Goal: Task Accomplishment & Management: Use online tool/utility

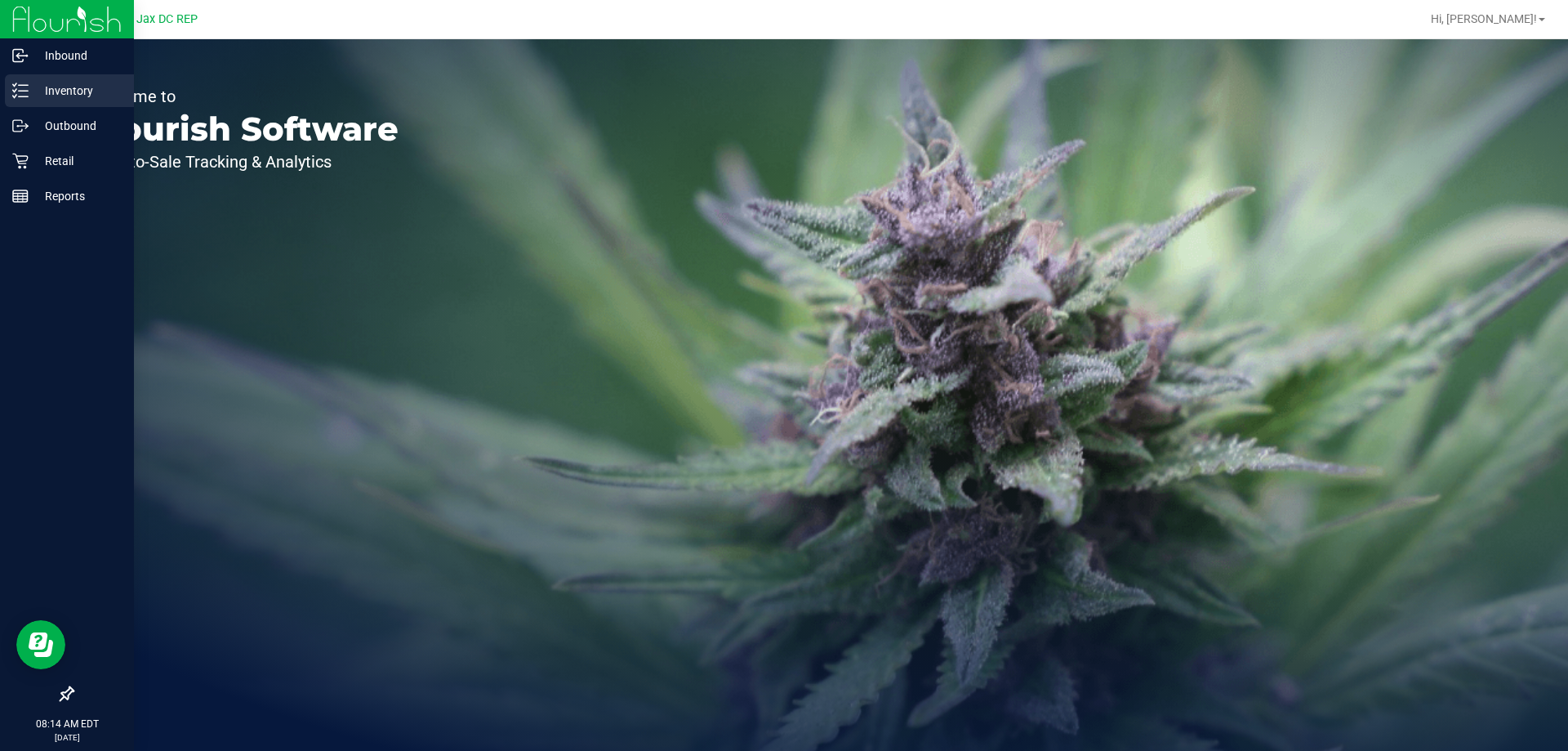
click at [54, 93] on p "Inventory" at bounding box center [77, 91] width 98 height 20
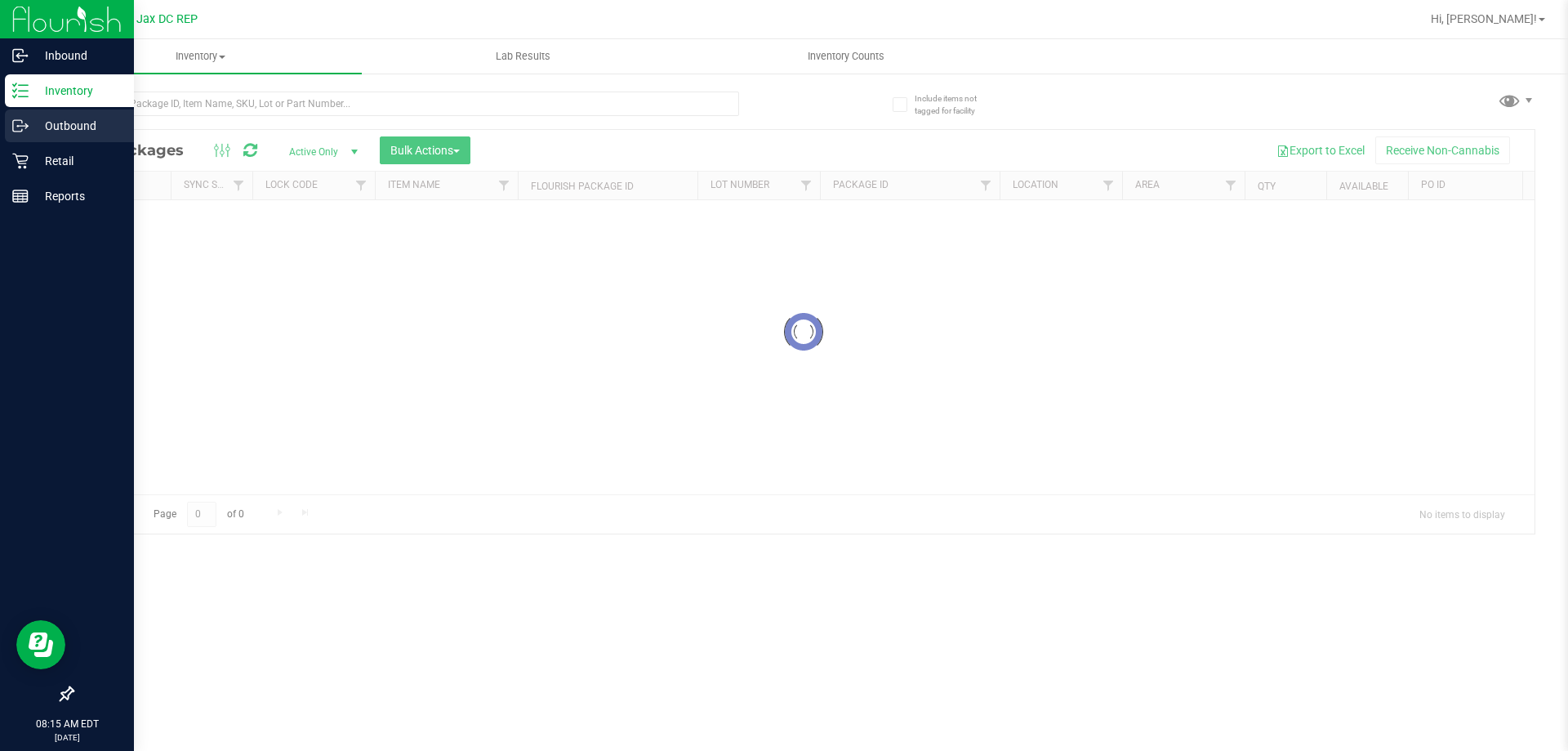
click at [79, 133] on p "Outbound" at bounding box center [77, 126] width 98 height 20
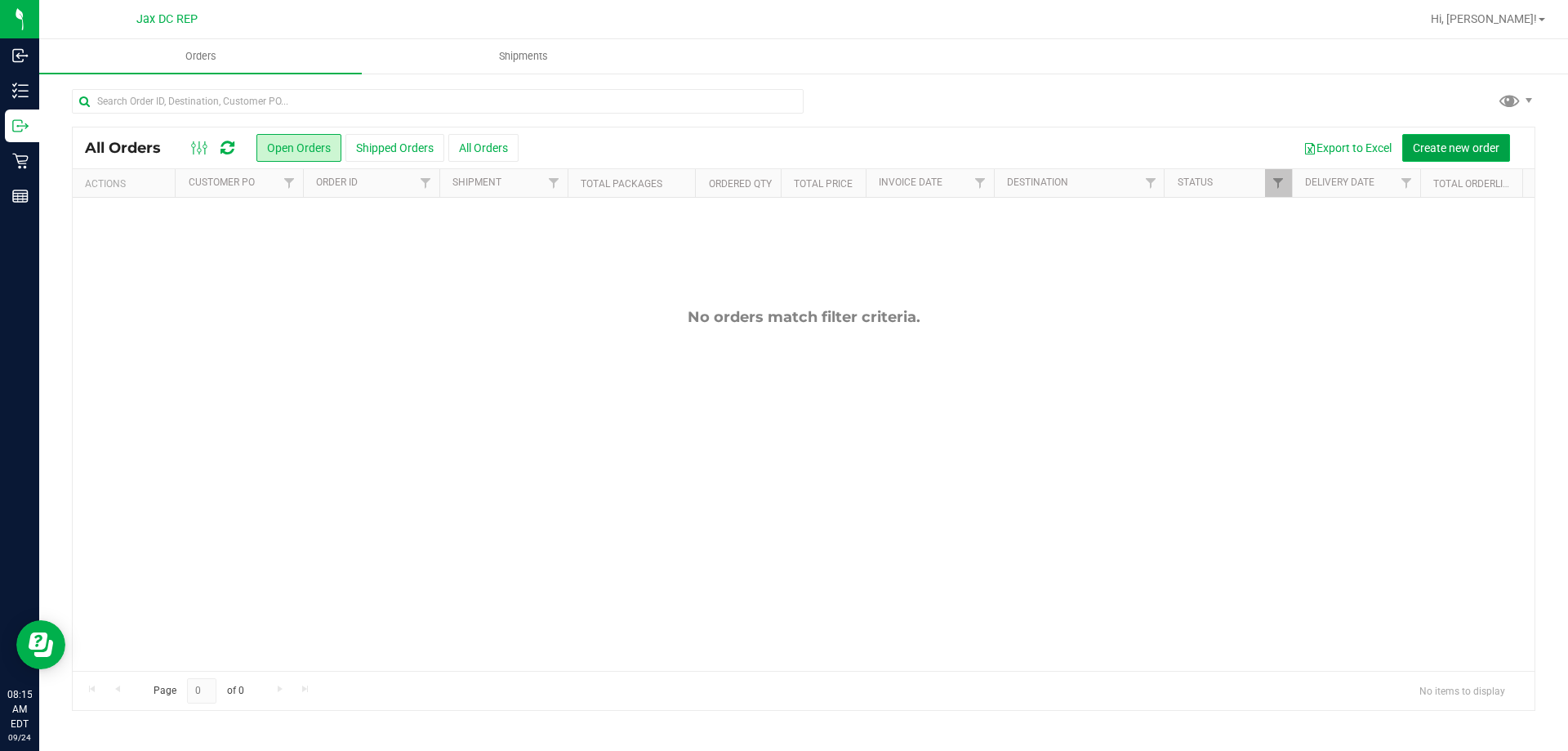
click at [1435, 144] on span "Create new order" at bounding box center [1455, 147] width 86 height 13
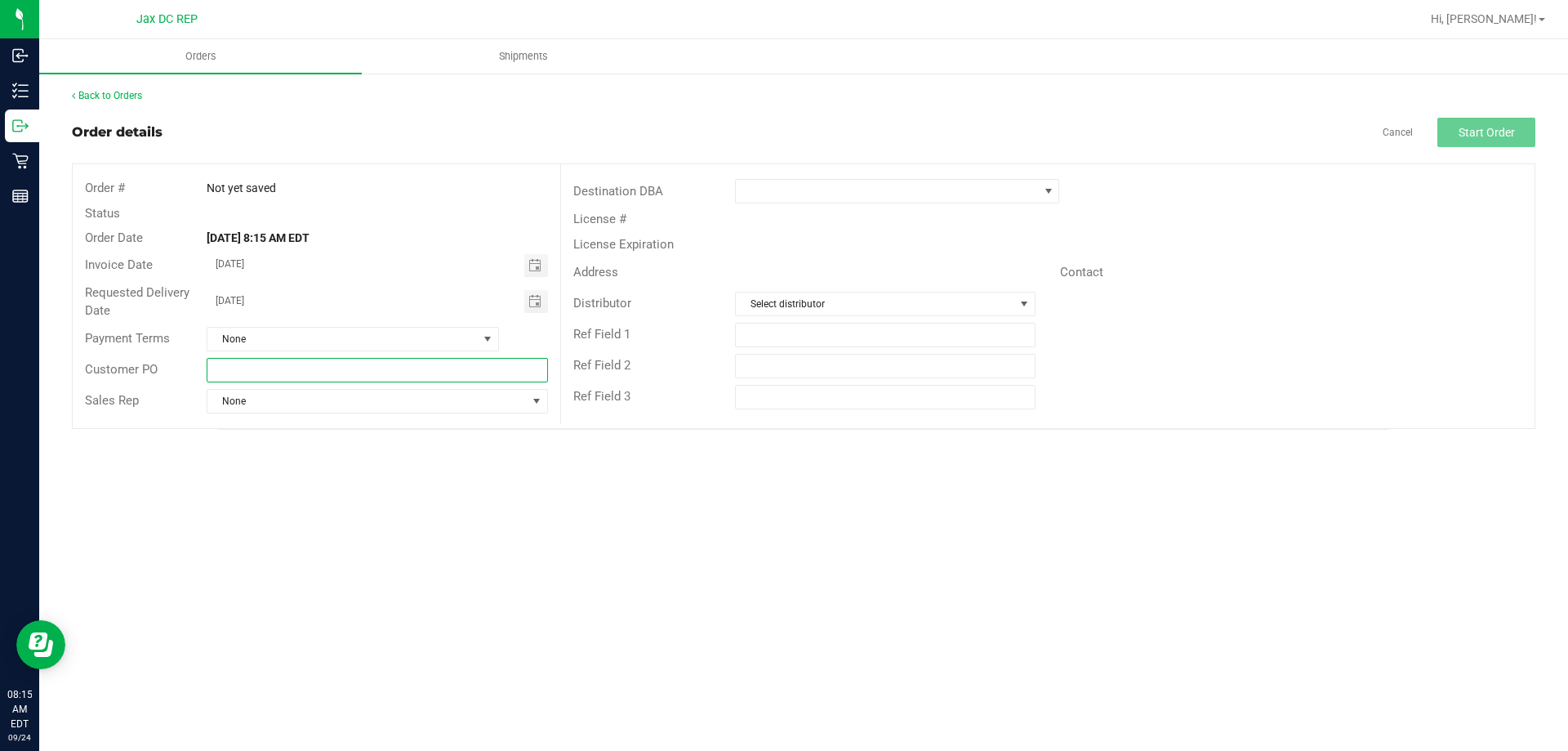
click at [275, 376] on input "text" at bounding box center [377, 370] width 340 height 25
type input "Jax Atlantic WC"
click at [451, 393] on span "None" at bounding box center [367, 401] width 318 height 23
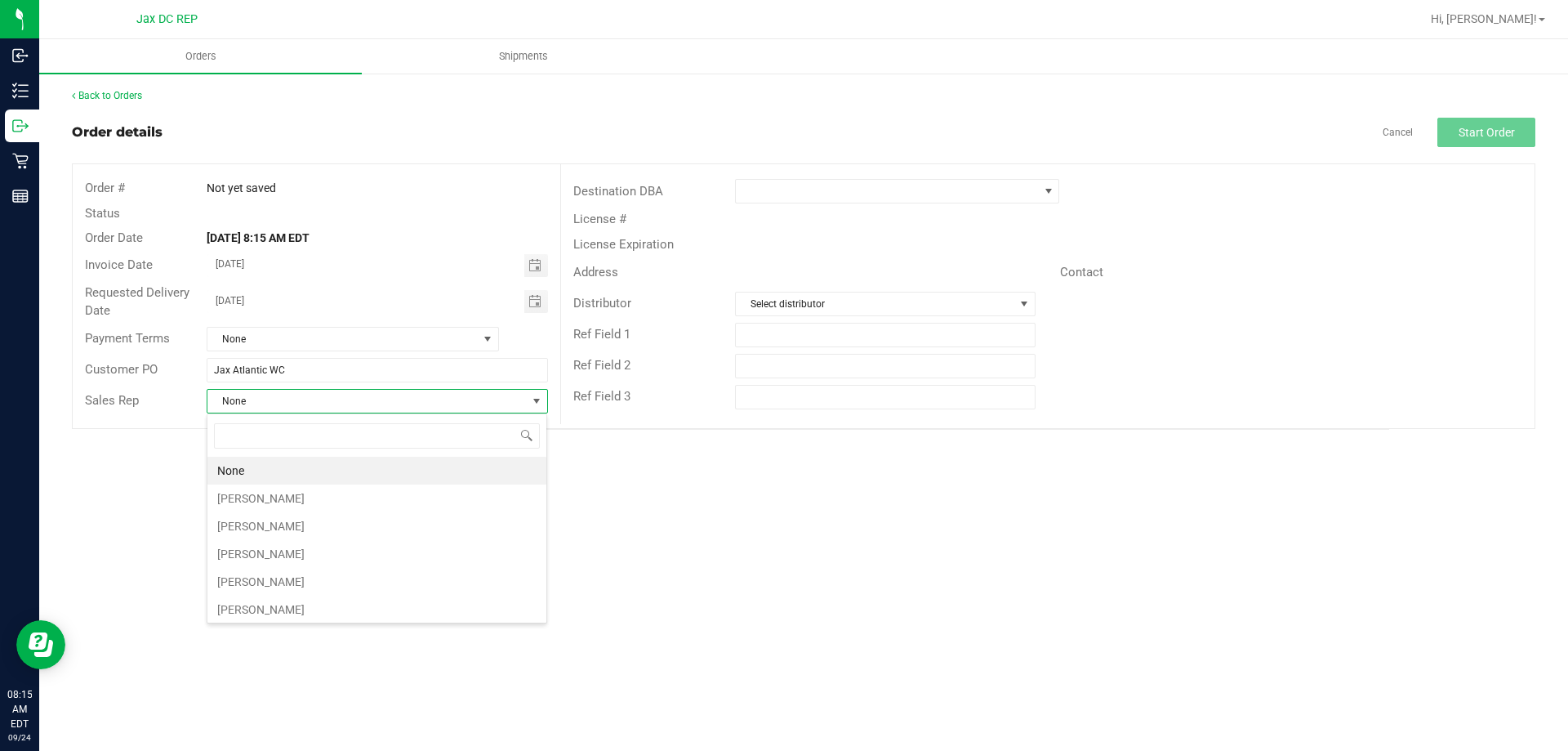
scroll to position [25, 341]
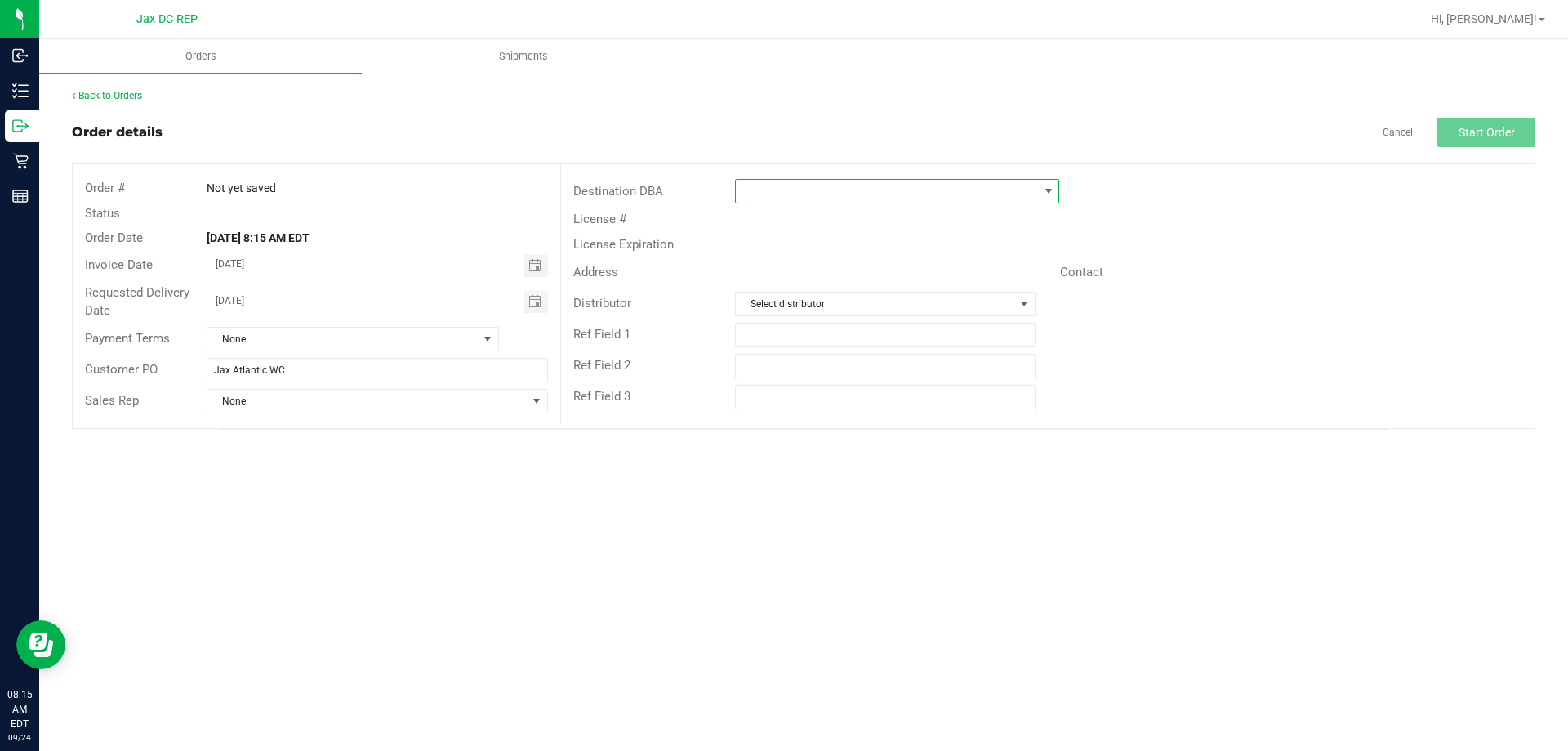
click at [875, 195] on span at bounding box center [886, 191] width 302 height 23
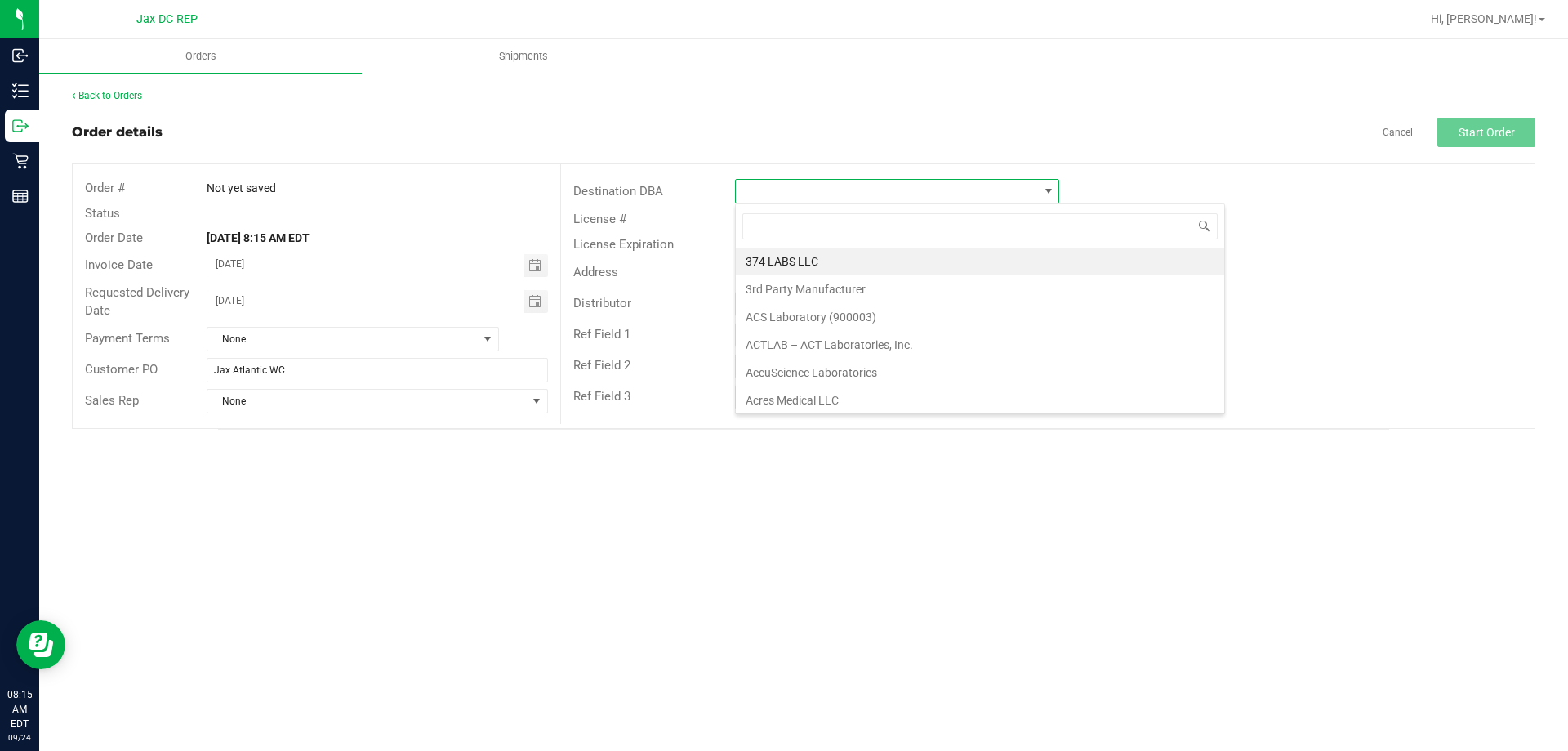
scroll to position [25, 324]
type input "Jax"
click at [833, 260] on li "Jax Atlantic WC" at bounding box center [896, 261] width 322 height 27
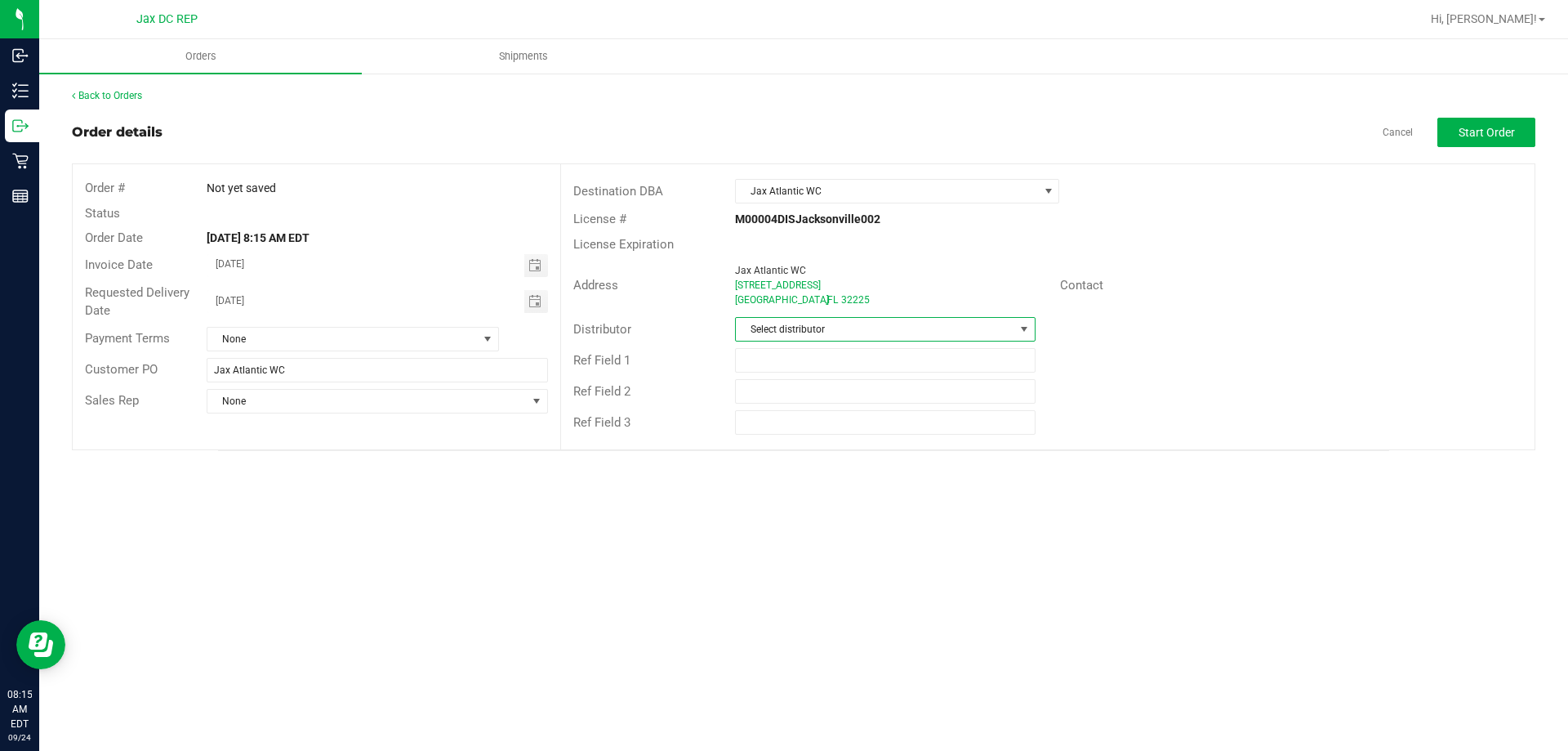
click at [796, 321] on span "Select distributor" at bounding box center [874, 328] width 278 height 23
type input "JAX"
click at [854, 393] on li "JAX DC REP" at bounding box center [884, 399] width 298 height 27
click at [1460, 135] on span "Start Order" at bounding box center [1487, 132] width 56 height 13
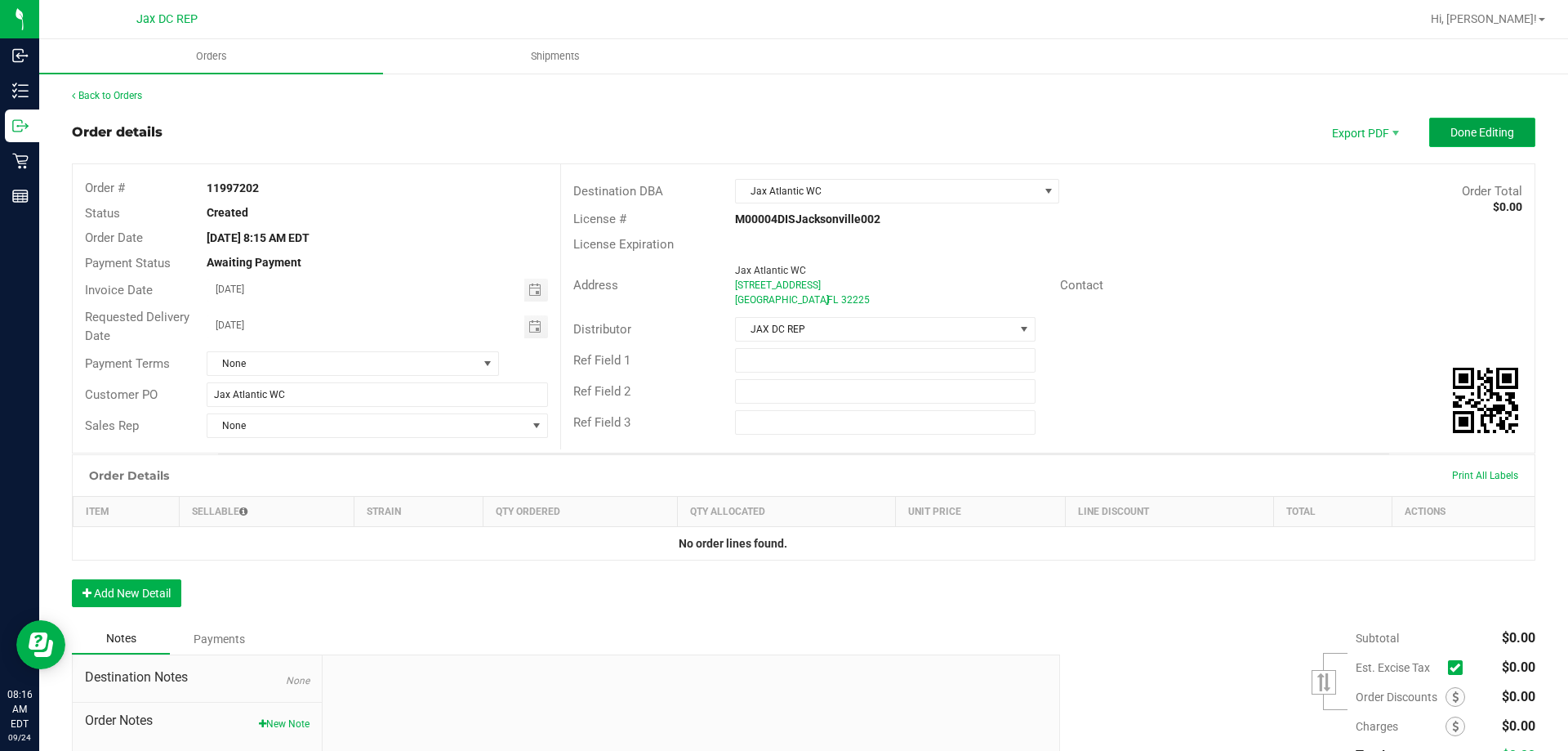
click at [1455, 123] on button "Done Editing" at bounding box center [1482, 133] width 106 height 29
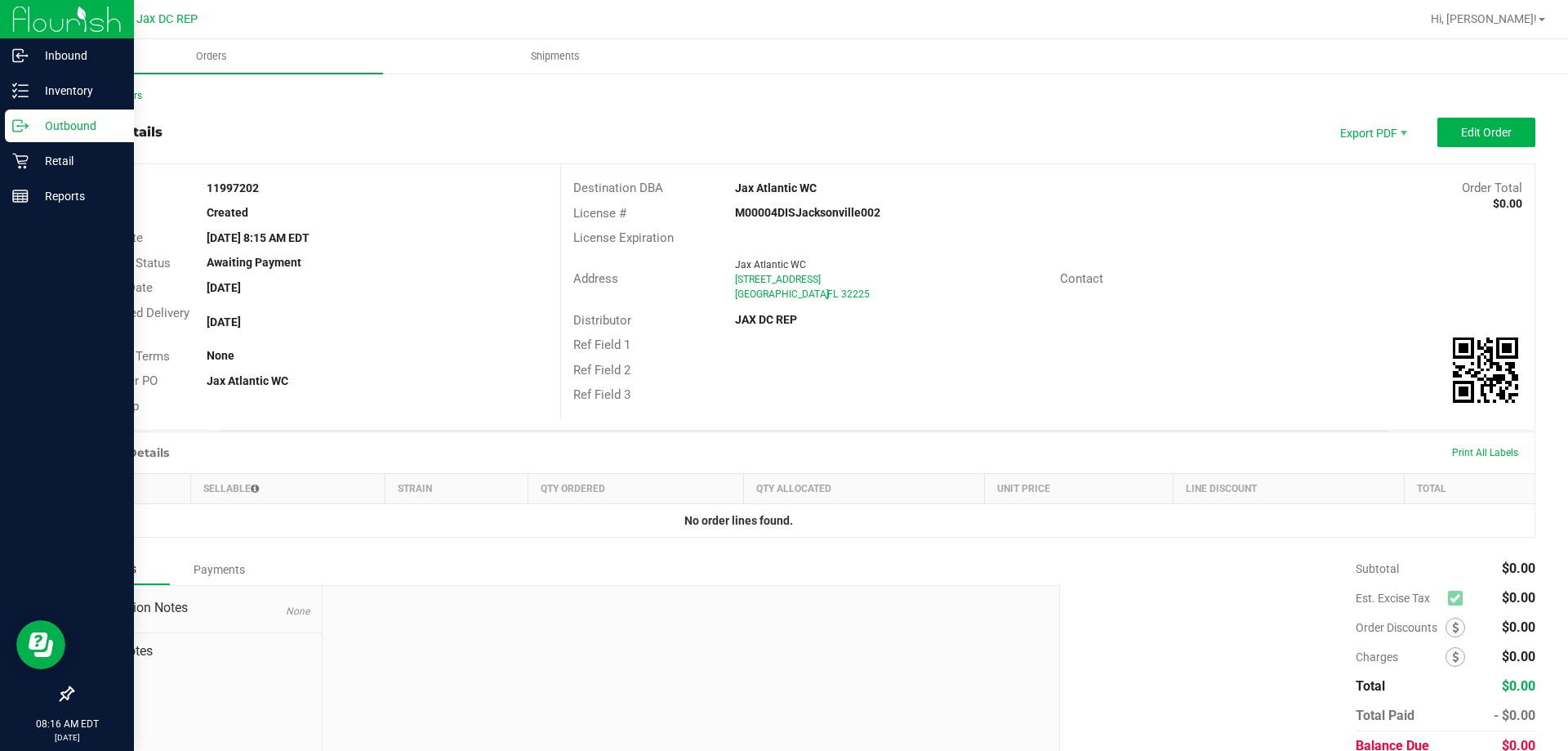
click at [37, 126] on p "Outbound" at bounding box center [77, 126] width 98 height 20
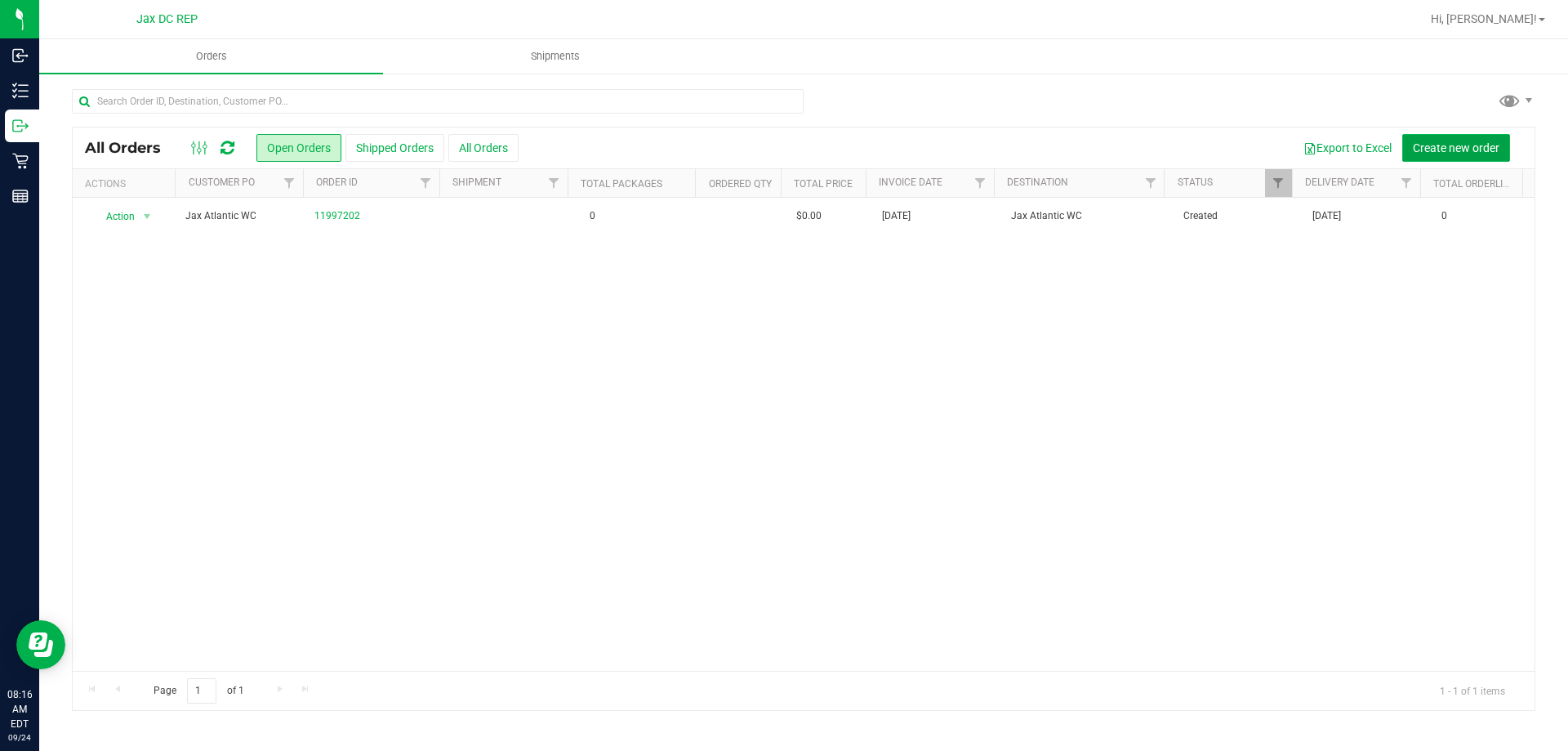
click at [1425, 137] on button "Create new order" at bounding box center [1456, 148] width 108 height 27
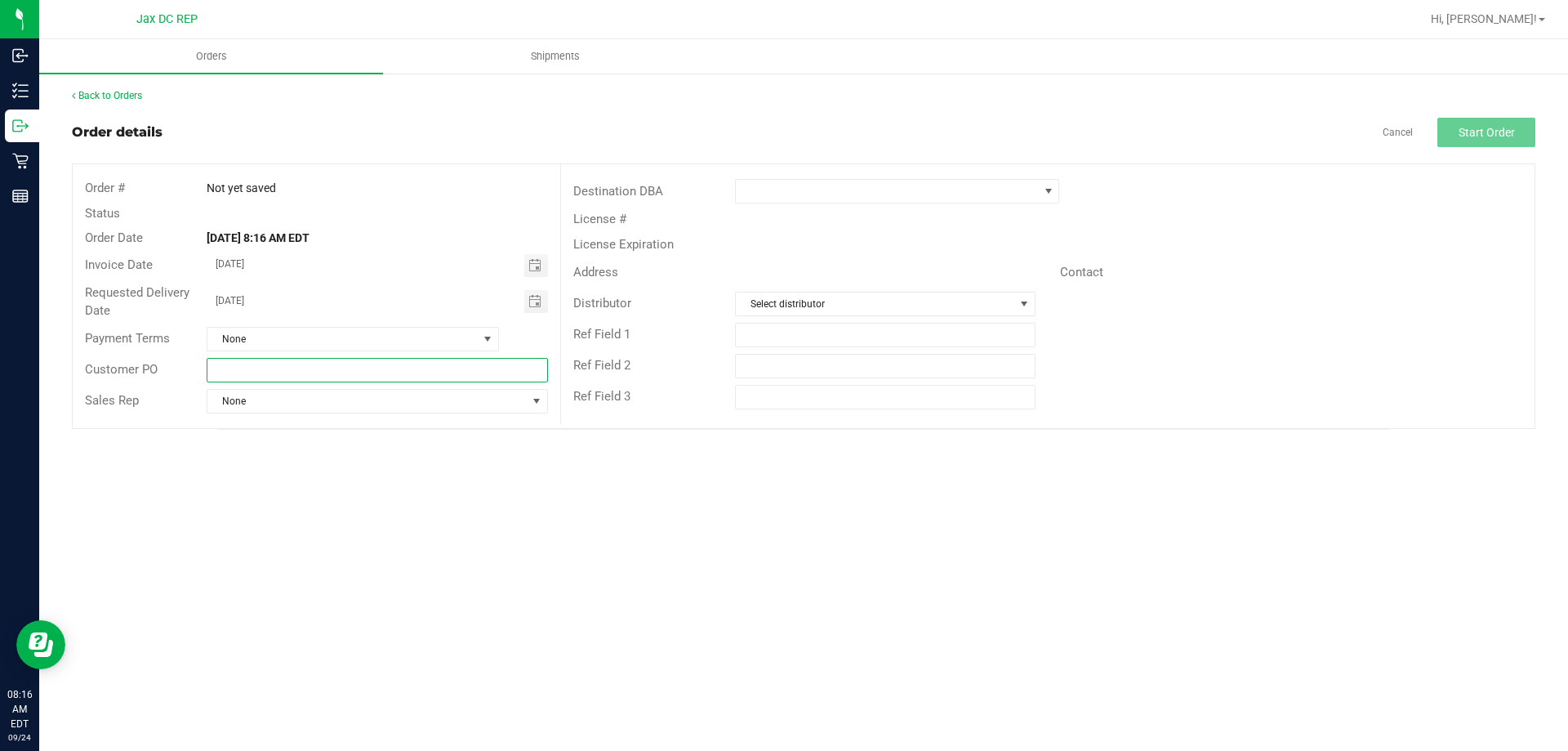
click at [459, 362] on input "text" at bounding box center [377, 370] width 340 height 25
type input "Jax WC"
click at [970, 182] on span at bounding box center [886, 191] width 302 height 23
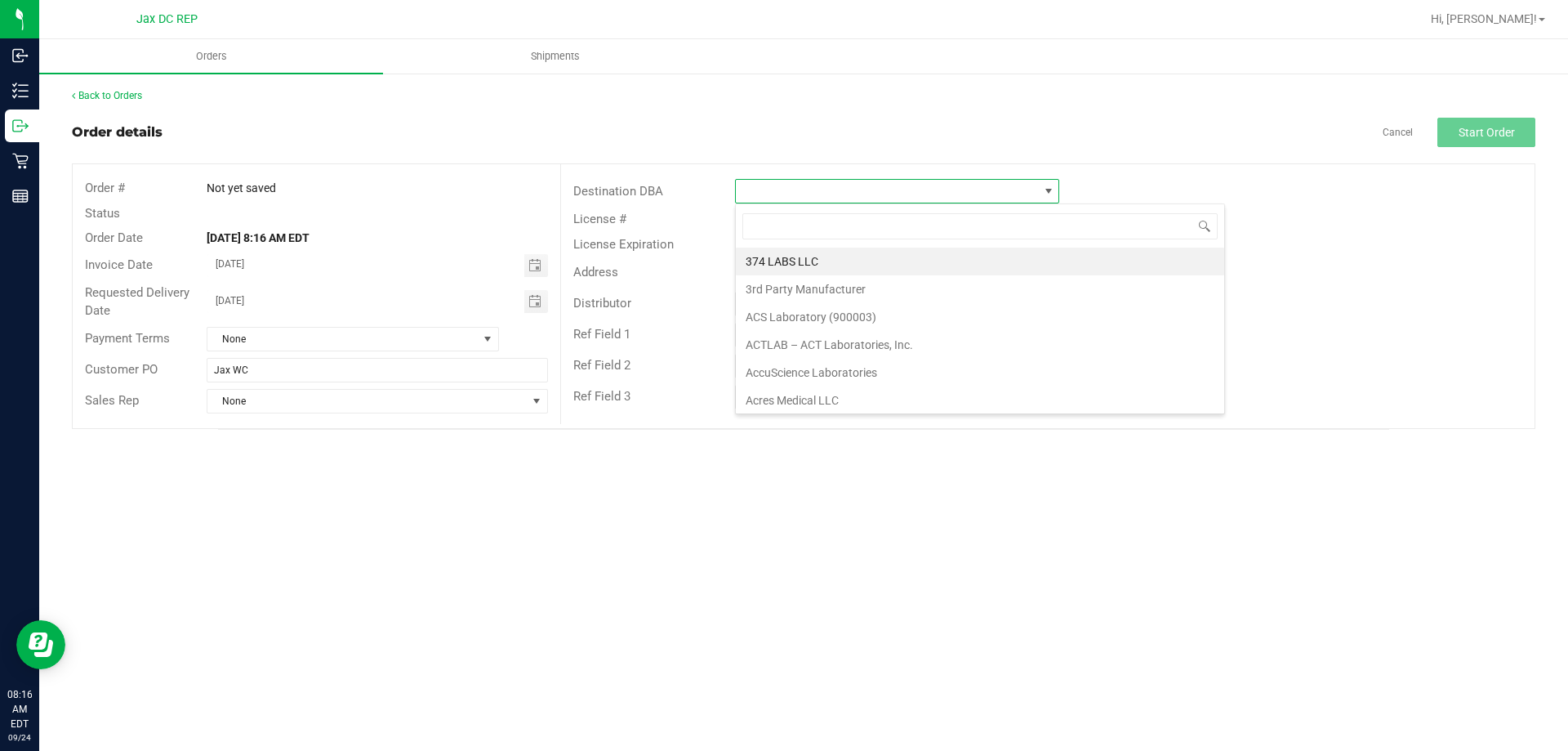
scroll to position [25, 324]
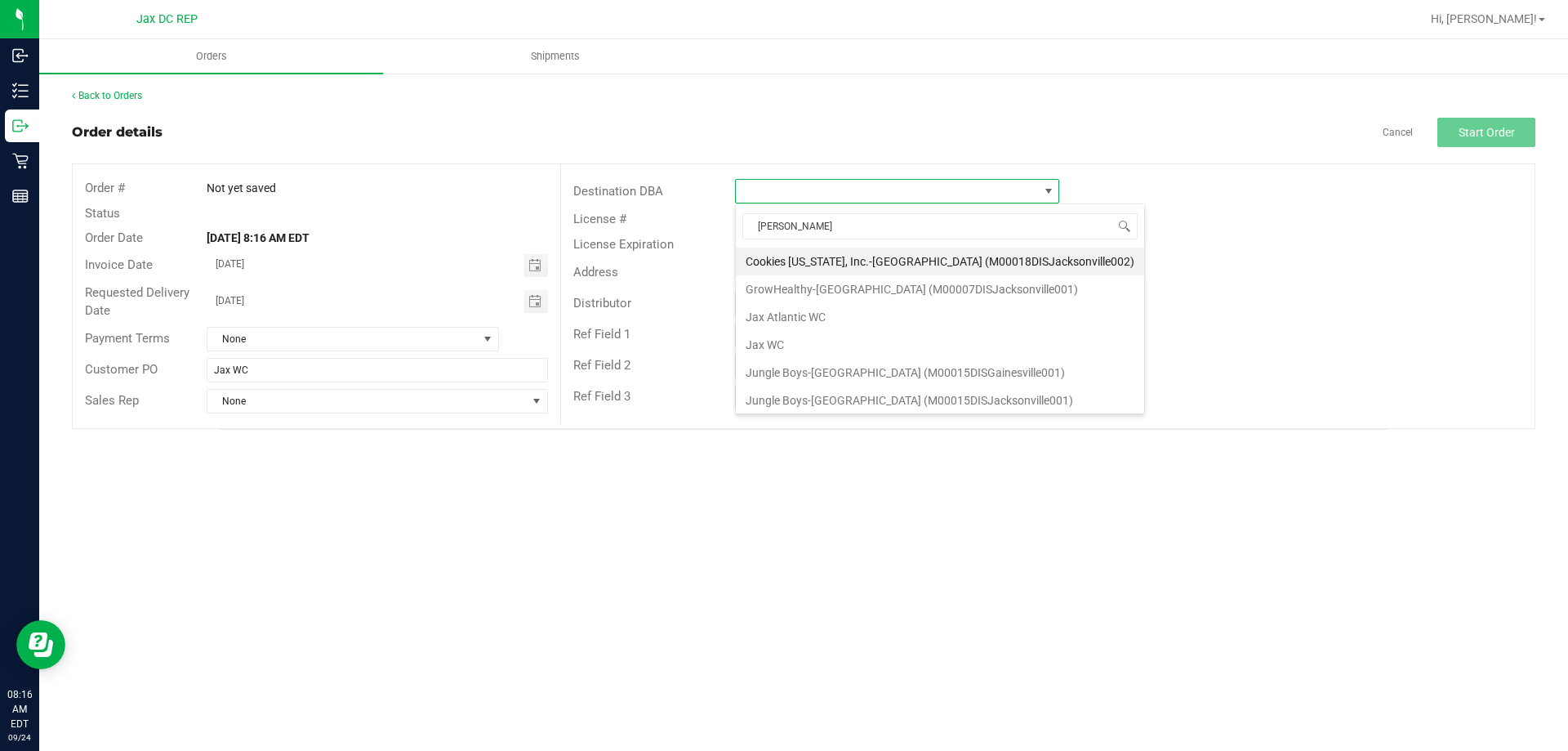
type input "Jax"
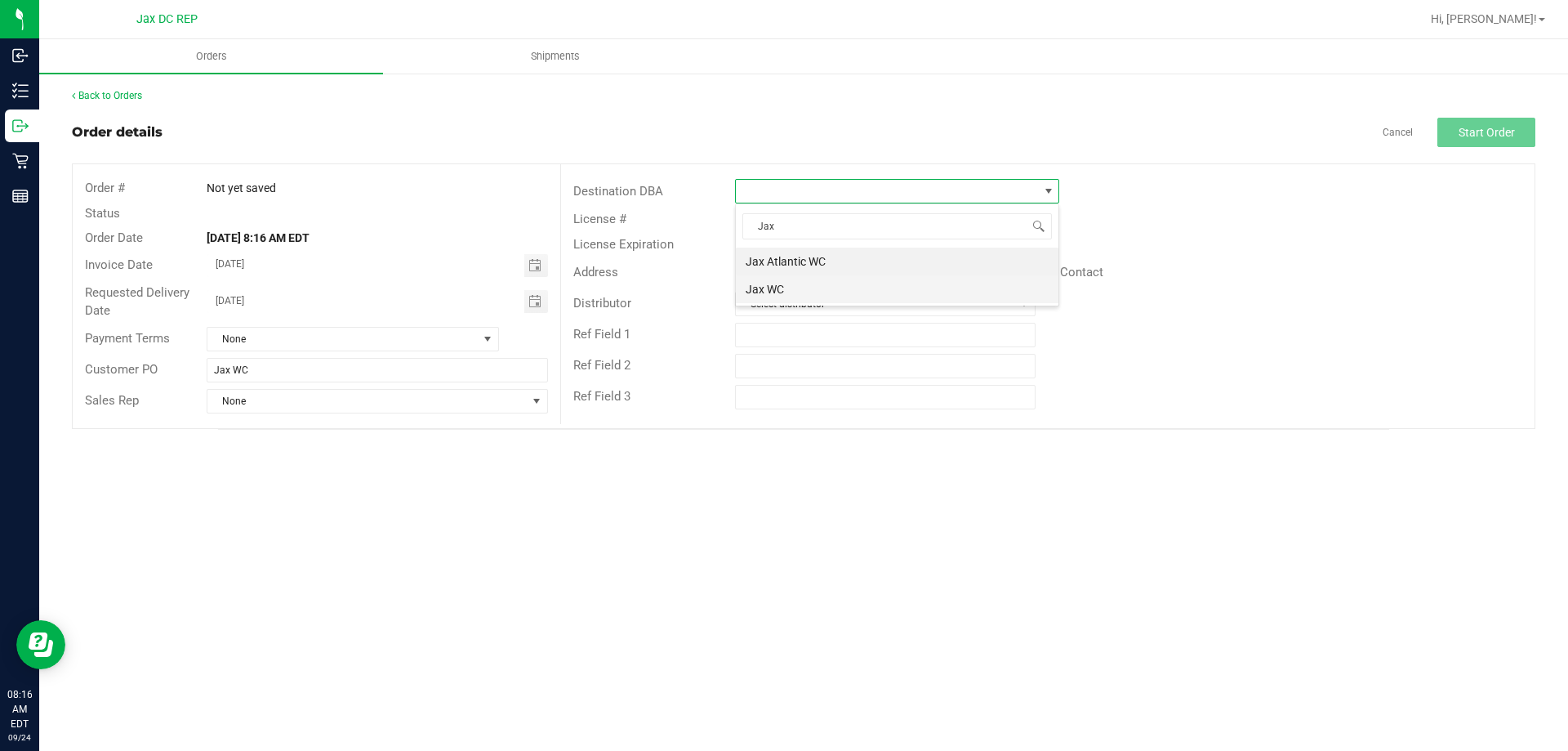
click at [807, 297] on li "Jax WC" at bounding box center [896, 289] width 322 height 27
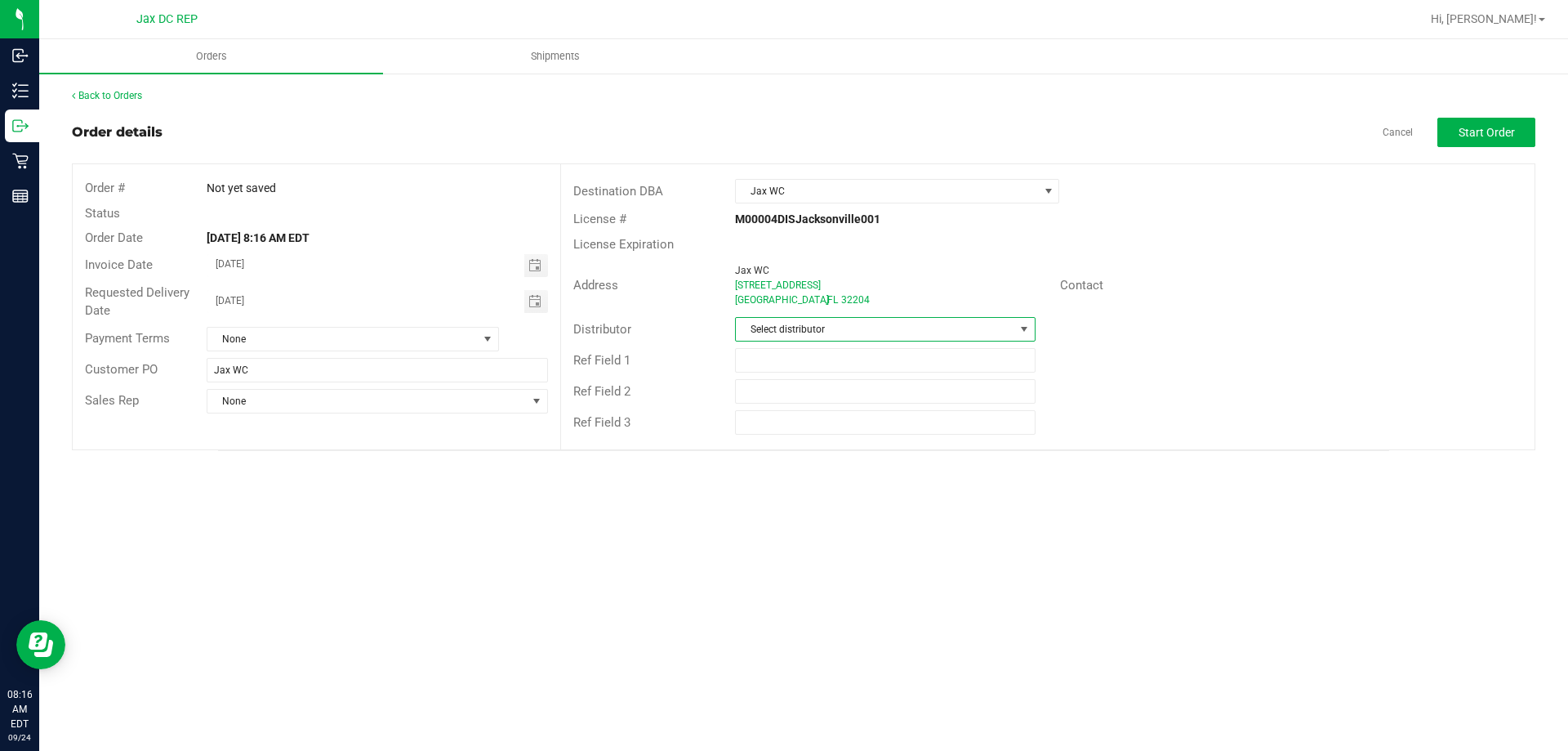
click at [812, 332] on span "Select distributor" at bounding box center [874, 328] width 278 height 23
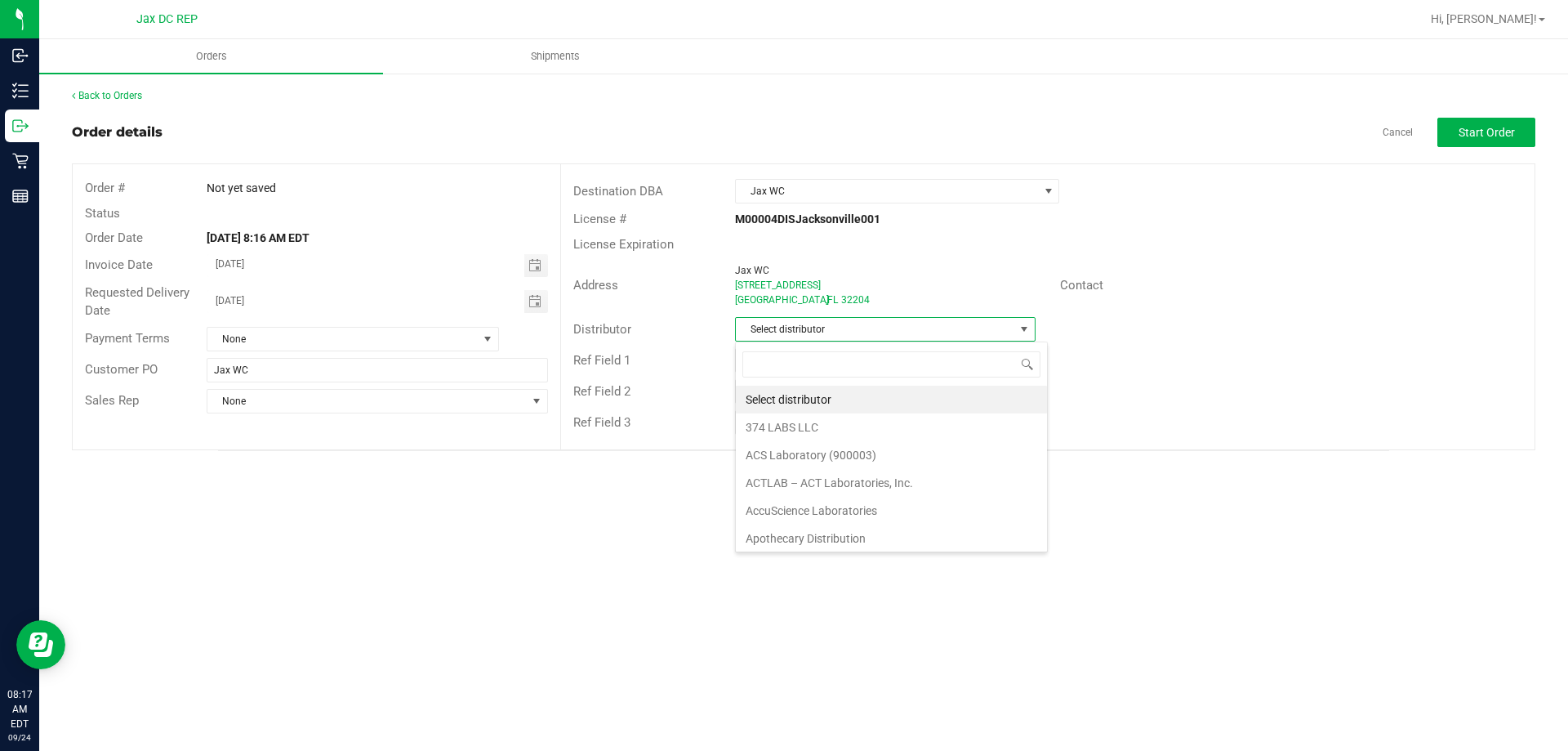
scroll to position [25, 300]
type input "JAX"
click at [834, 392] on li "JAX DC REP" at bounding box center [884, 399] width 298 height 27
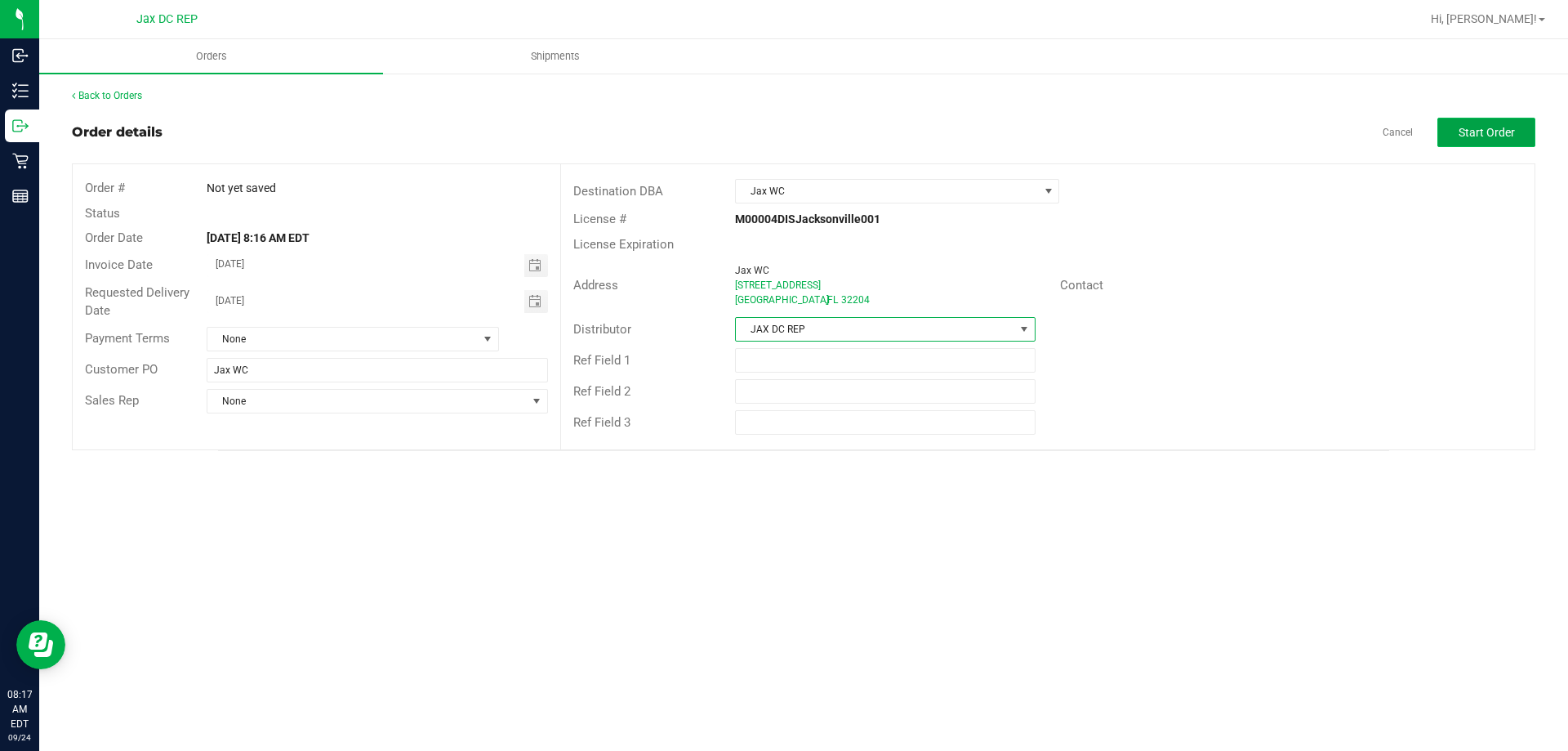
click at [1515, 132] on button "Start Order" at bounding box center [1486, 133] width 98 height 29
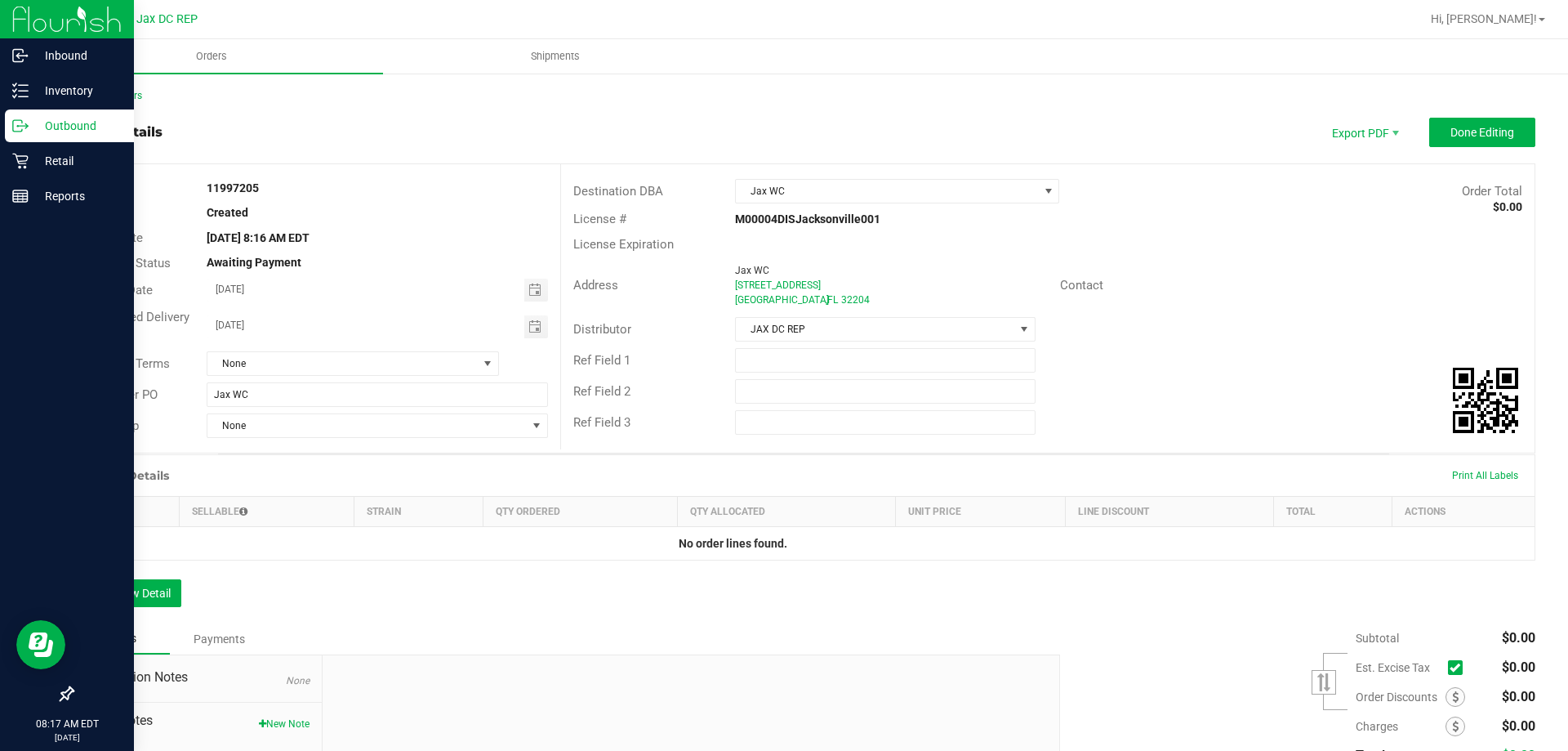
click at [28, 134] on p "Outbound" at bounding box center [77, 126] width 98 height 20
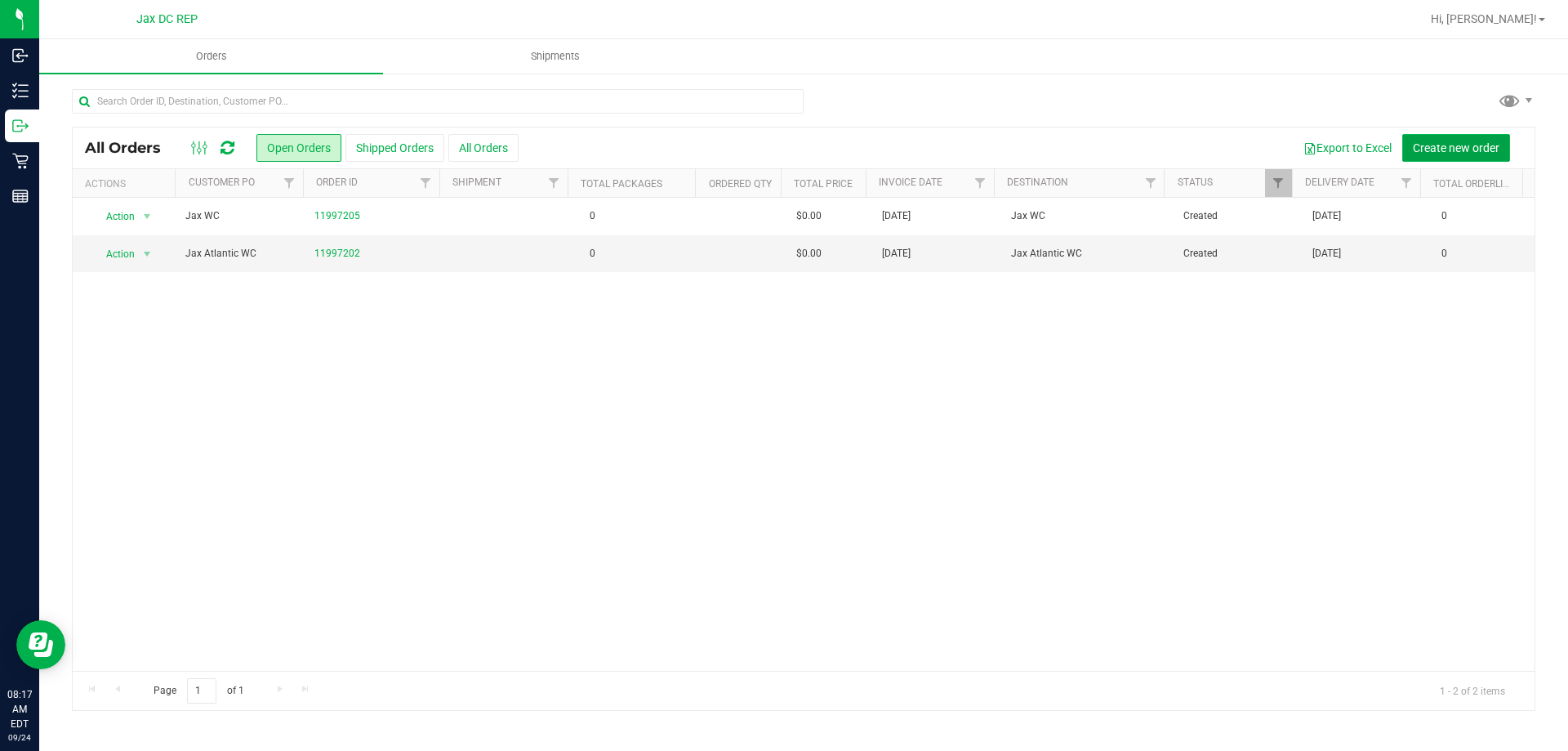
click at [1440, 135] on button "Create new order" at bounding box center [1456, 148] width 108 height 27
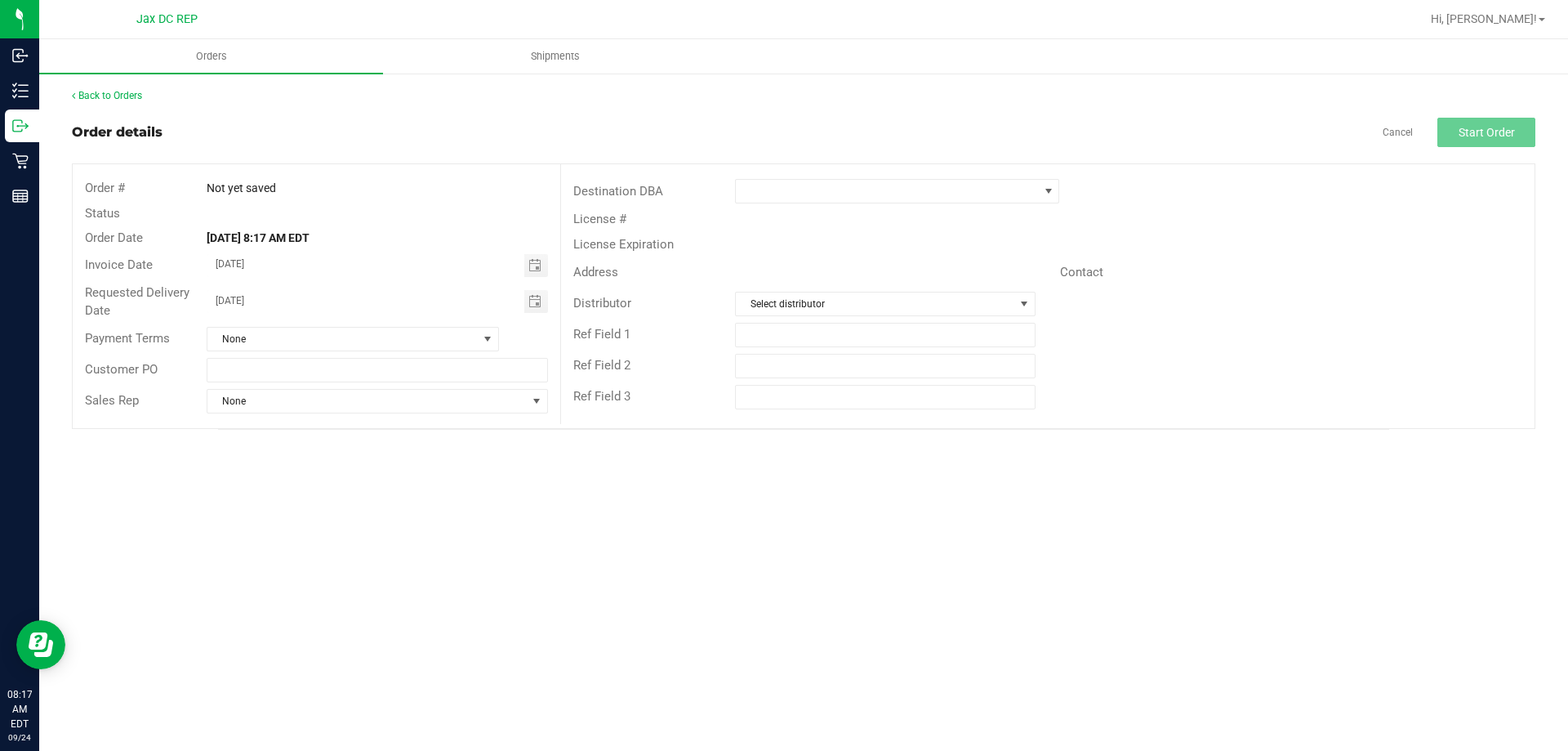
click at [317, 382] on div "Customer PO" at bounding box center [316, 370] width 487 height 31
click at [322, 364] on input "text" at bounding box center [377, 370] width 340 height 25
type input "[GEOGRAPHIC_DATA]"
click at [765, 192] on span at bounding box center [886, 191] width 302 height 23
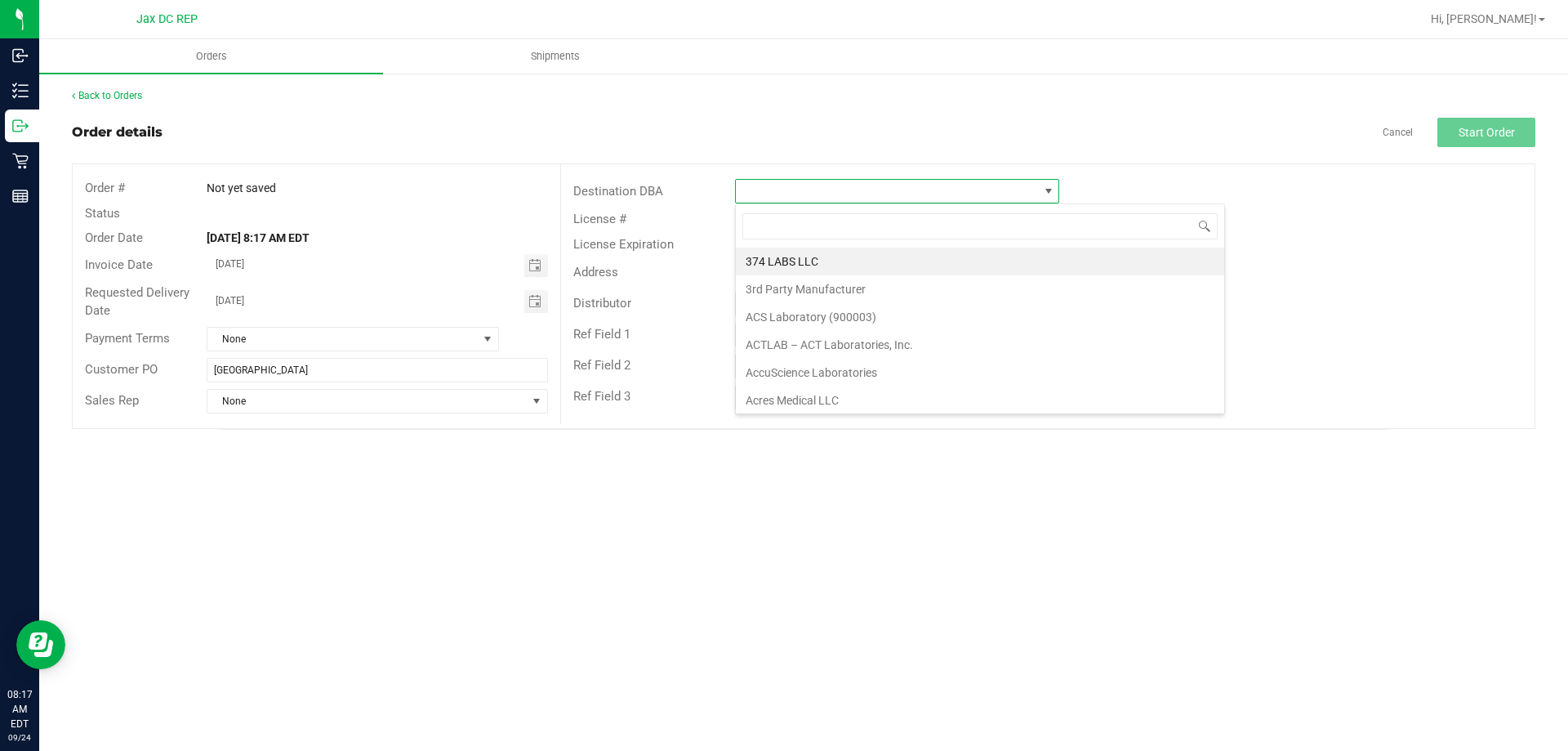
scroll to position [25, 324]
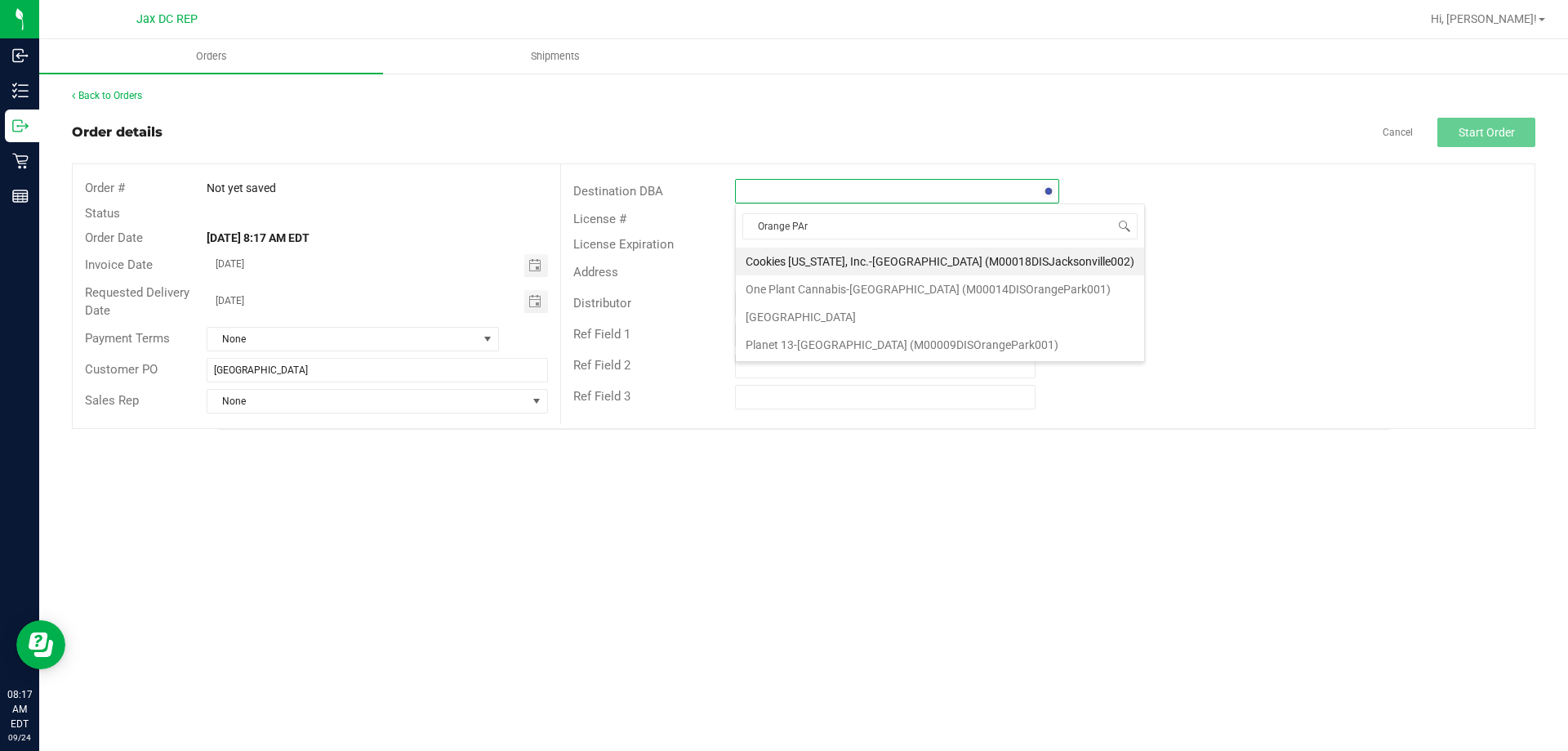
type input "Orange PArk"
click at [805, 329] on li "[GEOGRAPHIC_DATA]" at bounding box center [939, 316] width 408 height 27
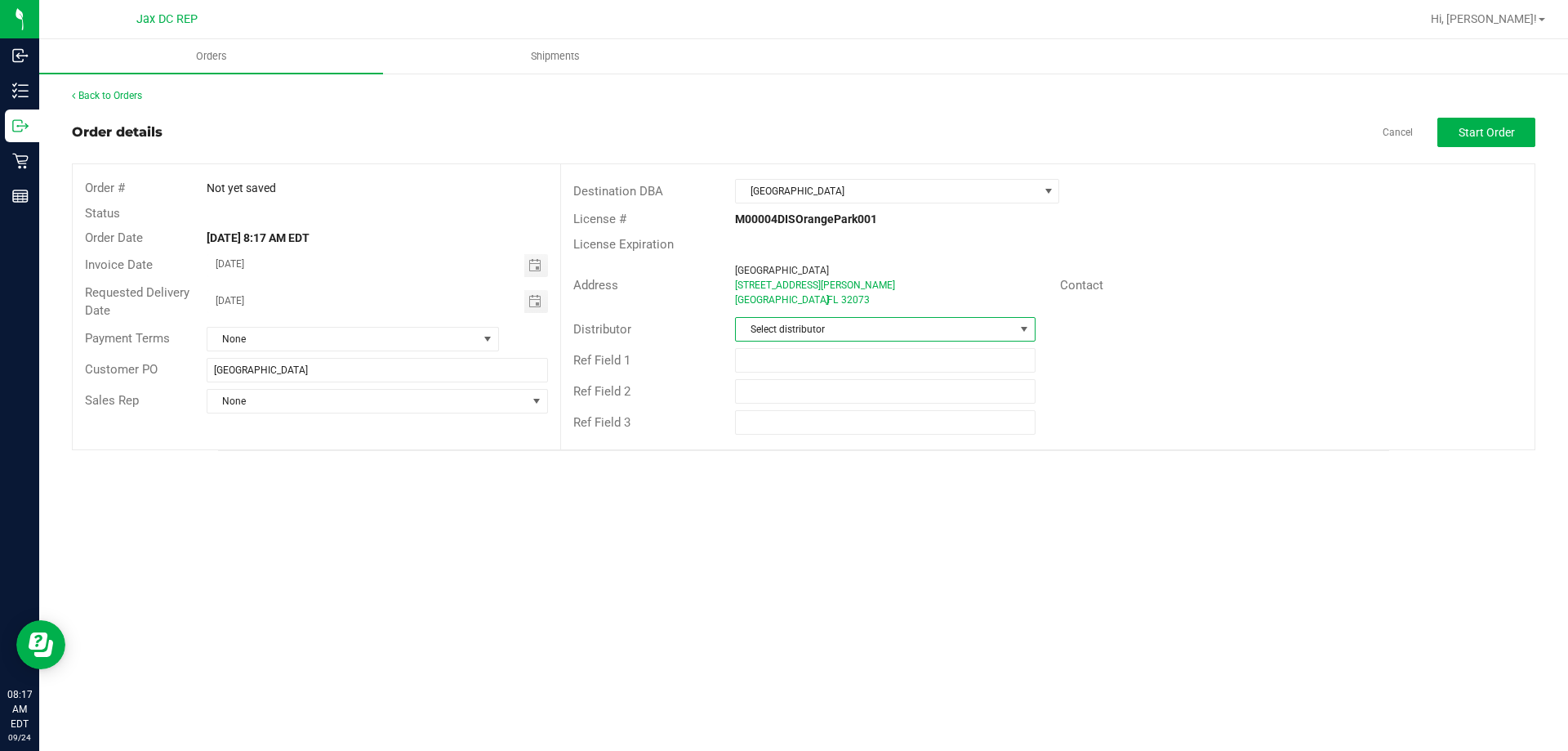
click at [805, 329] on span "Select distributor" at bounding box center [874, 328] width 278 height 23
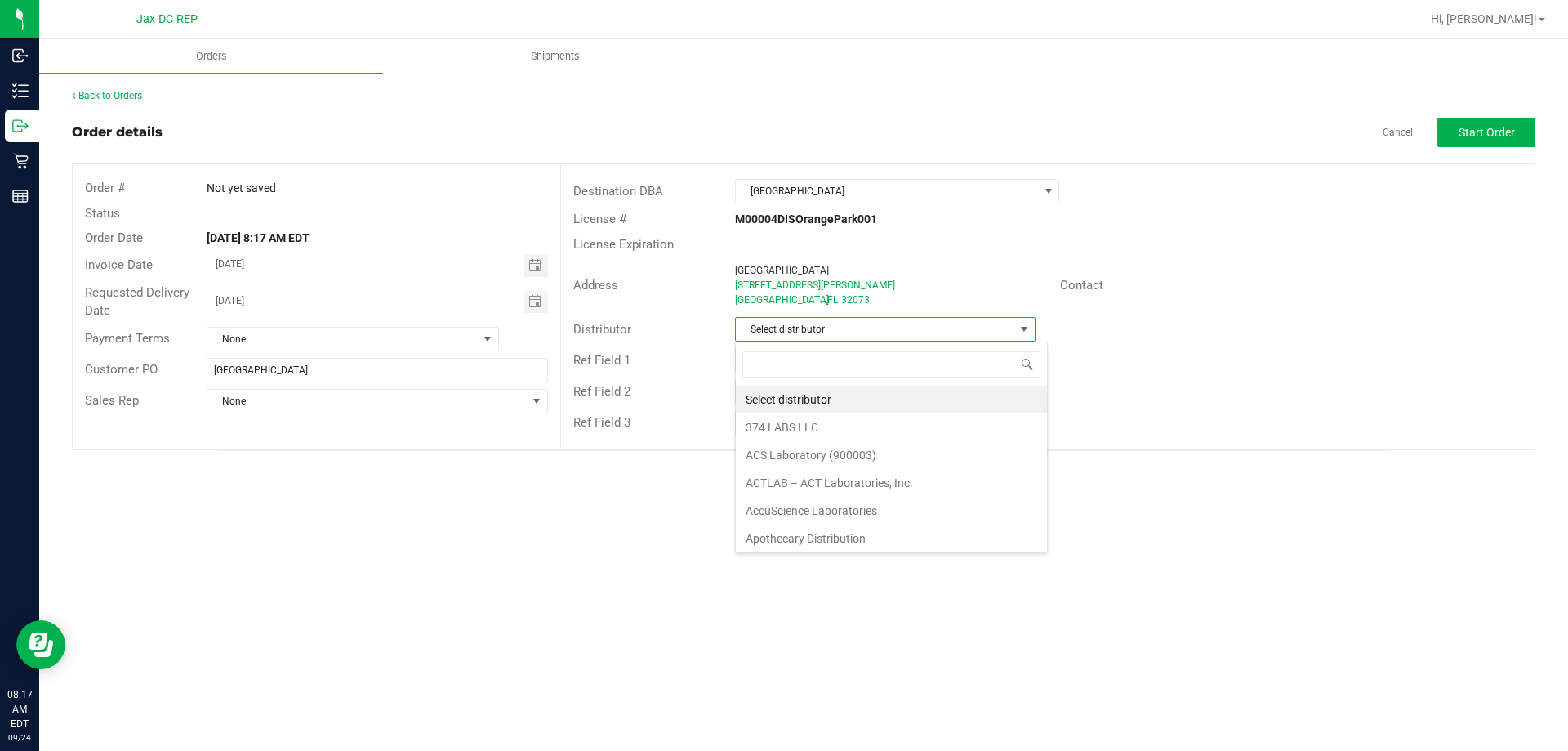
scroll to position [25, 300]
type input "Jax"
click at [774, 388] on li "JAX DC REP" at bounding box center [884, 399] width 298 height 27
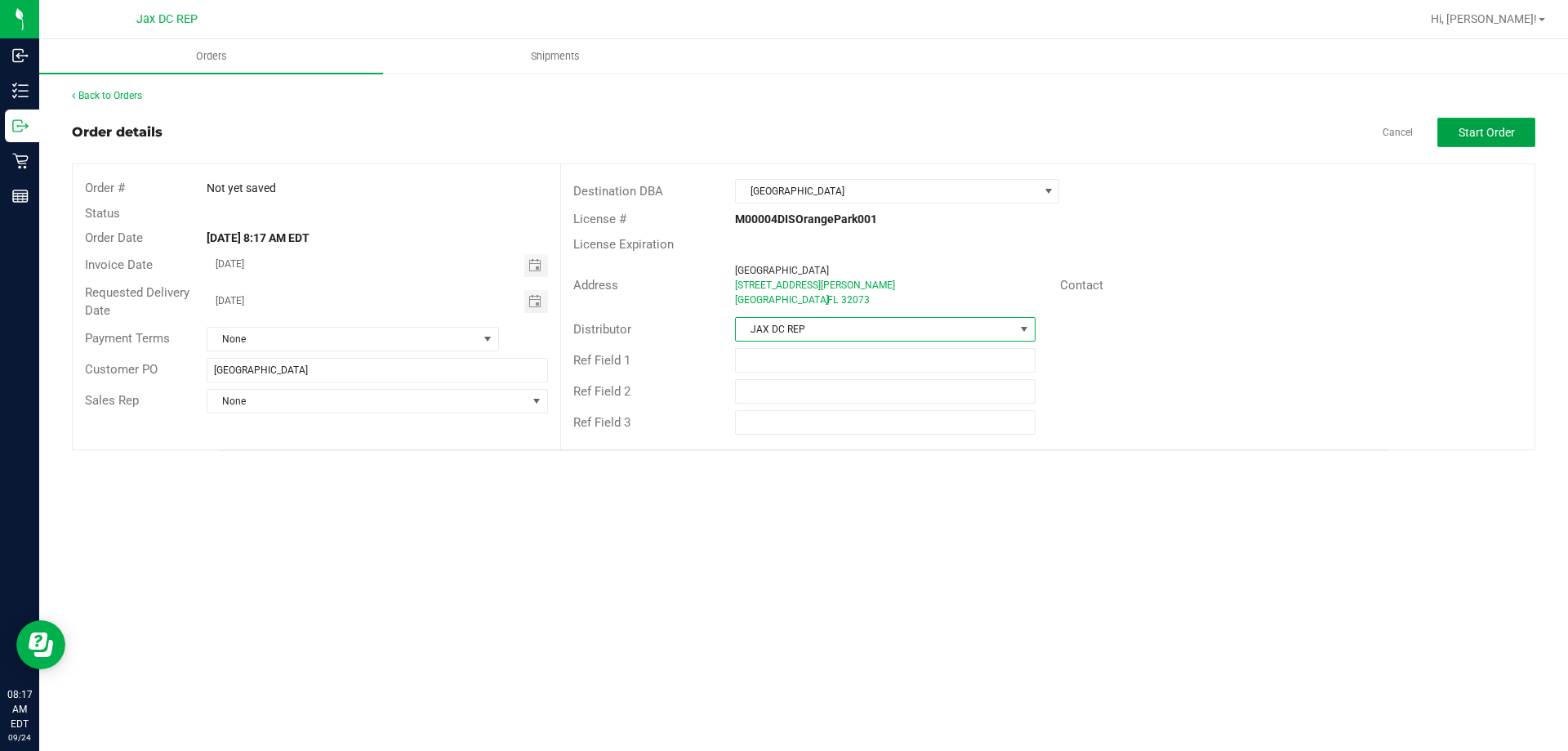
click at [1477, 134] on span "Start Order" at bounding box center [1487, 132] width 56 height 13
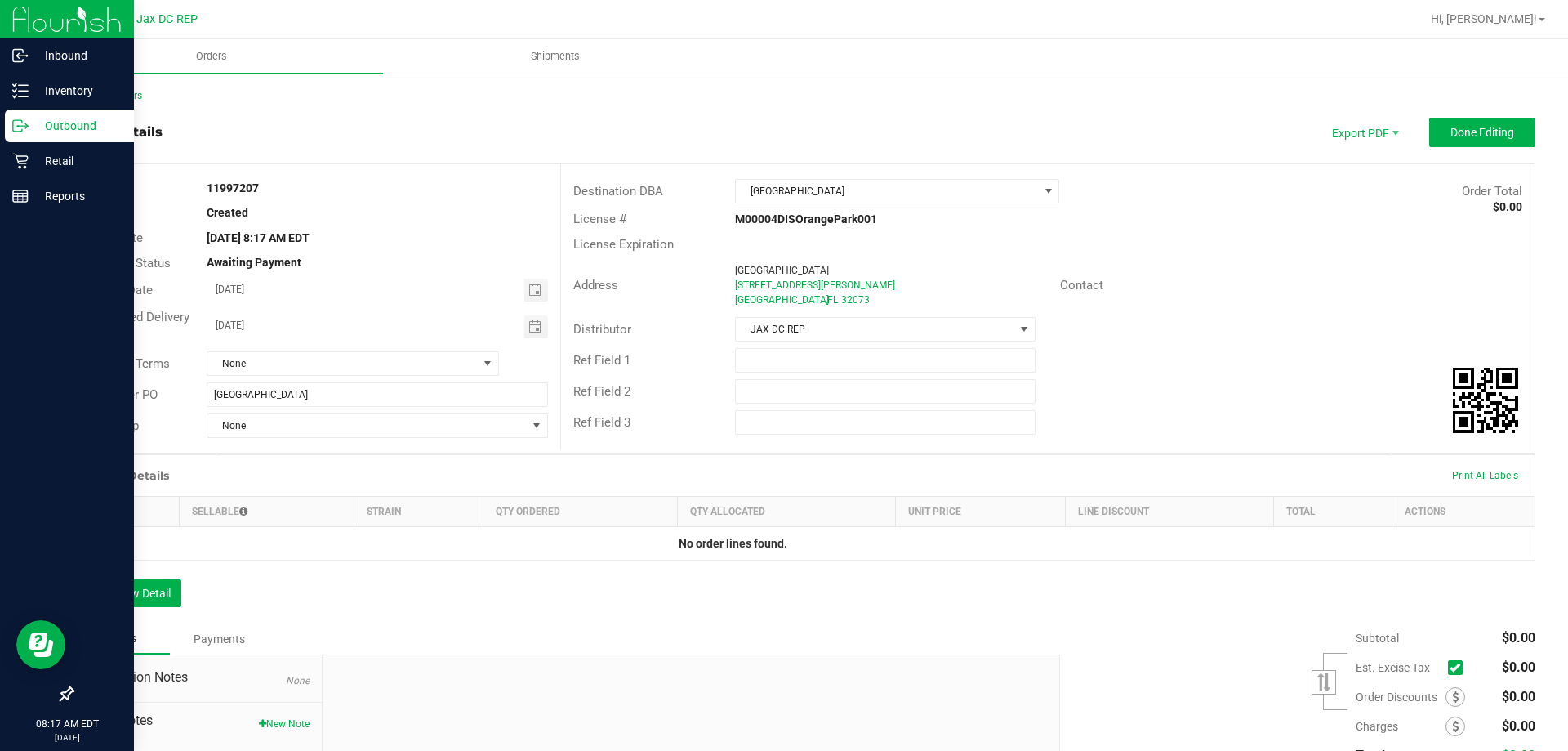
click at [23, 124] on icon at bounding box center [20, 126] width 16 height 16
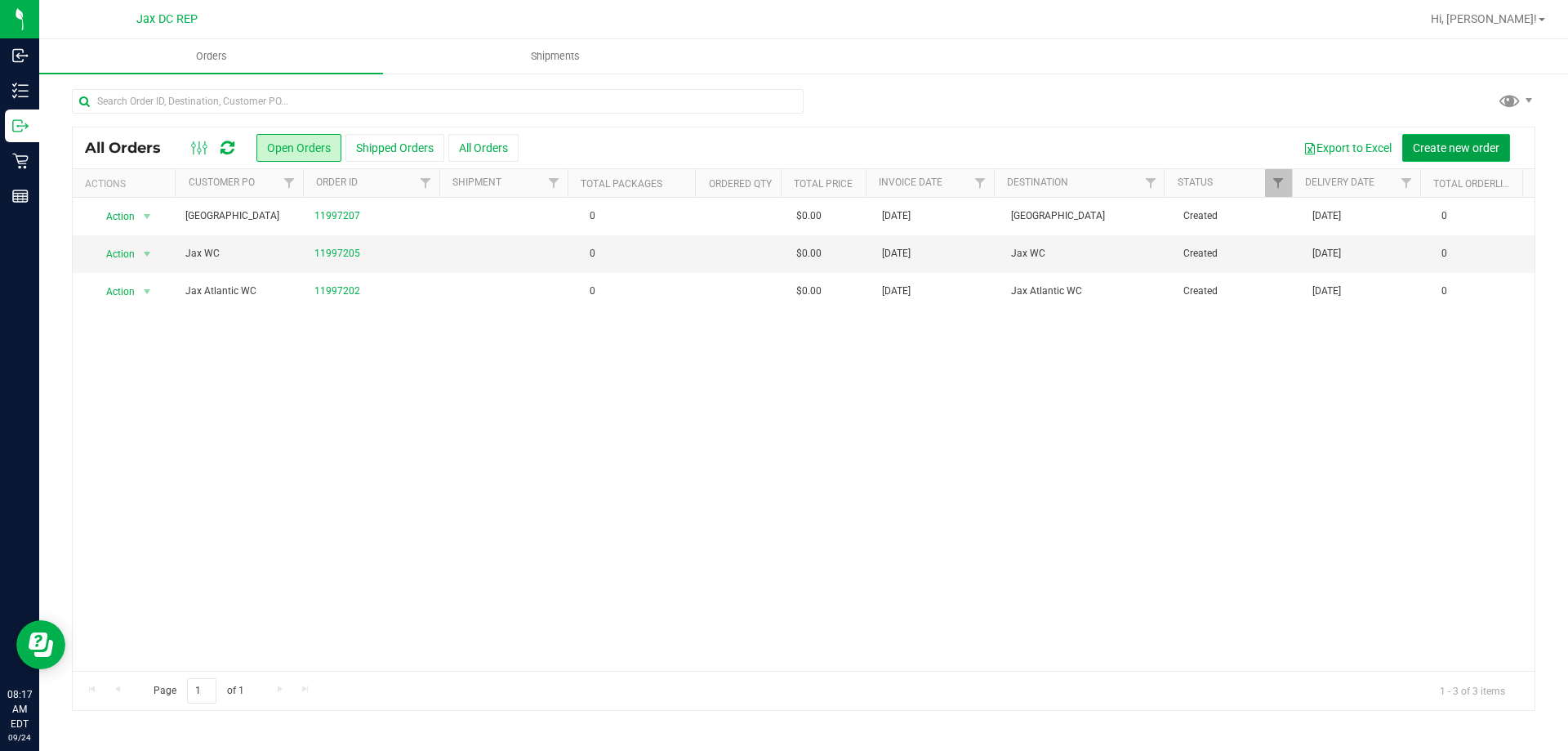
click at [1442, 137] on button "Create new order" at bounding box center [1456, 148] width 108 height 27
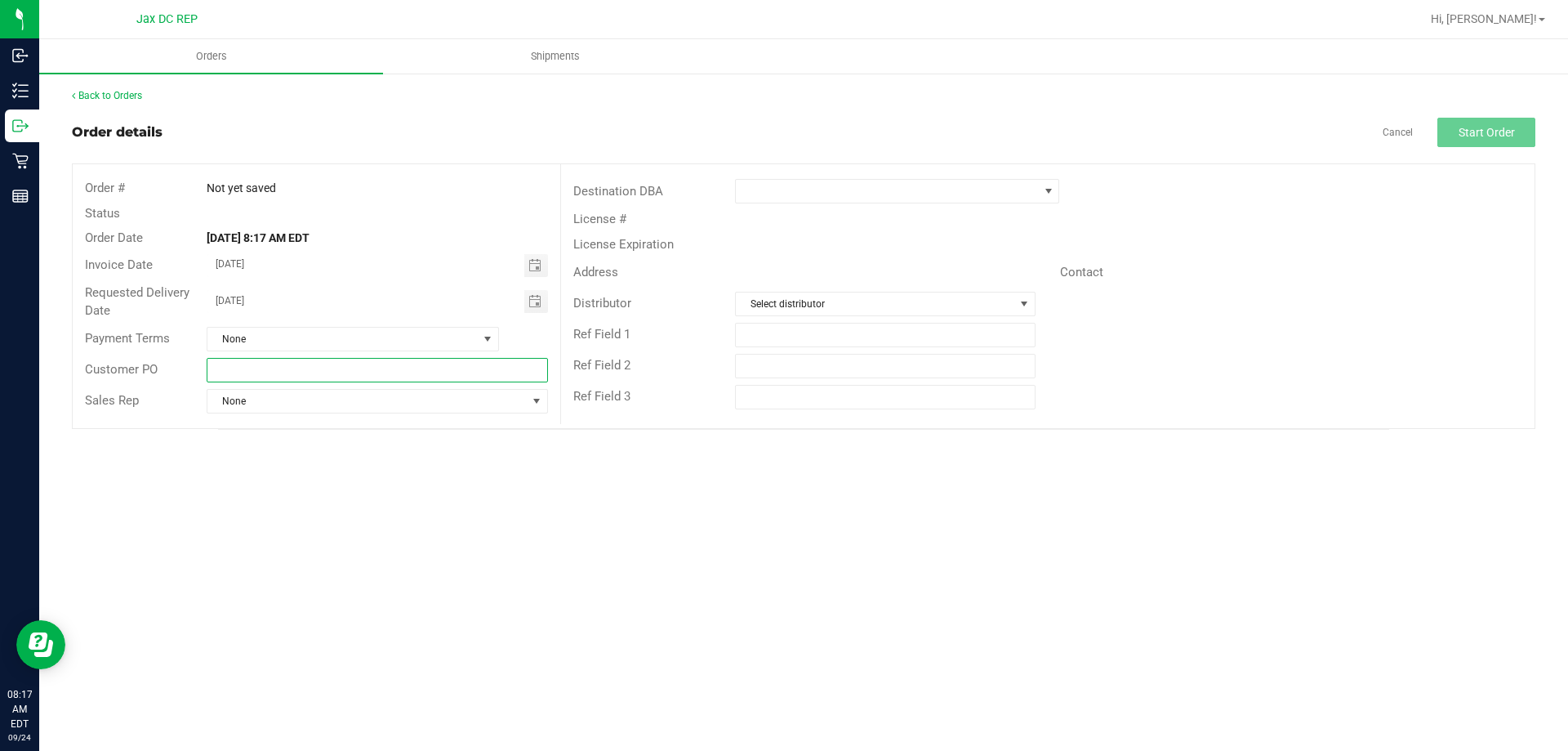
click at [313, 363] on input "text" at bounding box center [377, 370] width 340 height 25
type input "[GEOGRAPHIC_DATA]"
click at [825, 182] on span at bounding box center [886, 191] width 302 height 23
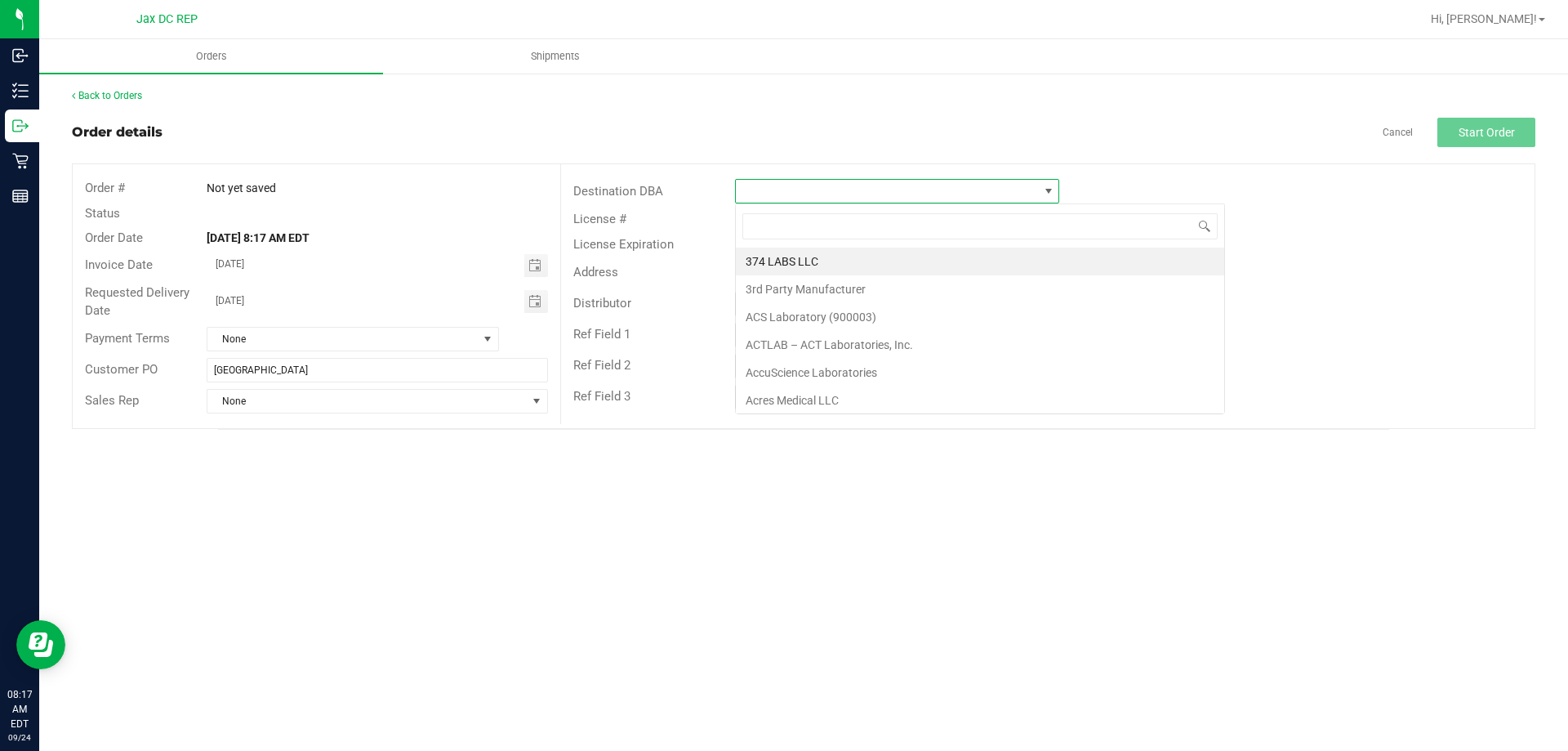
scroll to position [25, 324]
type input "Palm"
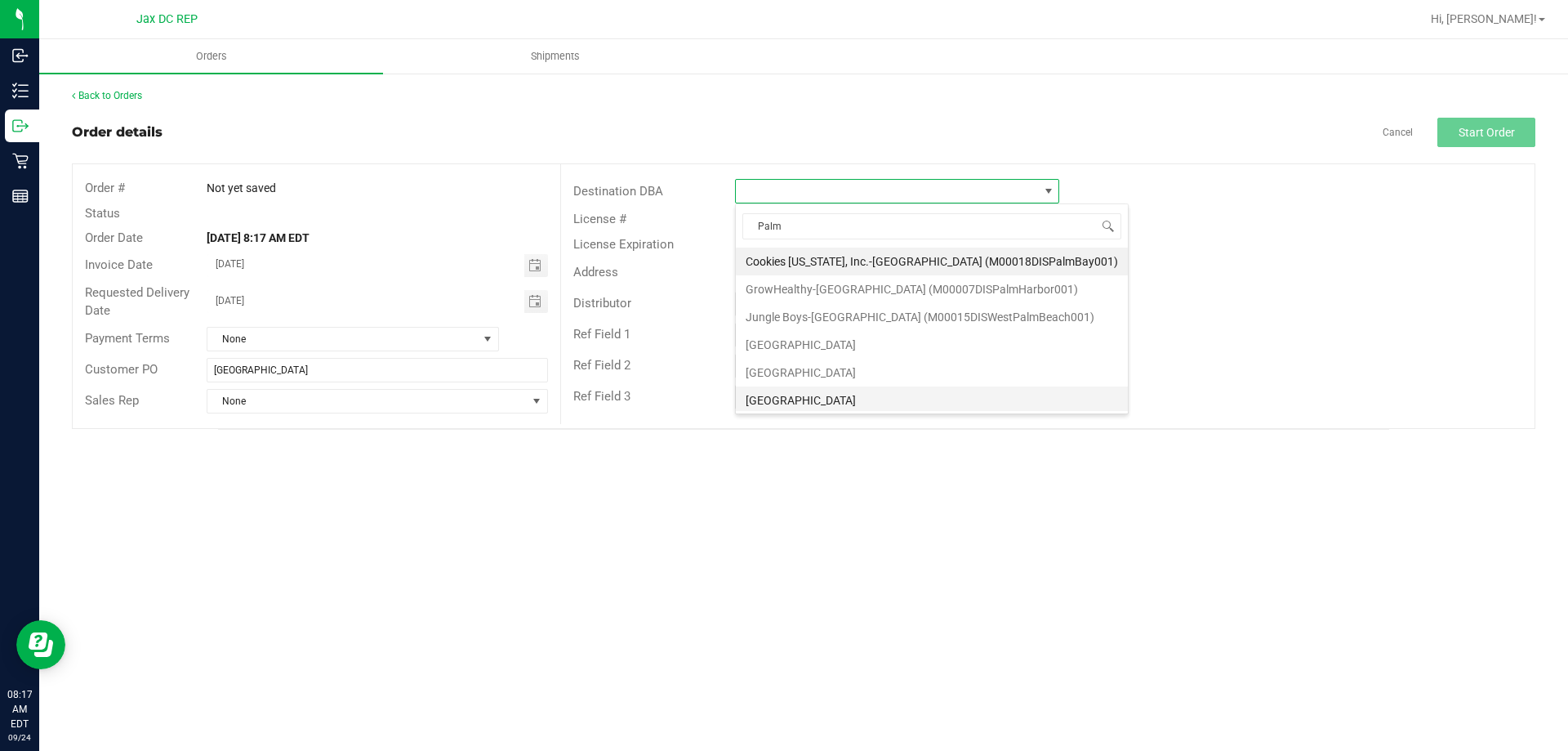
click at [839, 398] on li "[GEOGRAPHIC_DATA]" at bounding box center [931, 400] width 392 height 27
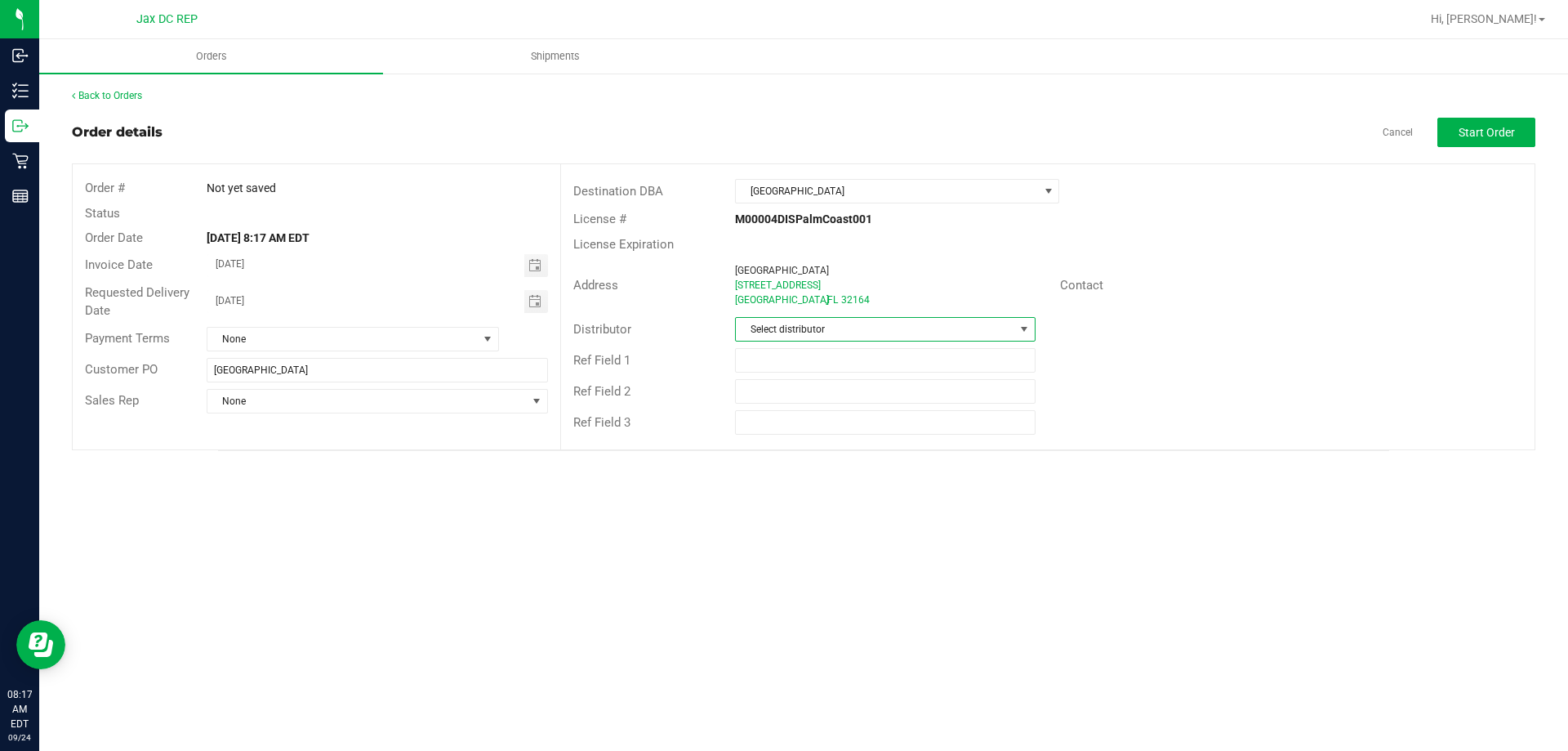
click at [826, 335] on span "Select distributor" at bounding box center [874, 328] width 278 height 23
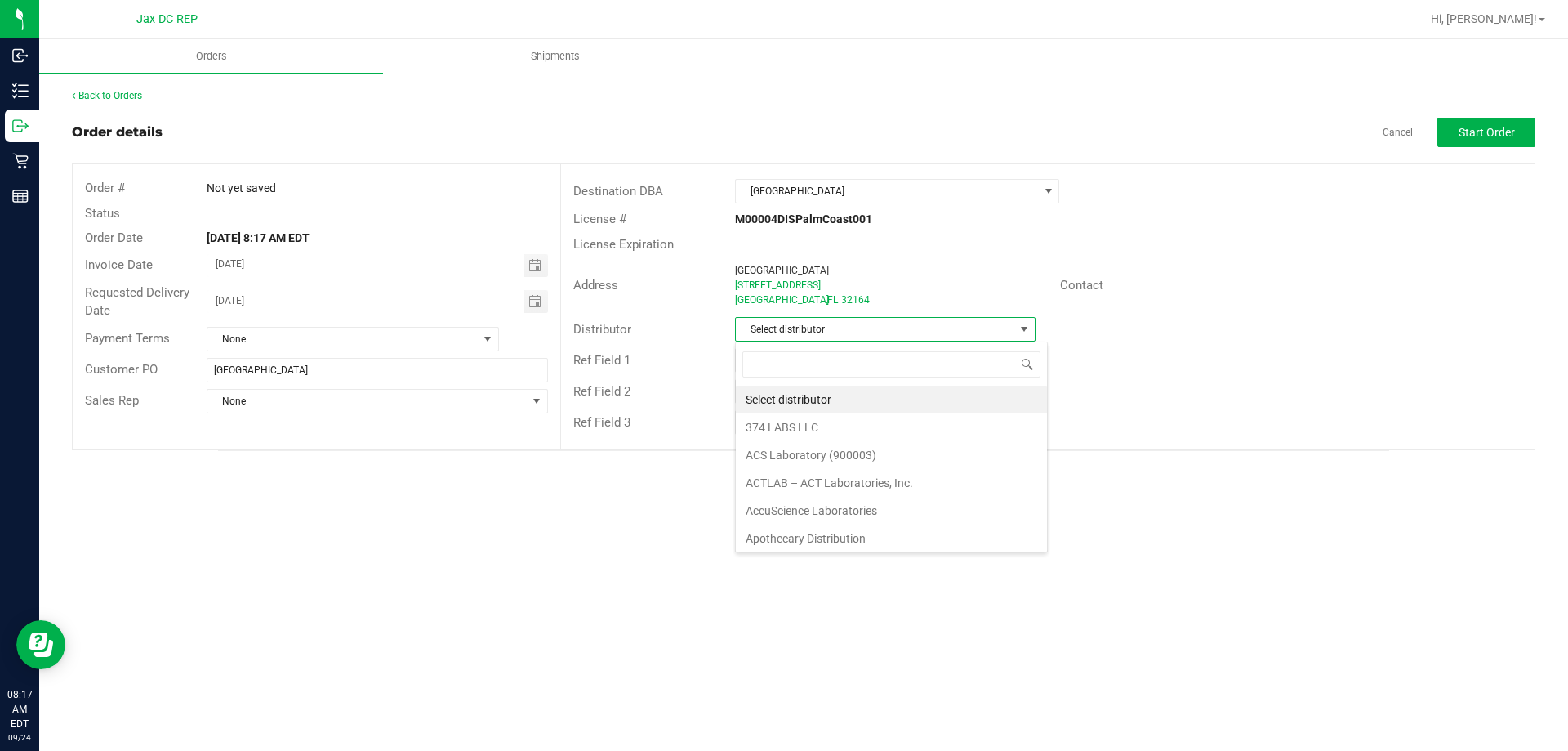
scroll to position [25, 300]
type input "Jax"
click at [813, 390] on li "JAX DC REP" at bounding box center [884, 399] width 298 height 27
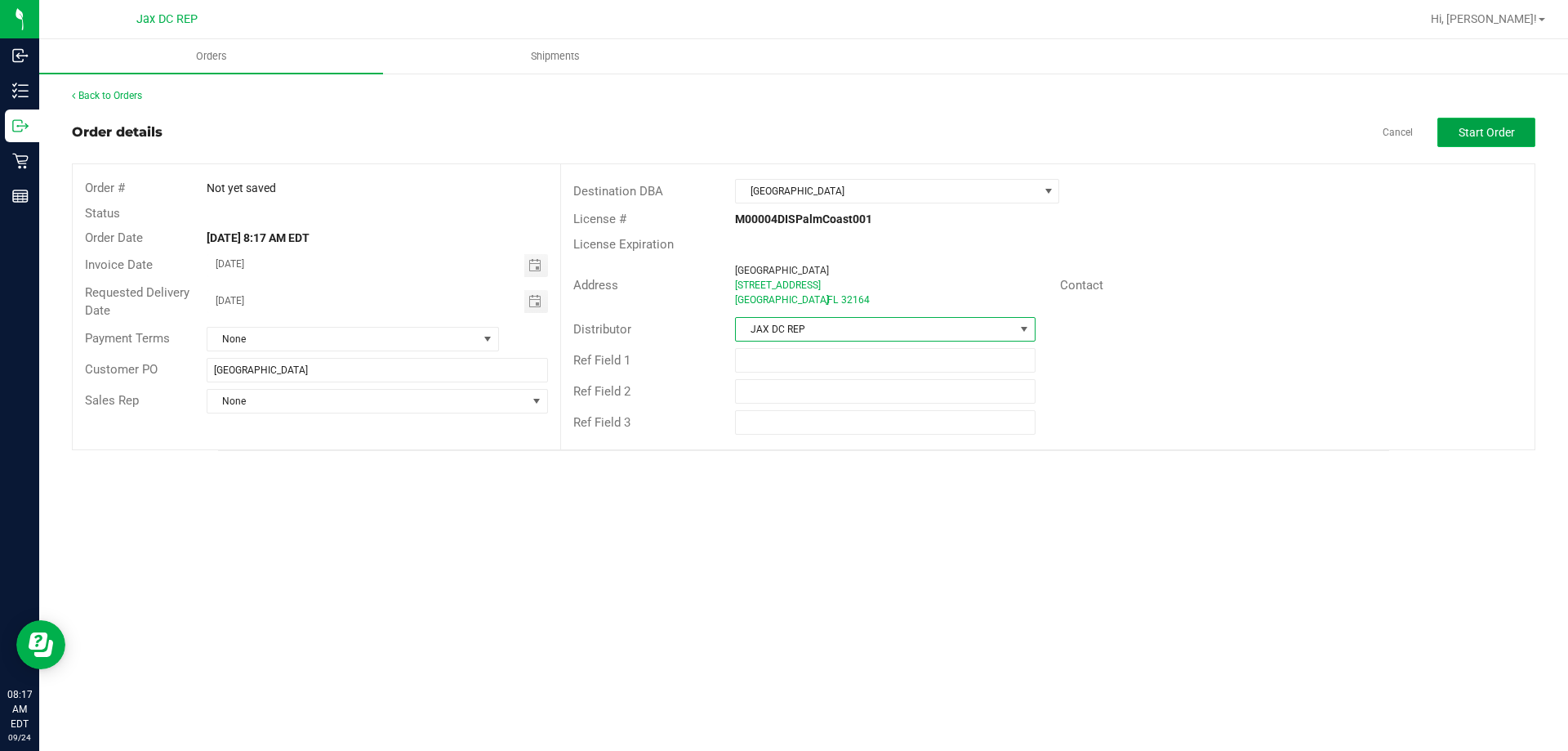
click at [1475, 128] on span "Start Order" at bounding box center [1487, 132] width 56 height 13
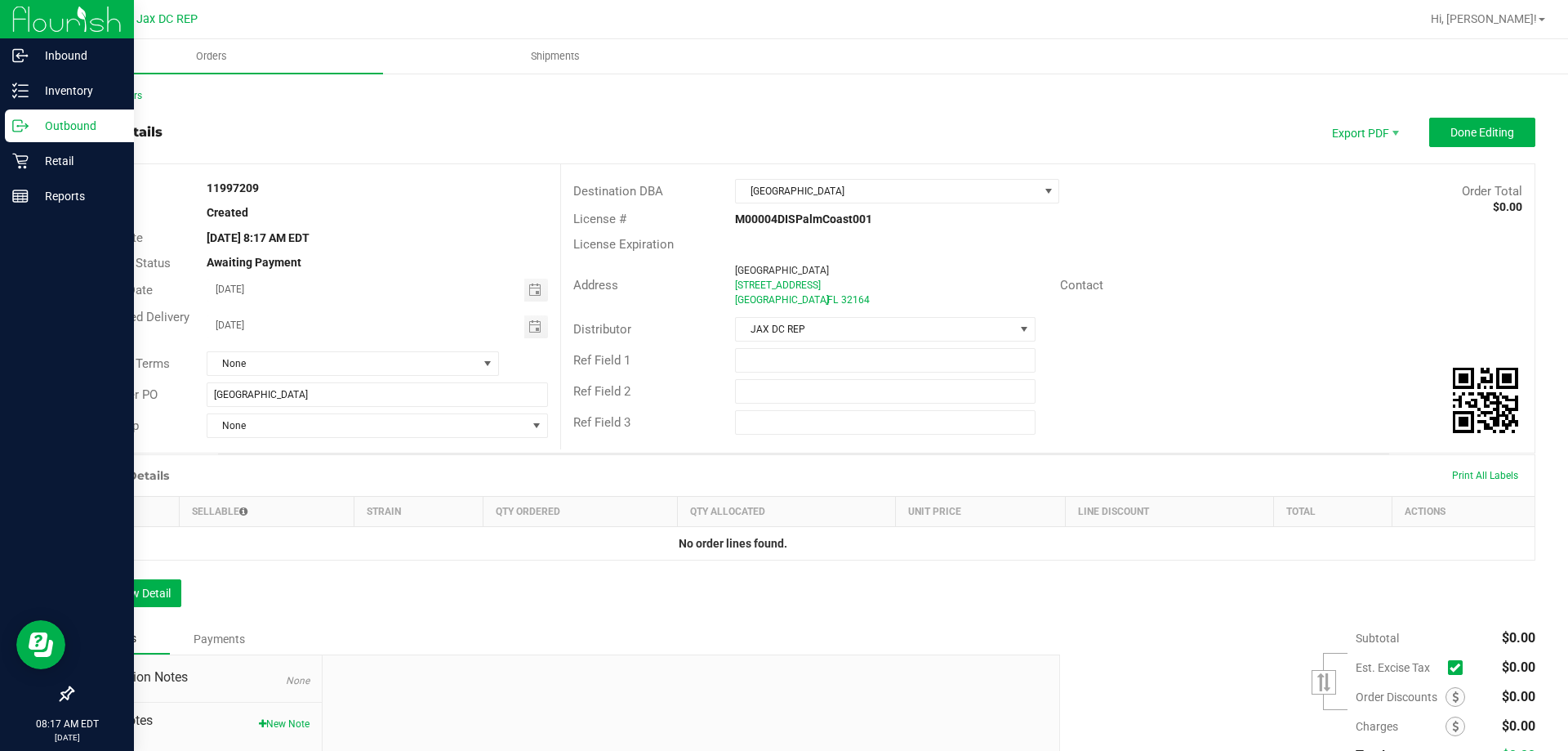
click at [52, 126] on p "Outbound" at bounding box center [77, 126] width 98 height 20
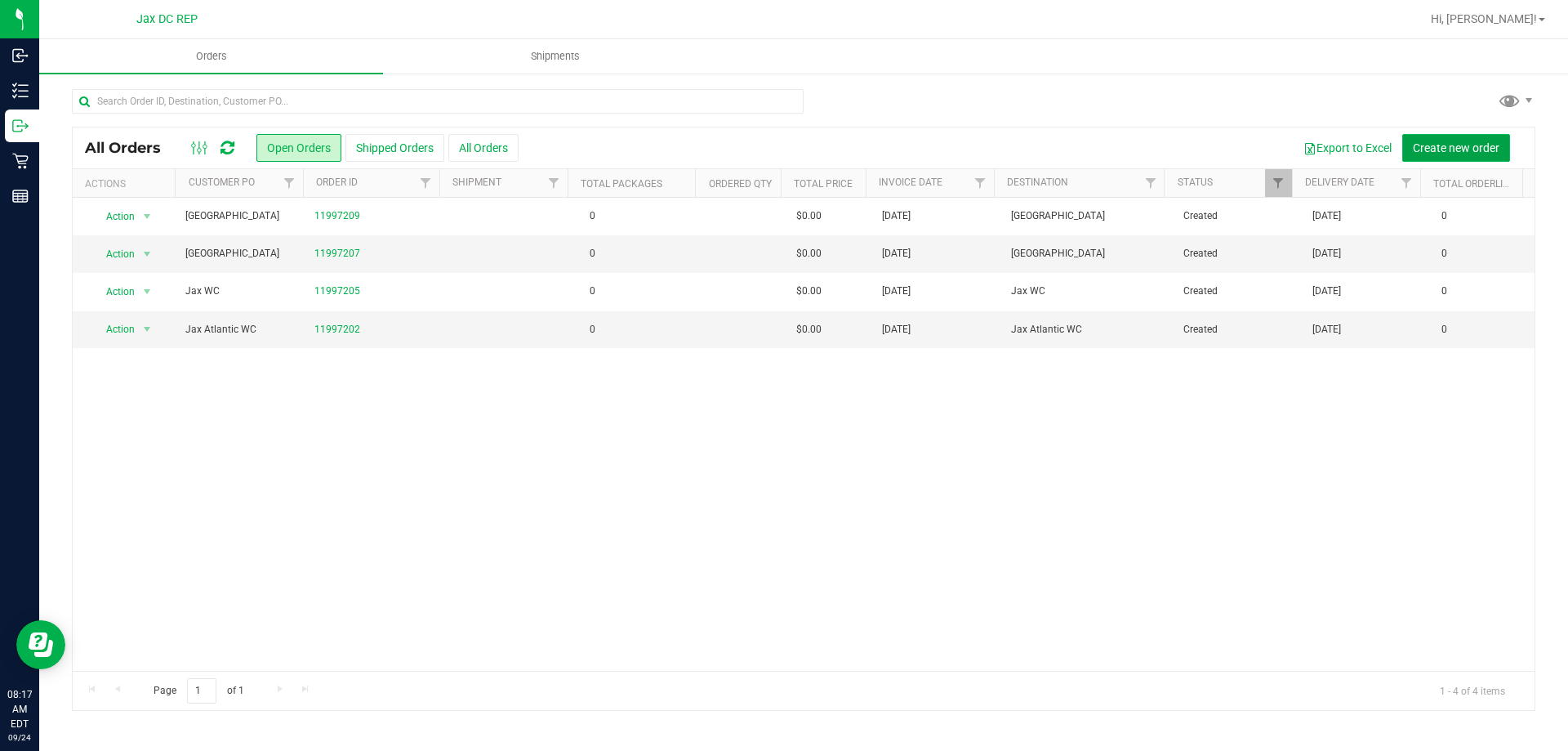
click at [1472, 149] on span "Create new order" at bounding box center [1455, 147] width 86 height 13
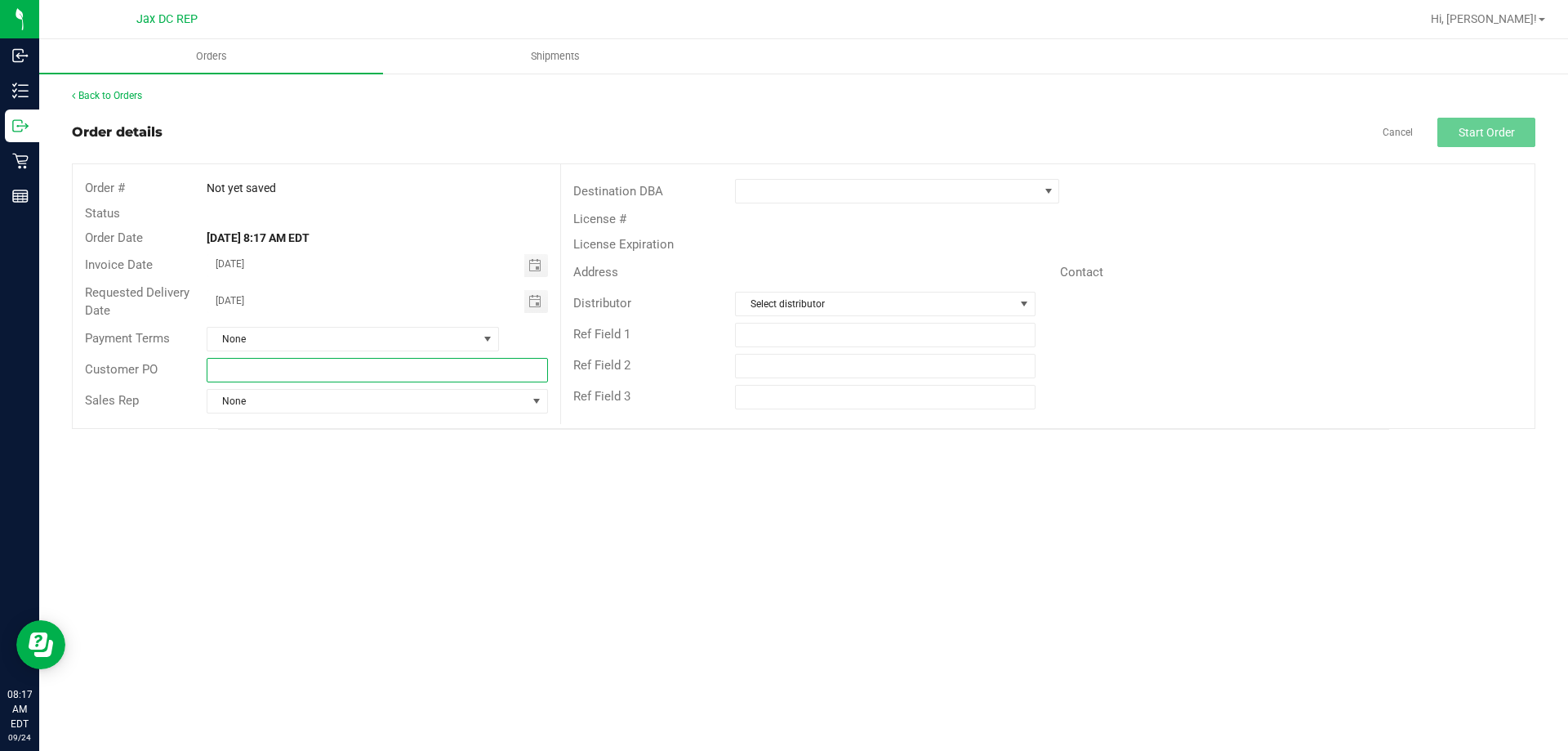
click at [429, 373] on input "text" at bounding box center [377, 370] width 340 height 25
type input "Port Orange WC"
click at [903, 190] on span at bounding box center [886, 191] width 302 height 23
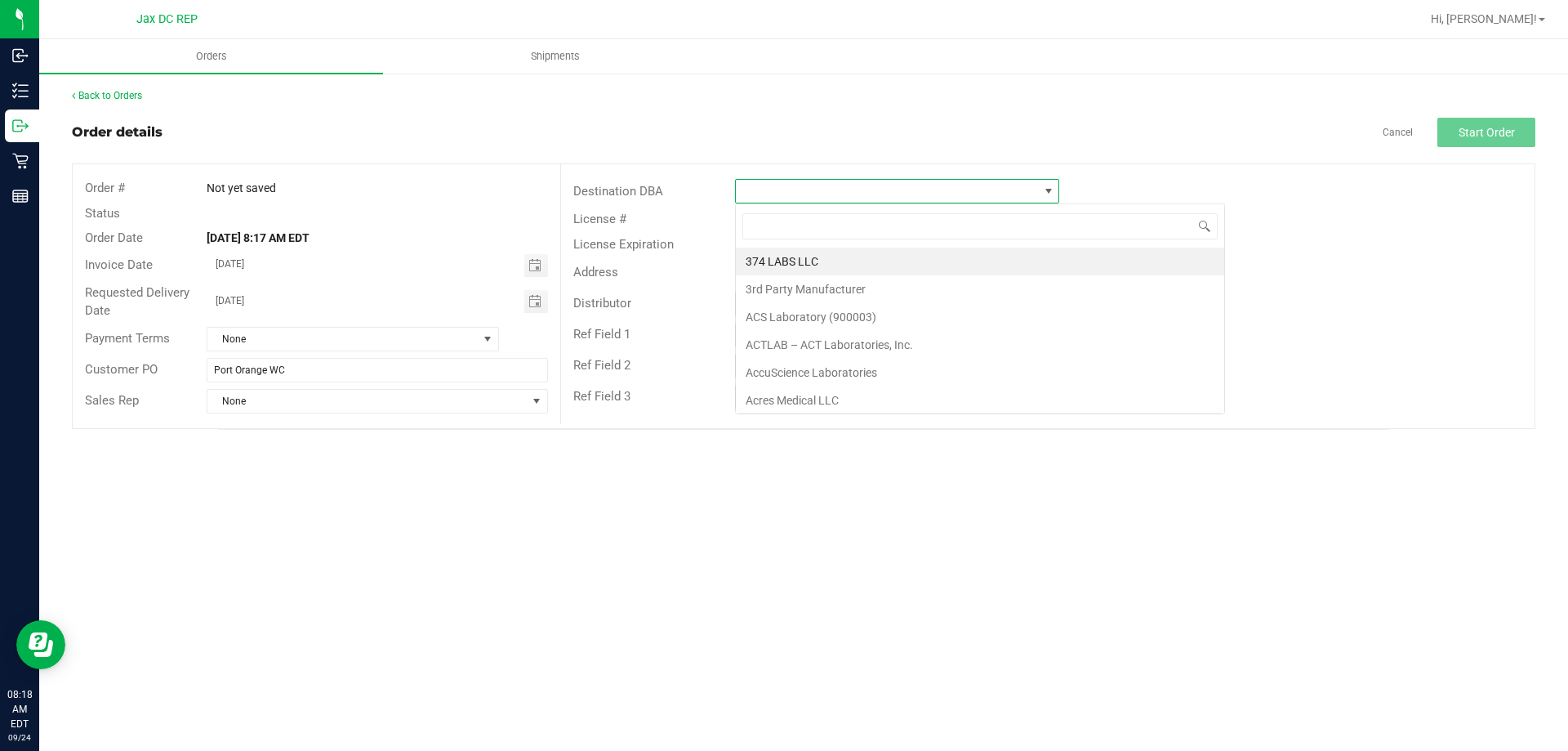
scroll to position [25, 324]
type input "Port or"
click at [791, 258] on li "Port Orange WC" at bounding box center [896, 261] width 322 height 27
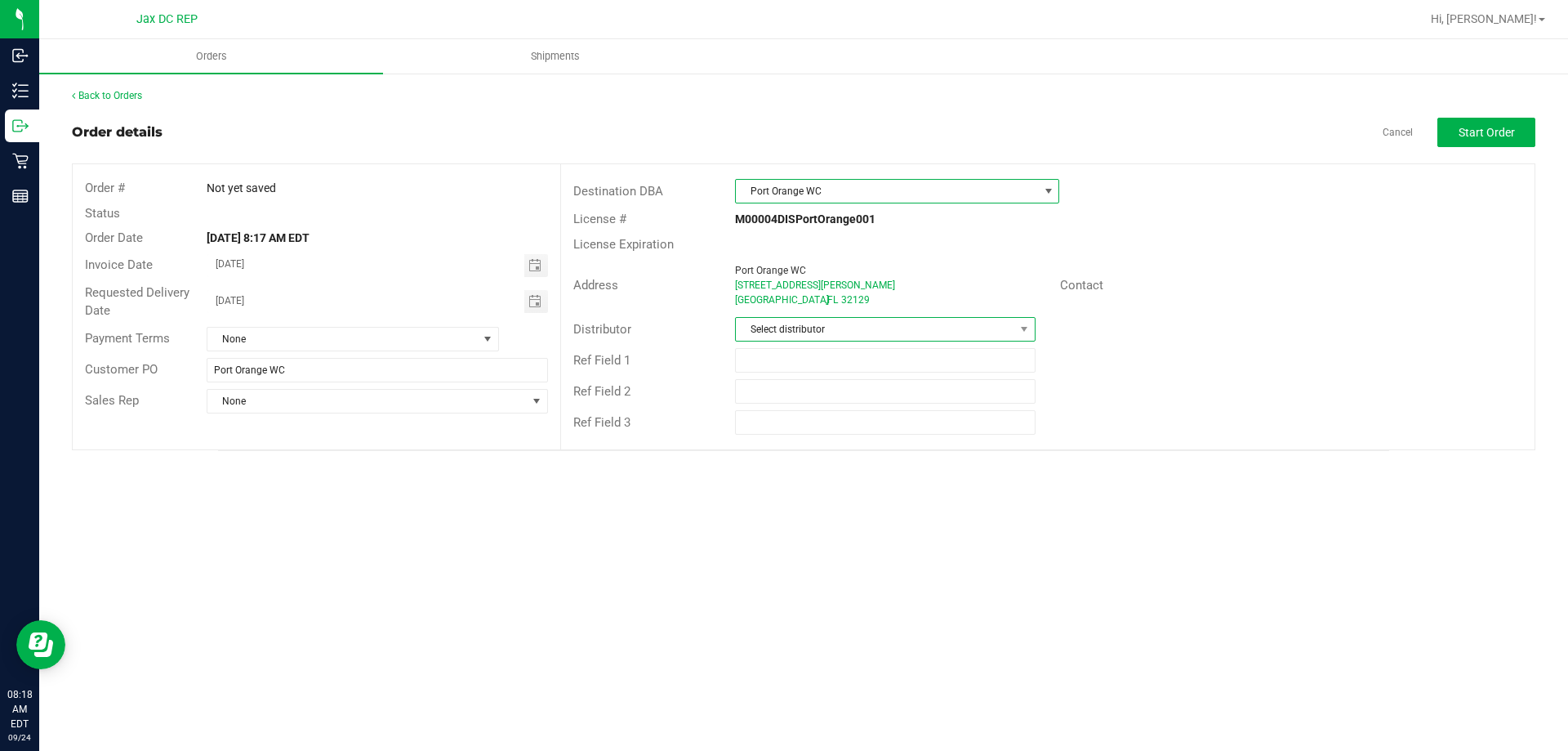
click at [883, 324] on span "Select distributor" at bounding box center [874, 328] width 278 height 23
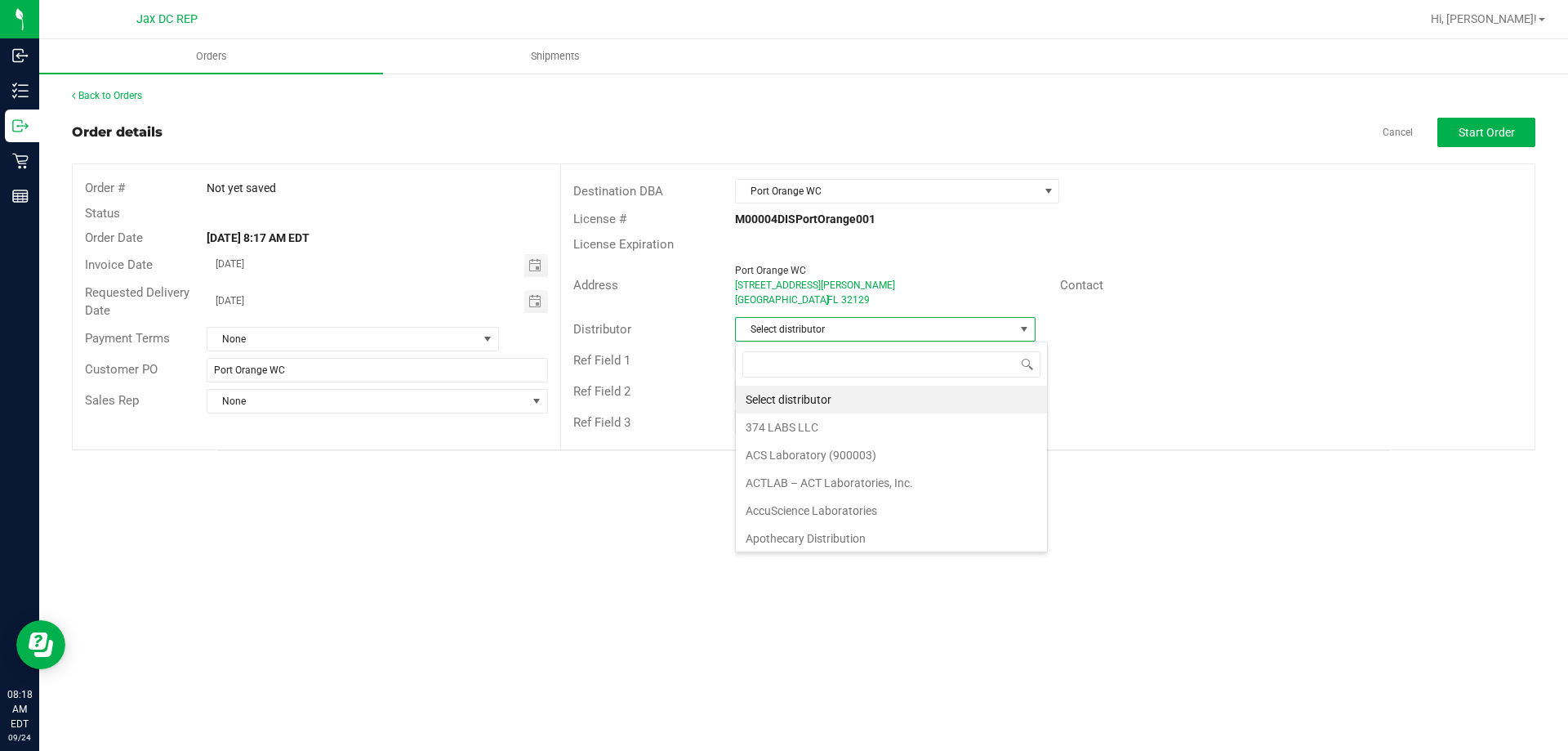
scroll to position [25, 300]
type input "Jax"
click at [881, 394] on li "JAX DC REP" at bounding box center [884, 399] width 298 height 27
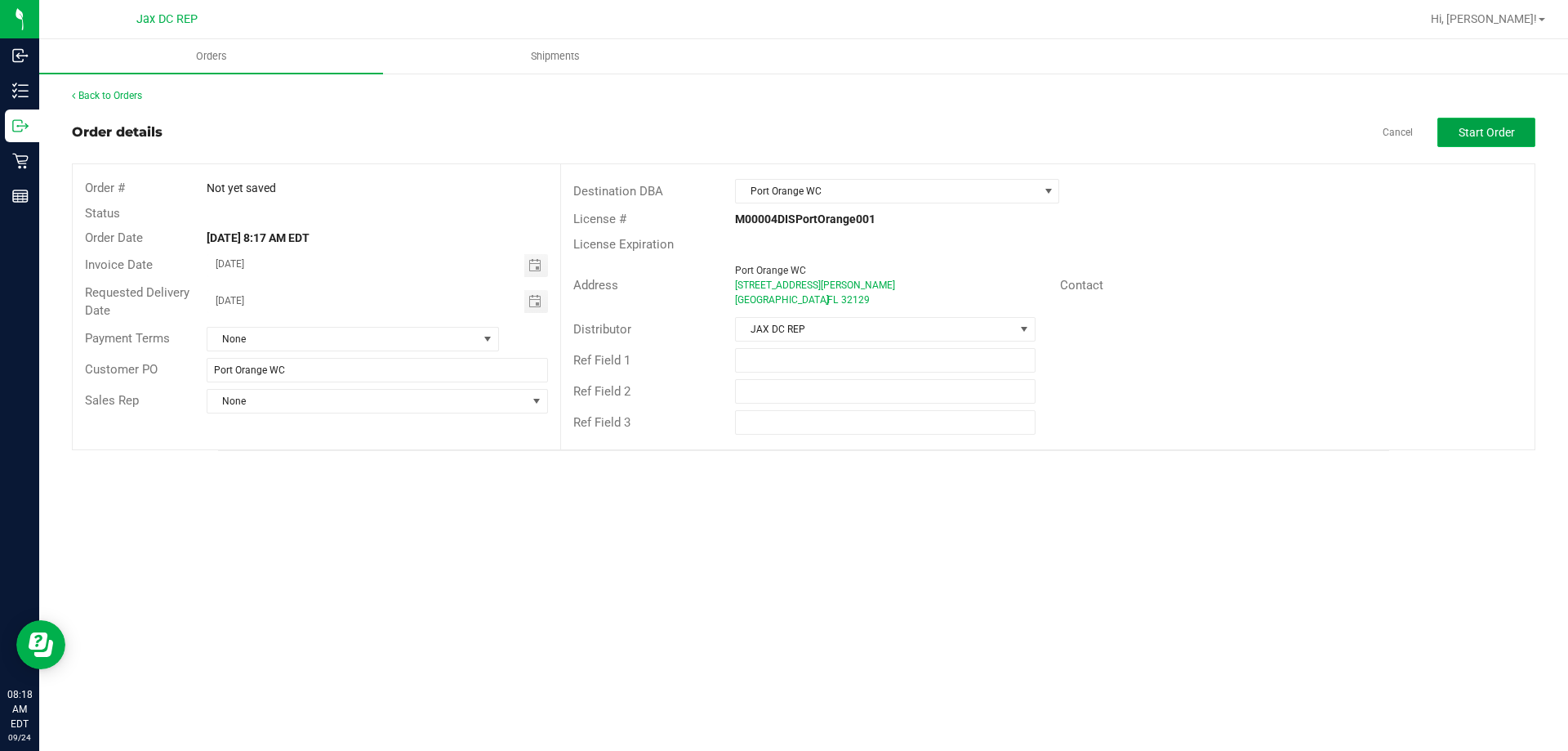
click at [1460, 132] on span "Start Order" at bounding box center [1487, 132] width 56 height 13
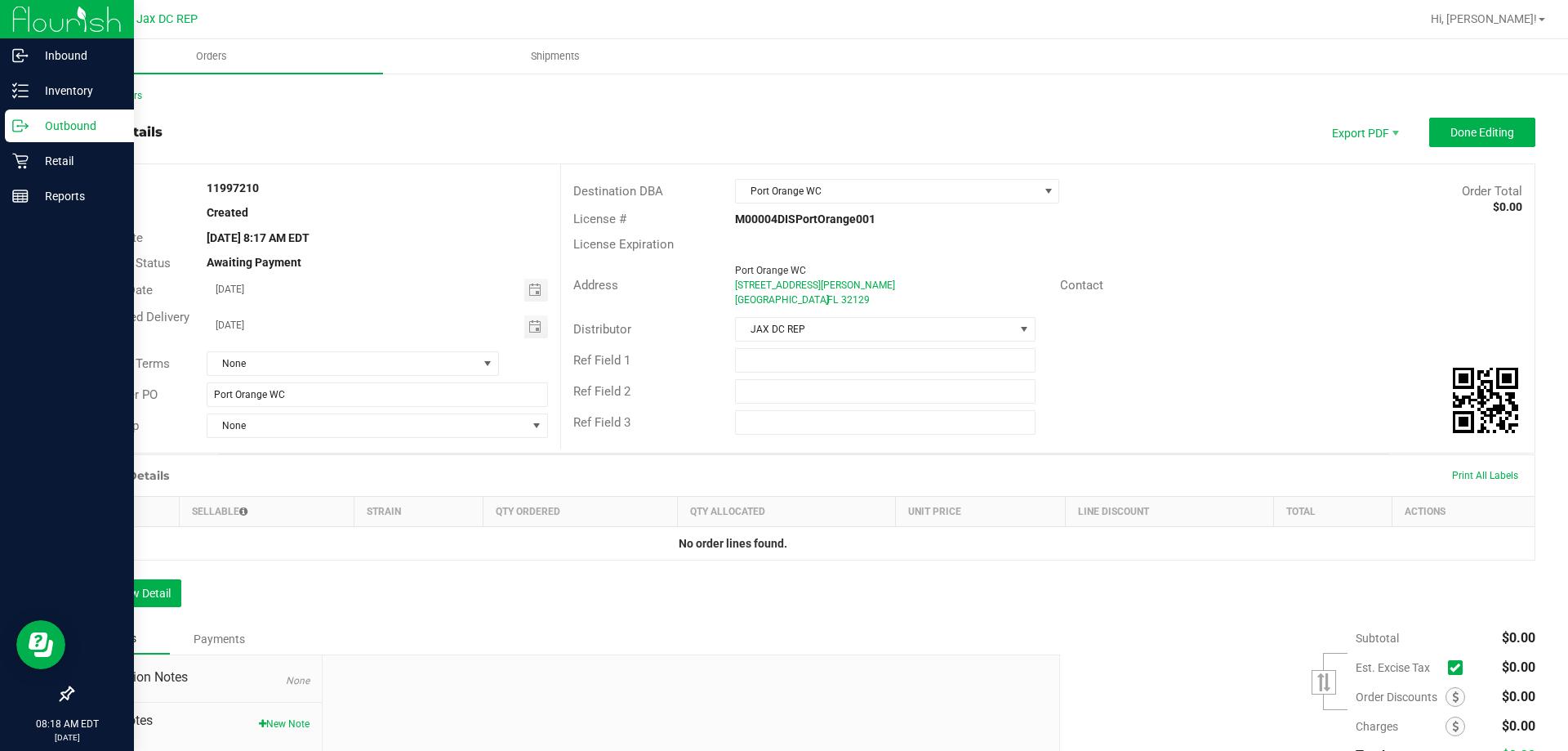
click at [14, 126] on icon at bounding box center [20, 126] width 16 height 16
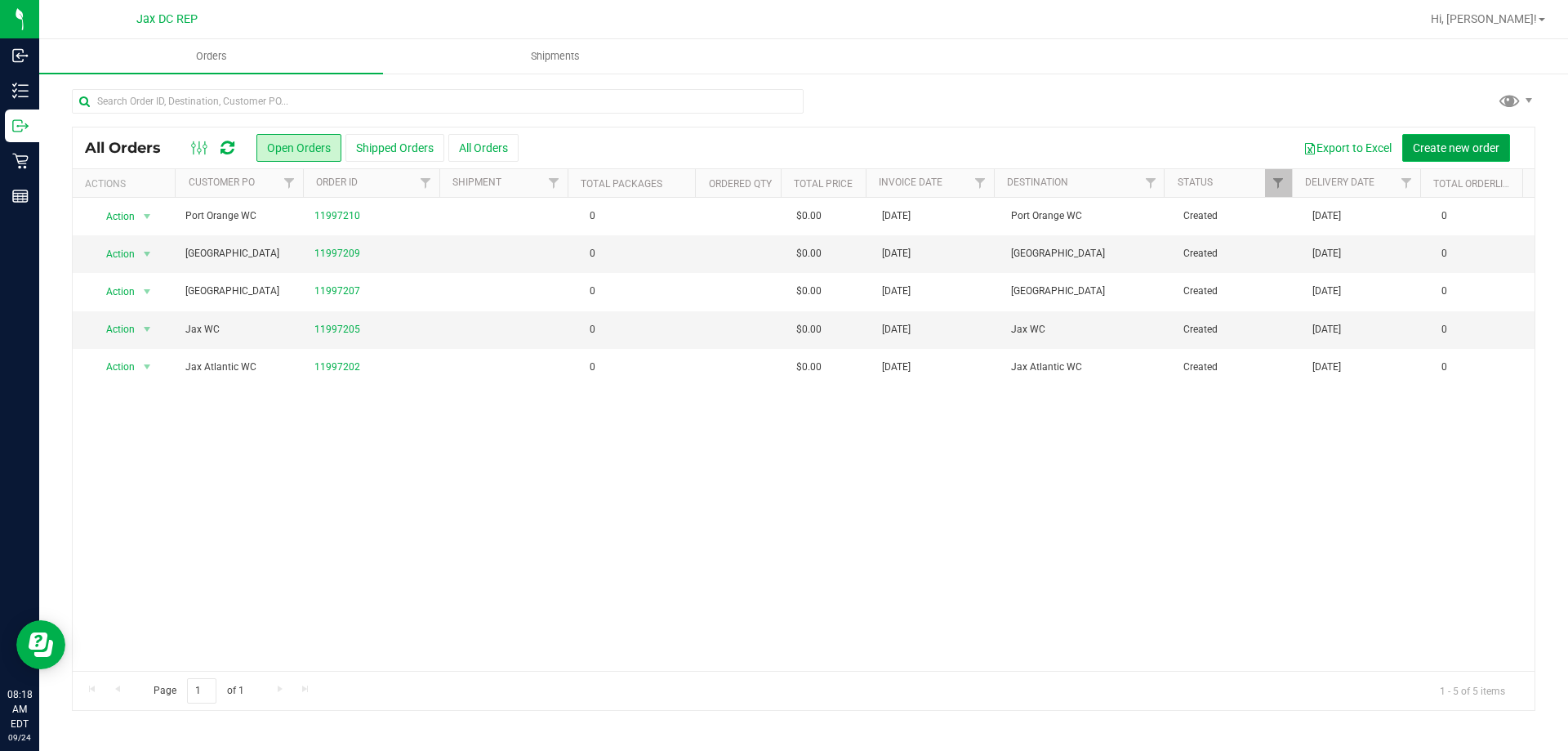
click at [1499, 139] on button "Create new order" at bounding box center [1456, 148] width 108 height 27
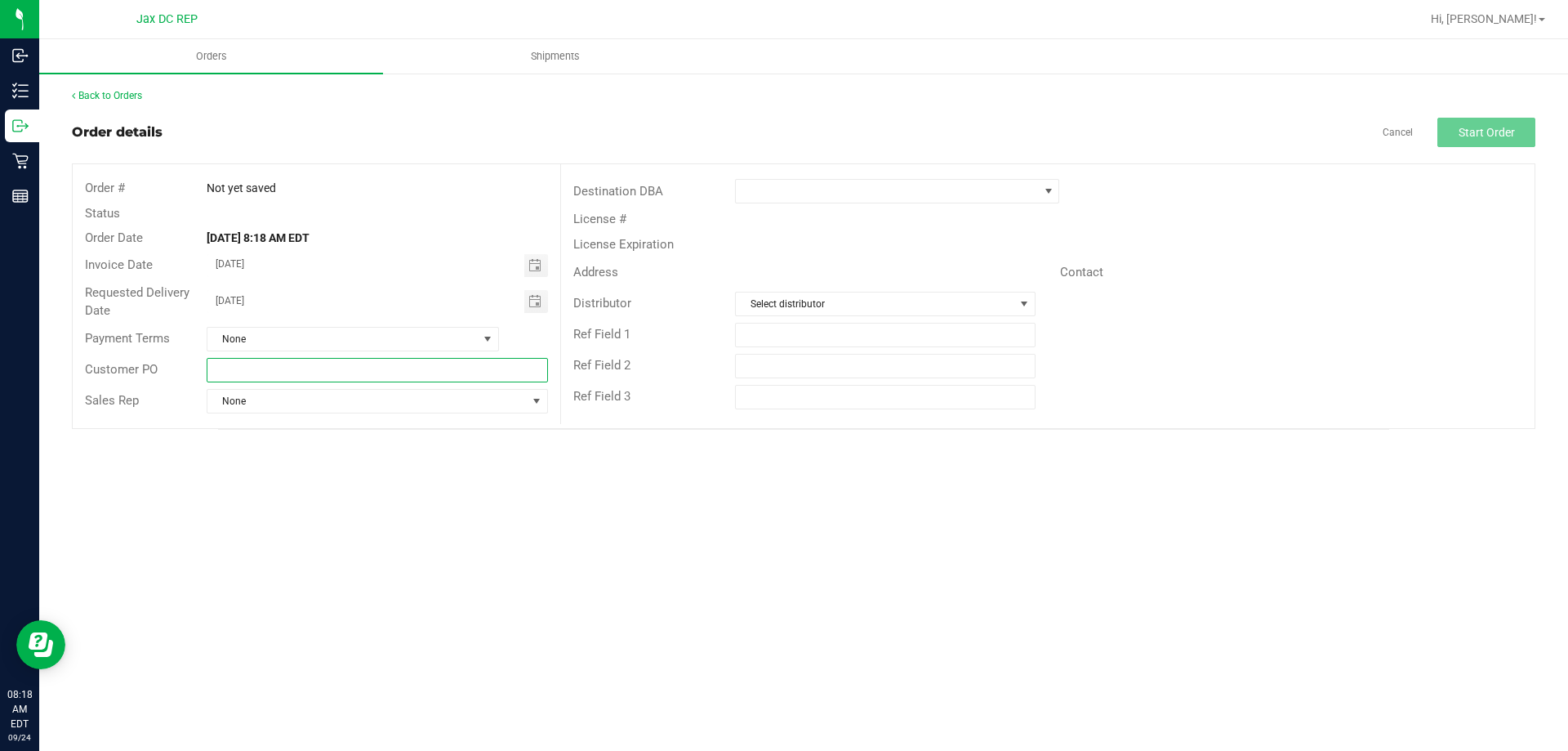
click at [417, 358] on input "text" at bounding box center [377, 370] width 340 height 25
type input "[PERSON_NAME][GEOGRAPHIC_DATA]"
click at [938, 199] on span at bounding box center [886, 191] width 302 height 23
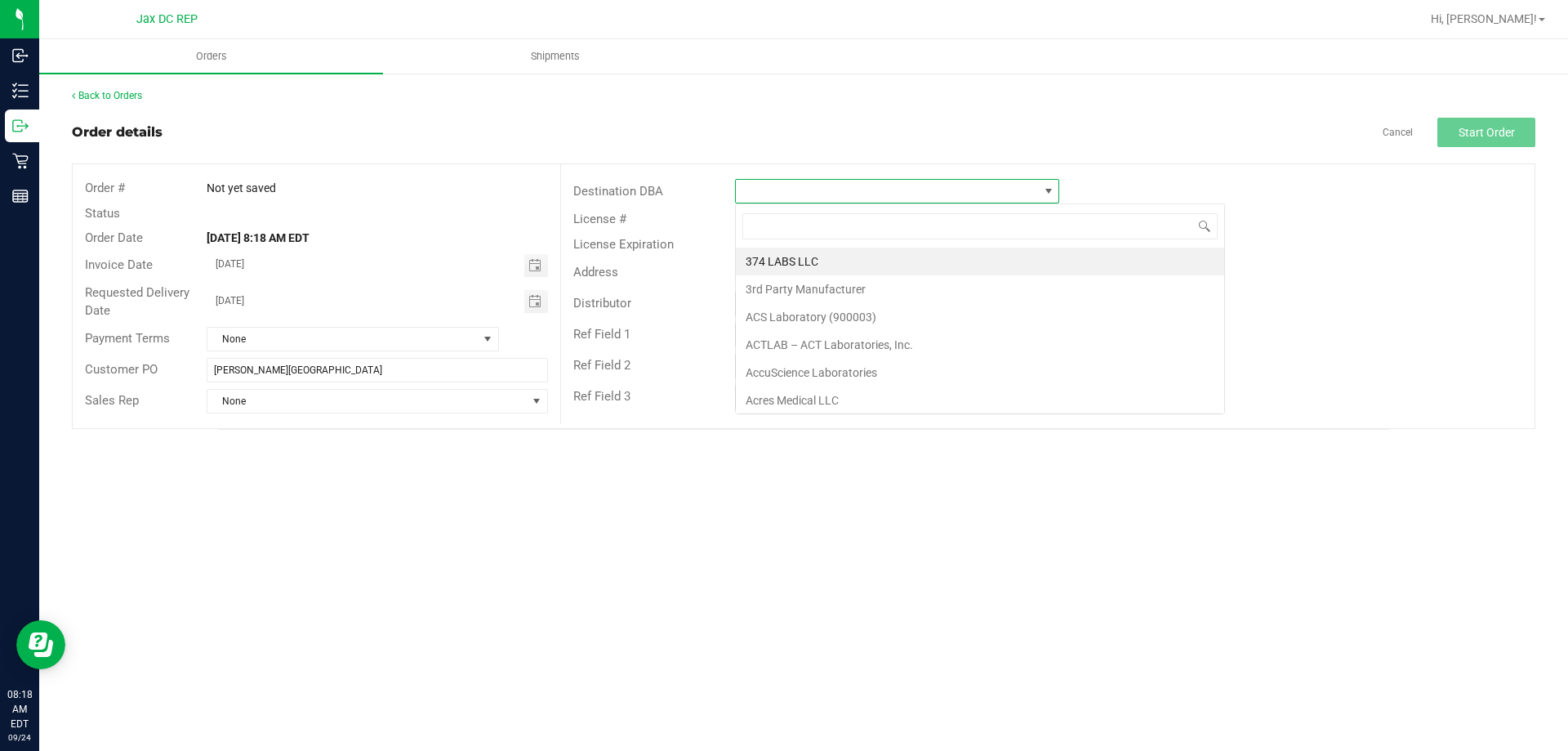
scroll to position [25, 324]
type input "[PERSON_NAME]"
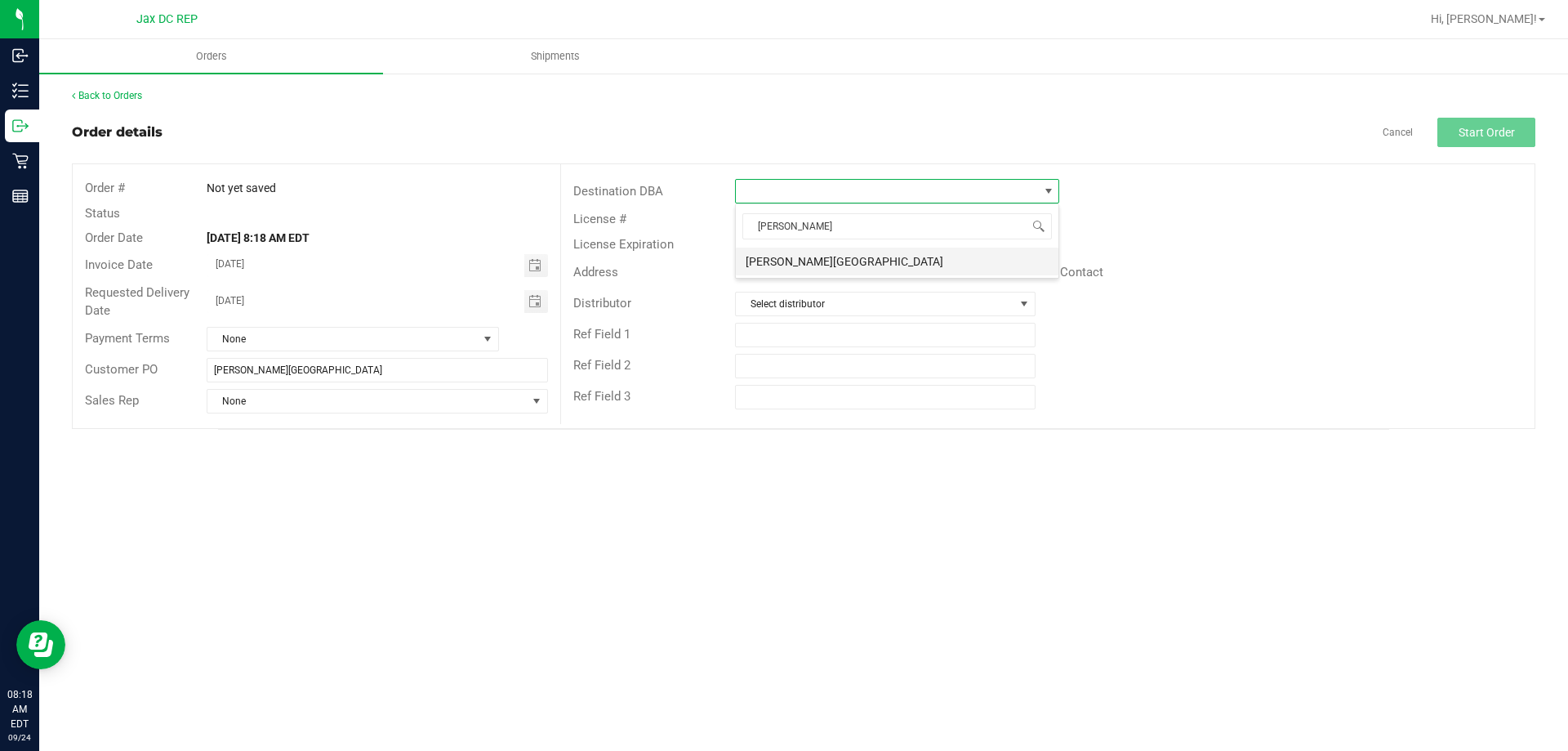
click at [875, 255] on li "[PERSON_NAME][GEOGRAPHIC_DATA]" at bounding box center [896, 261] width 322 height 27
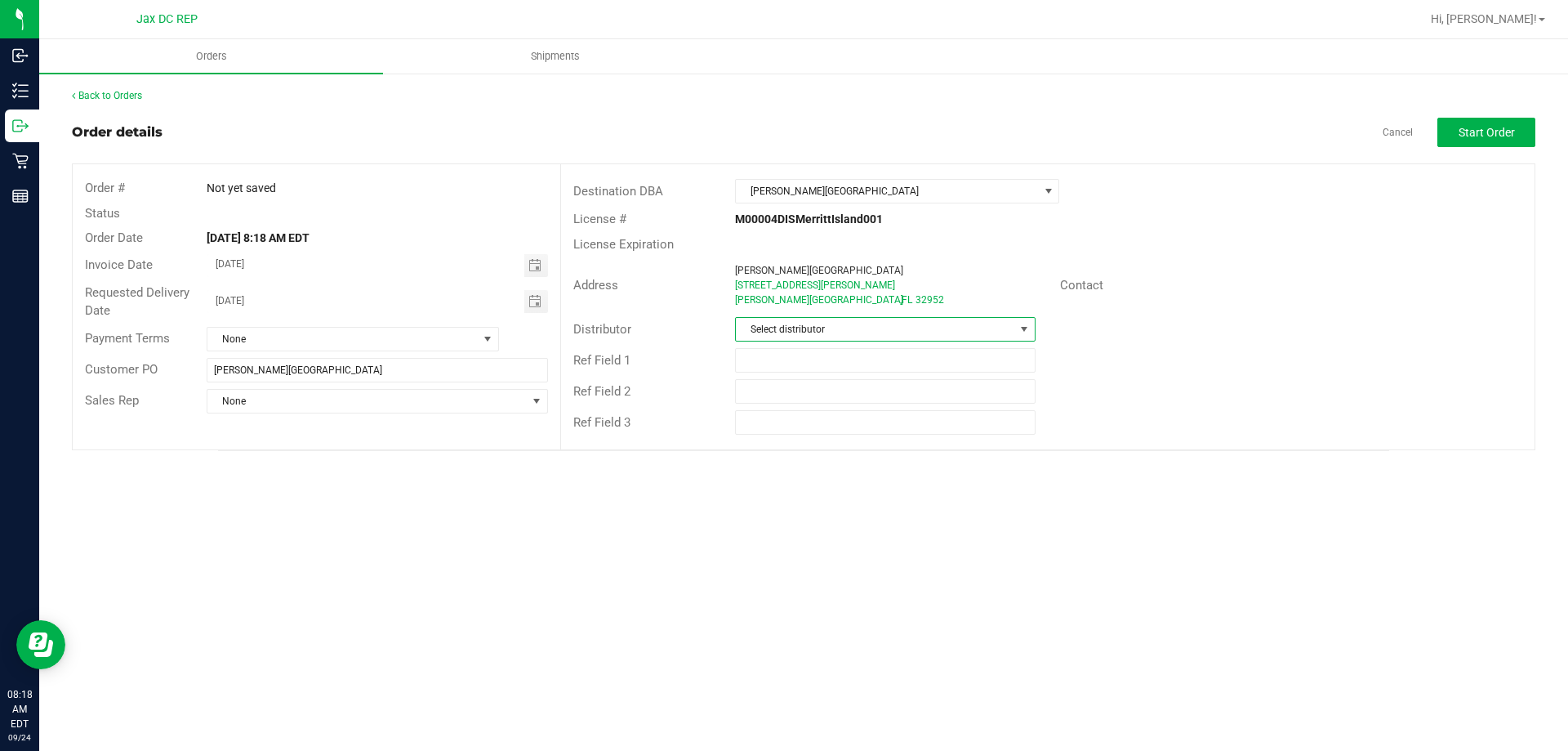
click at [845, 325] on span "Select distributor" at bounding box center [874, 328] width 278 height 23
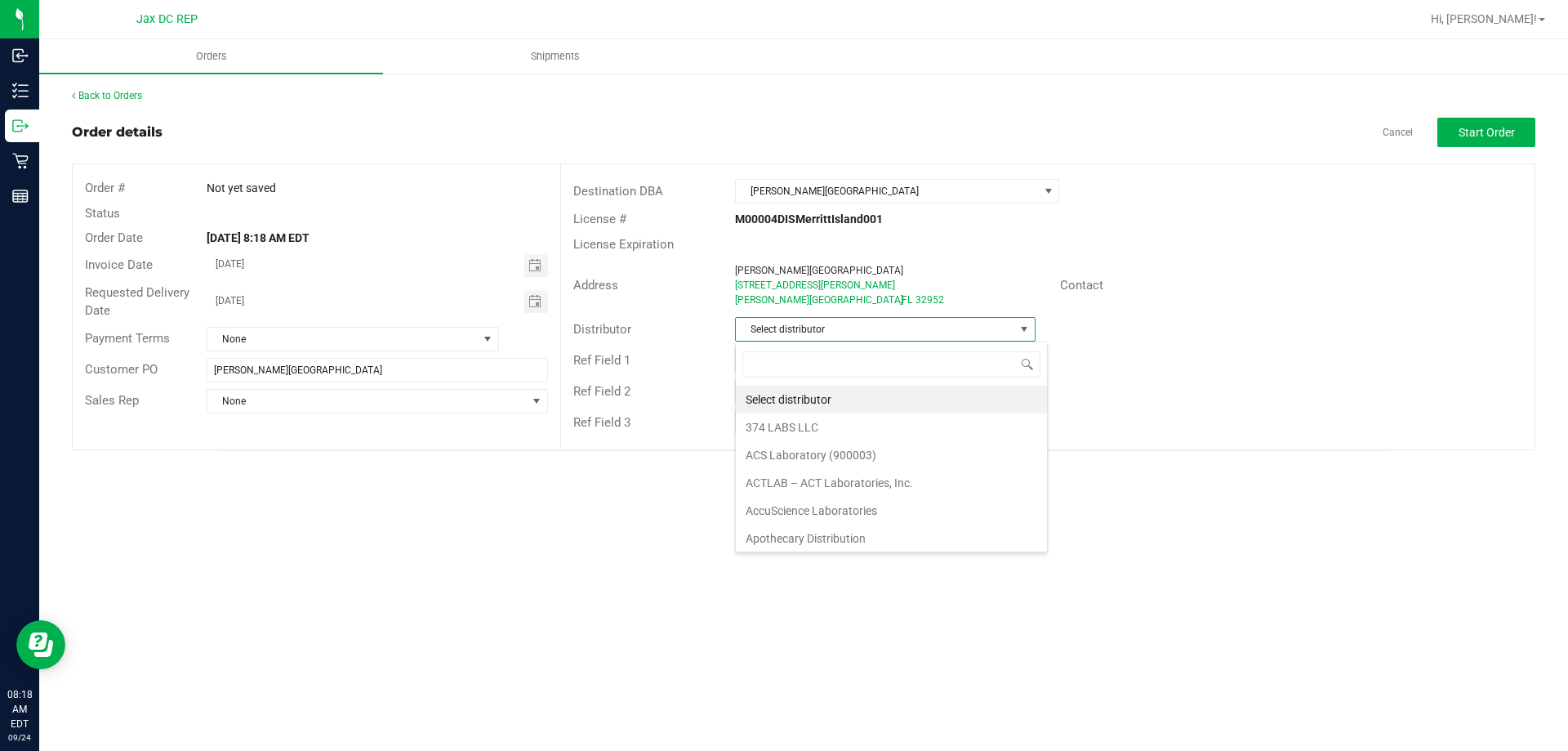
scroll to position [25, 300]
type input "JAX"
click at [807, 399] on li "JAX DC REP" at bounding box center [884, 399] width 298 height 27
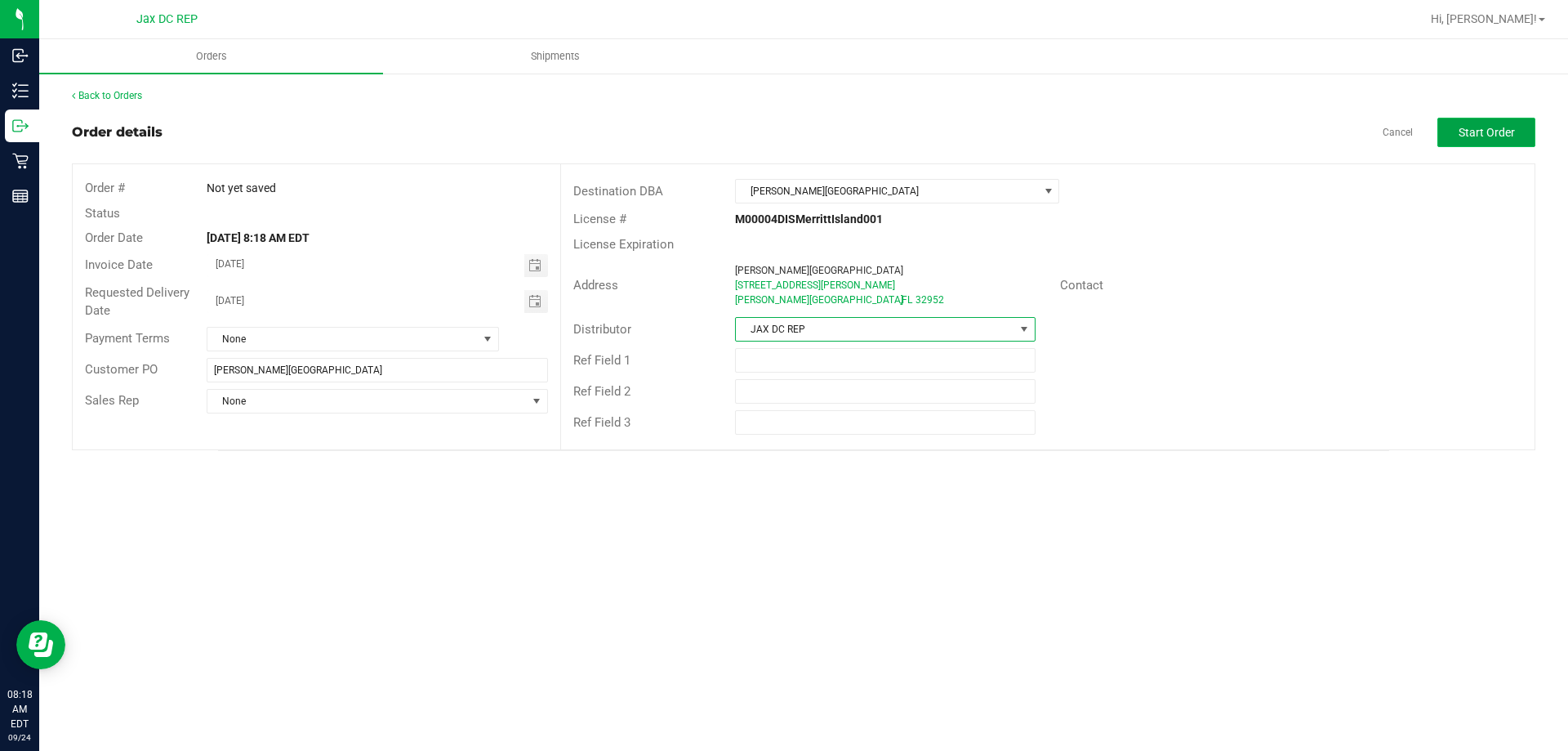
click at [1511, 141] on button "Start Order" at bounding box center [1486, 133] width 98 height 29
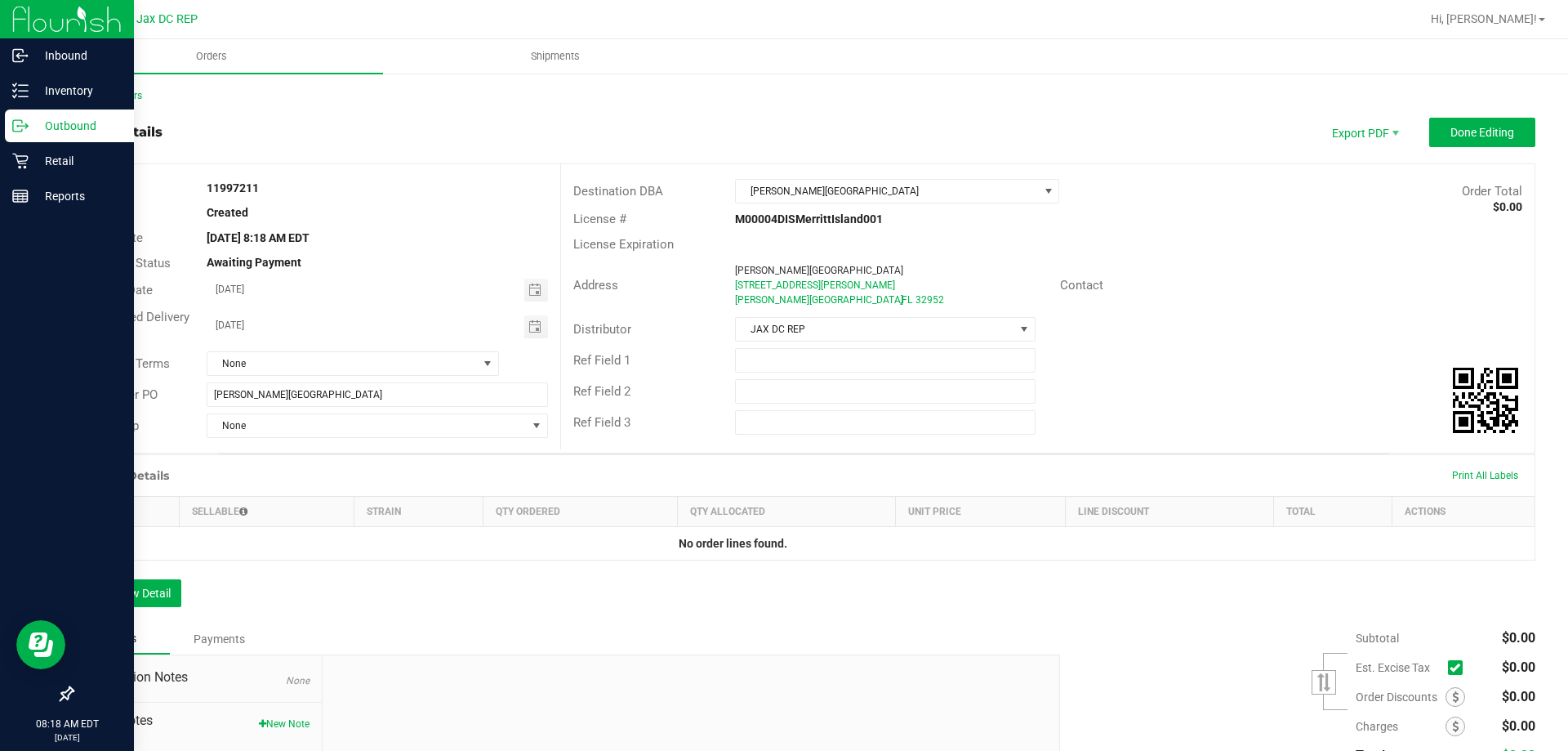
click at [22, 120] on icon at bounding box center [20, 126] width 16 height 16
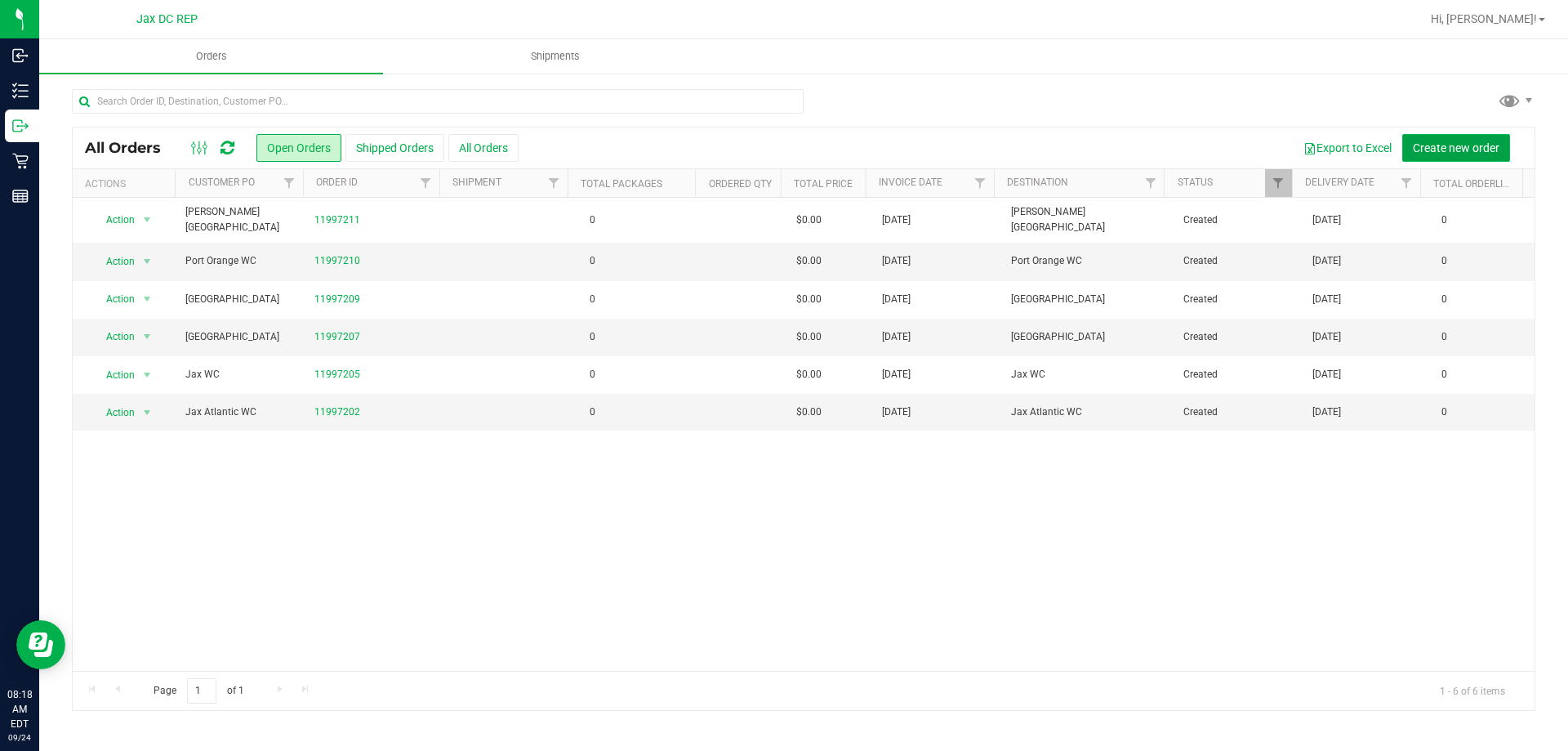
click at [1492, 143] on span "Create new order" at bounding box center [1455, 147] width 86 height 13
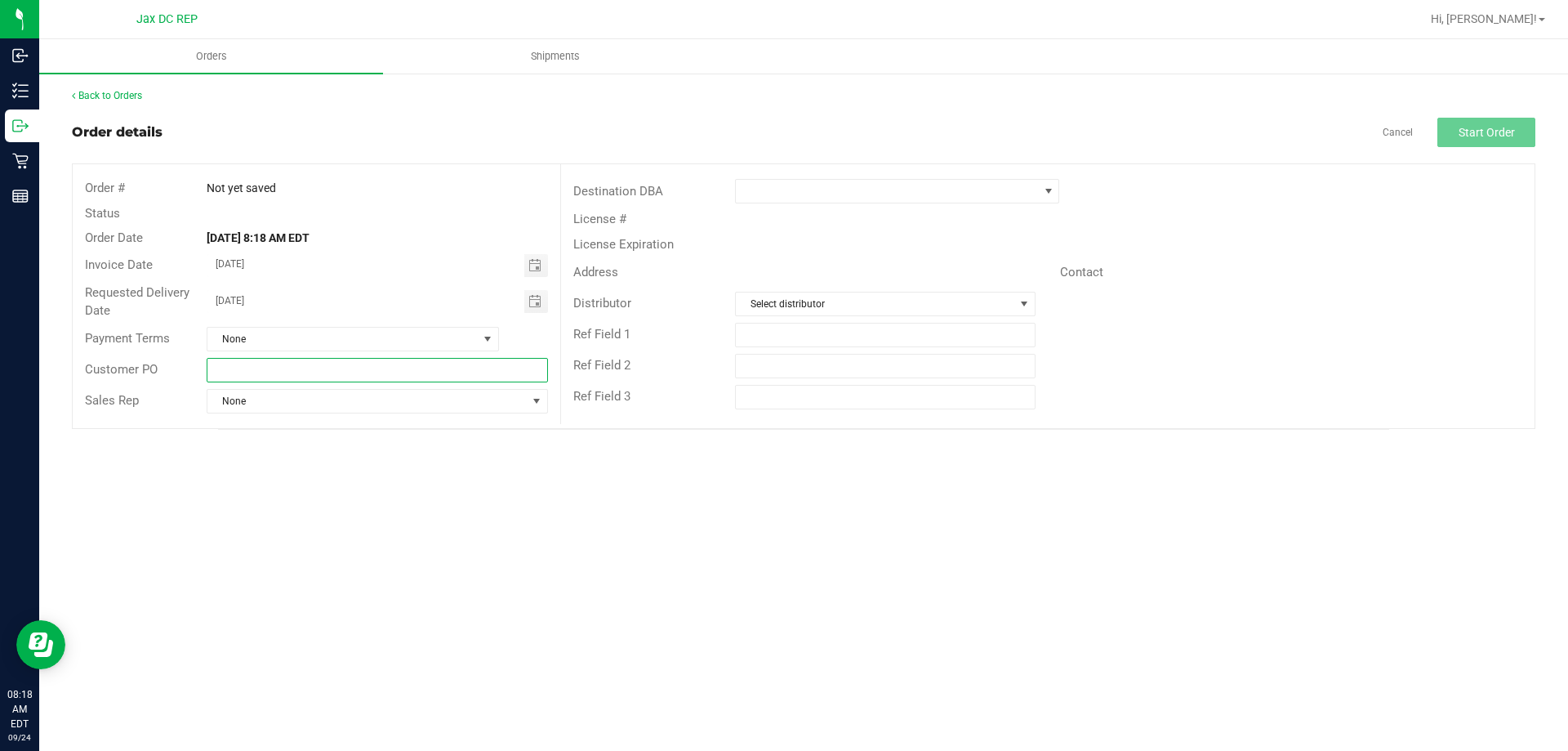
click at [228, 366] on input "text" at bounding box center [377, 370] width 340 height 25
type input "[GEOGRAPHIC_DATA]"
click at [876, 193] on span at bounding box center [886, 191] width 302 height 23
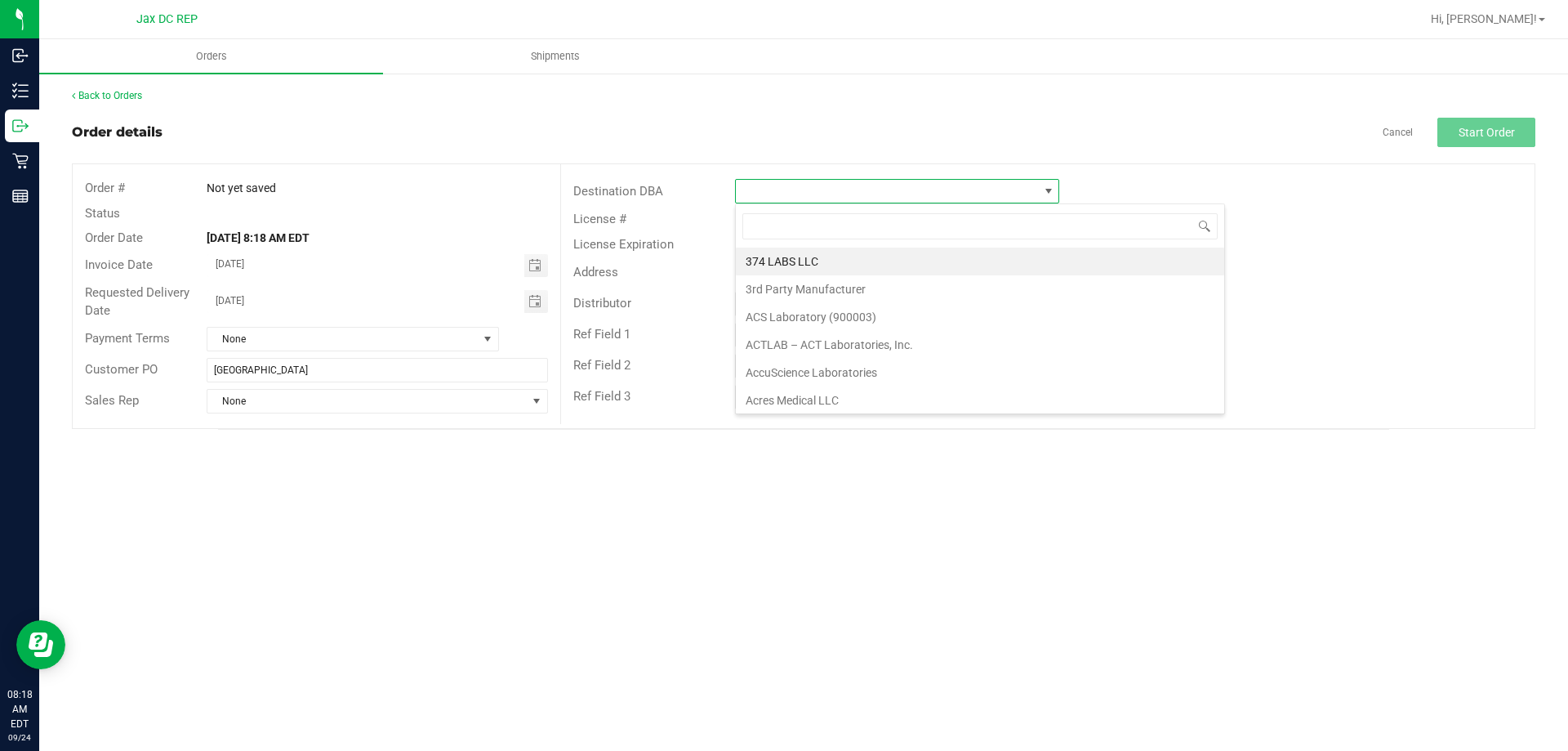
scroll to position [25, 324]
type input "Palm"
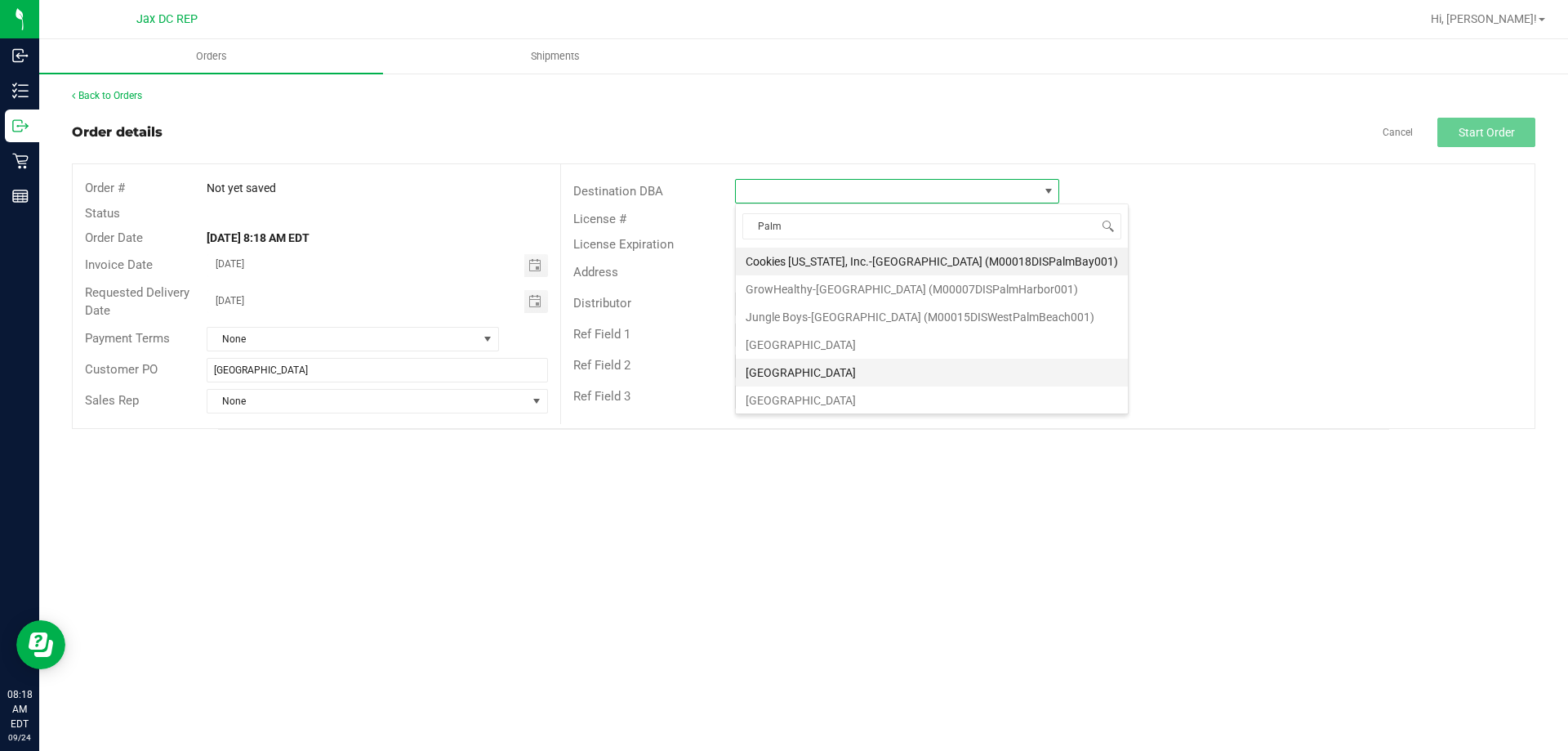
click at [822, 369] on li "[GEOGRAPHIC_DATA]" at bounding box center [931, 372] width 392 height 27
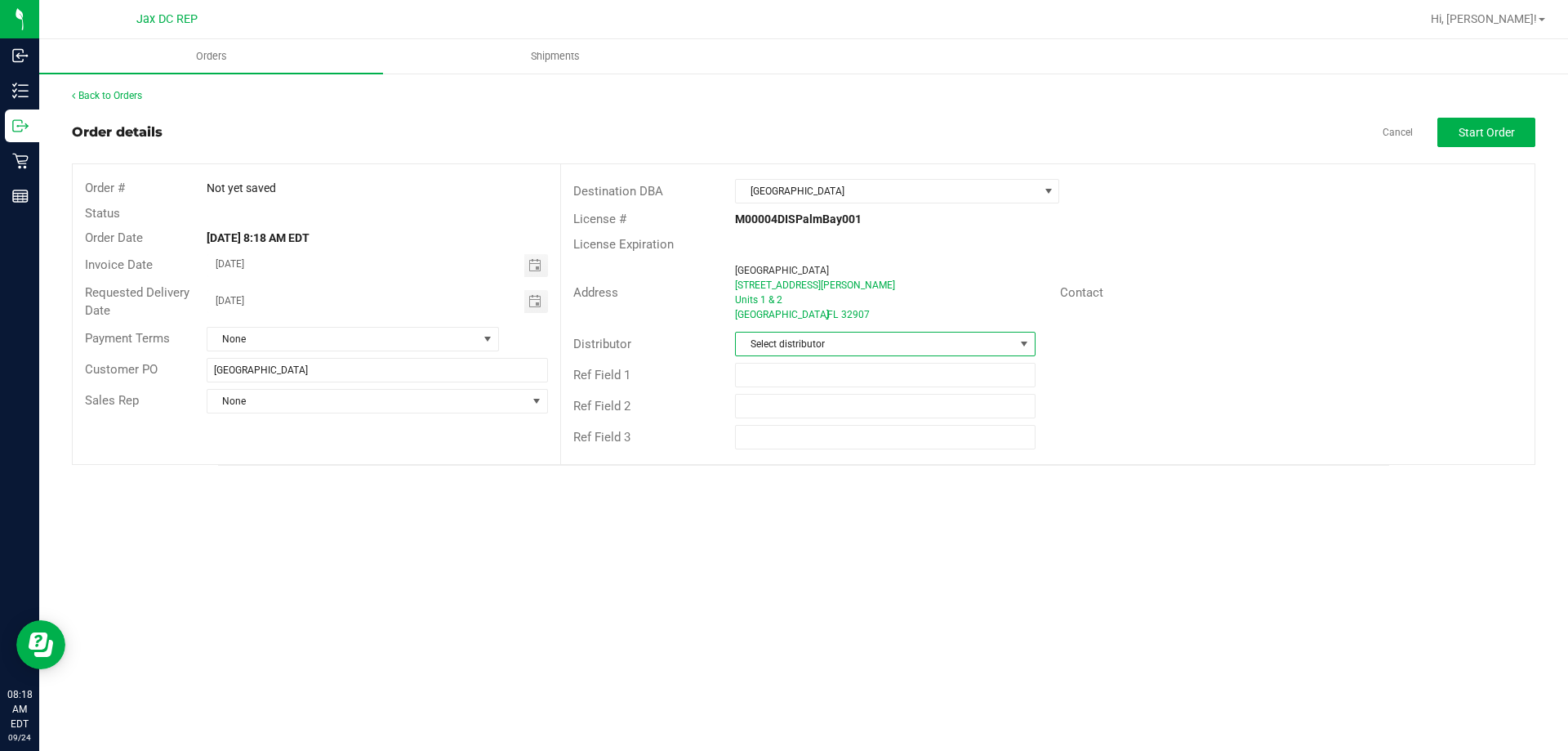
click at [820, 344] on span "Select distributor" at bounding box center [874, 344] width 278 height 23
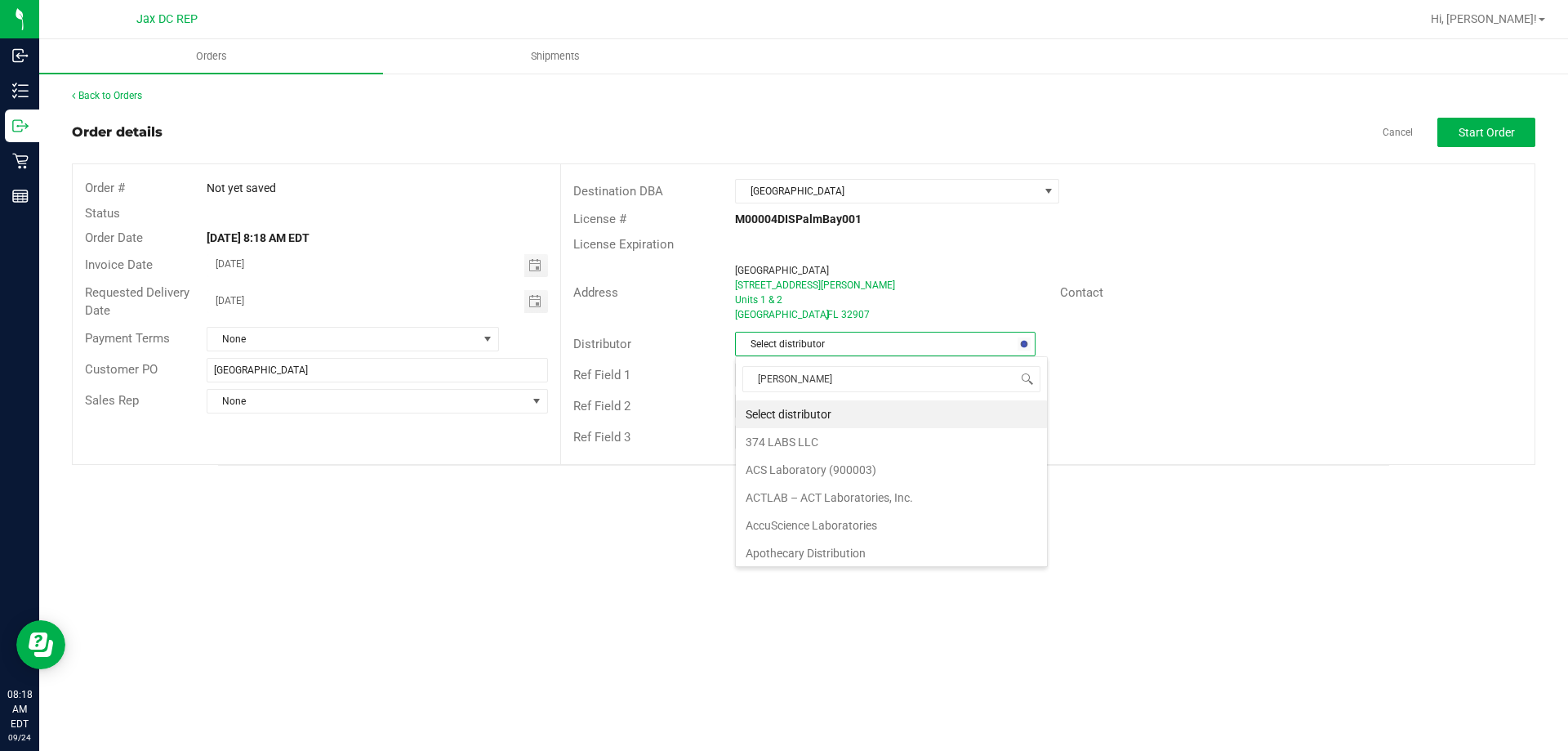
type input "JAX"
click at [793, 407] on li "JAX DC REP" at bounding box center [884, 414] width 298 height 27
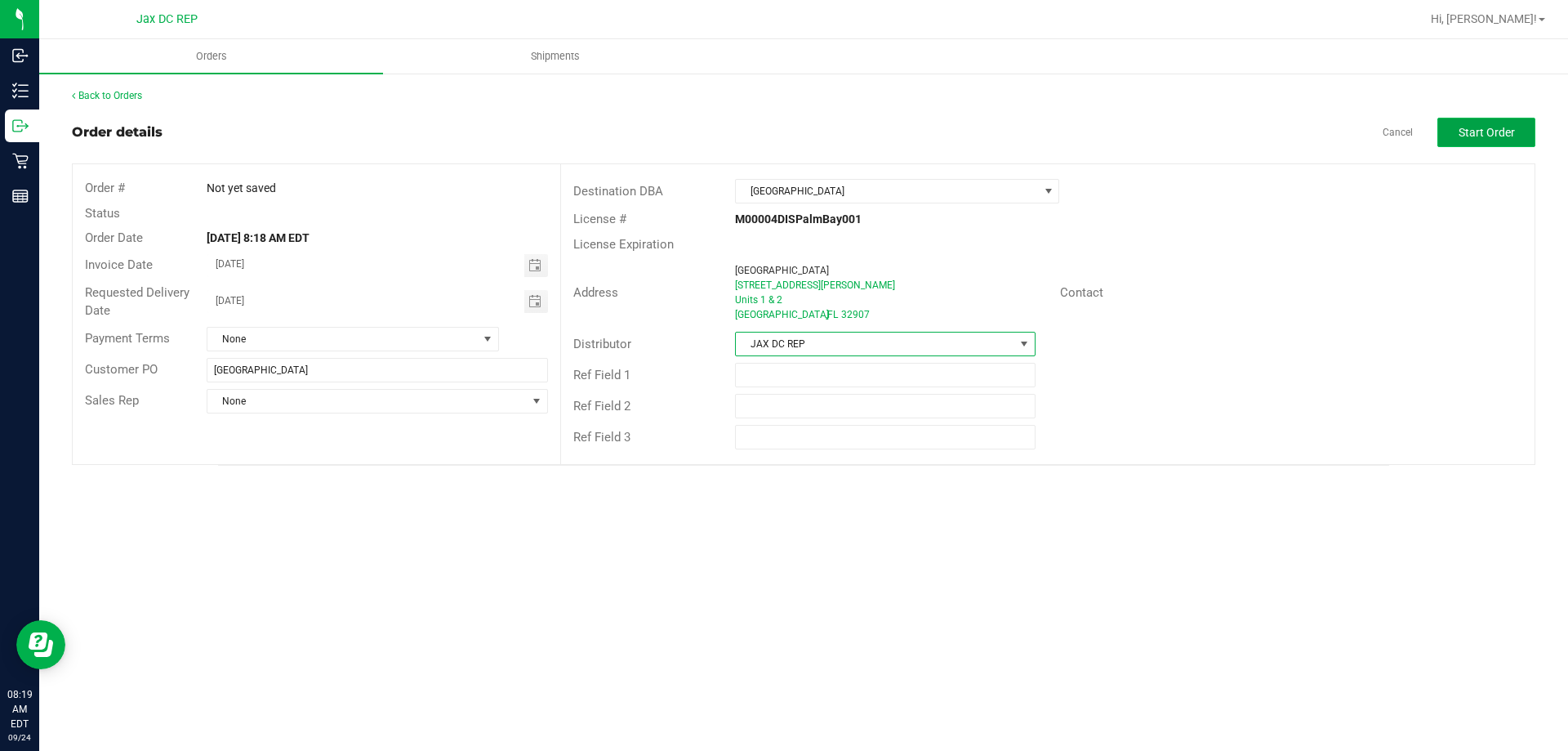
click at [1475, 133] on span "Start Order" at bounding box center [1487, 132] width 56 height 13
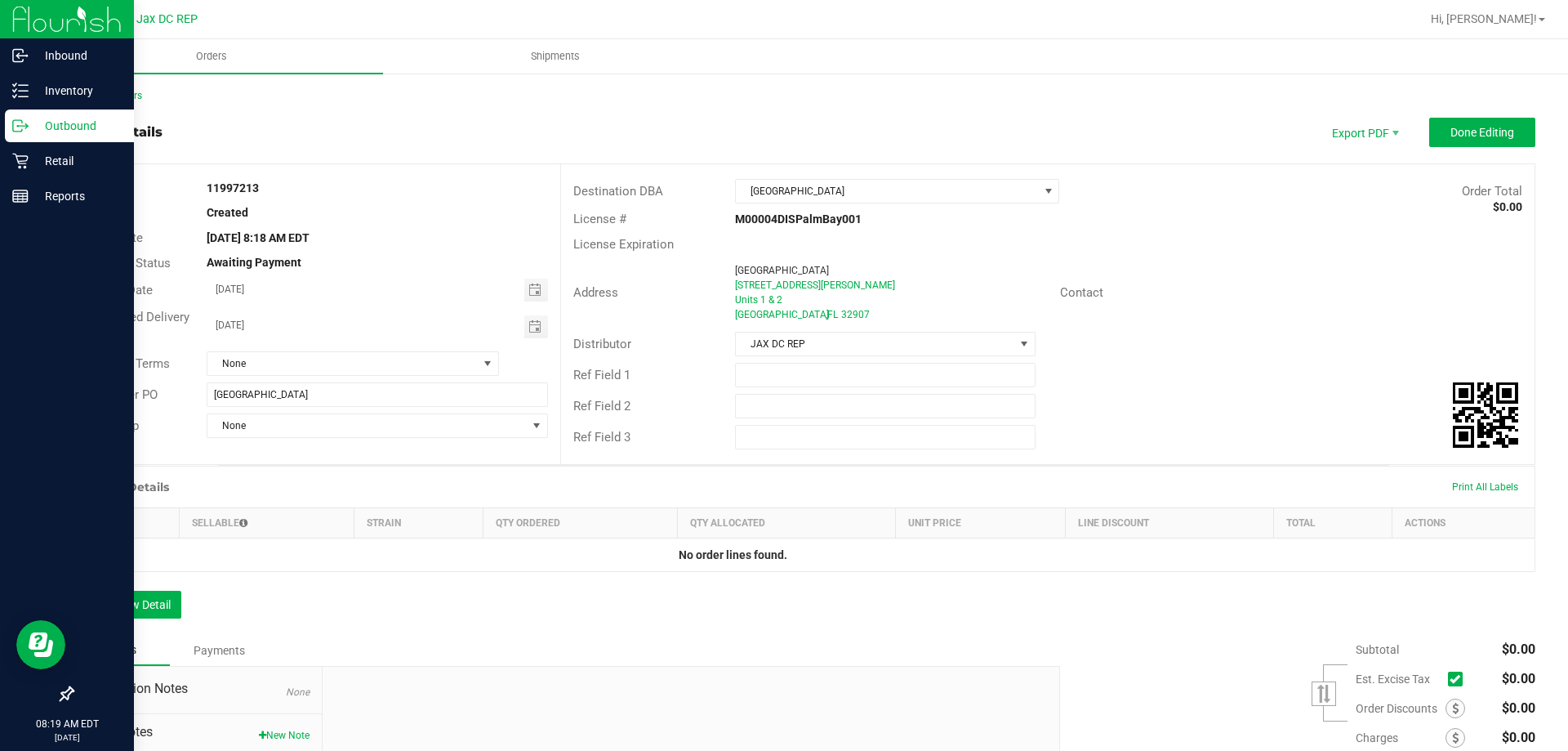
click at [37, 121] on p "Outbound" at bounding box center [77, 126] width 98 height 20
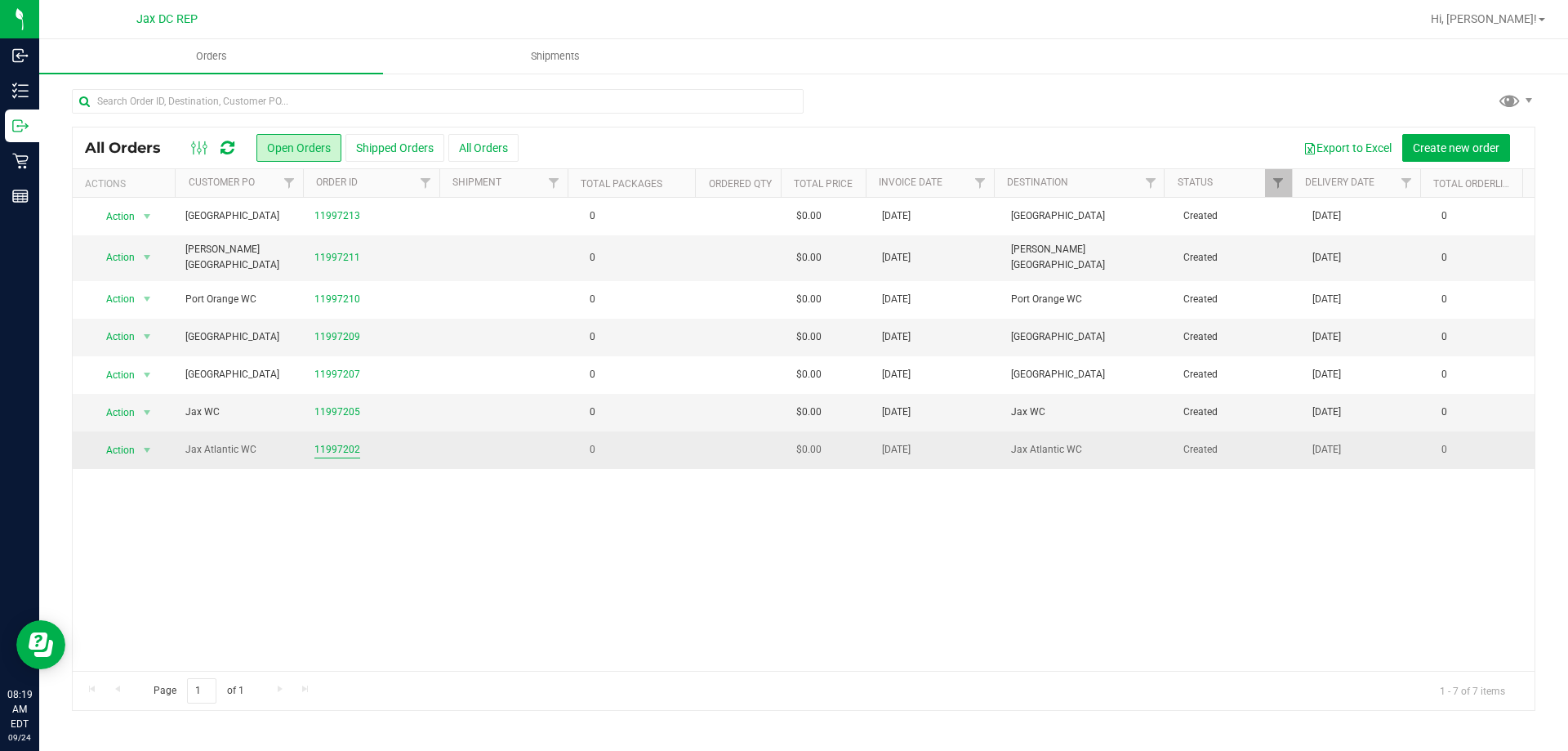
click at [320, 442] on link "11997202" at bounding box center [337, 450] width 45 height 15
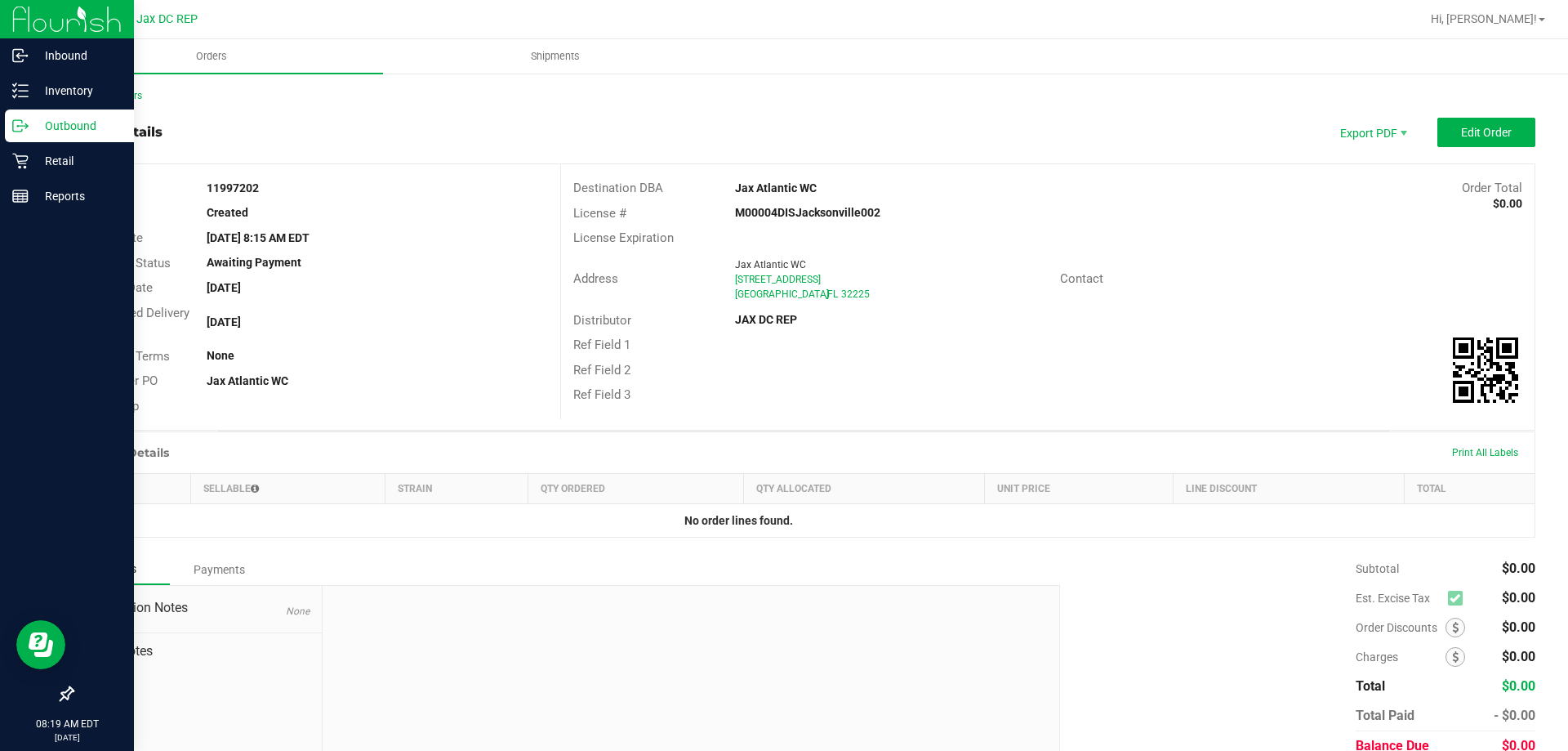
click at [30, 130] on p "Outbound" at bounding box center [77, 126] width 98 height 20
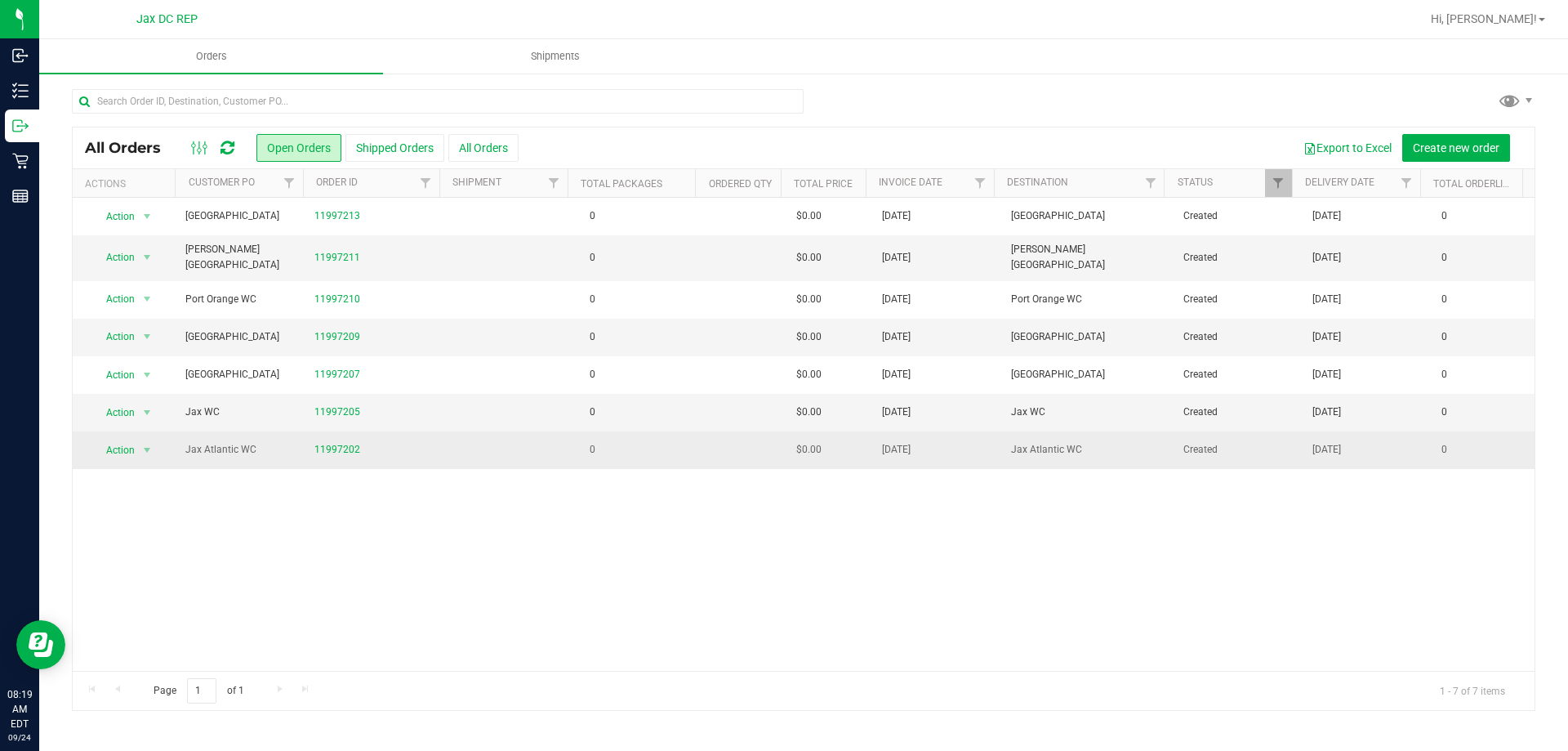
click at [430, 435] on td "11997202" at bounding box center [373, 449] width 137 height 37
click at [681, 435] on td "0" at bounding box center [635, 449] width 129 height 37
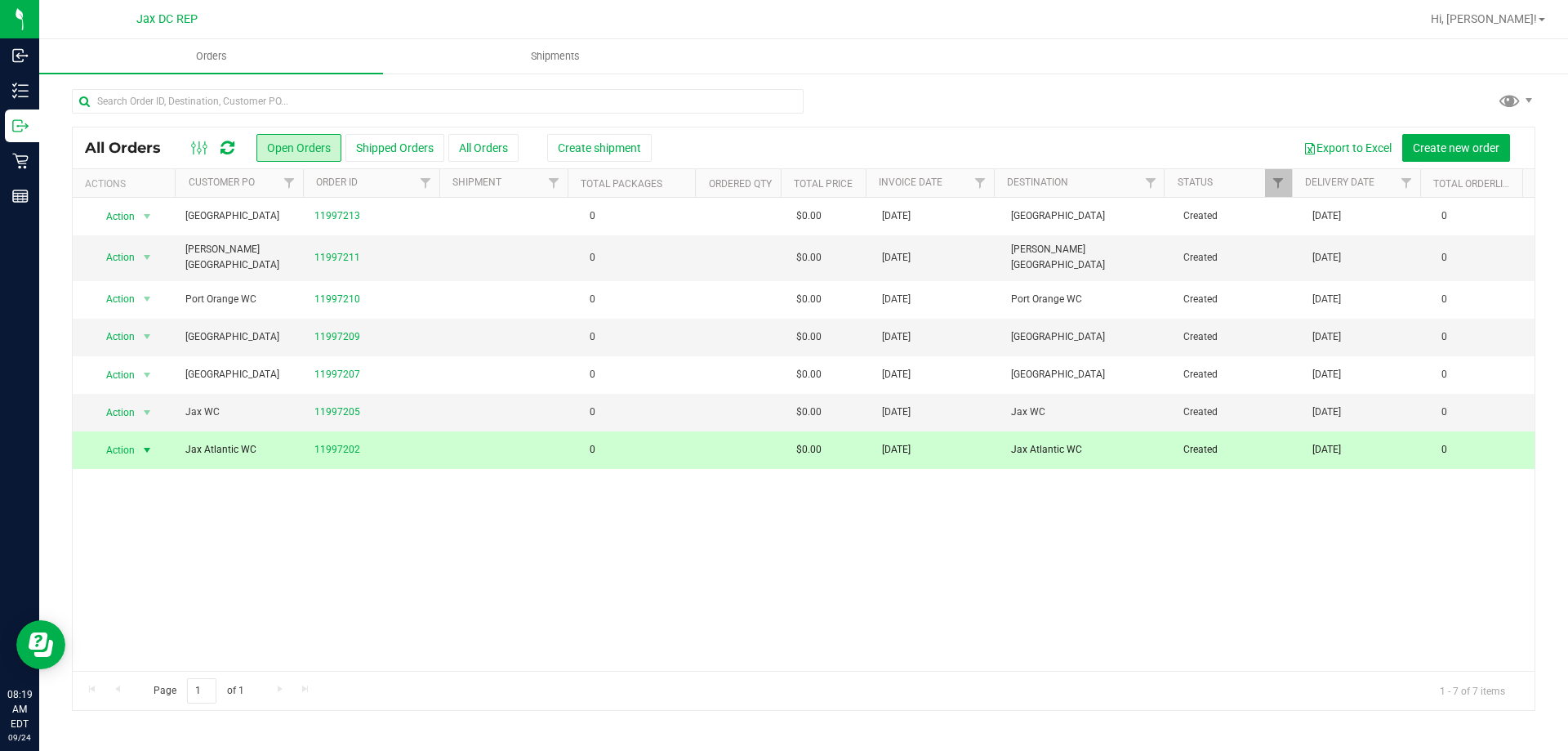
click at [645, 141] on div "Export to Excel Create new order" at bounding box center [1081, 148] width 882 height 27
click at [634, 141] on span "Create shipment" at bounding box center [598, 147] width 83 height 13
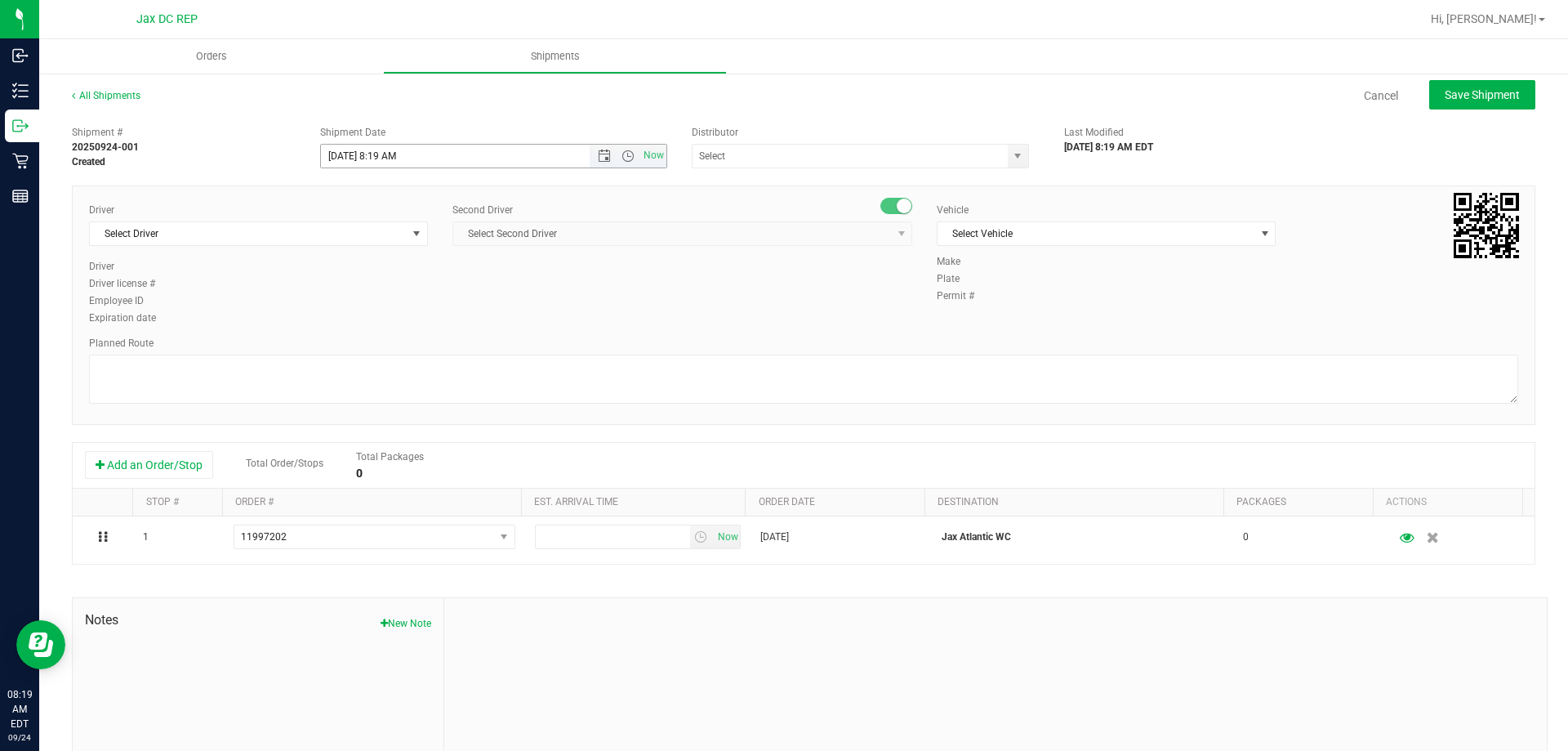
click at [343, 149] on input "[DATE] 8:19 AM" at bounding box center [469, 156] width 298 height 23
type input "[DATE] 8:30 AM"
click at [960, 138] on div "Distributor" at bounding box center [865, 132] width 348 height 15
click at [1028, 152] on div "374 LABS LLC AccuScience Laboratories ACS Laboratory (900003) ACTLAB – ACT Labo…" at bounding box center [865, 156] width 348 height 25
click at [1016, 154] on span "select" at bounding box center [1017, 156] width 13 height 13
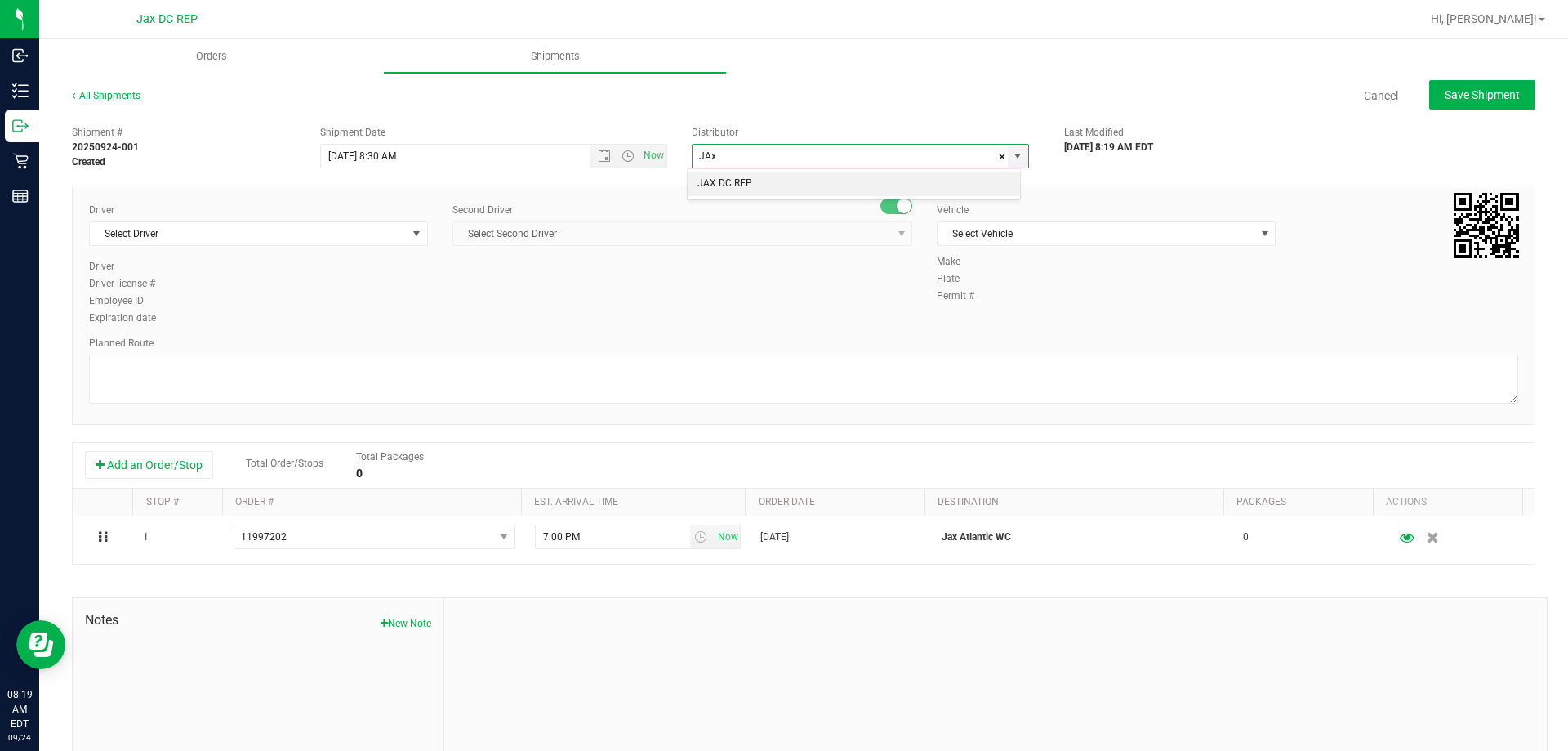
click at [831, 192] on li "JAX DC REP" at bounding box center [853, 184] width 333 height 25
type input "JAX DC REP"
click at [232, 240] on span "Select Driver" at bounding box center [248, 234] width 317 height 23
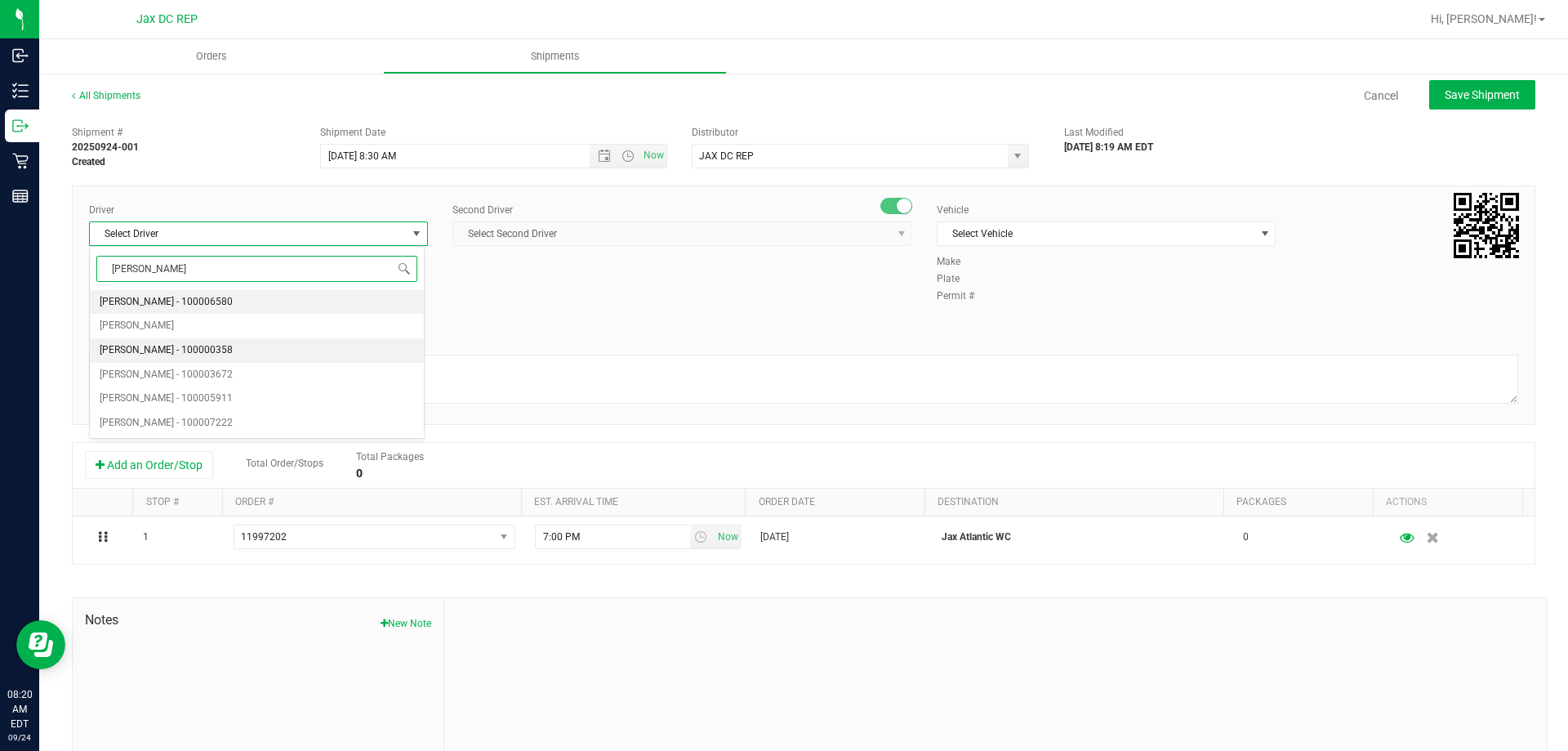
click at [201, 350] on span "[PERSON_NAME] - 100000358" at bounding box center [167, 350] width 133 height 21
type input "[PERSON_NAME]"
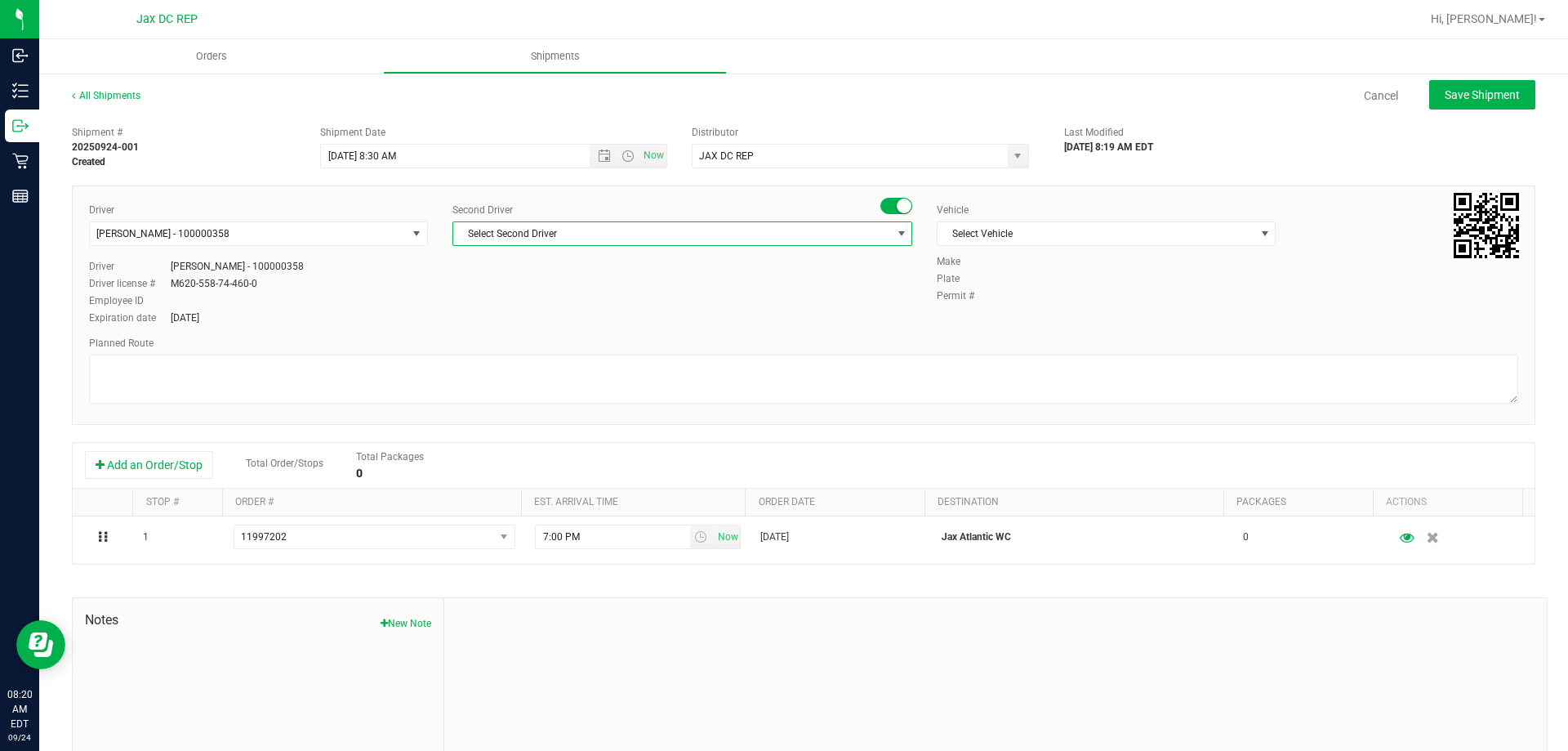
click at [644, 222] on span "Select Second Driver" at bounding box center [682, 234] width 460 height 25
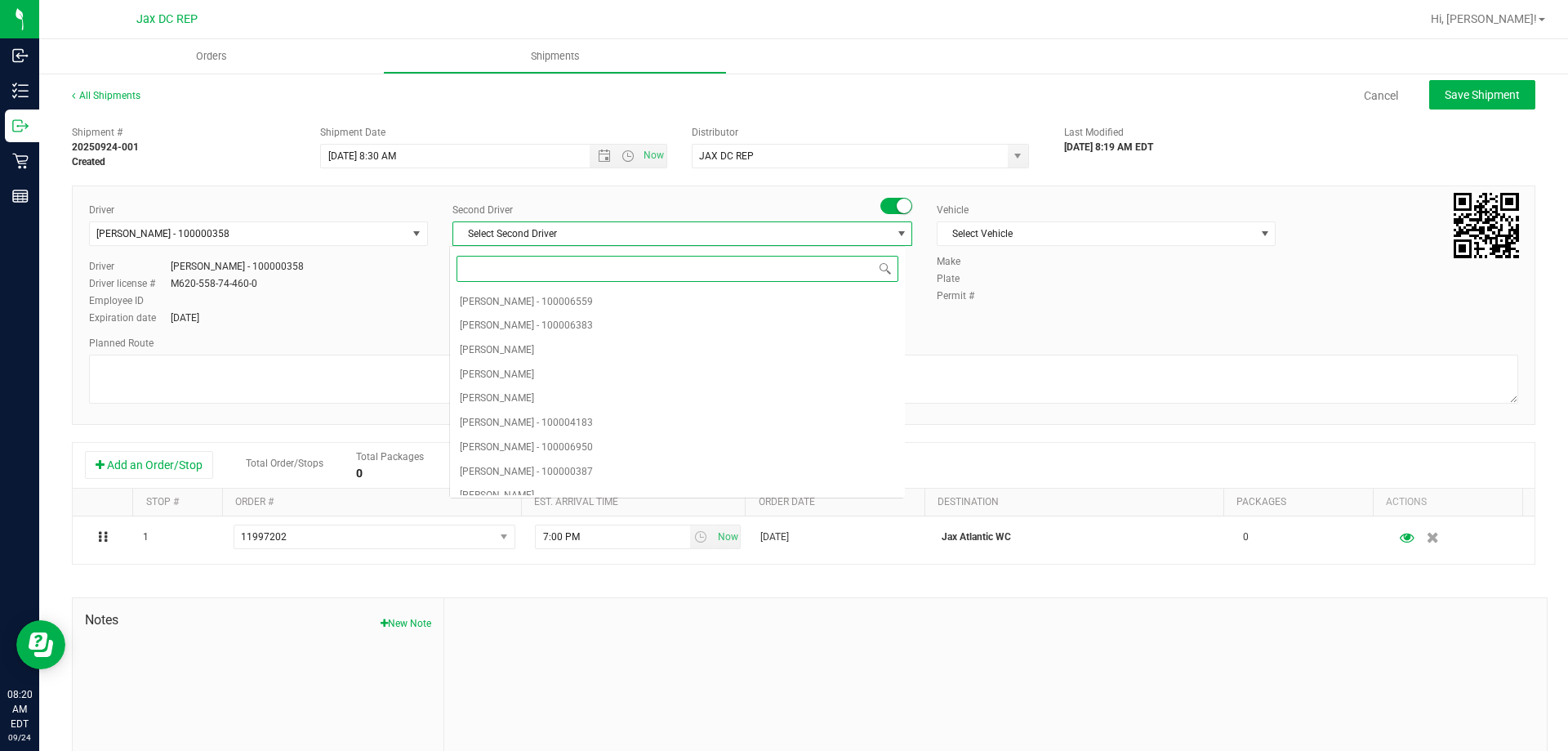
click at [628, 235] on span "Select Second Driver" at bounding box center [672, 234] width 438 height 23
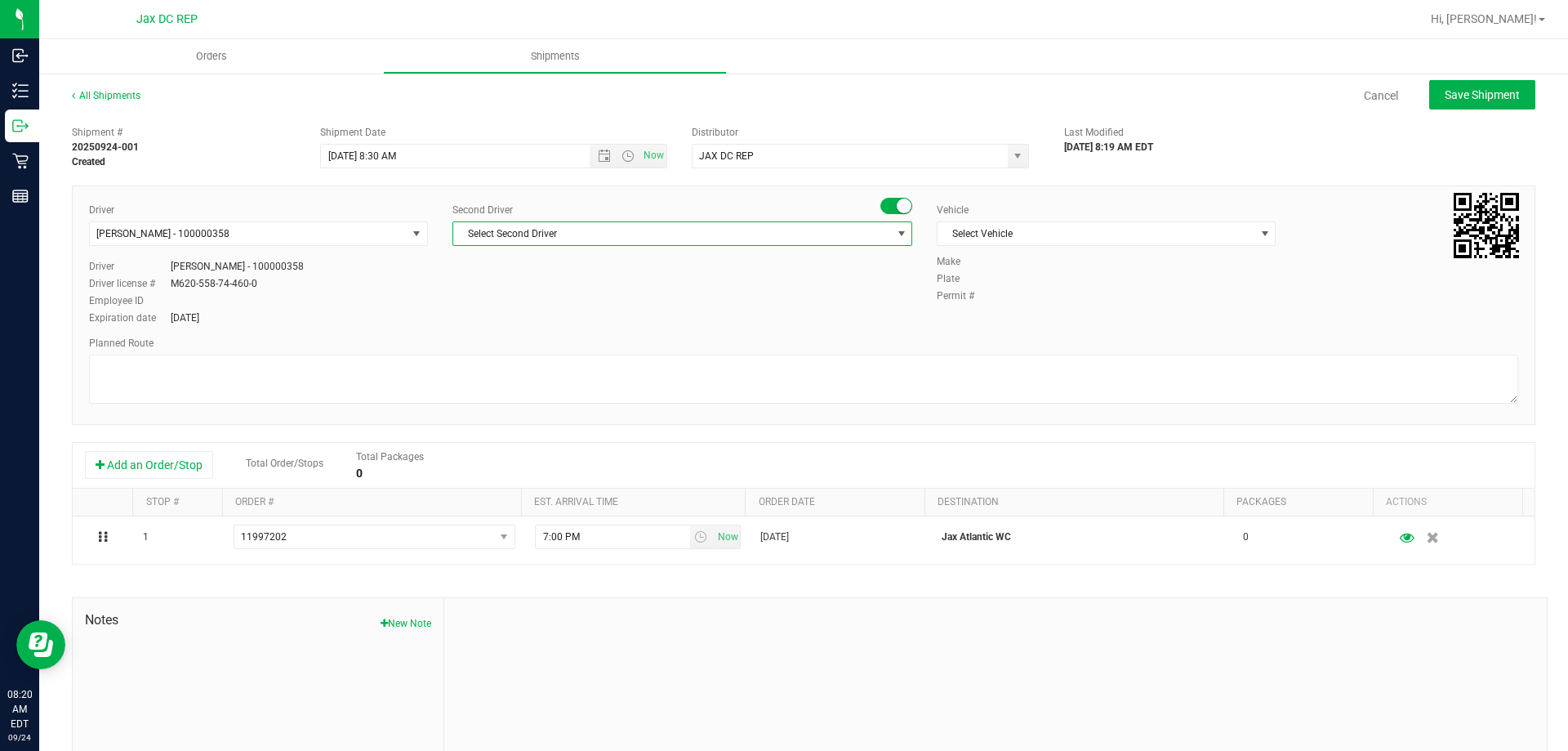
click at [628, 235] on span "Select Second Driver" at bounding box center [672, 234] width 438 height 23
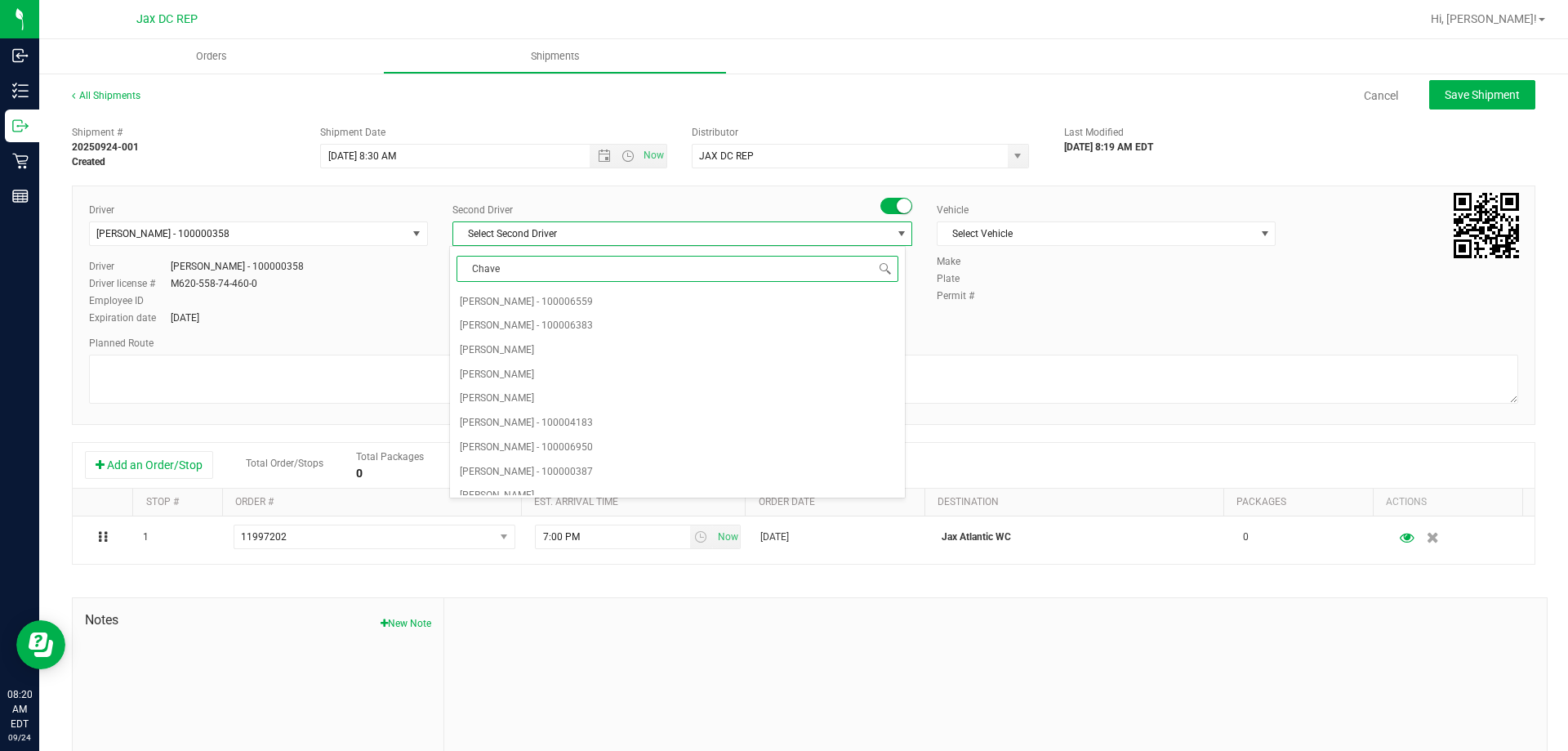
type input "[PERSON_NAME]"
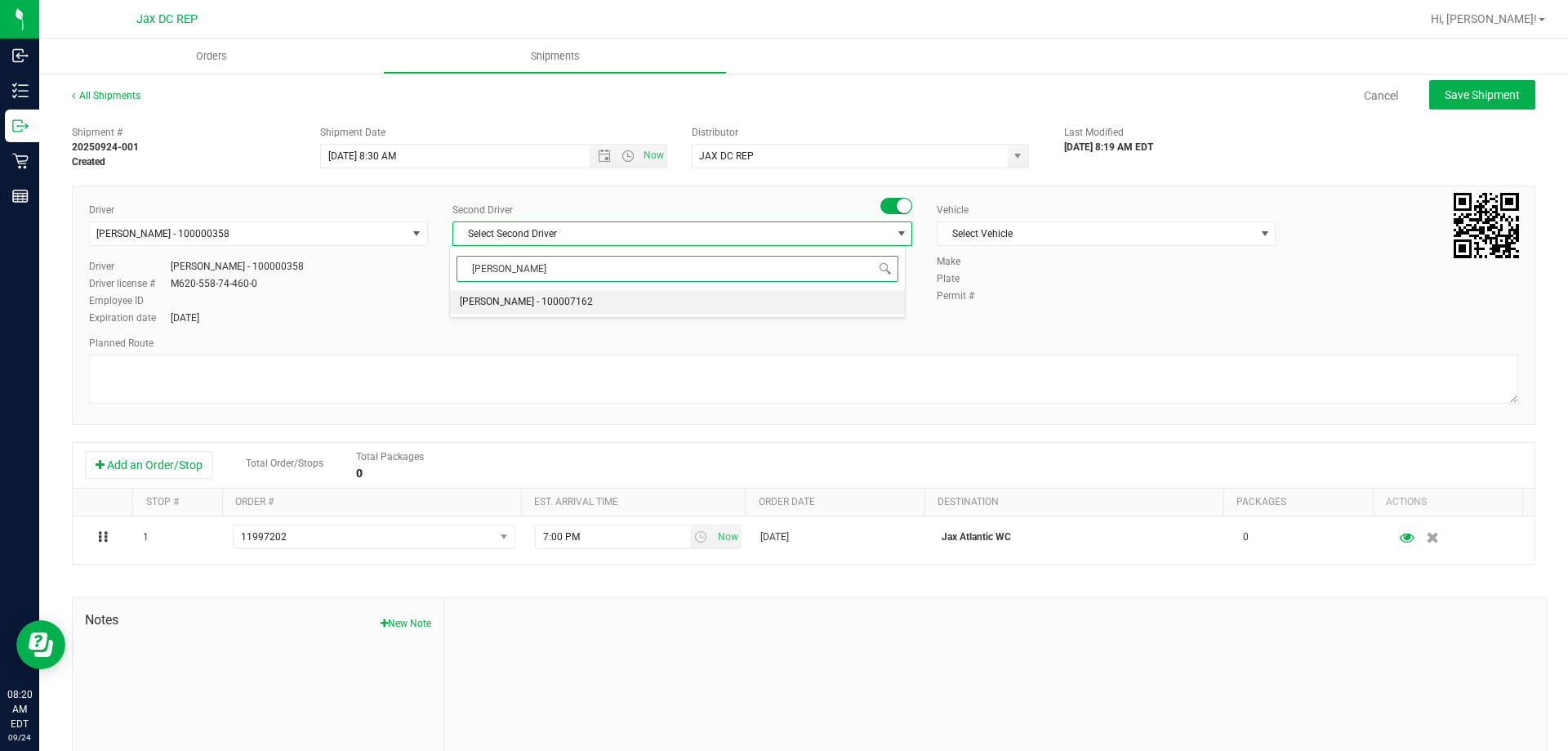
click at [613, 295] on li "[PERSON_NAME] - 100007162" at bounding box center [676, 302] width 454 height 25
click at [986, 234] on span "Select Vehicle" at bounding box center [1095, 234] width 317 height 23
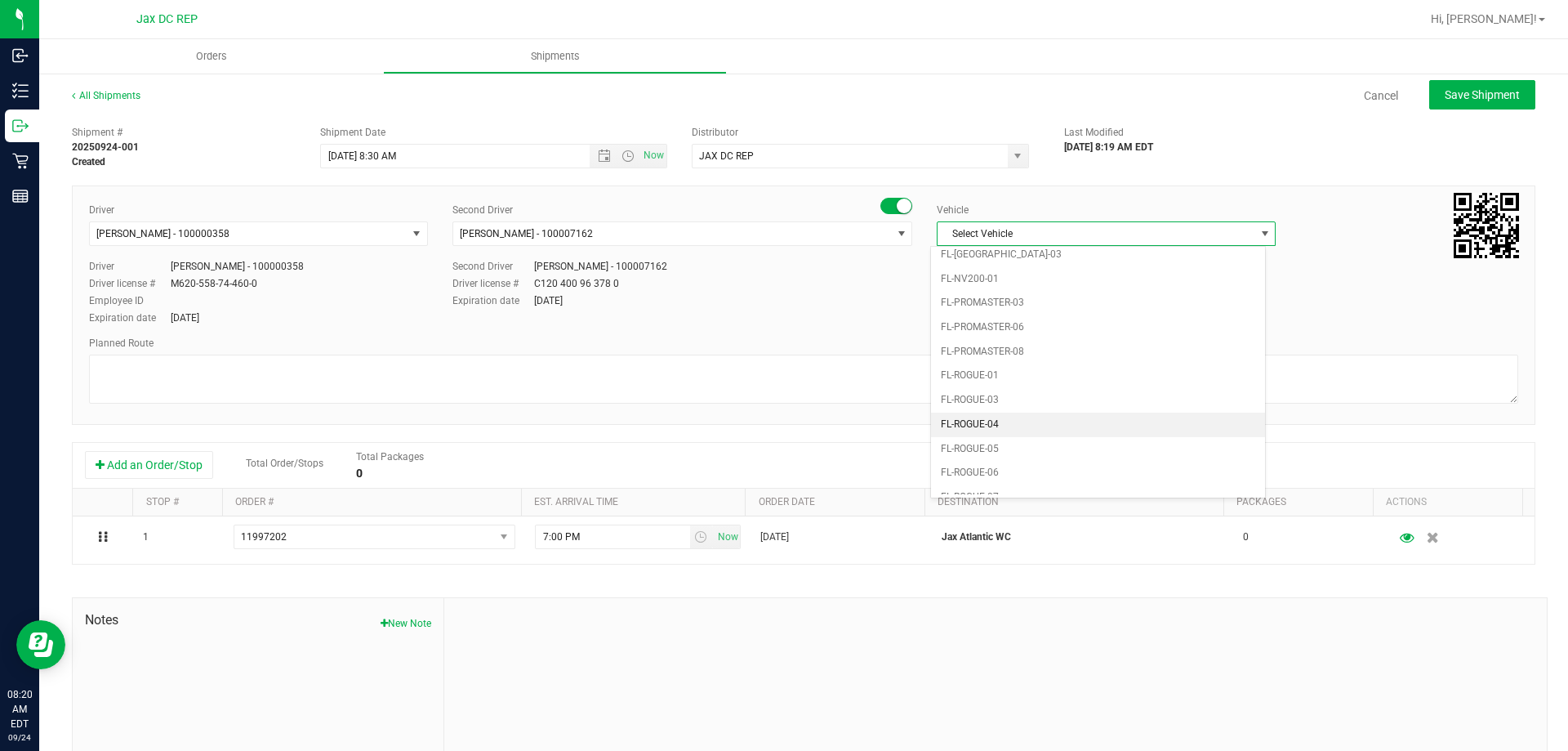
scroll to position [718, 0]
click at [1011, 443] on li "FL-SPRINTER-02" at bounding box center [1098, 441] width 334 height 25
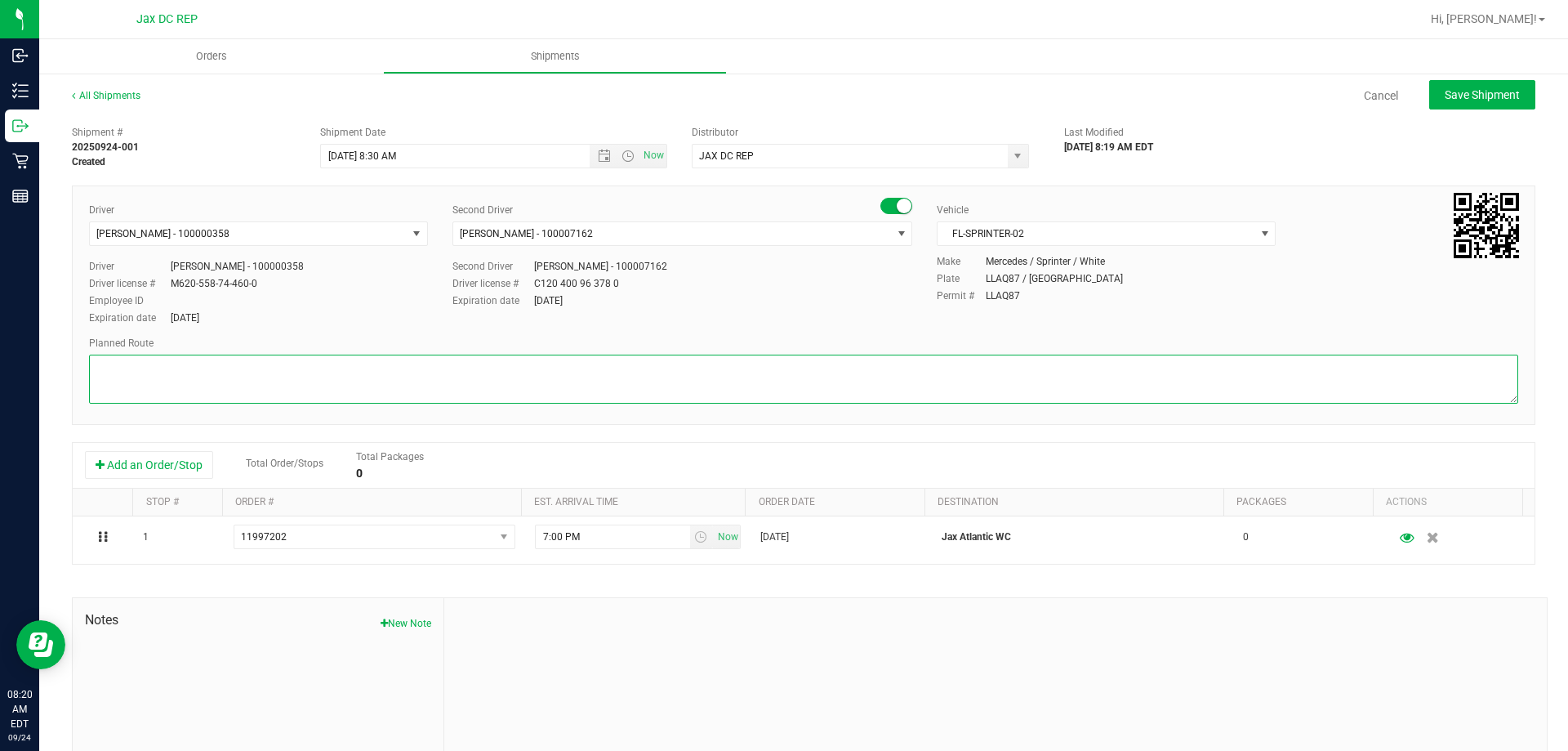
click at [217, 364] on textarea at bounding box center [803, 378] width 1429 height 49
drag, startPoint x: 96, startPoint y: 380, endPoint x: 200, endPoint y: 430, distance: 115.4
click at [200, 430] on div "Shipment # 20250924-001 Created Shipment Date [DATE] 8:30 AM Now Distributor JA…" at bounding box center [803, 468] width 1463 height 700
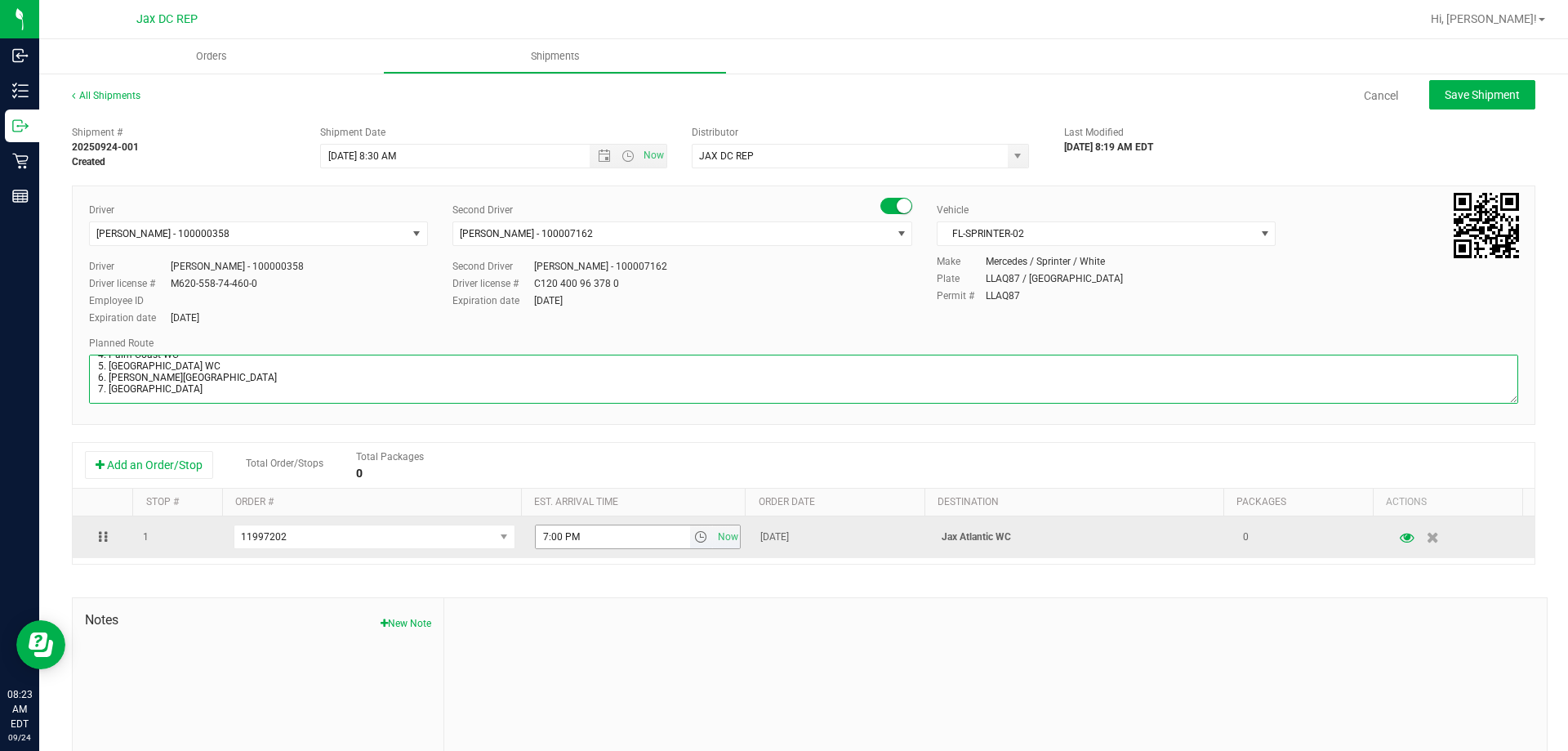
type textarea "Jax Atlantic WC Totes: Seal# Store Order: 1. [GEOGRAPHIC_DATA] 2. Jax WC 3. Jax…"
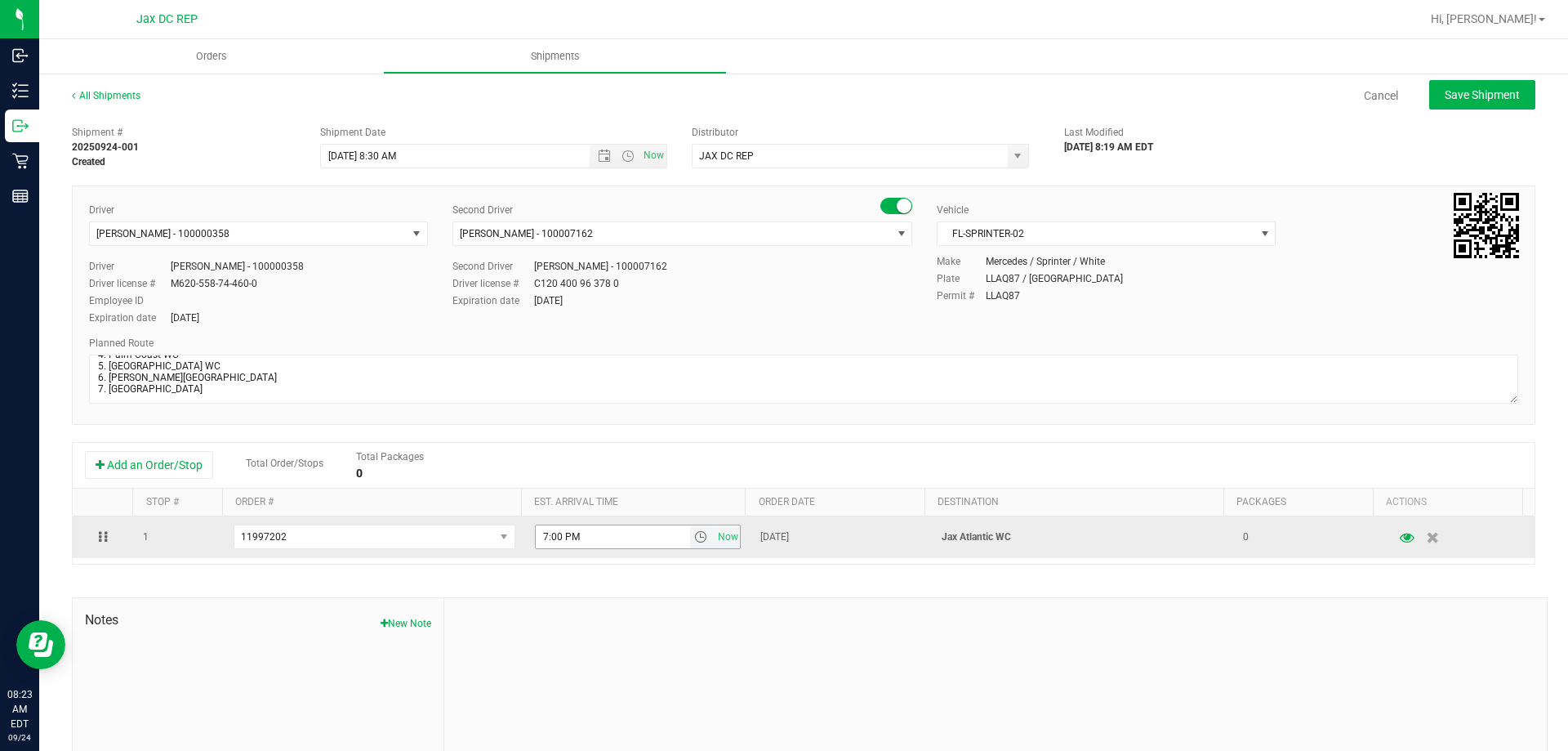
click at [541, 537] on input "7:00 PM" at bounding box center [612, 536] width 154 height 23
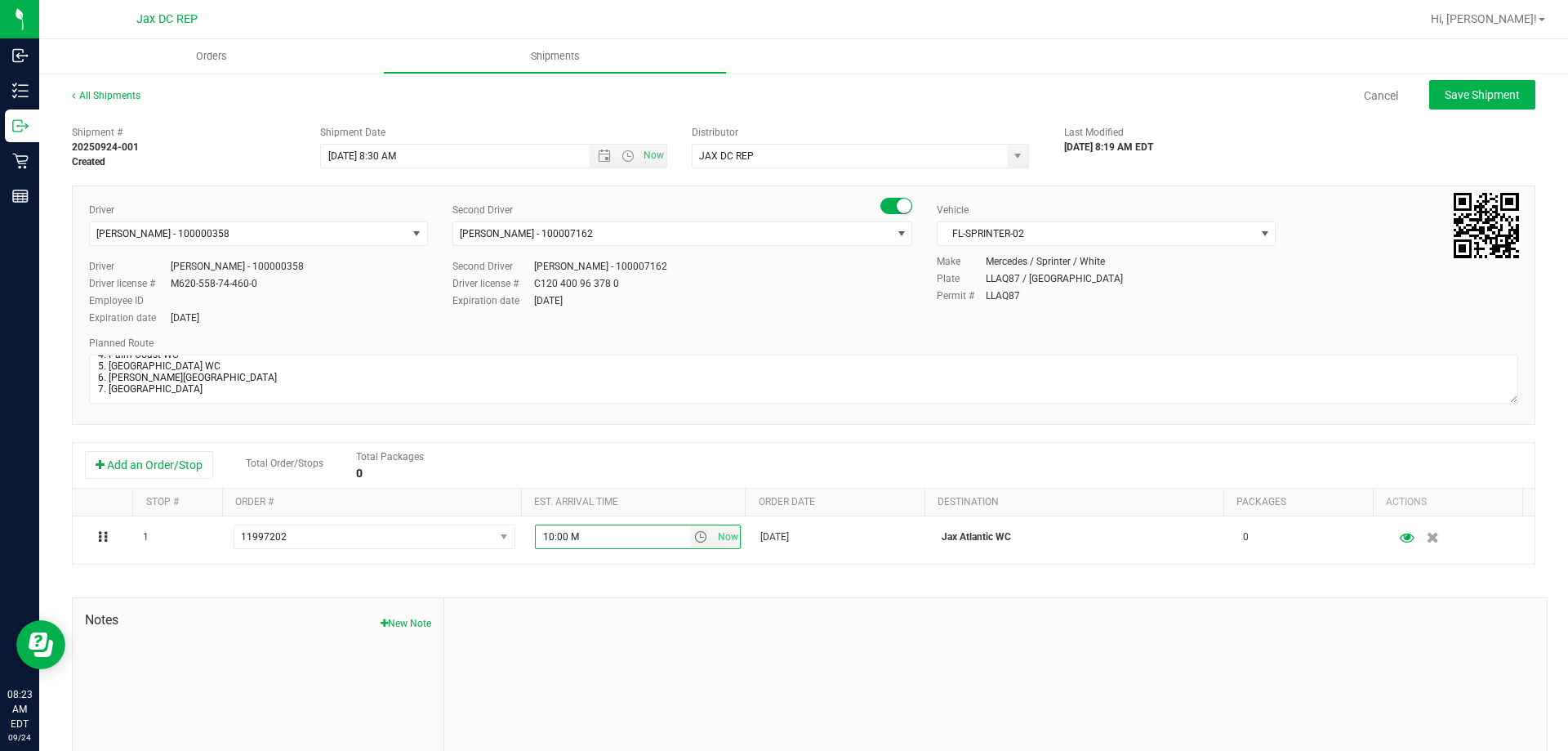
type input "10:00 AM"
click at [1477, 98] on span "Save Shipment" at bounding box center [1482, 94] width 75 height 13
type input "[DATE] 12:30 PM"
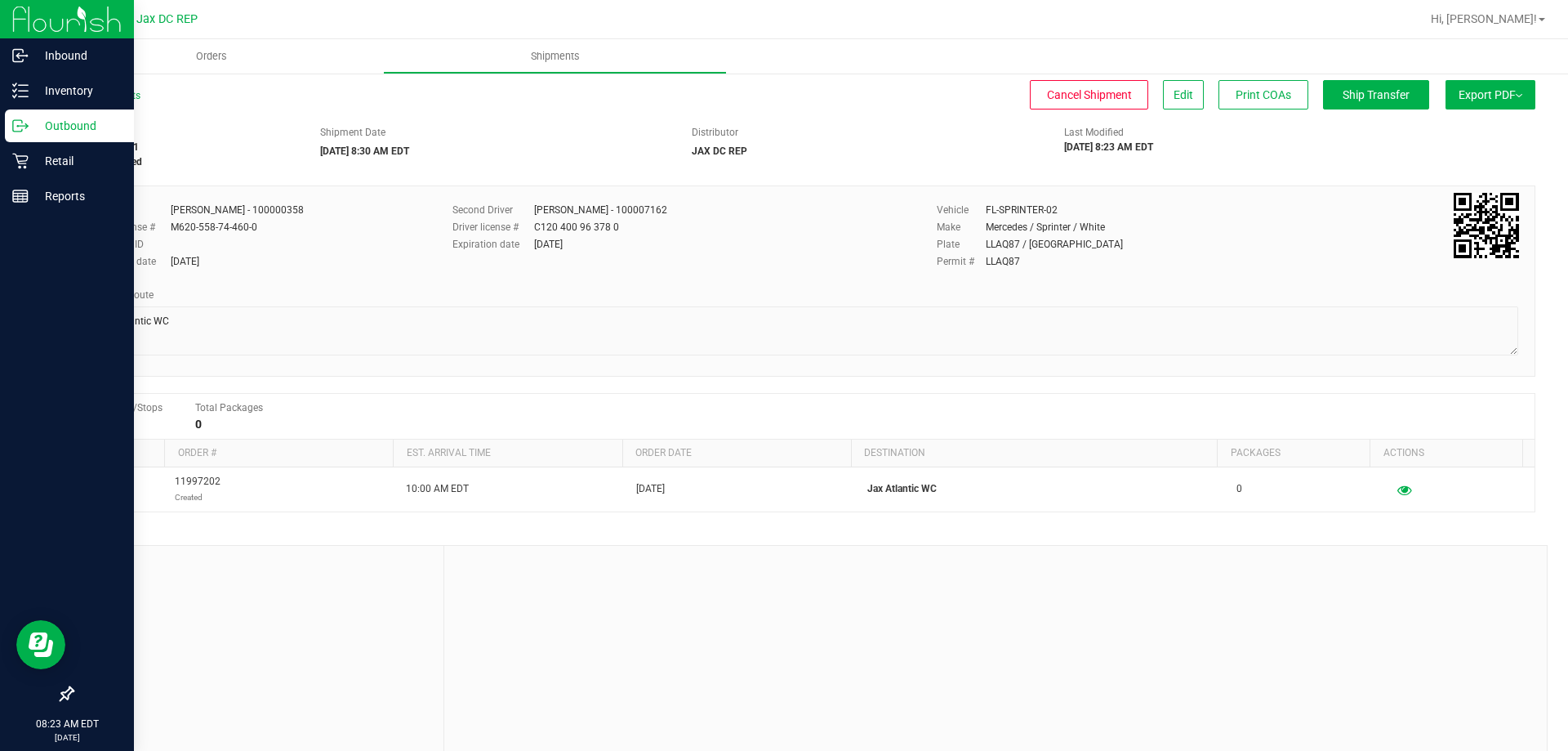
click at [34, 136] on div "Outbound" at bounding box center [69, 126] width 129 height 33
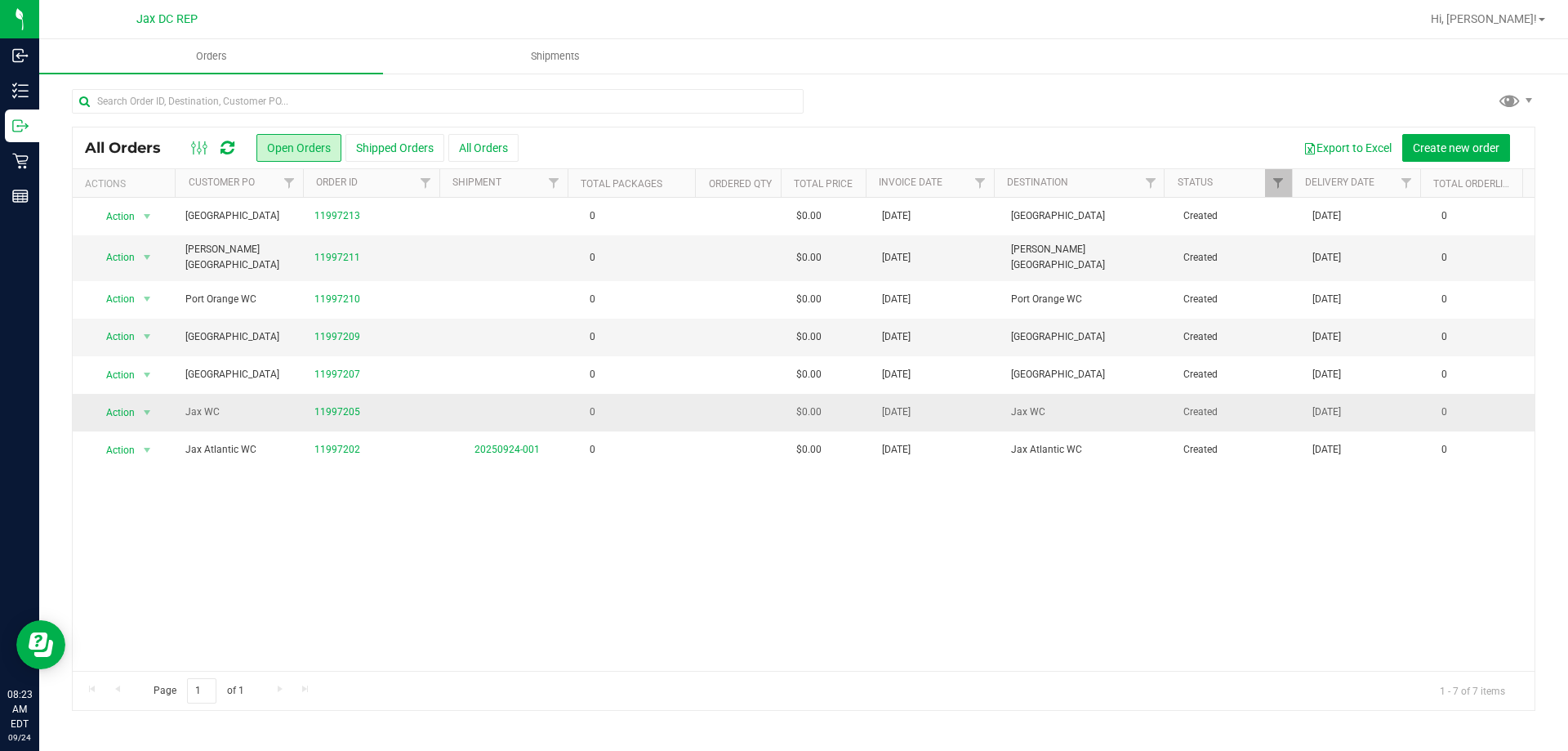
click at [686, 405] on td "0" at bounding box center [635, 412] width 129 height 38
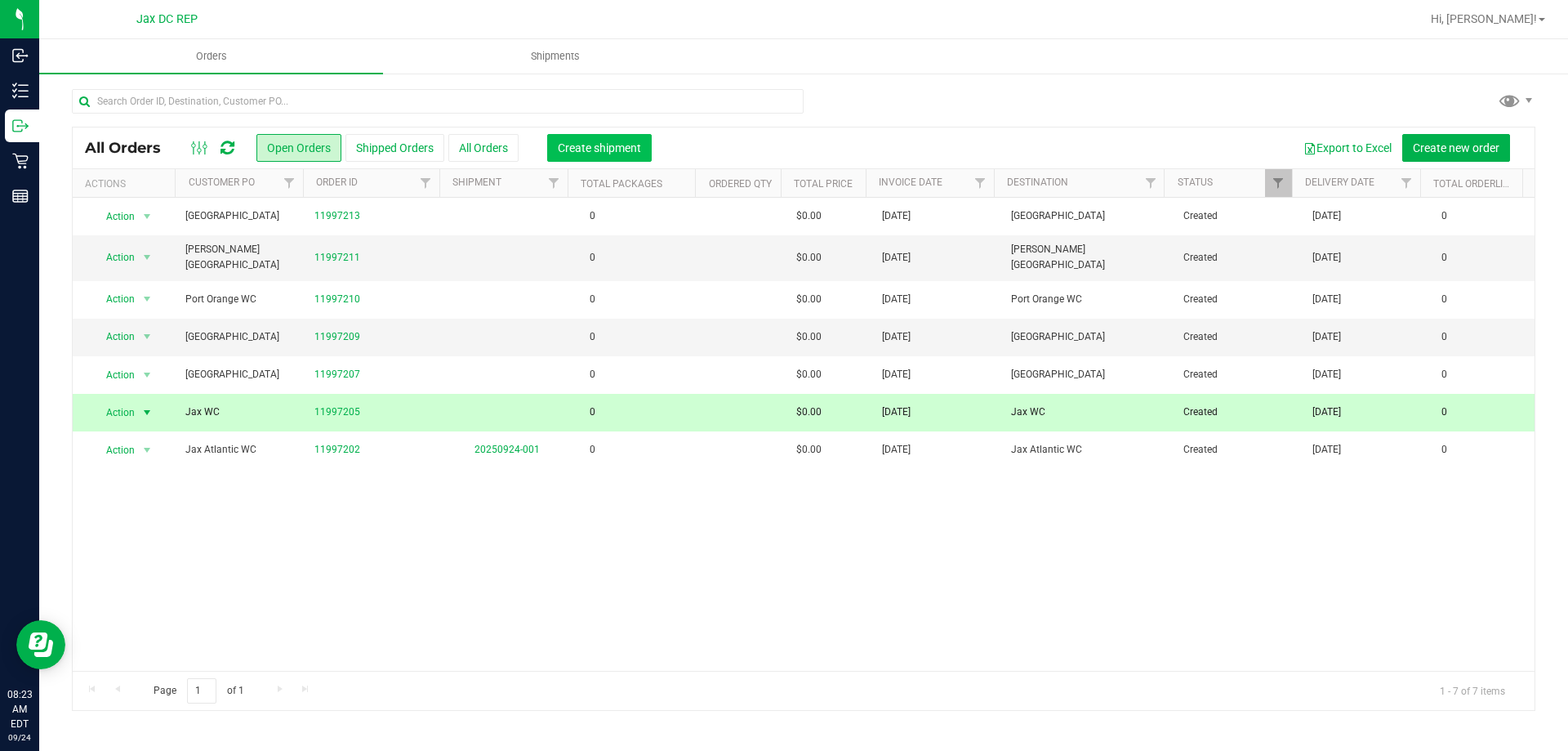
click at [605, 142] on span "Create shipment" at bounding box center [598, 147] width 83 height 13
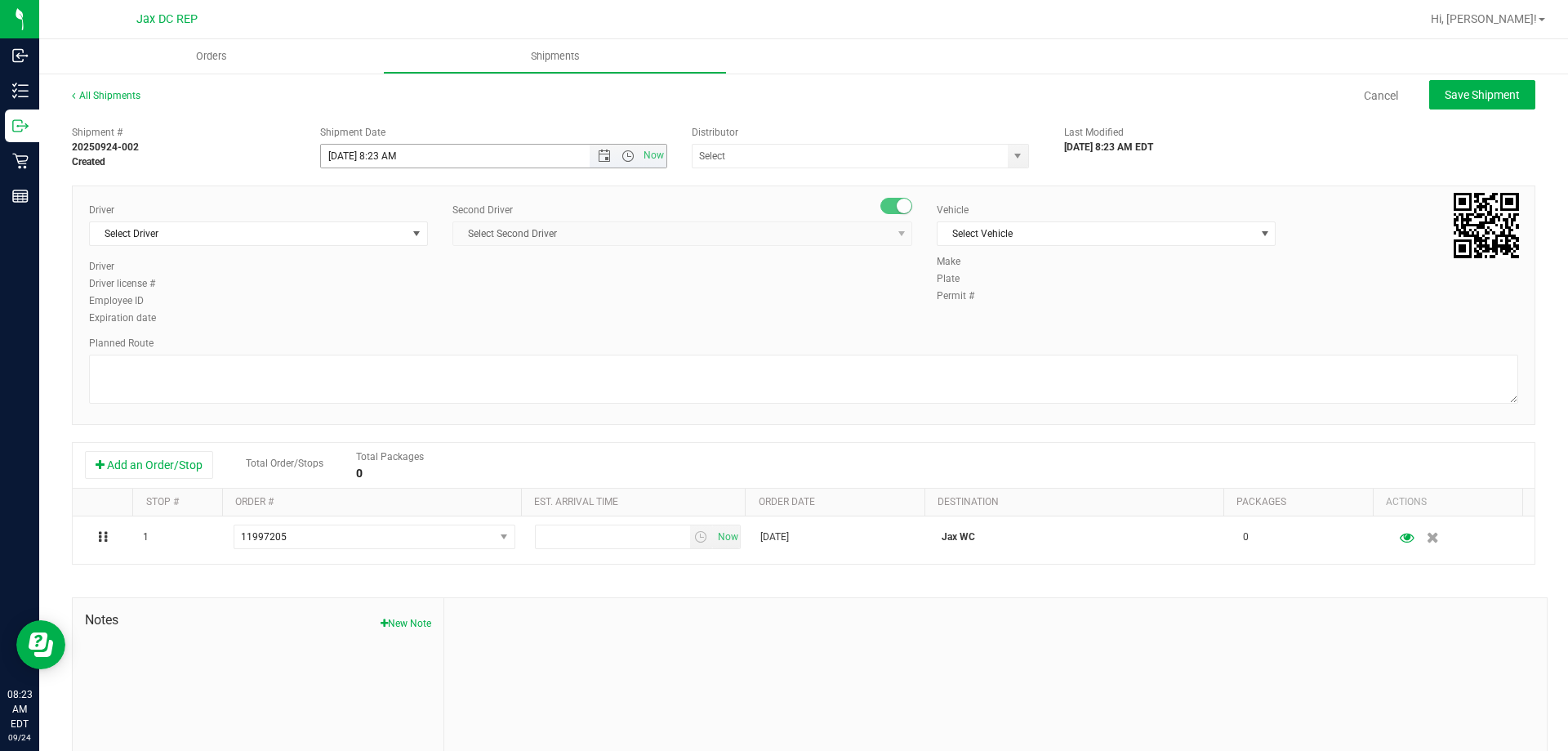
click at [391, 157] on input "[DATE] 8:23 AM" at bounding box center [469, 156] width 298 height 23
click at [346, 155] on input "[DATE] 8:30 AM" at bounding box center [469, 156] width 298 height 23
type input "[DATE] 8:30 AM"
click at [256, 234] on span "Select Driver" at bounding box center [248, 234] width 317 height 23
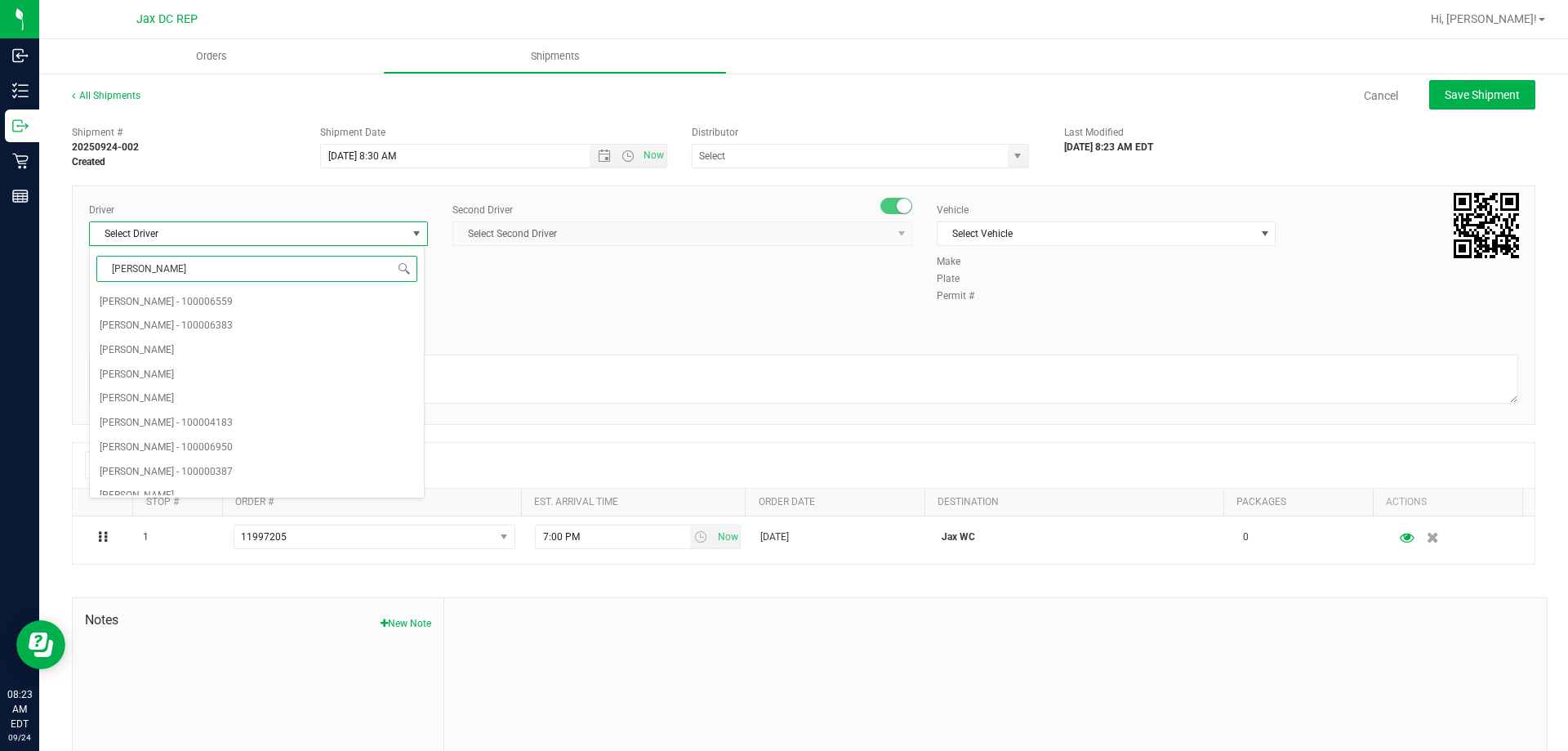
type input "J"
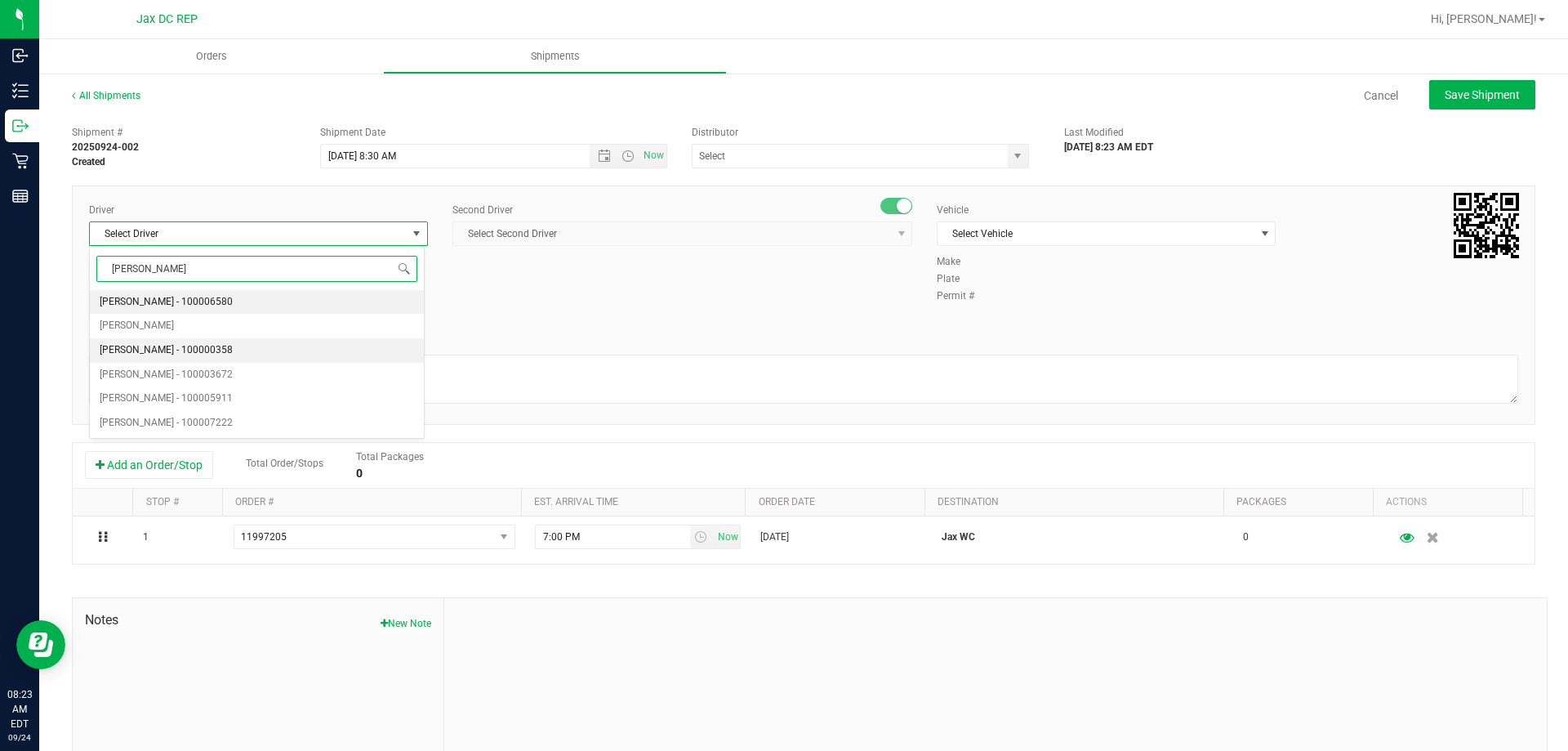
click at [183, 344] on span "[PERSON_NAME] - 100000358" at bounding box center [167, 350] width 133 height 21
type input "[PERSON_NAME]"
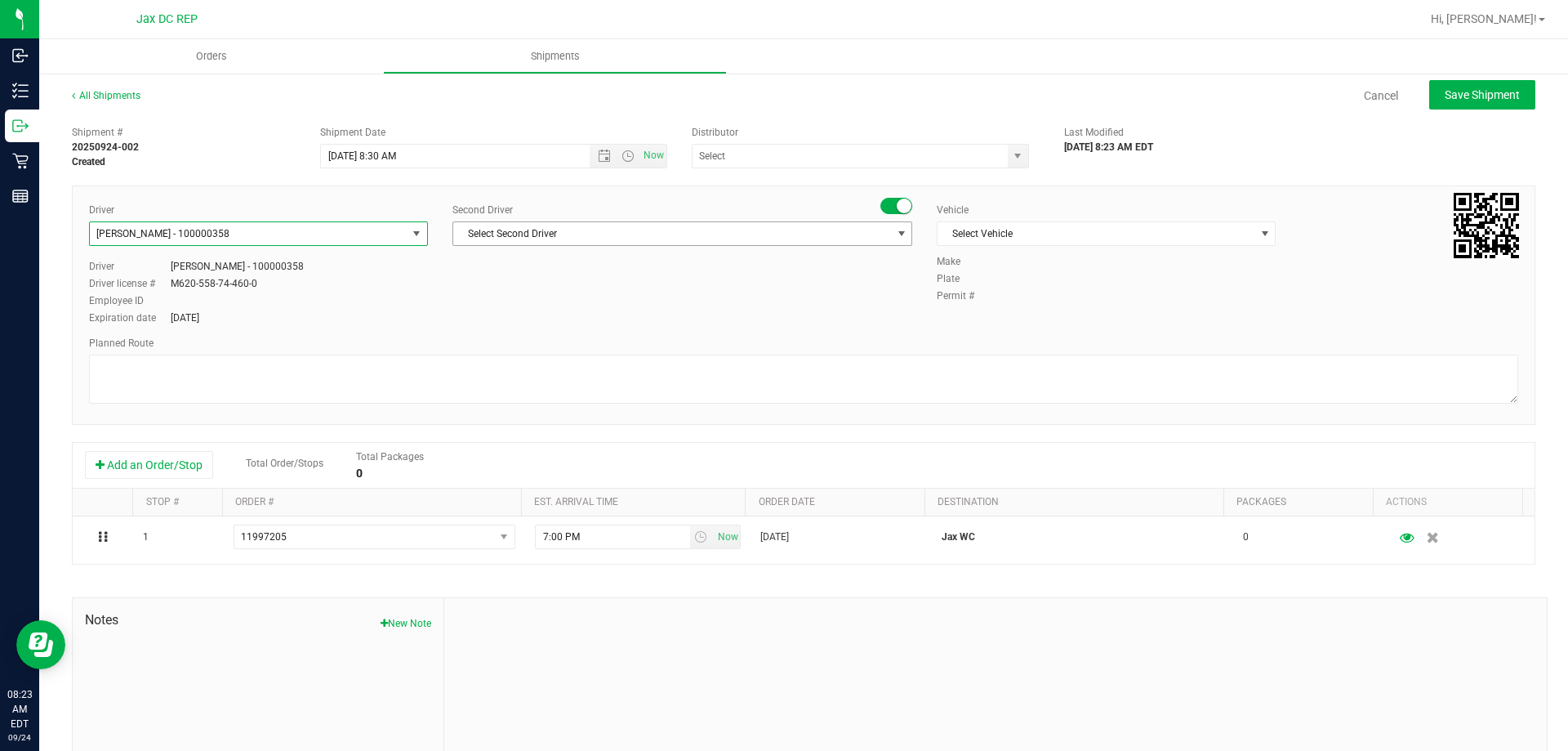
click at [543, 228] on span "Select Second Driver" at bounding box center [672, 234] width 438 height 23
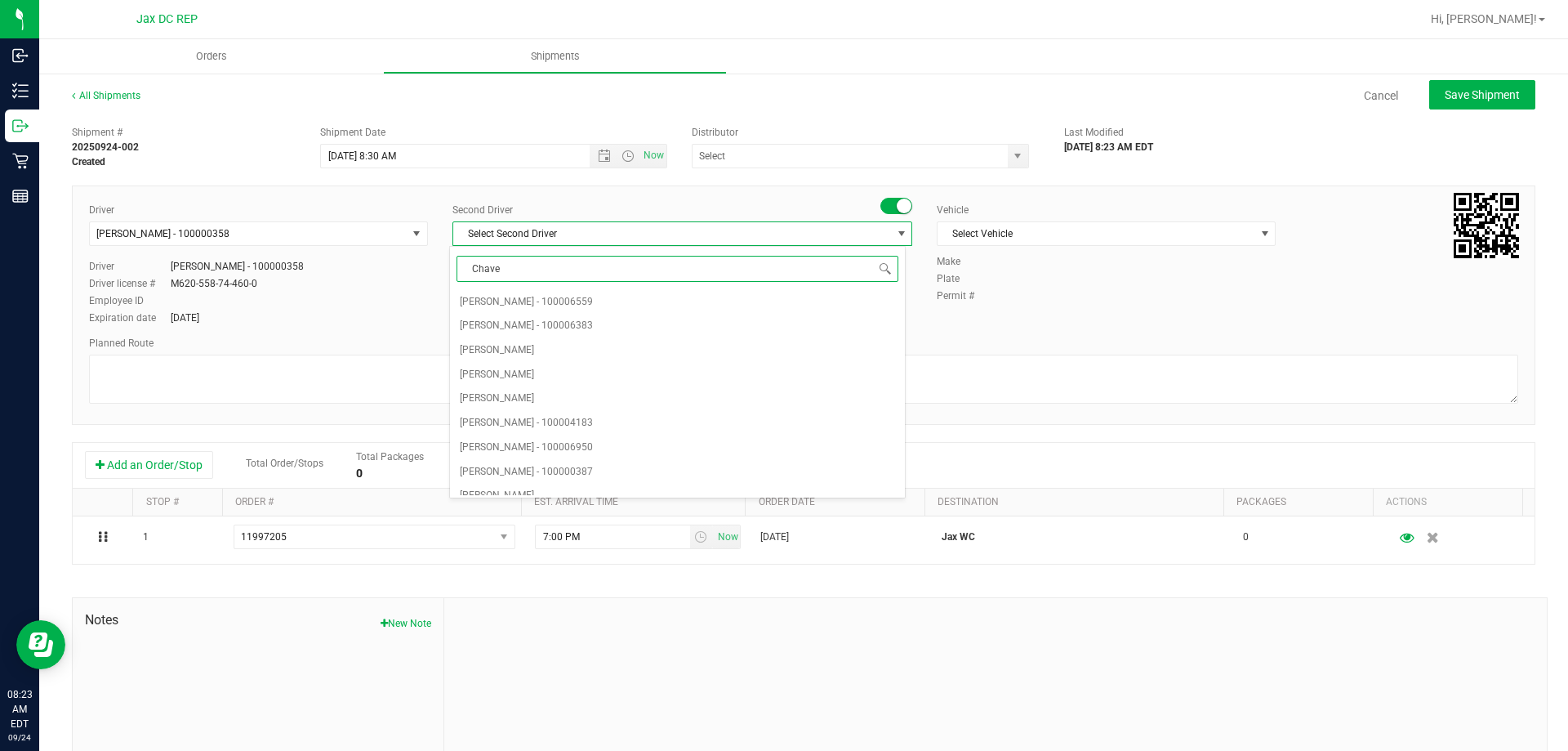
type input "[PERSON_NAME]"
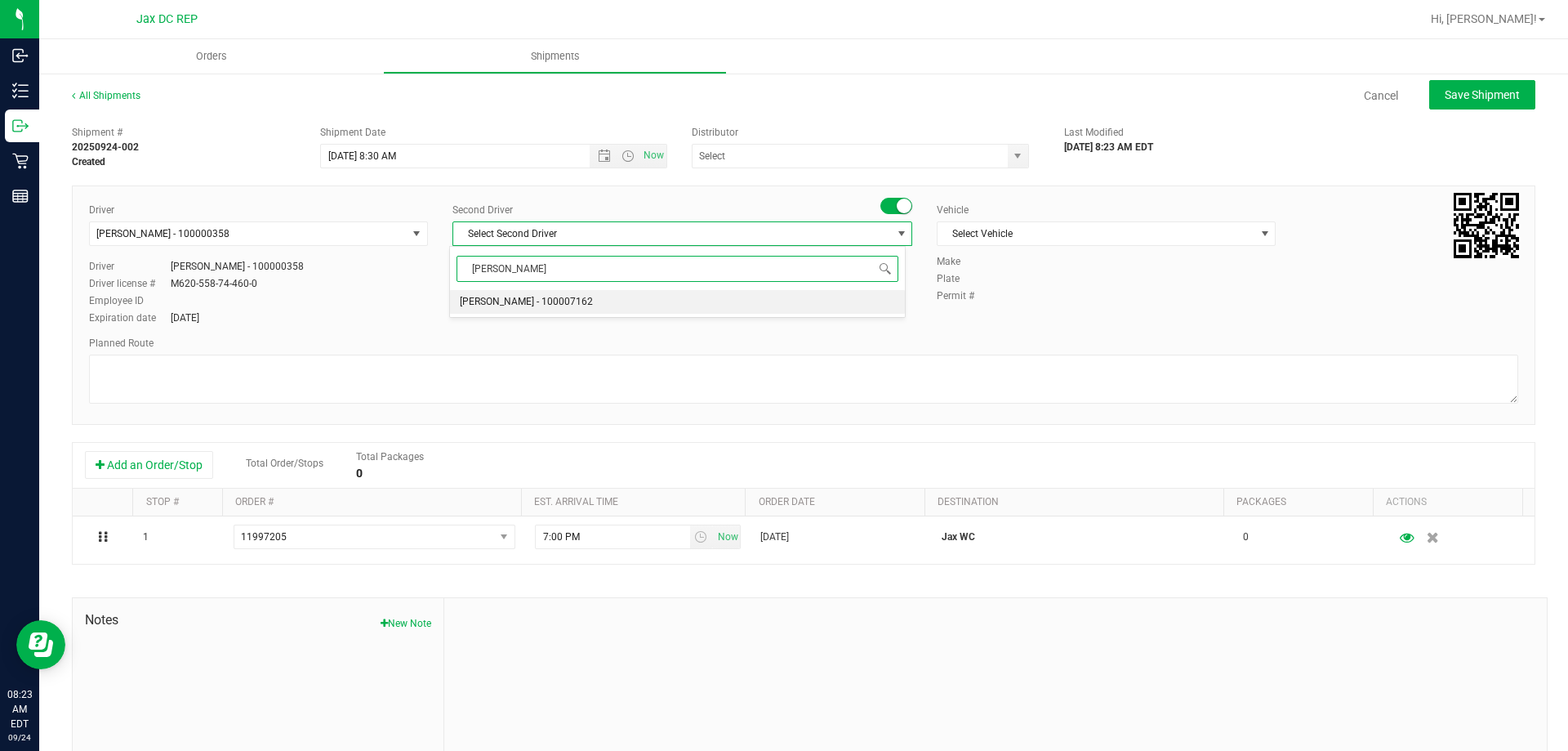
click at [569, 295] on span "[PERSON_NAME] - 100007162" at bounding box center [527, 302] width 133 height 21
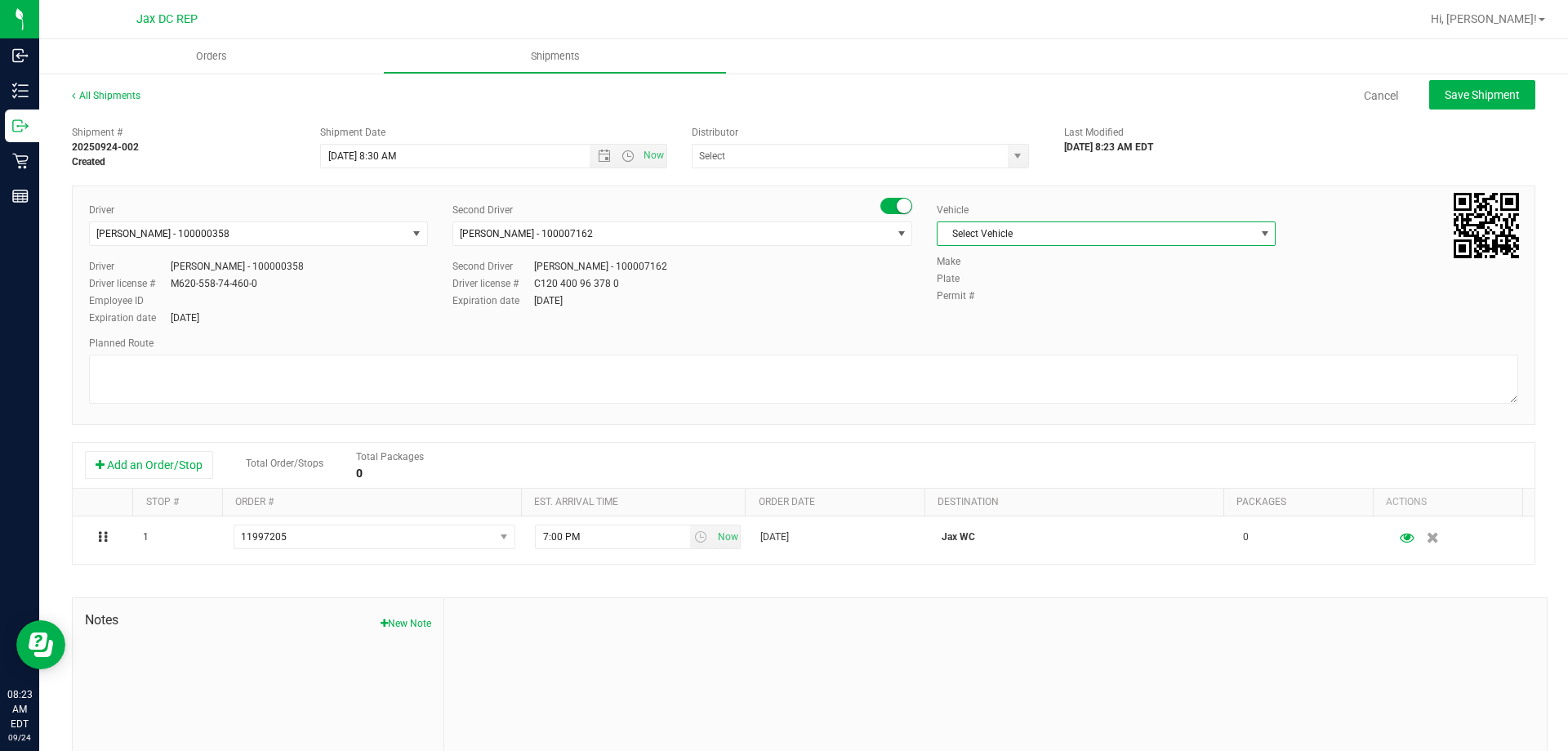
click at [1230, 239] on span "Select Vehicle" at bounding box center [1095, 234] width 317 height 23
click at [1041, 441] on li "FL-SPRINTER-02" at bounding box center [1098, 441] width 334 height 25
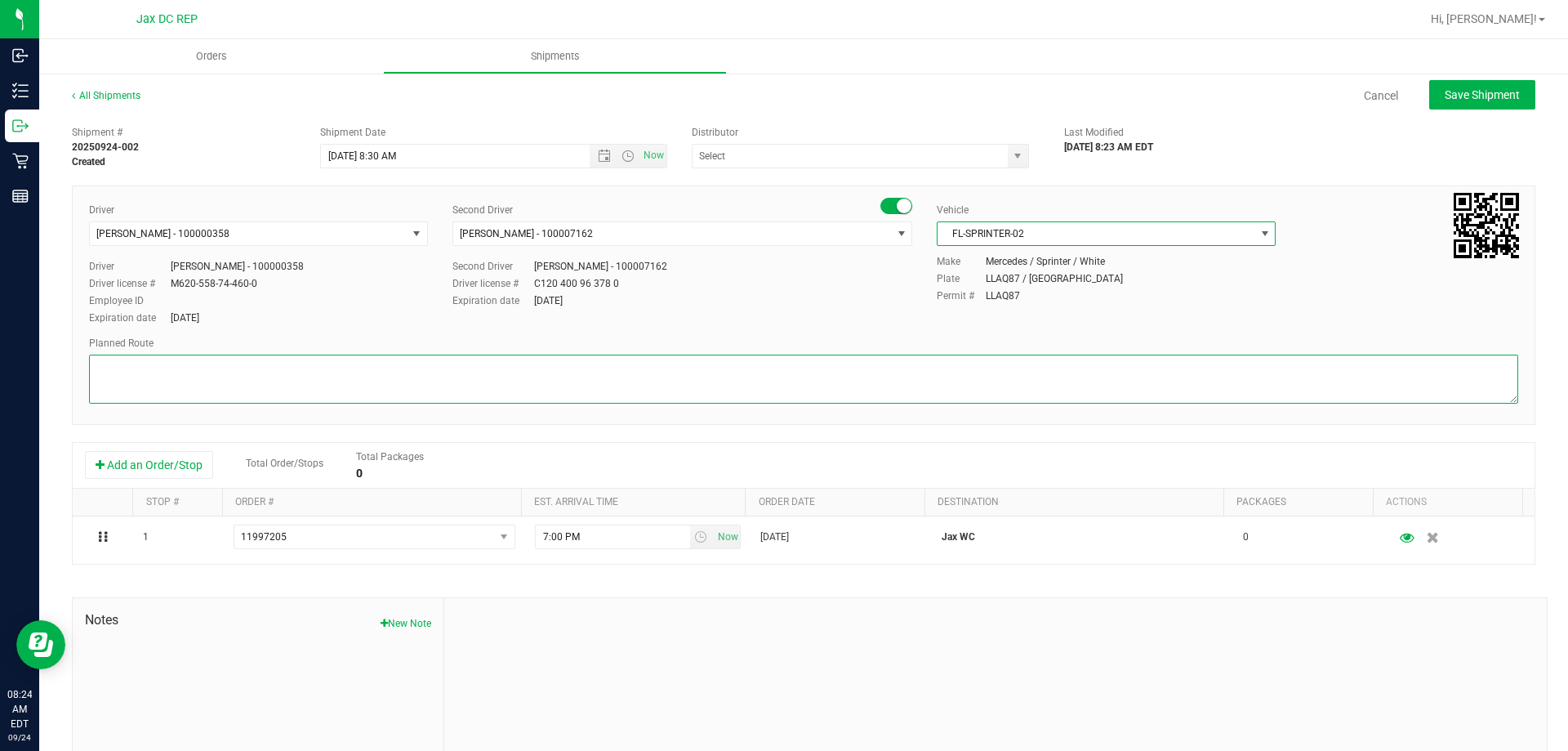
click at [189, 358] on textarea at bounding box center [803, 378] width 1429 height 49
paste textarea "Totes: Seal# Store Order: 1. [GEOGRAPHIC_DATA] 2. Jax WC 3. Jax ATL WC 4. Palm …"
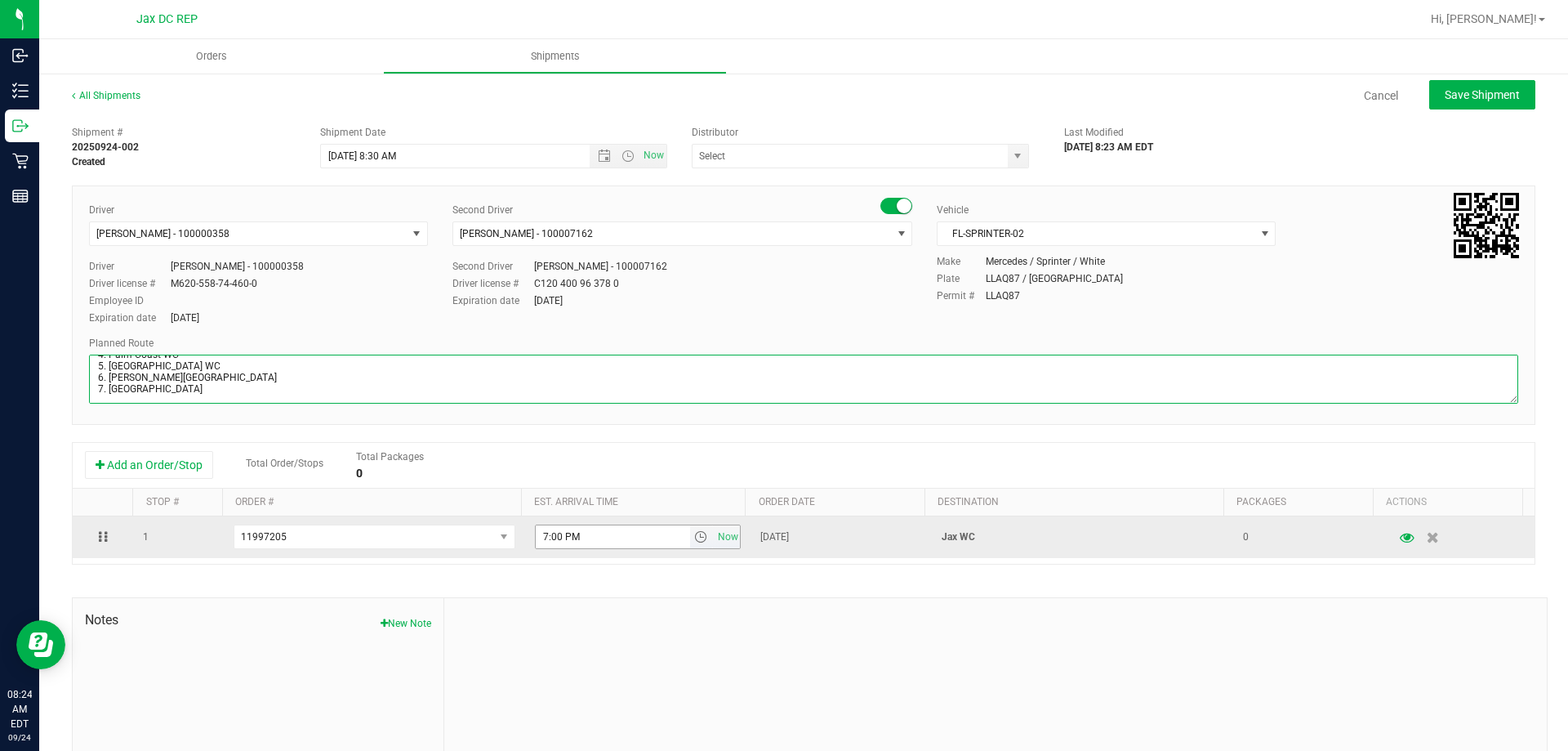
type textarea "Jax WC Totes: Seal# Store Order: 1. [GEOGRAPHIC_DATA] 2. Jax WC 3. Jax ATL WC 4…"
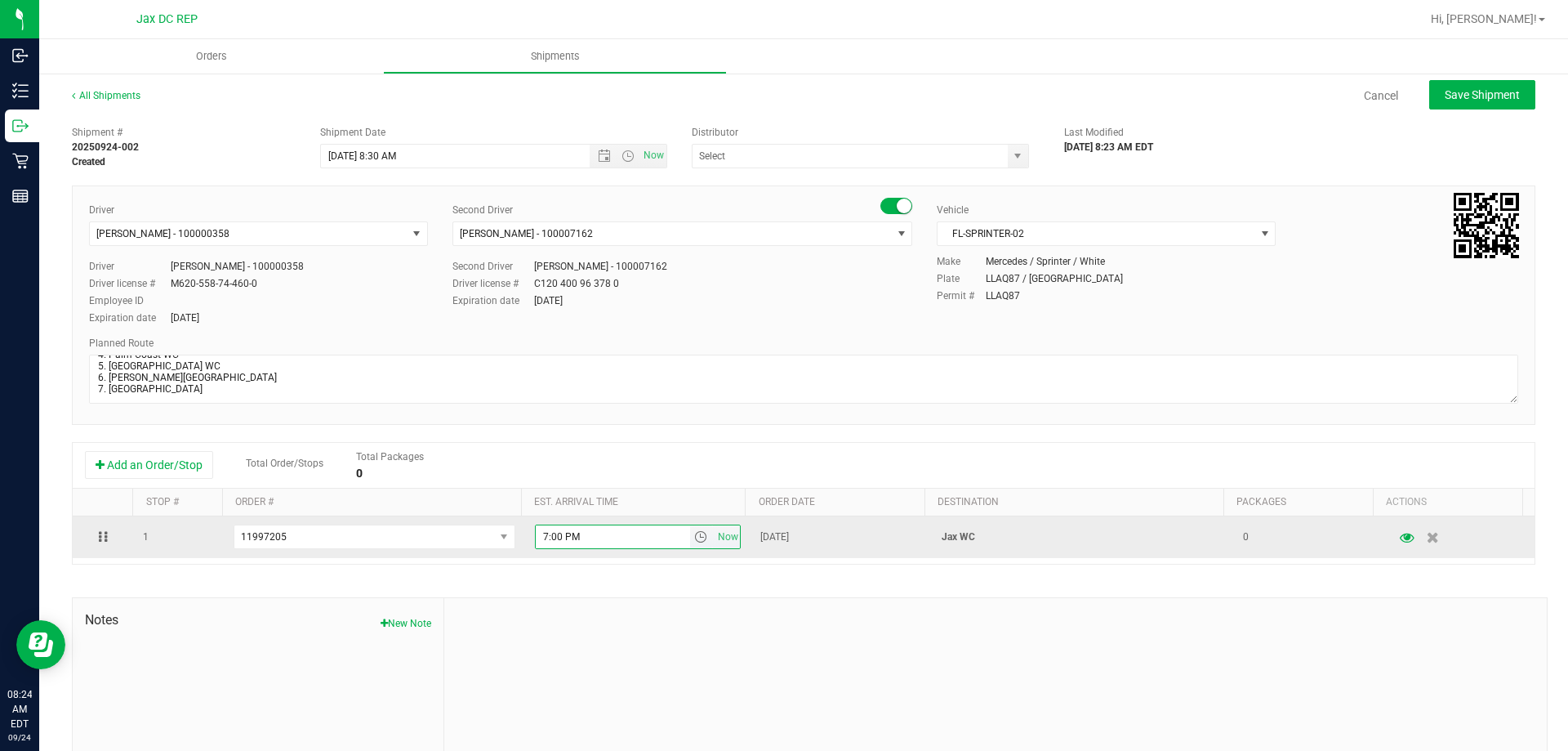
click at [539, 529] on input "7:00 PM" at bounding box center [612, 536] width 154 height 23
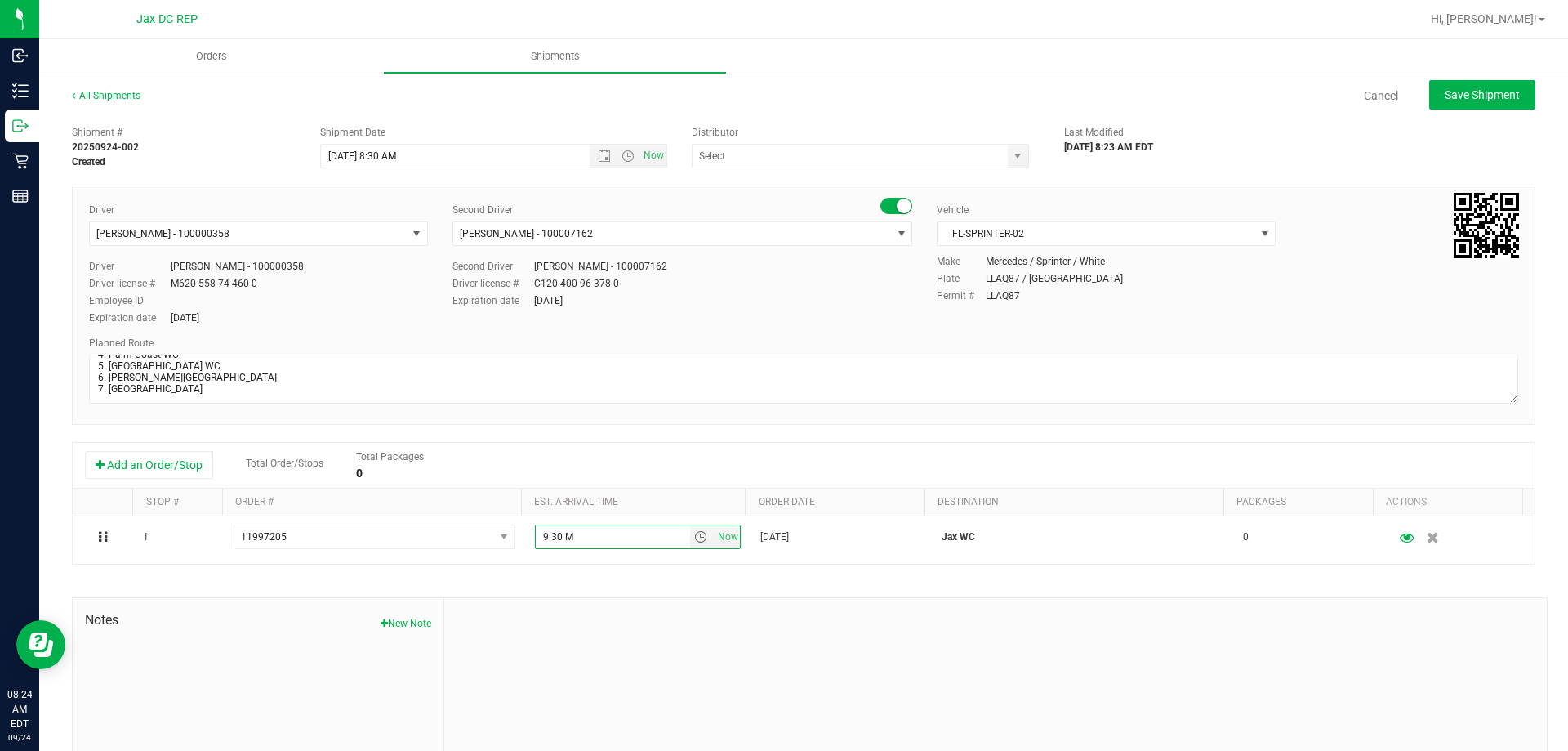
type input "9:30 AM"
click at [689, 677] on div at bounding box center [994, 707] width 1102 height 219
click at [829, 160] on input "text" at bounding box center [845, 156] width 305 height 23
click at [805, 183] on li "JAX DC REP" at bounding box center [853, 184] width 333 height 25
type input "JAX DC REP"
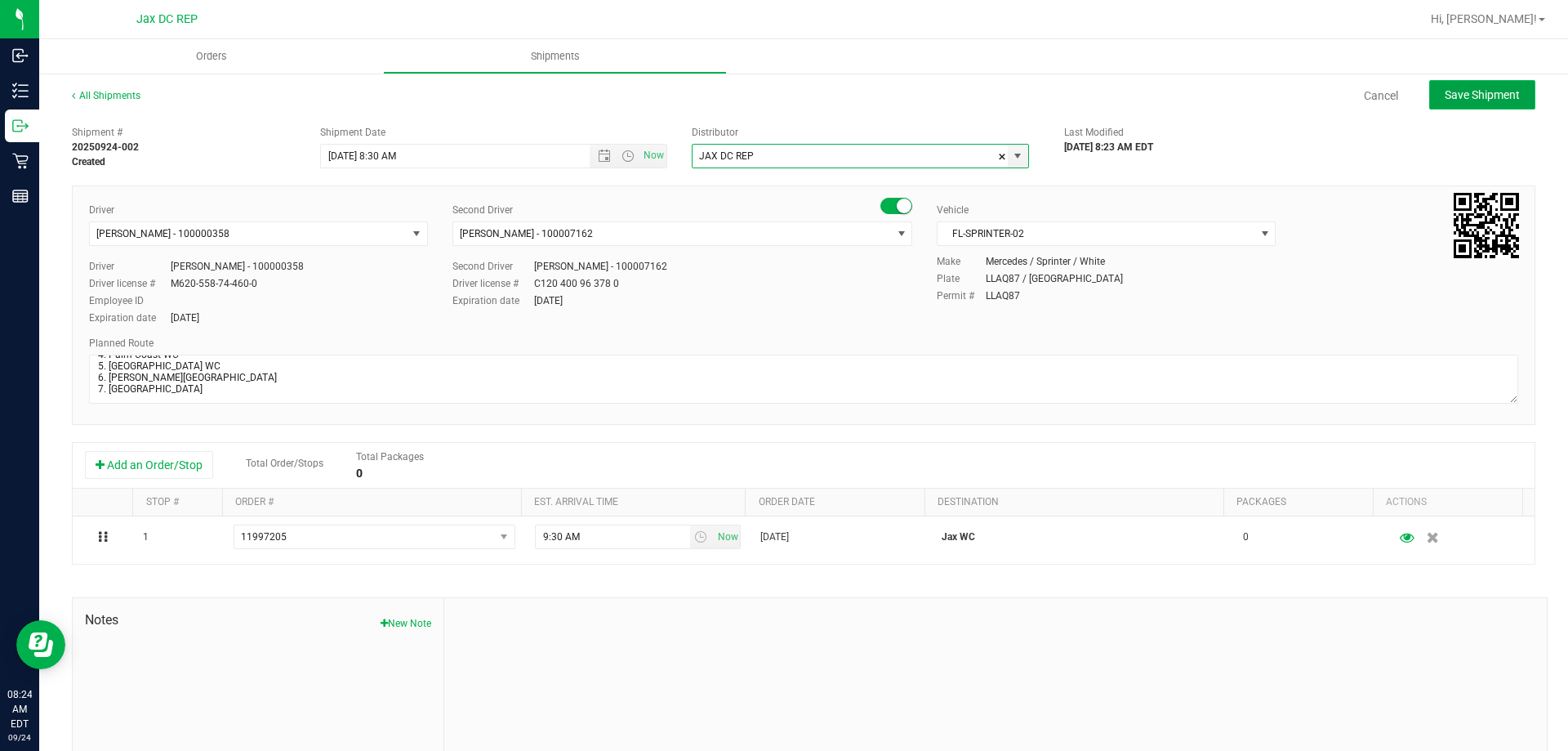
click at [1480, 98] on span "Save Shipment" at bounding box center [1482, 94] width 75 height 13
type input "[DATE] 12:30 PM"
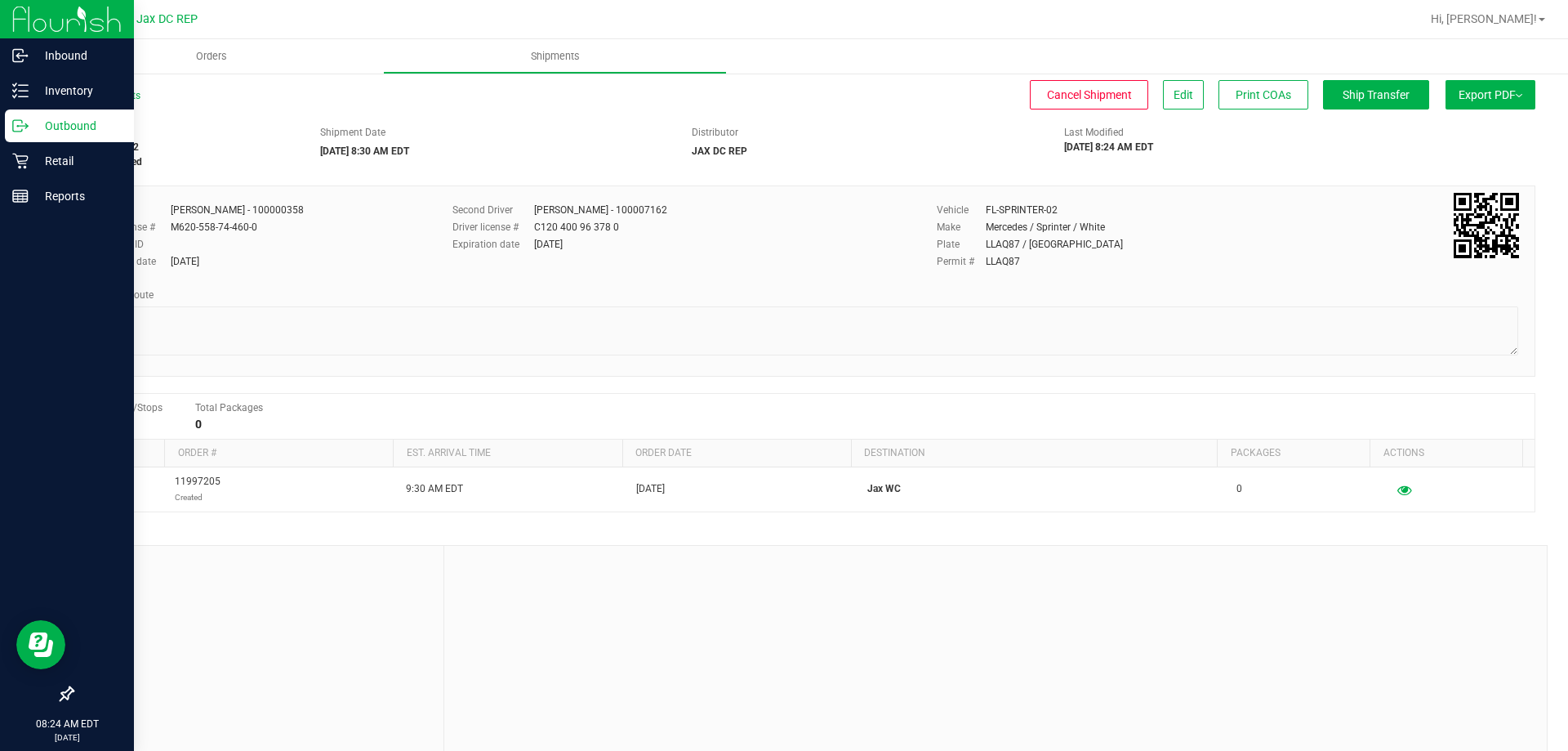
click at [27, 125] on icon at bounding box center [27, 124] width 3 height 3
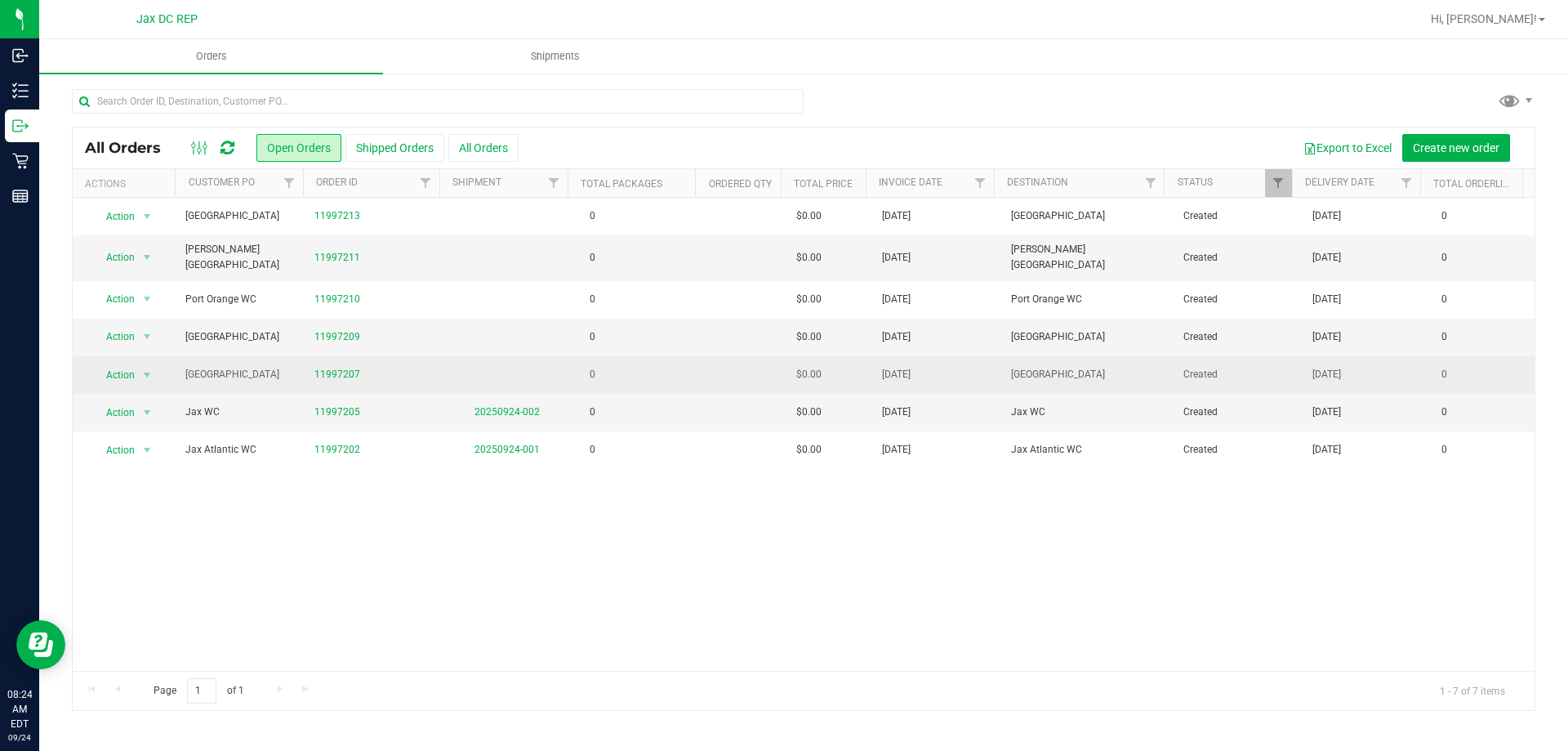
click at [651, 368] on td "0" at bounding box center [635, 375] width 129 height 38
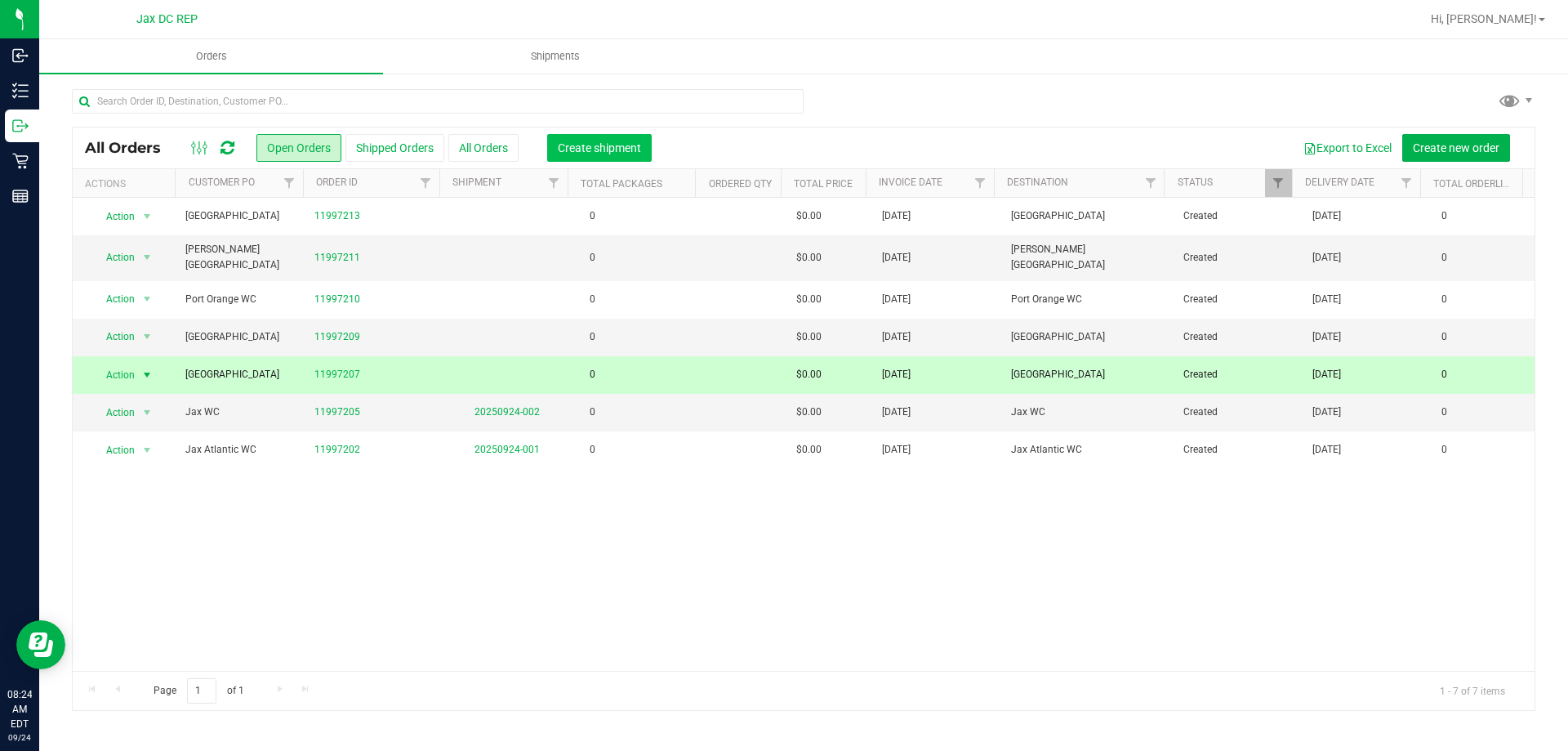
click at [618, 138] on button "Create shipment" at bounding box center [599, 148] width 104 height 27
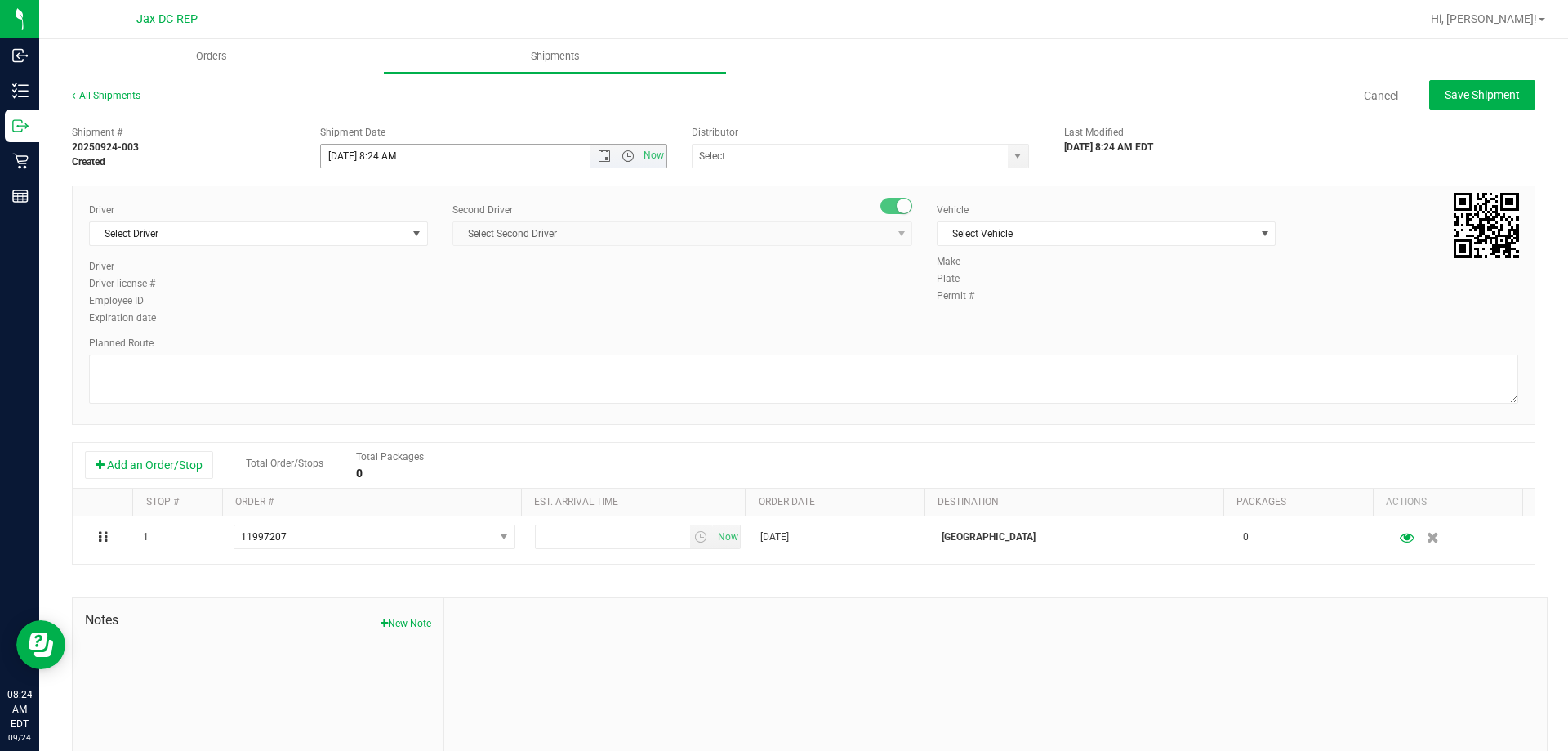
click at [347, 153] on input "[DATE] 8:24 AM" at bounding box center [469, 156] width 298 height 23
click at [394, 152] on input "[DATE] 8:24 AM" at bounding box center [469, 156] width 298 height 23
type input "[DATE] 8:30 AM"
click at [852, 157] on input "text" at bounding box center [845, 156] width 305 height 23
click at [776, 186] on li "JAX DC REP" at bounding box center [853, 184] width 333 height 25
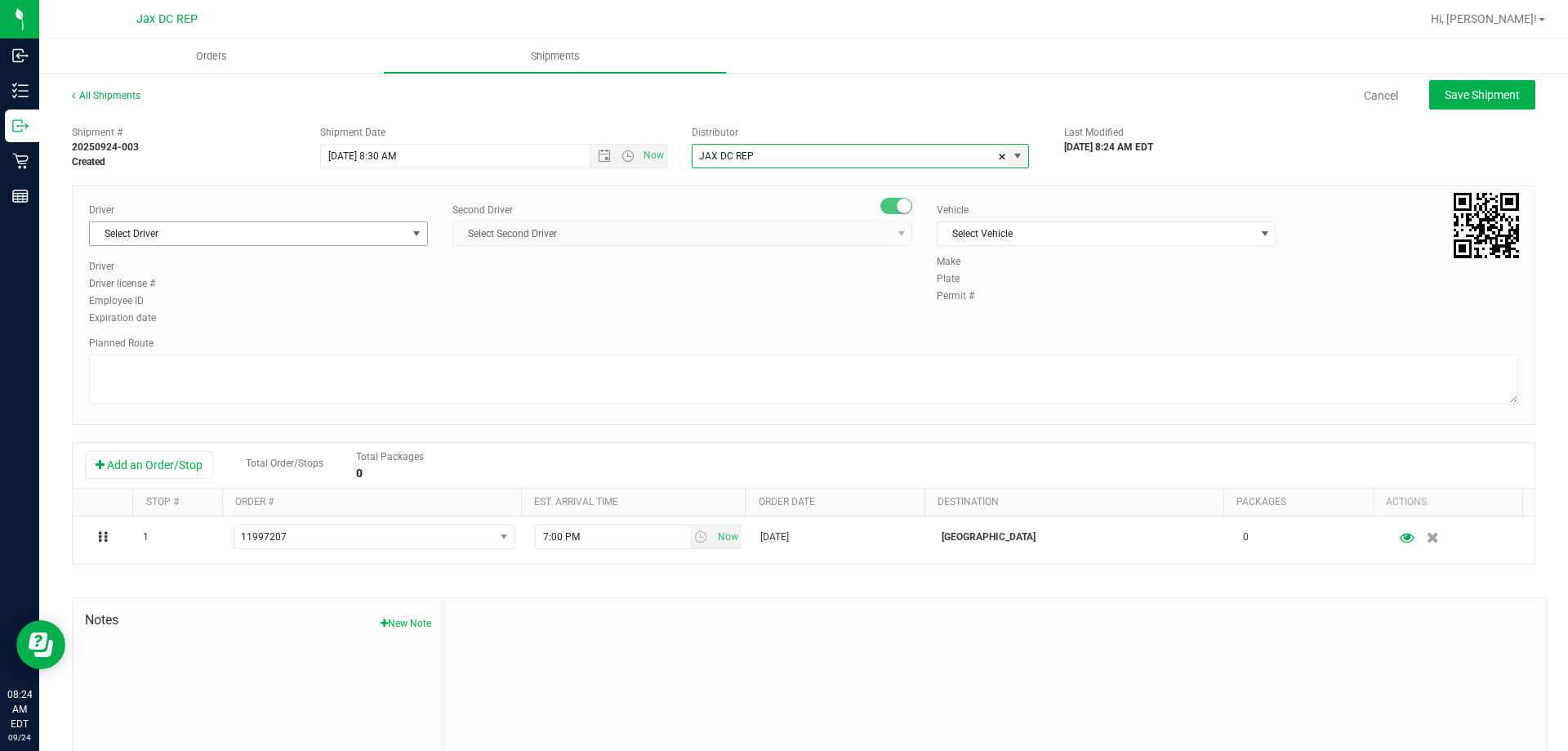
type input "JAX DC REP"
click at [221, 228] on span "Select Driver" at bounding box center [248, 234] width 317 height 23
click at [155, 260] on input "[DEMOGRAPHIC_DATA]" at bounding box center [256, 269] width 321 height 26
click at [189, 303] on span "[PERSON_NAME] - 100000358" at bounding box center [167, 302] width 133 height 21
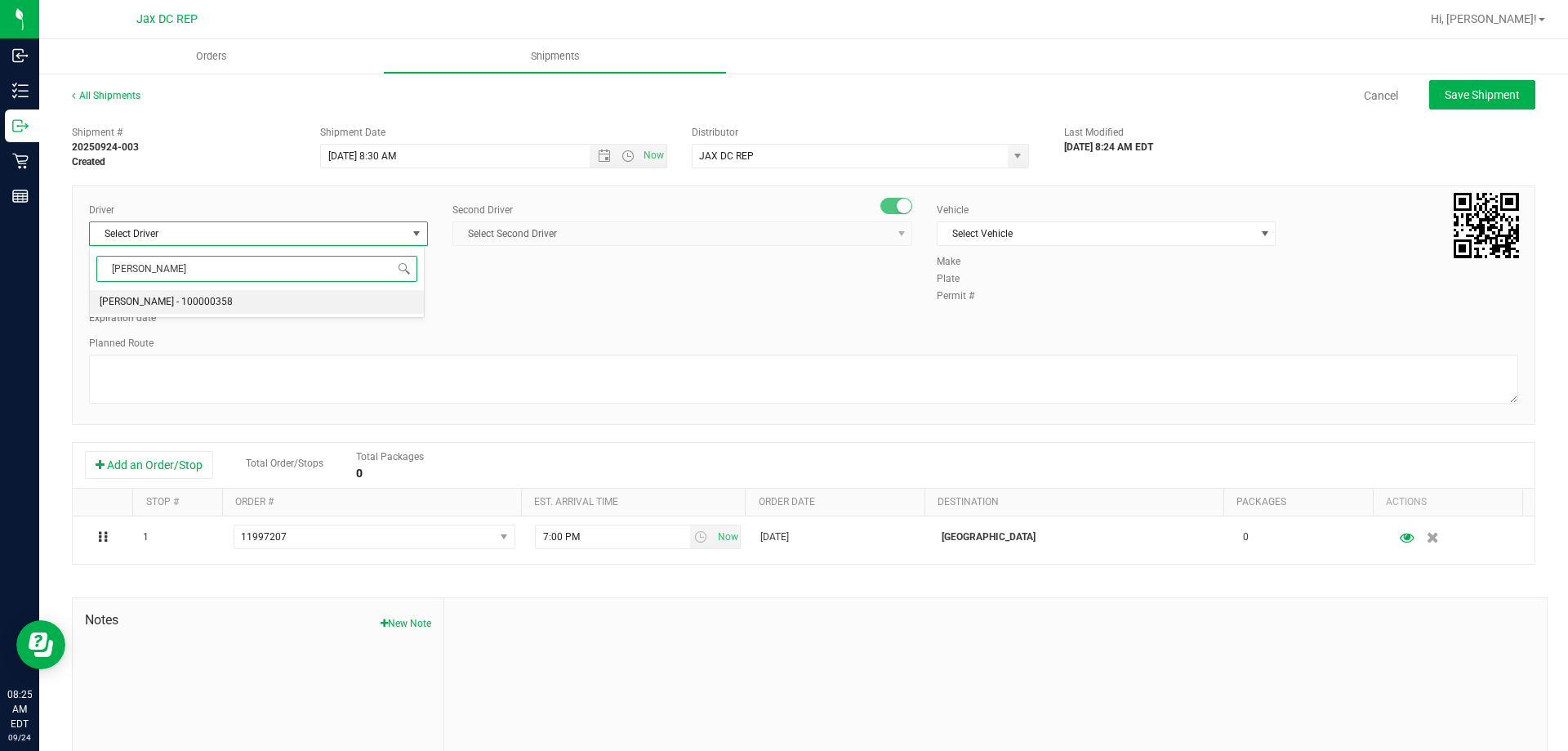
type input "[PERSON_NAME]"
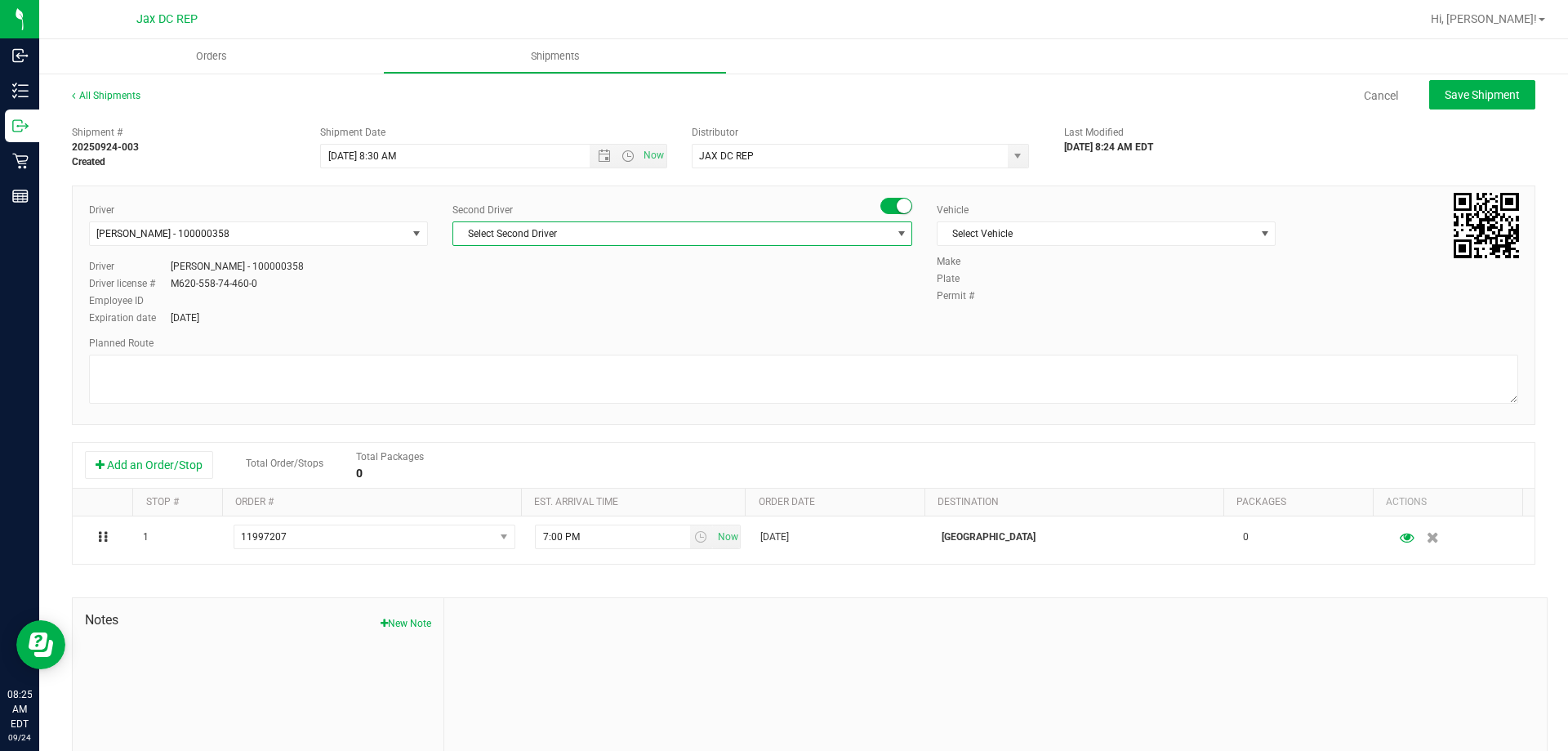
click at [531, 231] on span "Select Second Driver" at bounding box center [672, 234] width 438 height 23
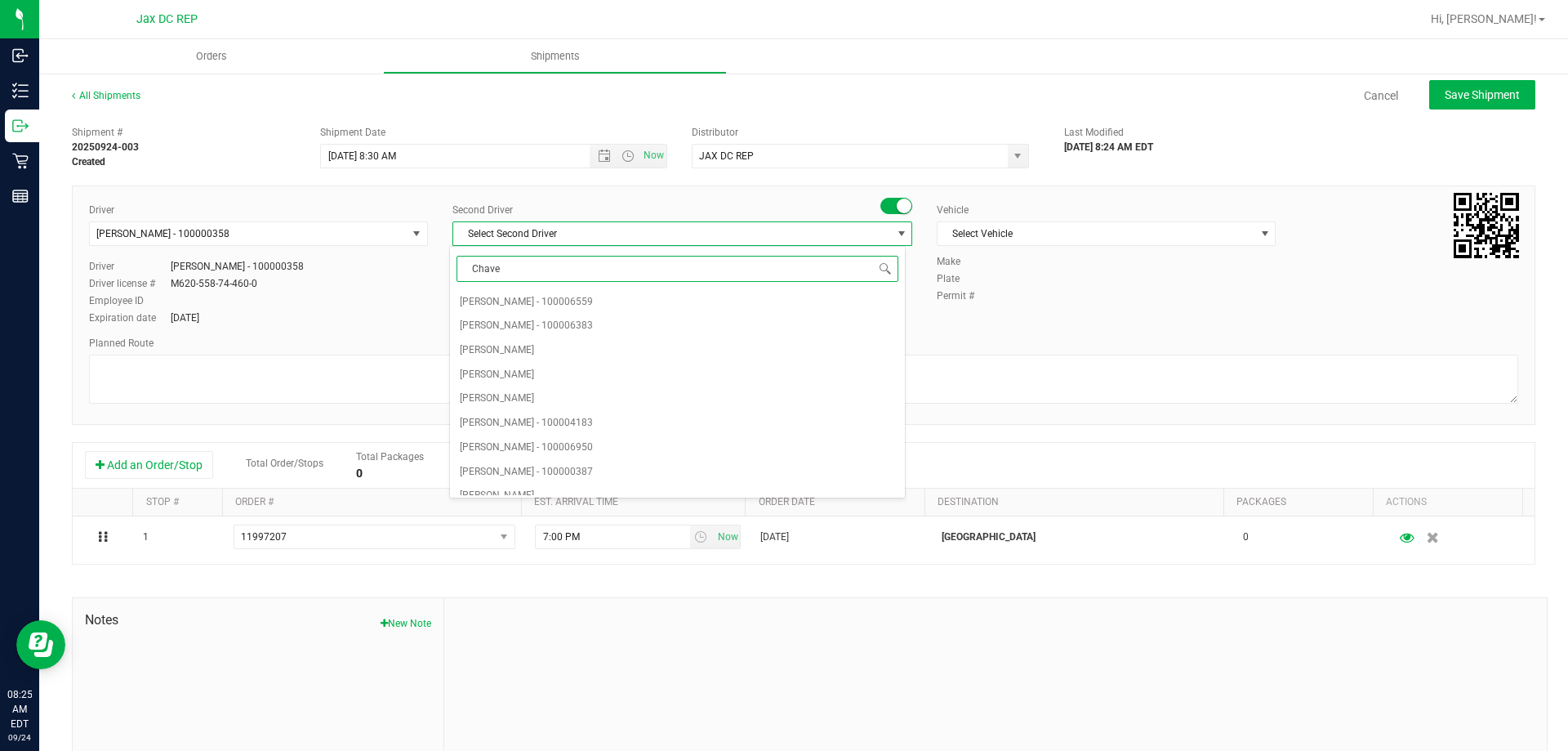
type input "[PERSON_NAME]"
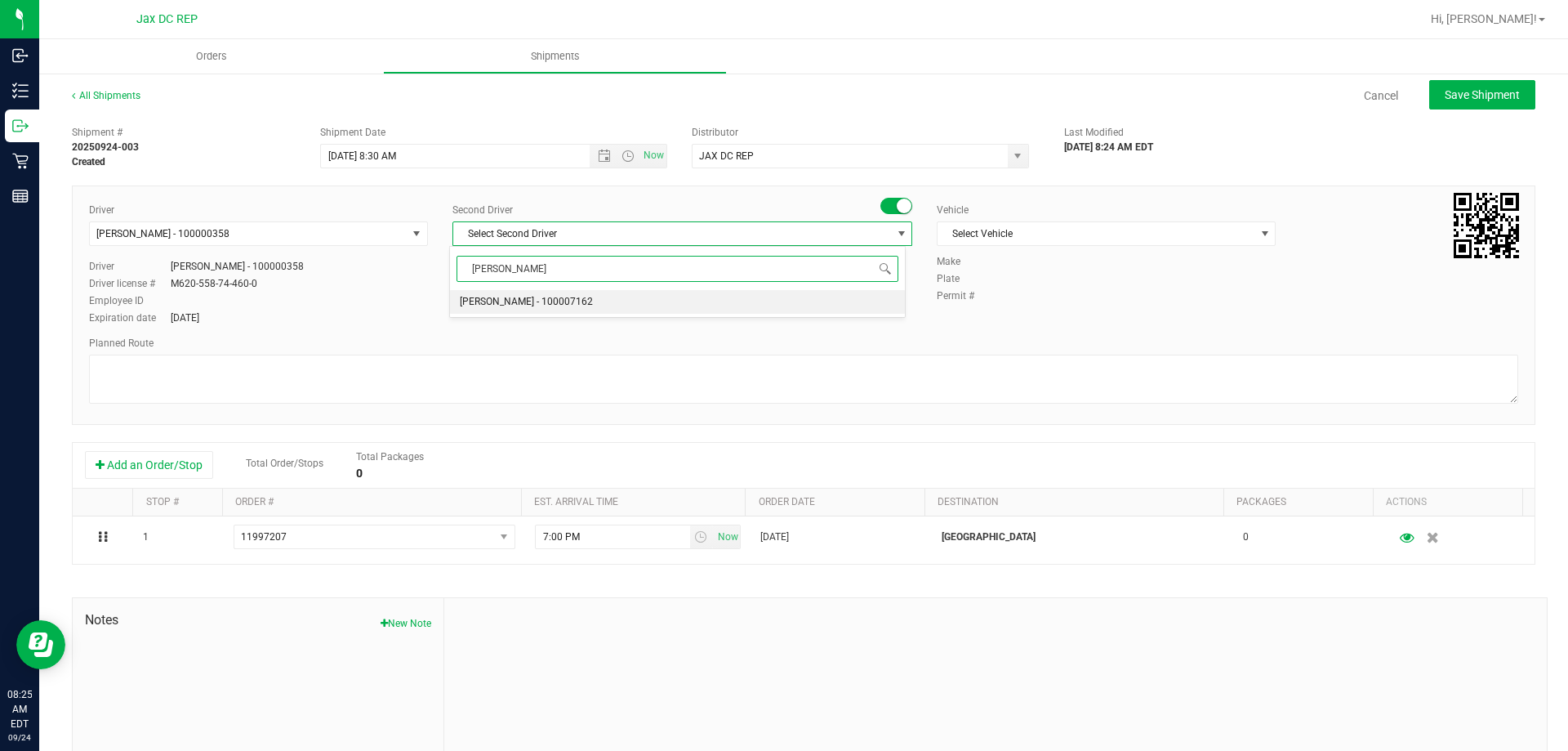
click at [549, 303] on span "[PERSON_NAME] - 100007162" at bounding box center [527, 302] width 133 height 21
click at [1053, 226] on span "Select Vehicle" at bounding box center [1095, 234] width 317 height 23
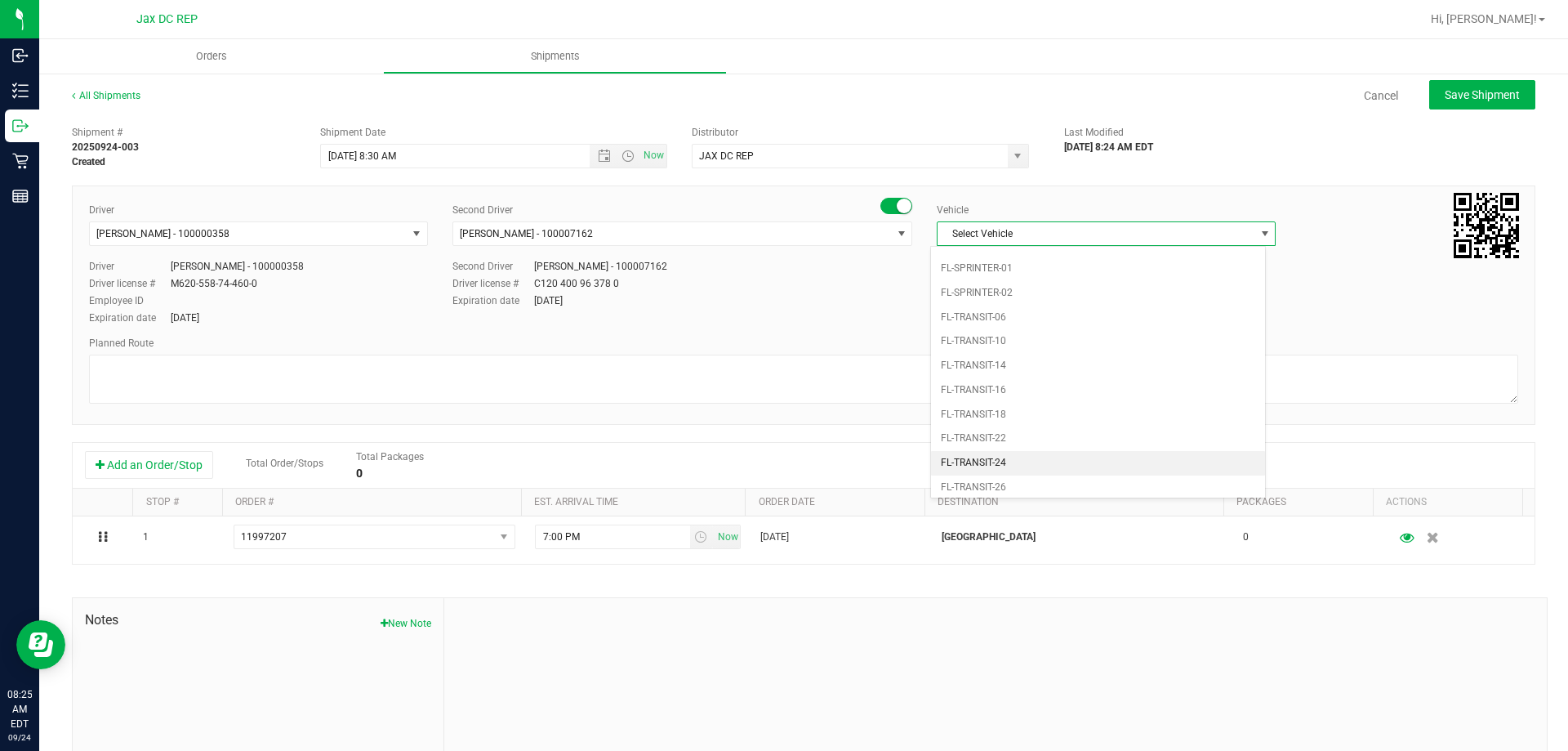
scroll to position [767, 0]
click at [1041, 390] on li "FL-SPRINTER-02" at bounding box center [1098, 393] width 334 height 25
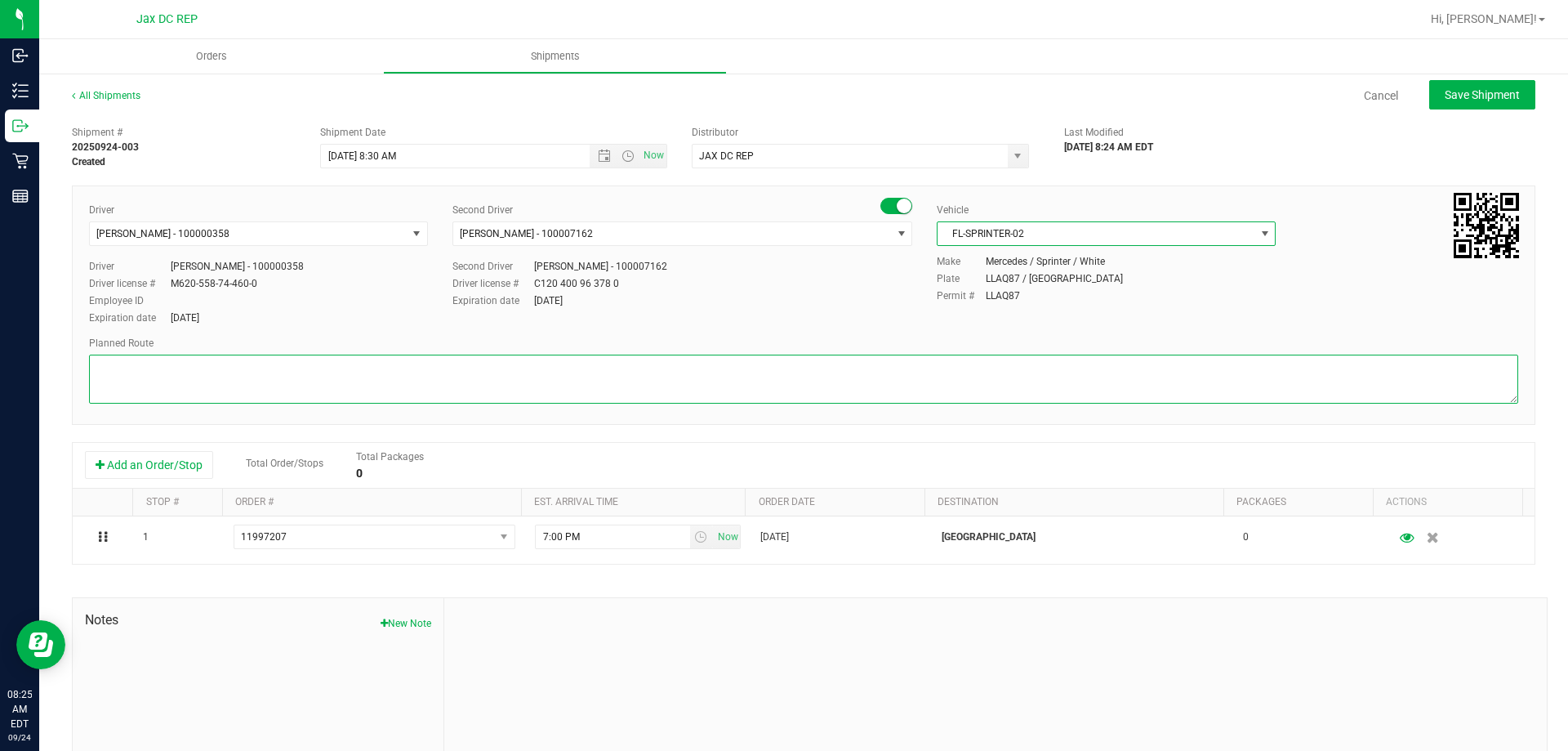
click at [272, 358] on textarea at bounding box center [803, 378] width 1429 height 49
type textarea "P"
paste textarea "Totes: Seal# Store Order: 1. [GEOGRAPHIC_DATA] 2. Jax WC 3. Jax ATL WC 4. Palm …"
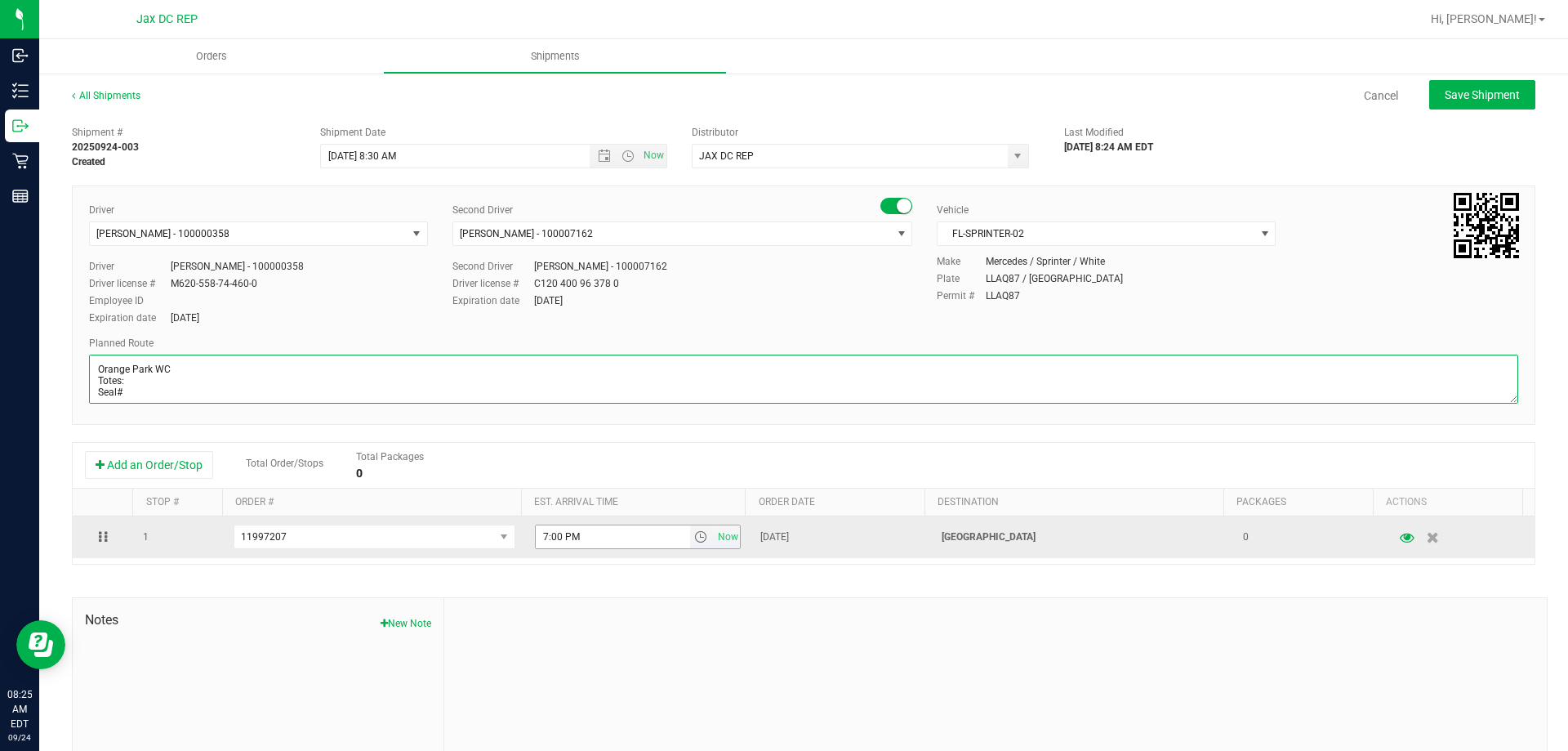
type textarea "Orange Park WC Totes: Seal# Store Order: 1. [GEOGRAPHIC_DATA] 2. Jax WC 3. Jax …"
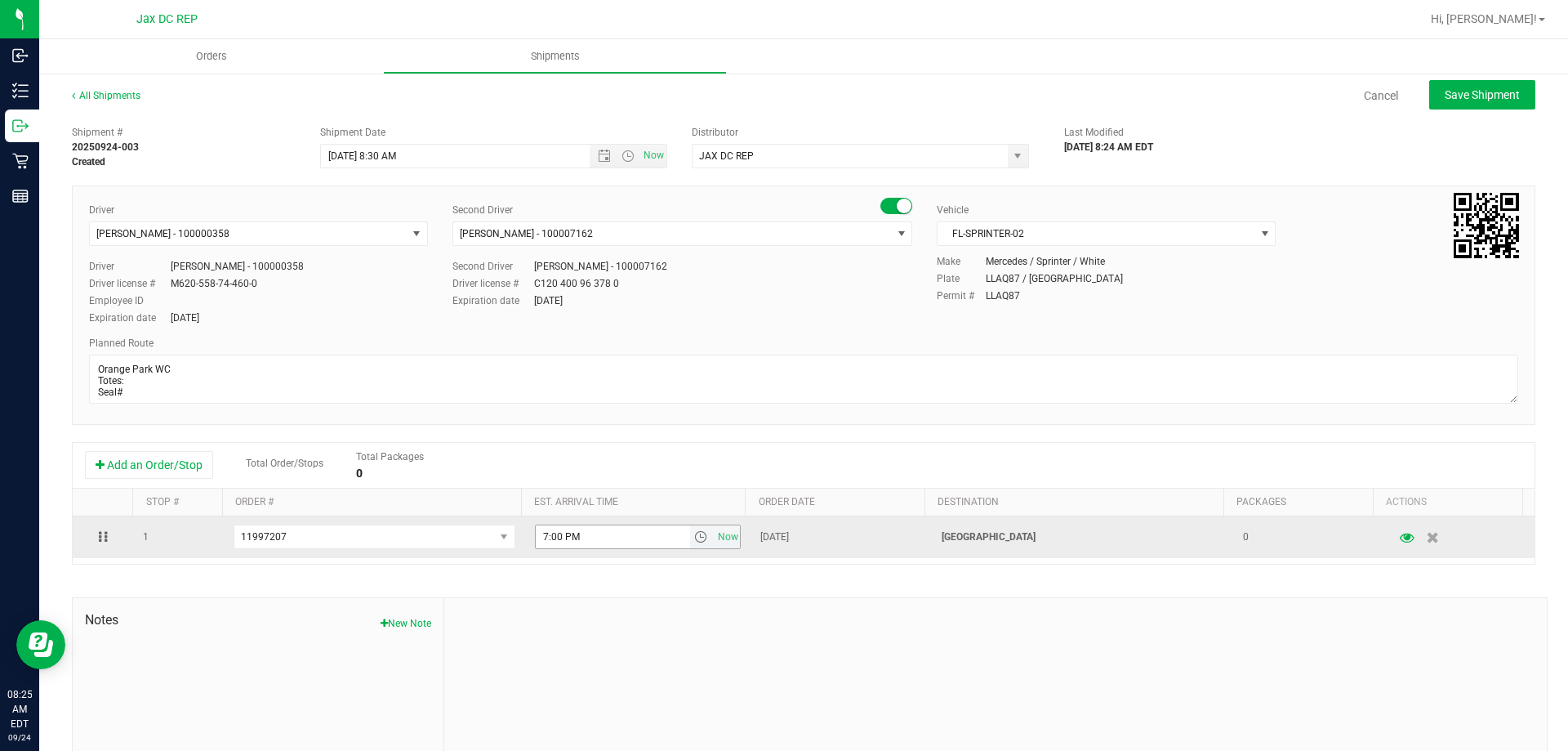
click at [539, 534] on input "7:00 PM" at bounding box center [612, 536] width 154 height 23
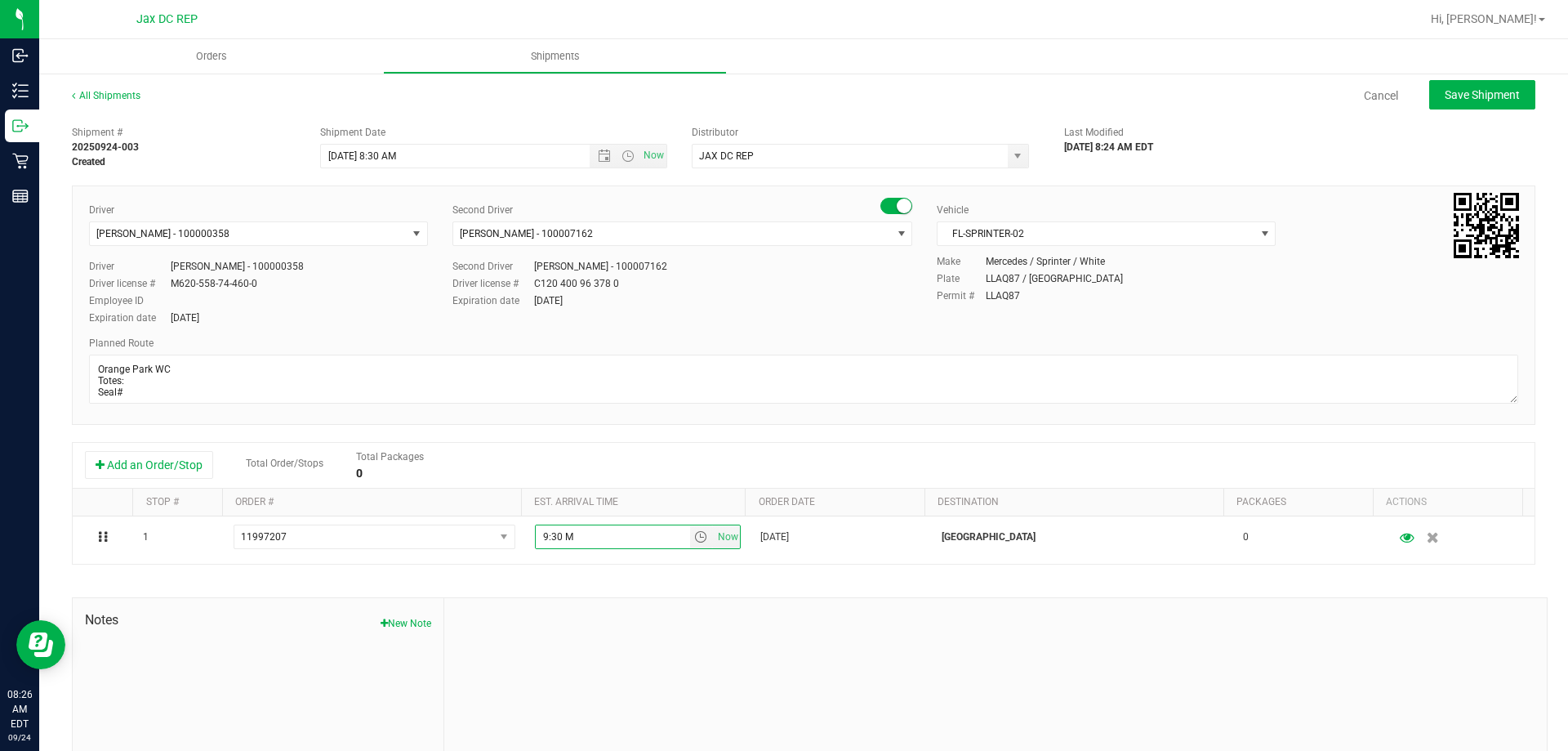
type input "9:30 AM"
click at [1461, 103] on button "Save Shipment" at bounding box center [1482, 95] width 106 height 29
type input "[DATE] 12:30 PM"
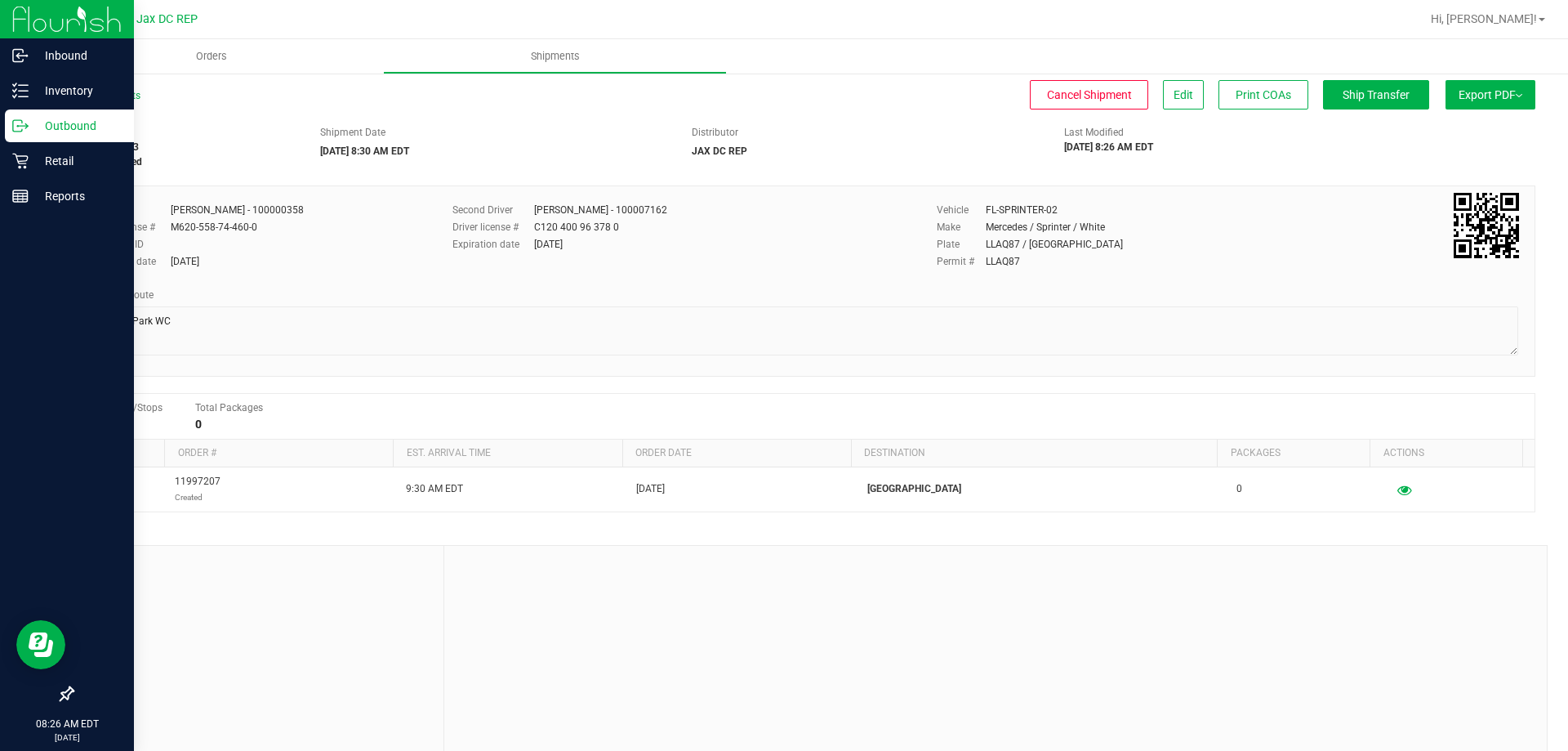
click at [27, 122] on icon at bounding box center [20, 126] width 16 height 16
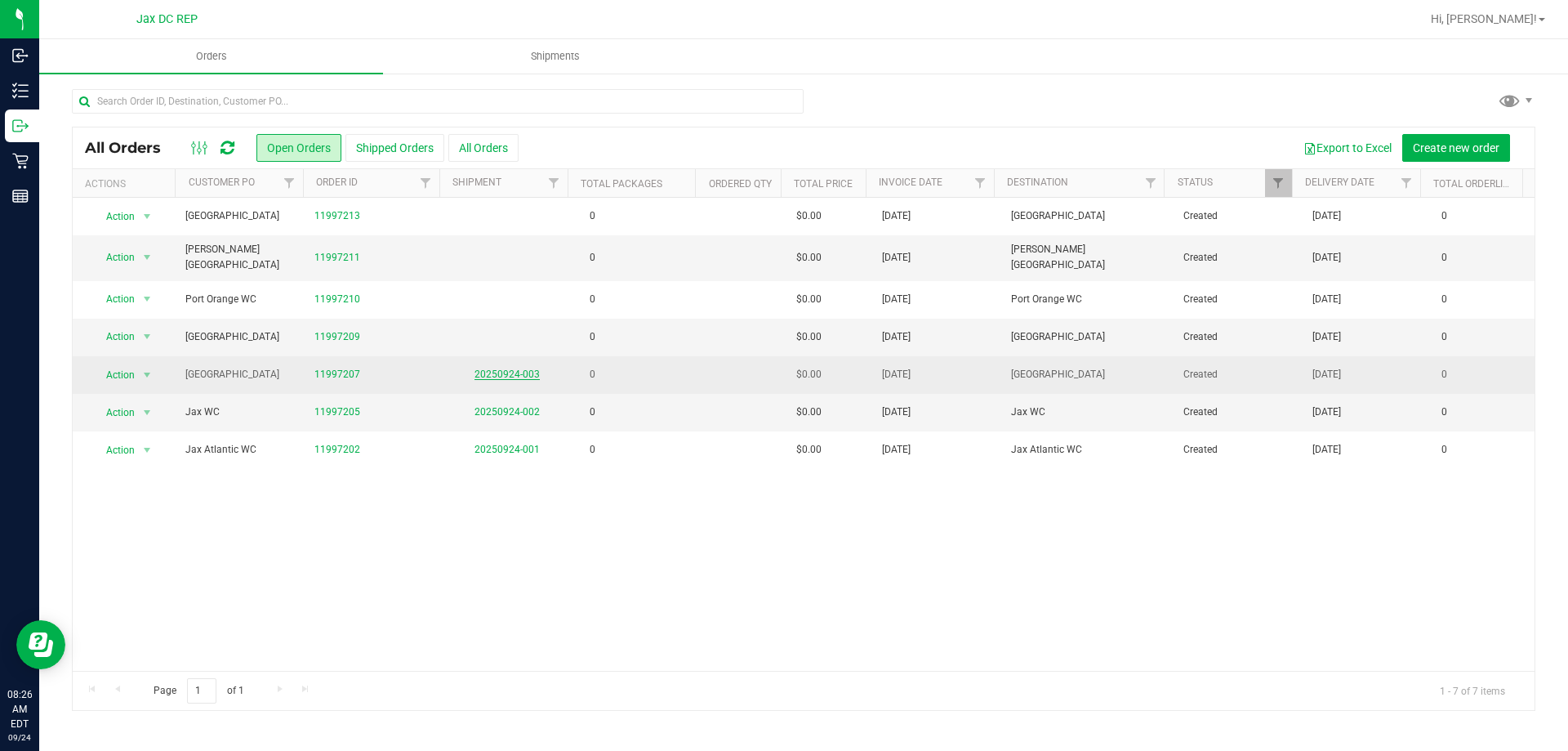
click at [522, 369] on link "20250924-003" at bounding box center [507, 374] width 65 height 11
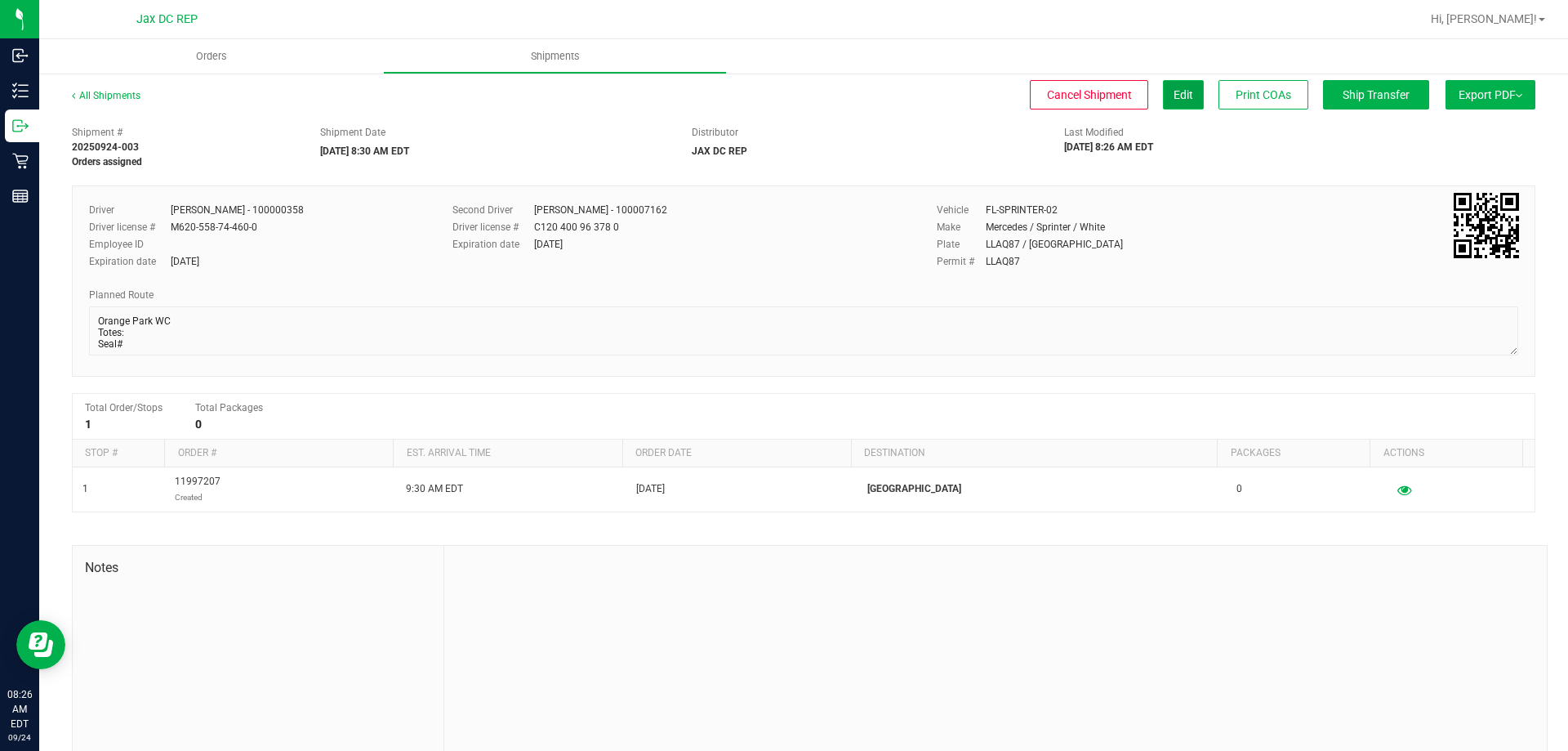
click at [1173, 88] on span "Edit" at bounding box center [1182, 94] width 20 height 13
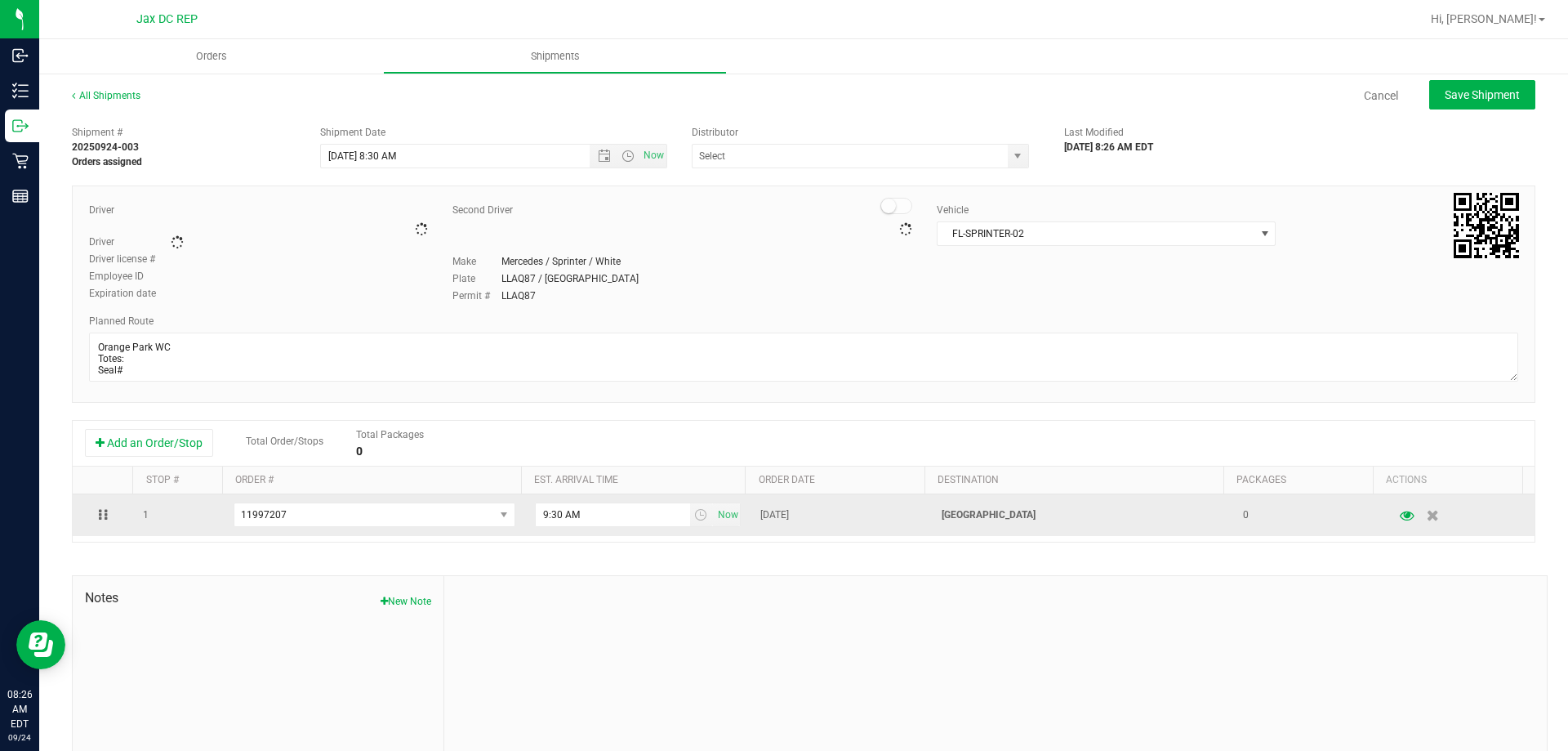
type input "JAX DC REP"
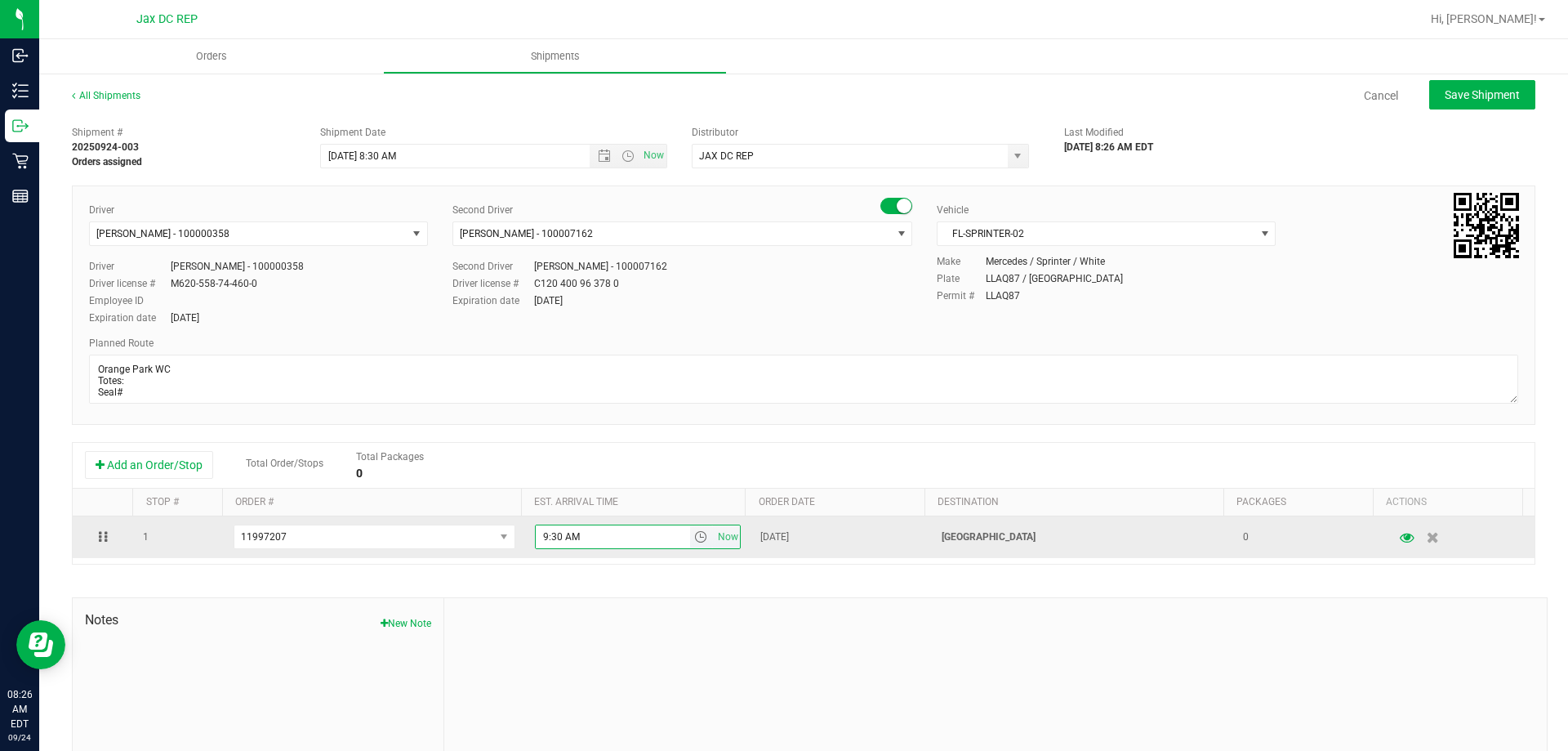
click at [551, 537] on input "9:30 AM" at bounding box center [612, 536] width 154 height 23
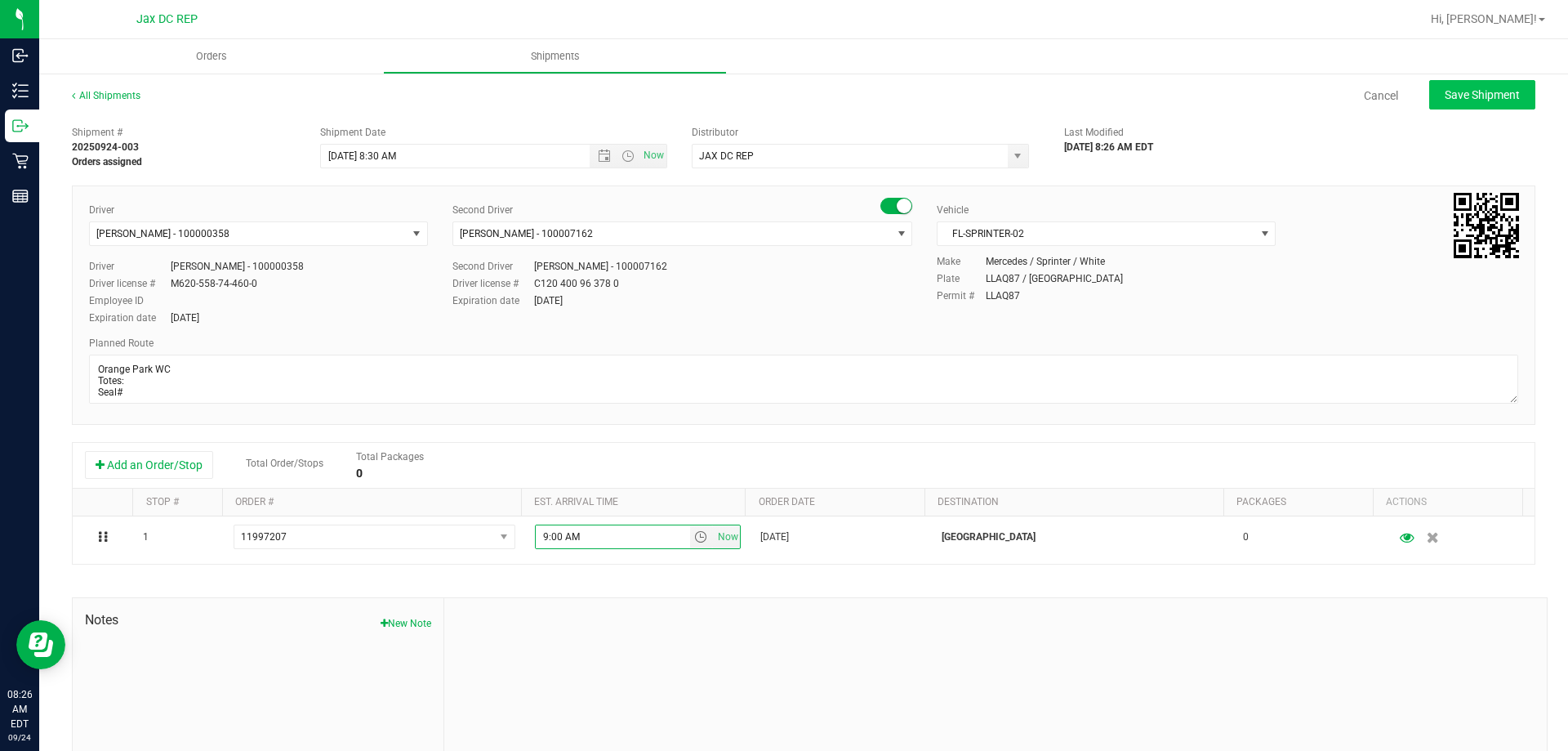
type input "9:00 AM"
click at [1494, 86] on button "Save Shipment" at bounding box center [1482, 95] width 106 height 29
type input "[DATE] 12:30 PM"
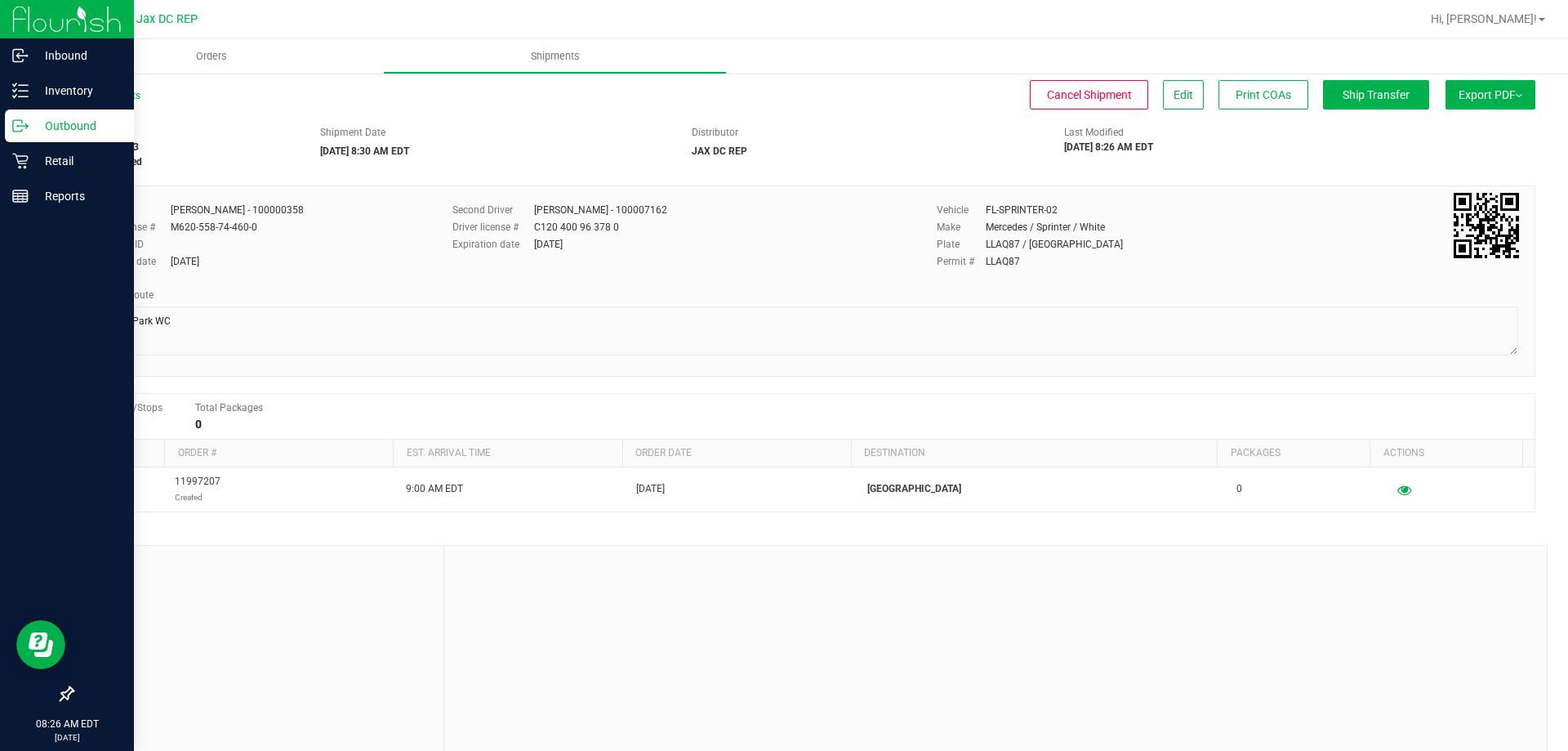
click at [30, 128] on p "Outbound" at bounding box center [77, 126] width 98 height 20
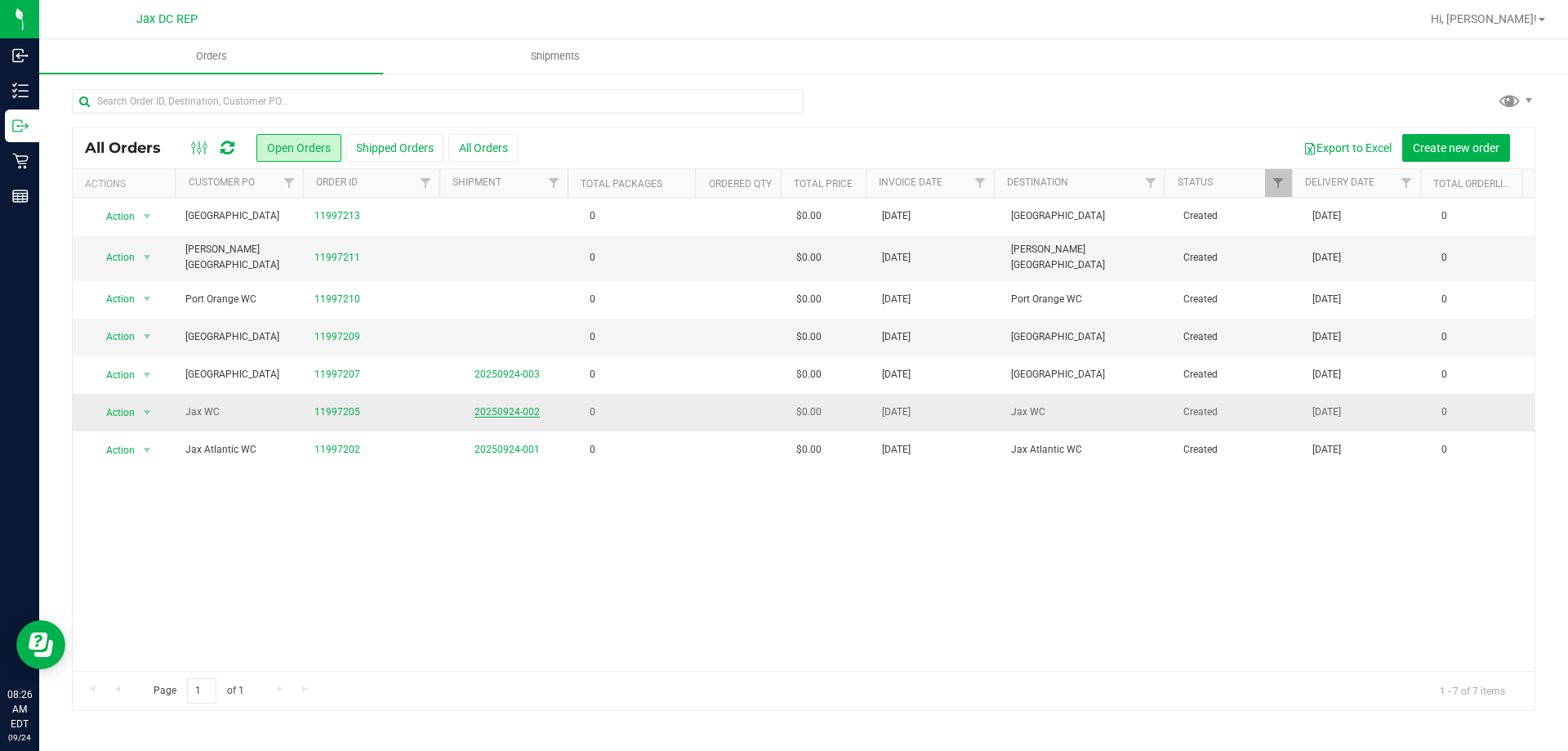
click at [510, 406] on link "20250924-002" at bounding box center [507, 411] width 65 height 11
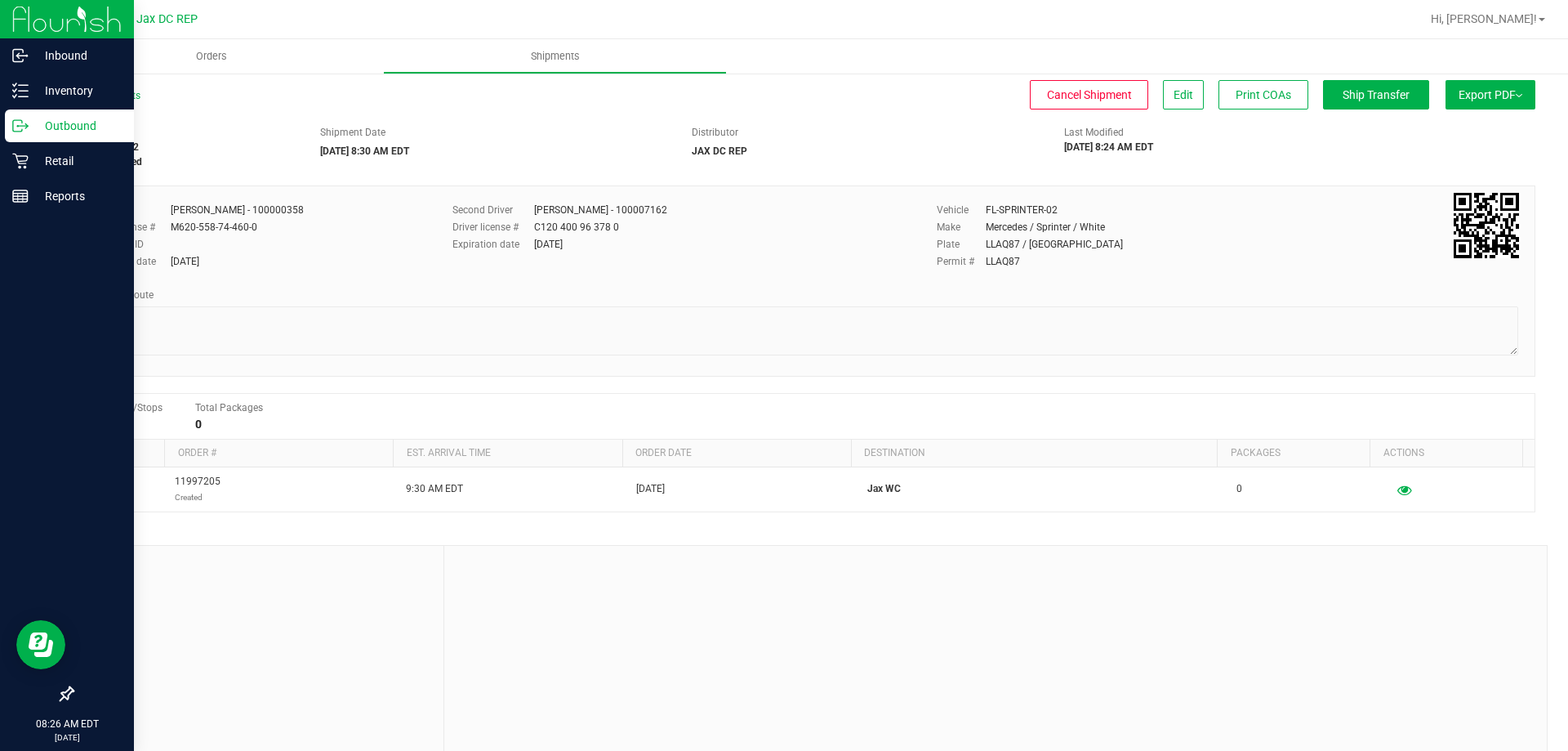
click at [30, 133] on p "Outbound" at bounding box center [77, 126] width 98 height 20
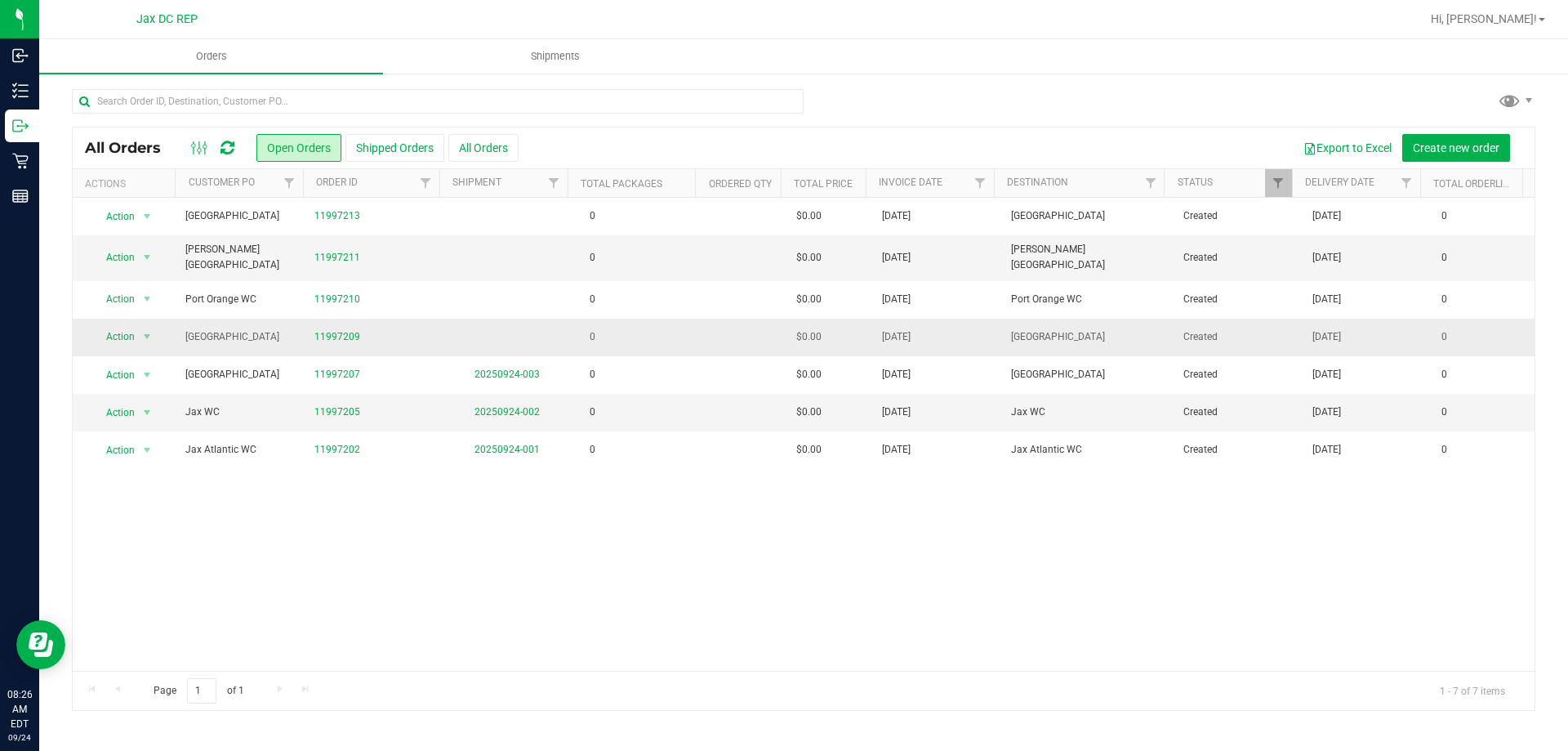
click at [682, 328] on td "0" at bounding box center [635, 337] width 129 height 38
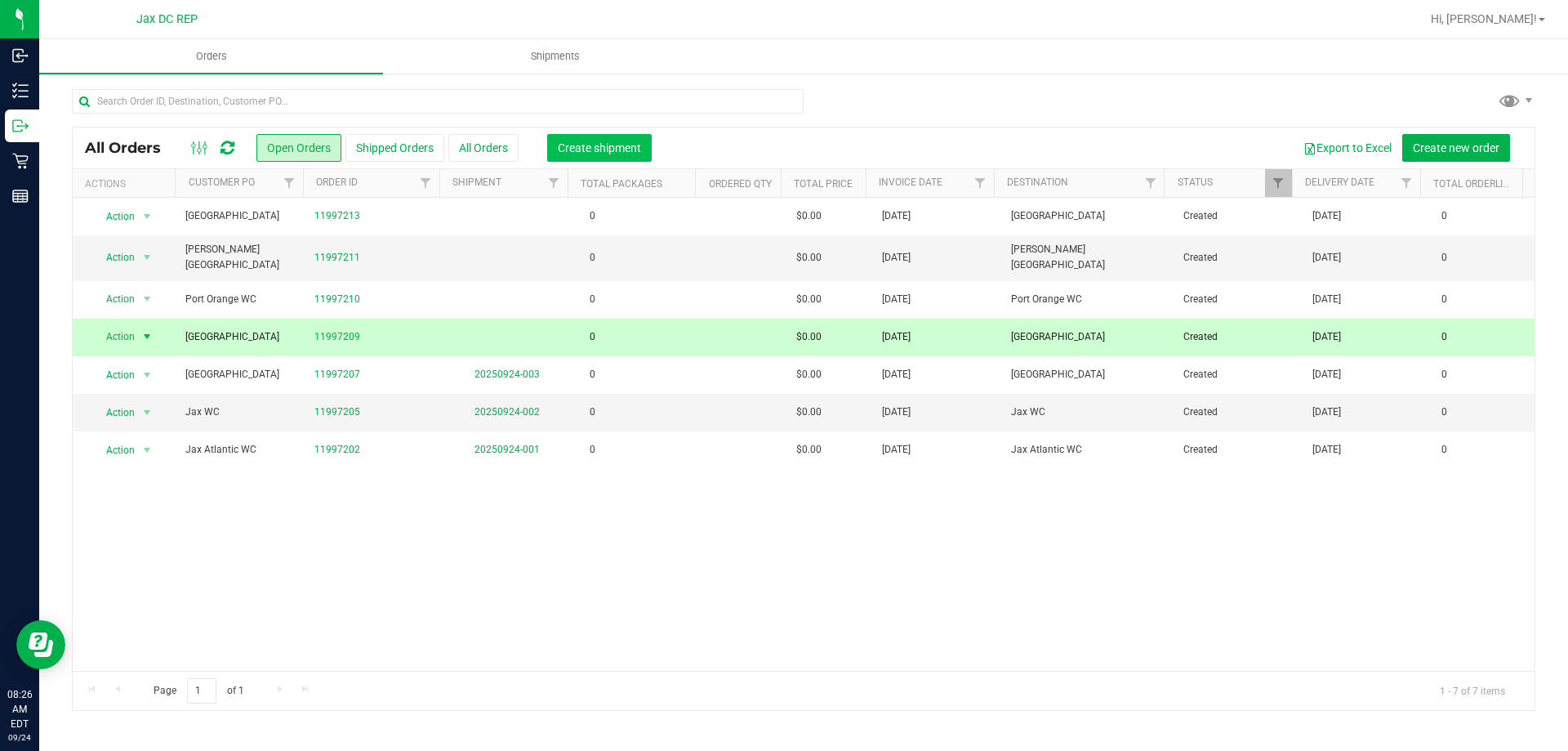
click at [603, 145] on span "Create shipment" at bounding box center [598, 147] width 83 height 13
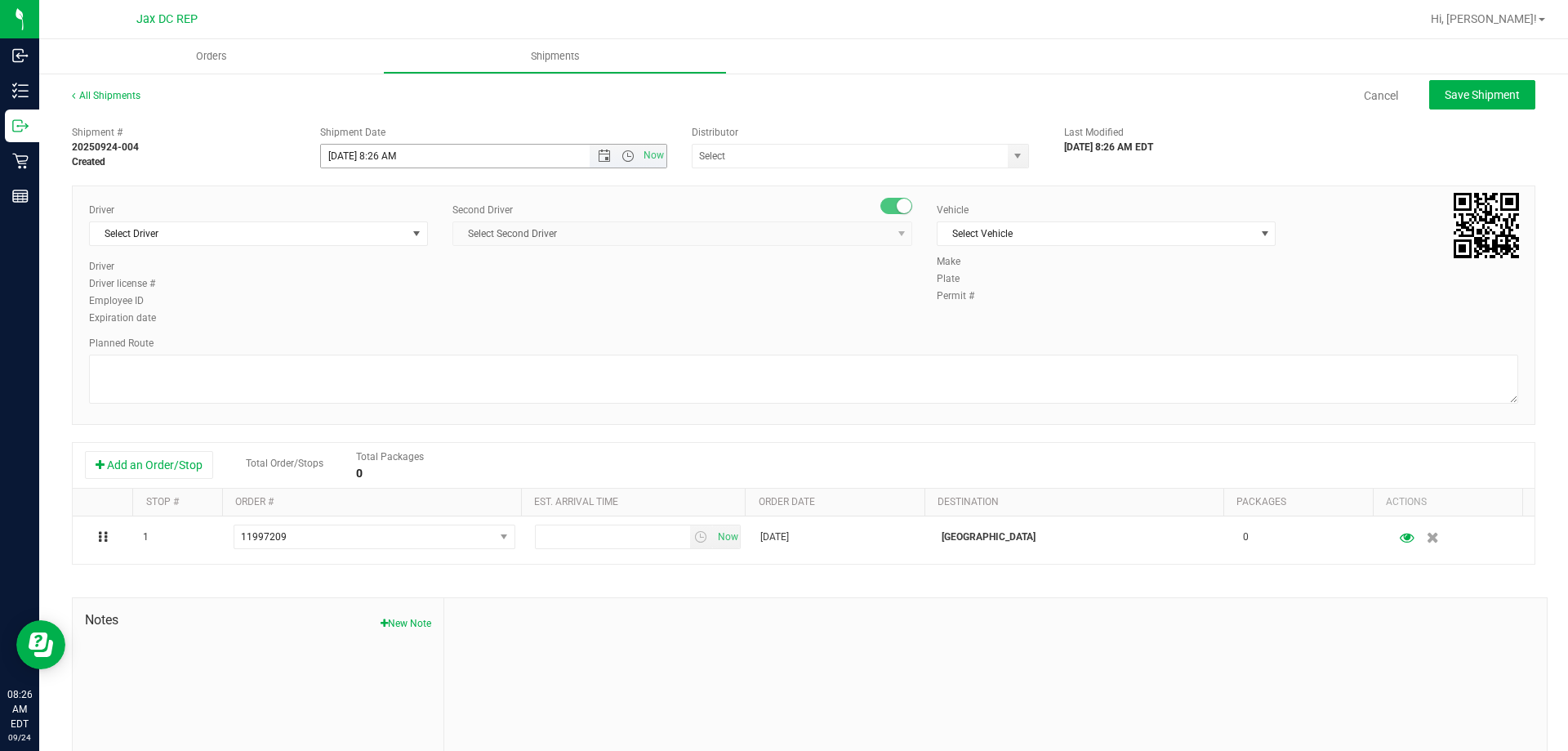
click at [345, 157] on input "[DATE] 8:26 AM" at bounding box center [469, 156] width 298 height 23
type input "[DATE] 8:30 AM"
click at [285, 228] on span "Select Driver" at bounding box center [248, 234] width 317 height 23
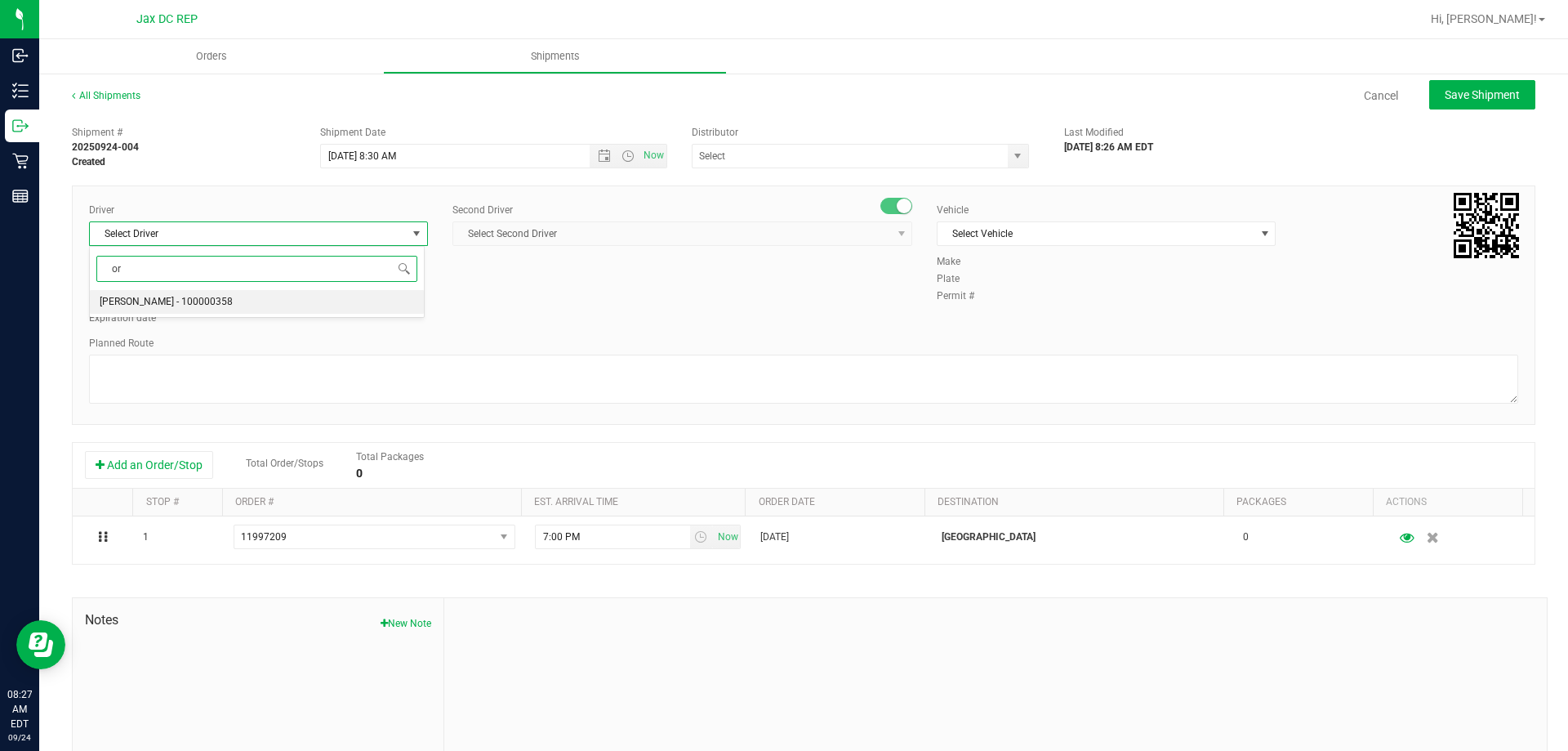
type input "o"
click at [290, 298] on li "[PERSON_NAME] - 100000358" at bounding box center [256, 302] width 334 height 25
type input "Morri"
click at [561, 238] on span "Select Second Driver" at bounding box center [672, 234] width 438 height 23
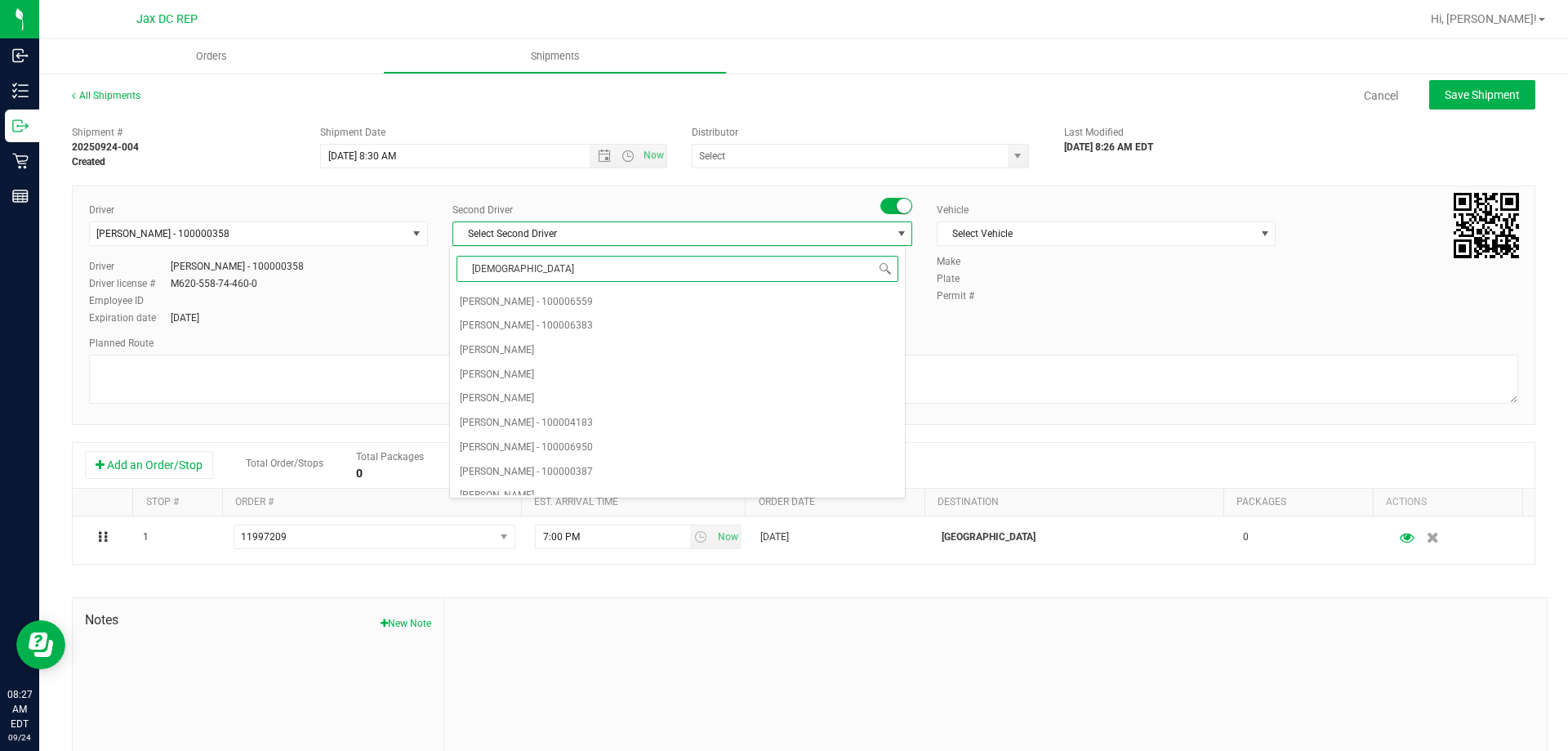
type input "[DEMOGRAPHIC_DATA]"
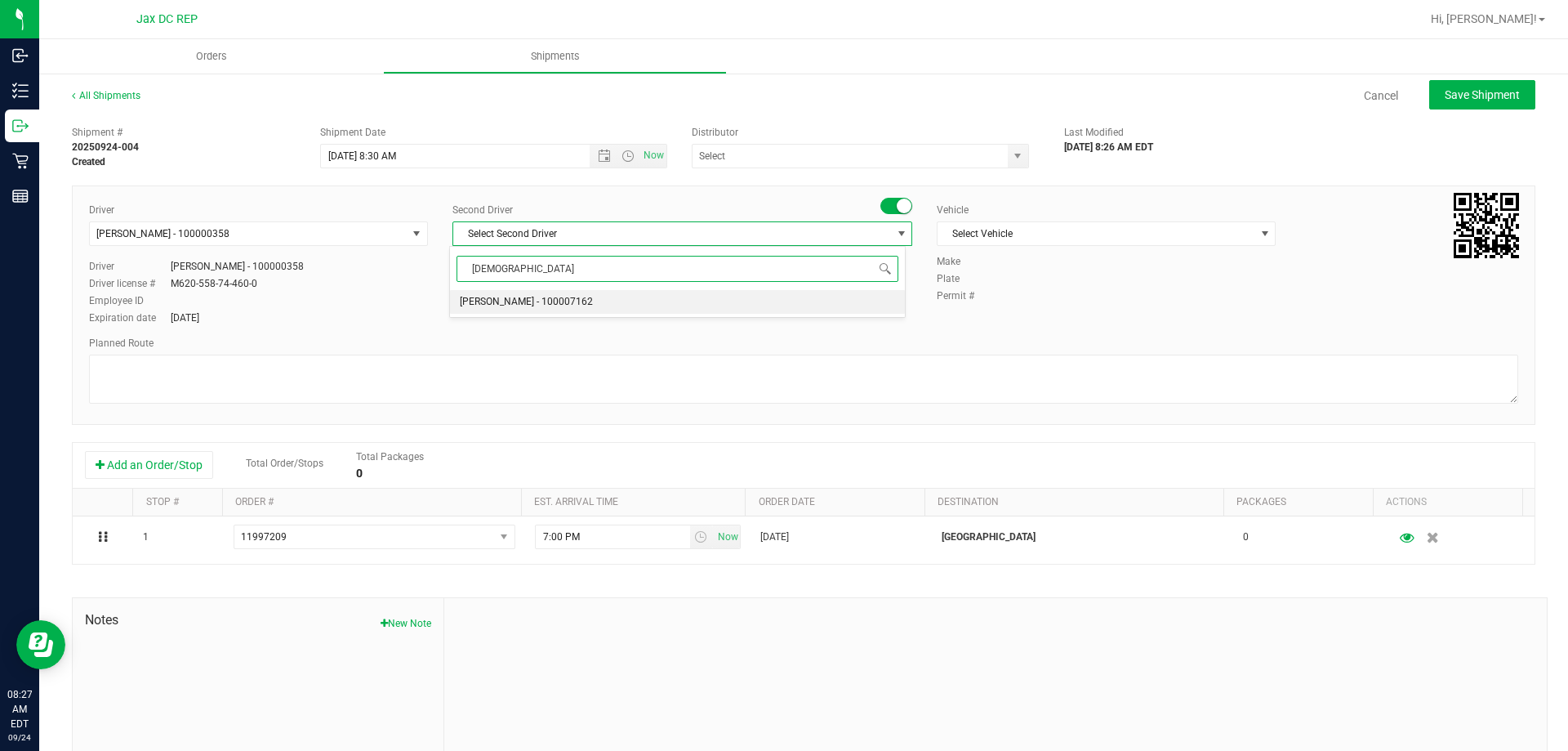
click at [533, 293] on span "[PERSON_NAME] - 100007162" at bounding box center [527, 302] width 133 height 21
click at [1082, 227] on span "Select Vehicle" at bounding box center [1095, 234] width 317 height 23
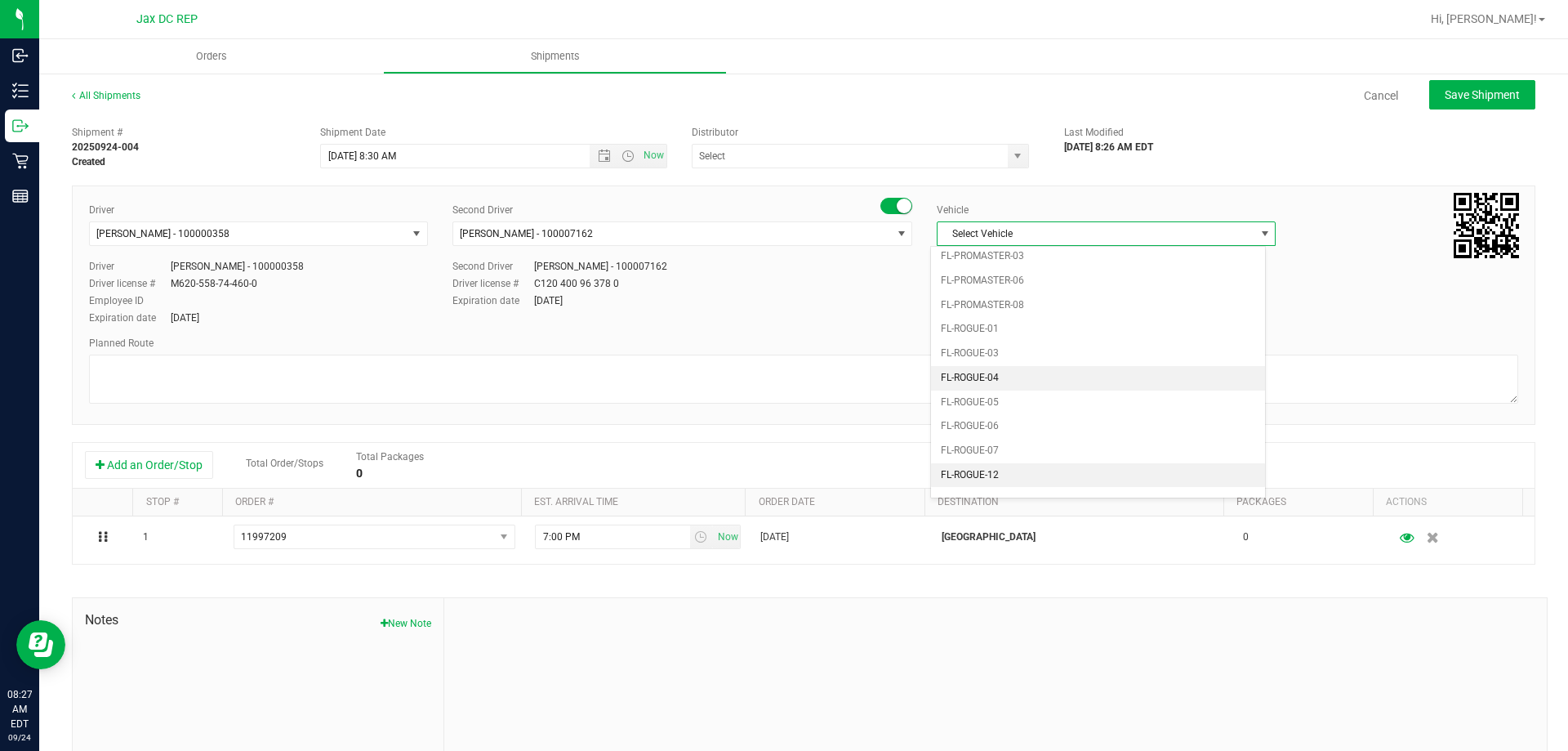
scroll to position [718, 0]
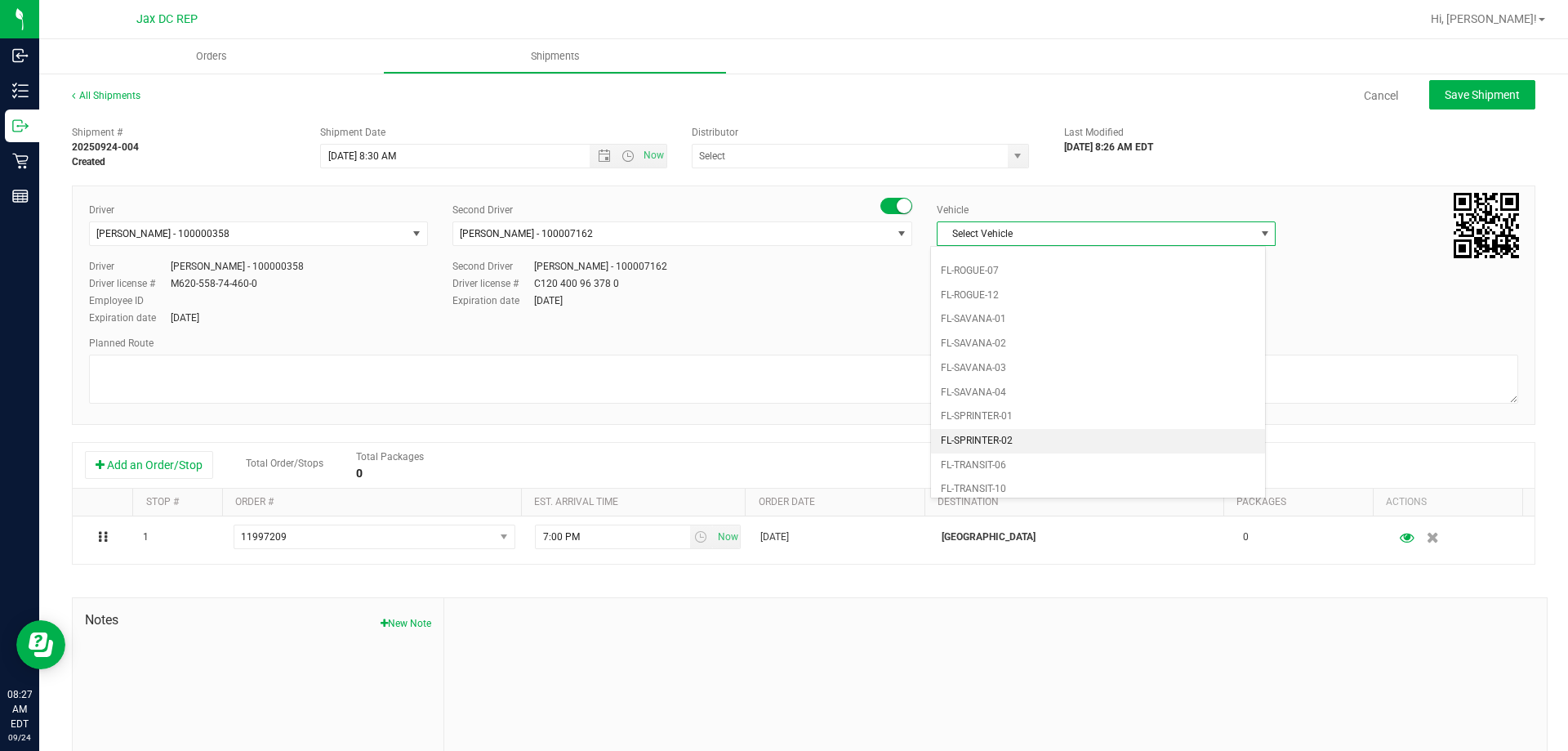
click at [1029, 432] on li "FL-SPRINTER-02" at bounding box center [1098, 441] width 334 height 25
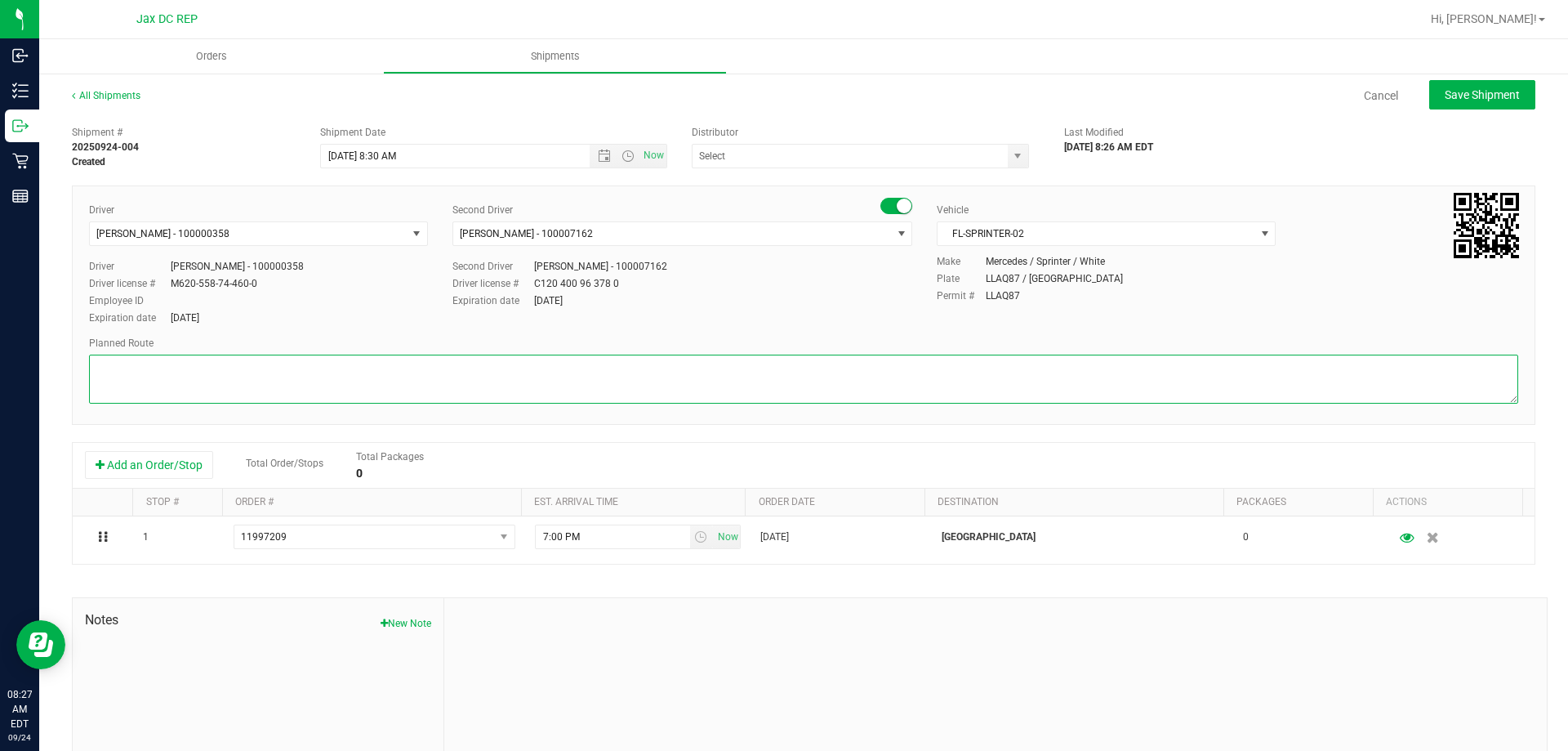
click at [130, 370] on textarea at bounding box center [803, 378] width 1429 height 49
paste textarea "Totes: Seal# Store Order: 1. [GEOGRAPHIC_DATA] 2. Jax WC 3. Jax ATL WC 4. Palm …"
click at [139, 377] on textarea at bounding box center [803, 378] width 1429 height 49
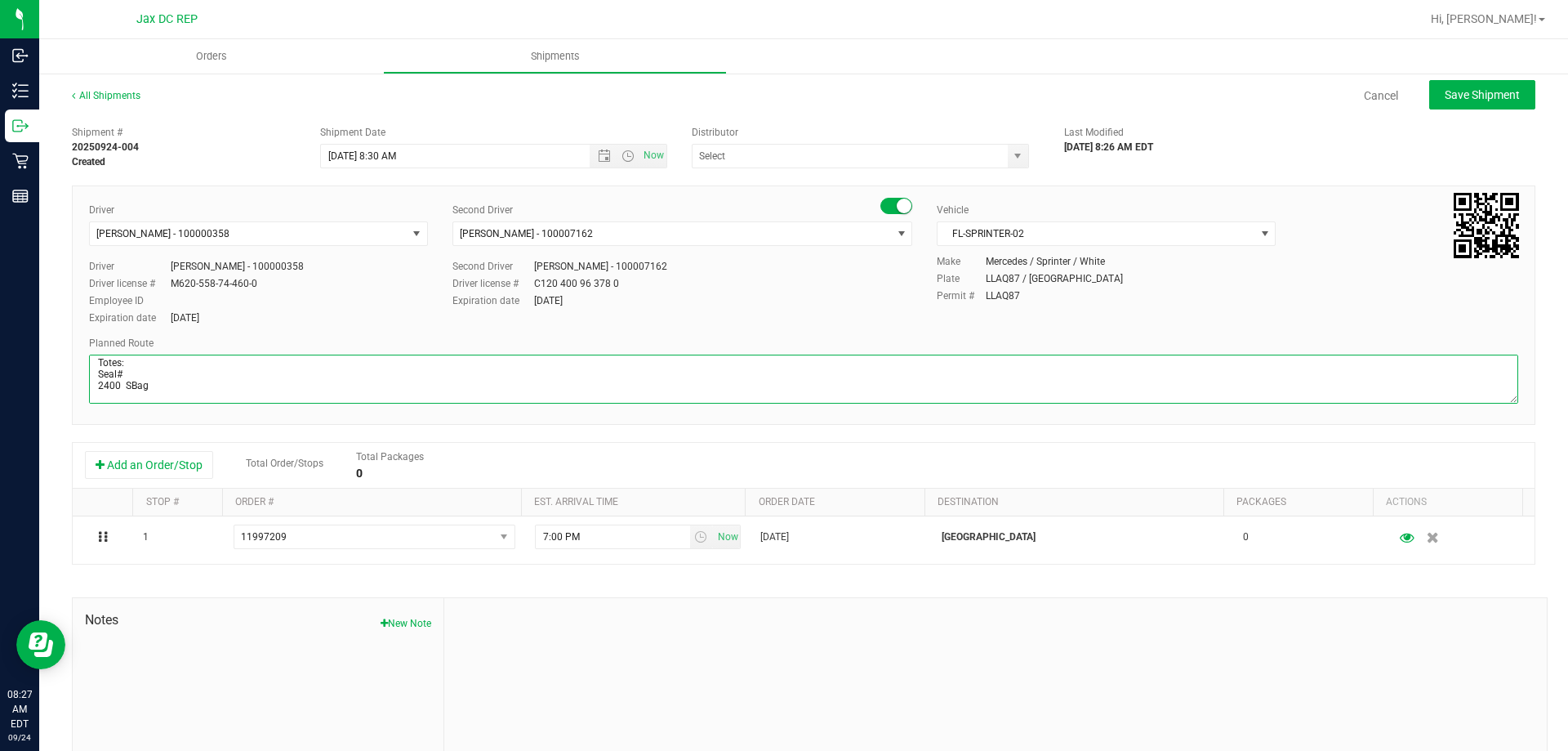
click at [130, 375] on textarea at bounding box center [803, 378] width 1429 height 49
type textarea "Palm Coast WC Totes: Seal# 2400 -Small Bag Store Order: 1. [GEOGRAPHIC_DATA] 2.…"
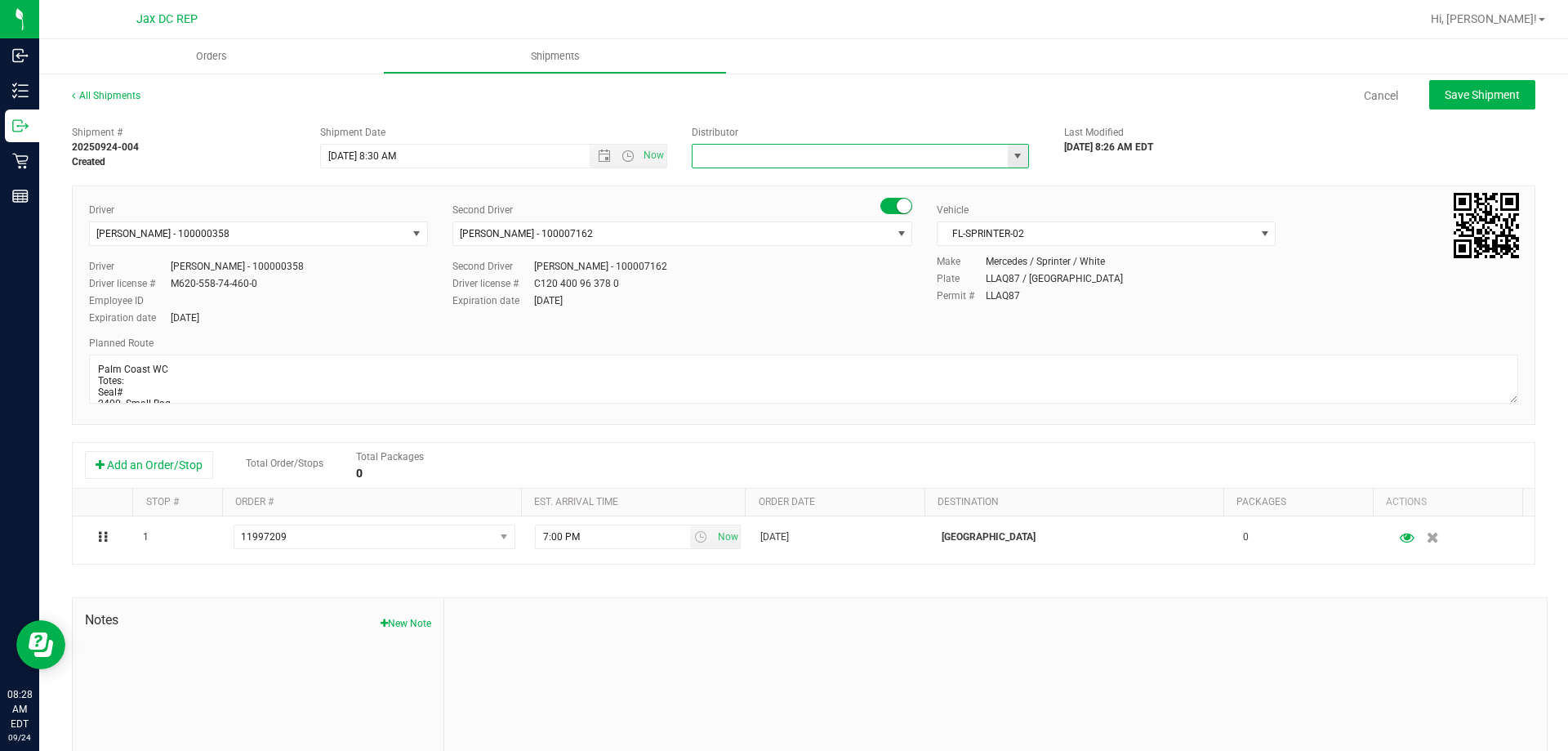
click at [824, 151] on input "text" at bounding box center [845, 156] width 305 height 23
click at [793, 194] on li "JAX DC REP" at bounding box center [853, 184] width 333 height 25
type input "JAX DC REP"
click at [1481, 92] on span "Save Shipment" at bounding box center [1482, 94] width 75 height 13
type input "[DATE] 12:30 PM"
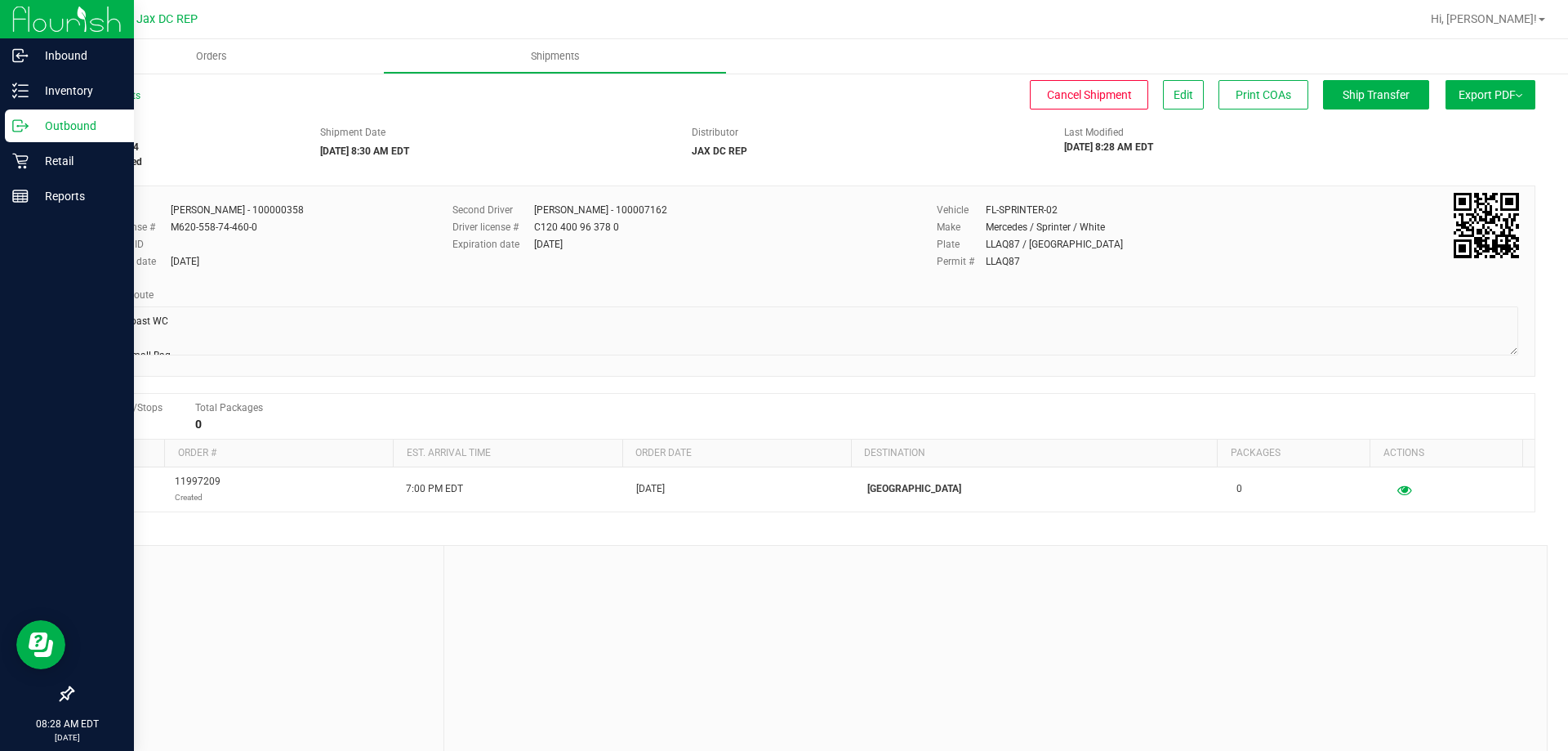
click at [32, 124] on p "Outbound" at bounding box center [77, 126] width 98 height 20
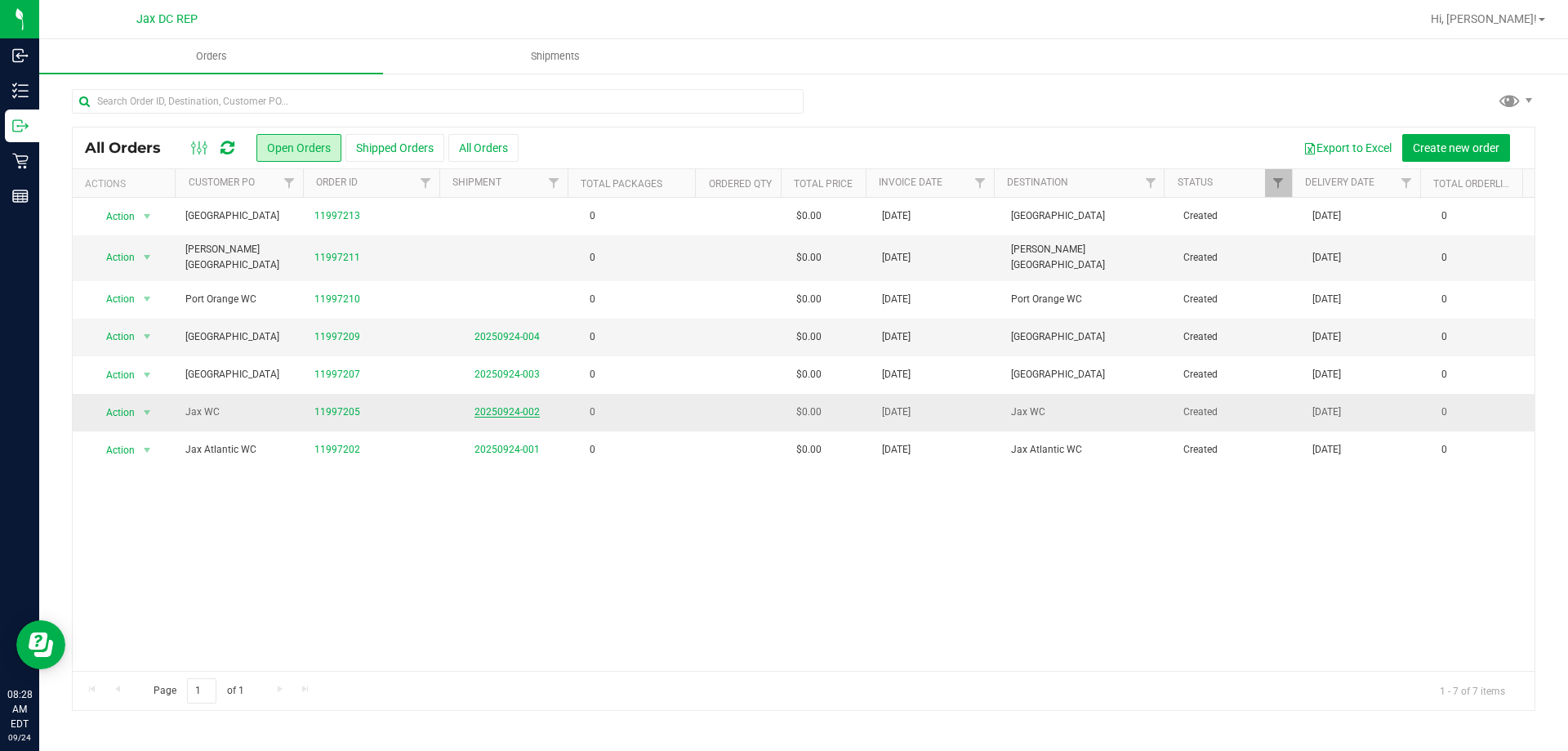
click at [507, 406] on link "20250924-002" at bounding box center [507, 411] width 65 height 11
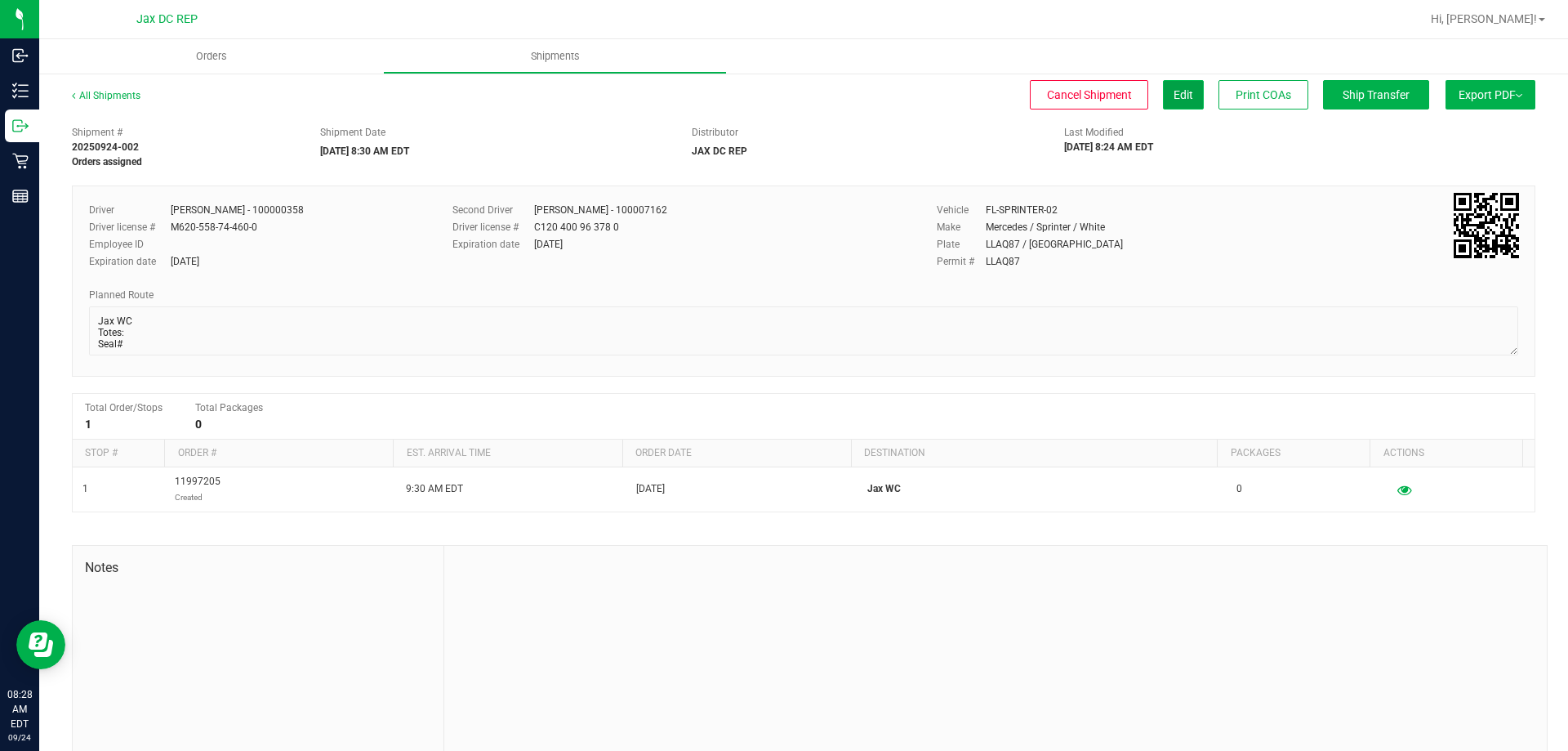
click at [1173, 92] on span "Edit" at bounding box center [1182, 94] width 20 height 13
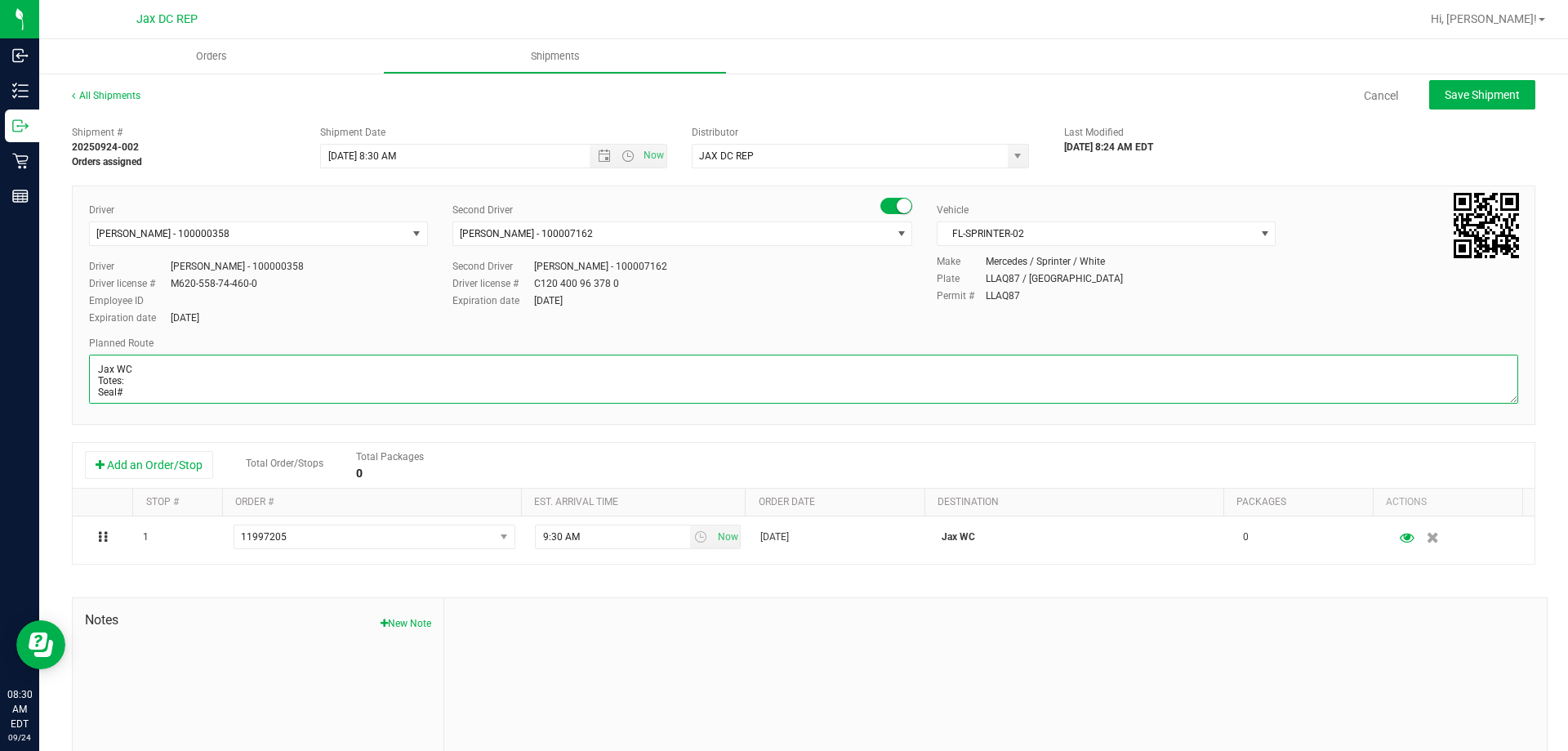
click at [138, 389] on textarea at bounding box center [803, 378] width 1429 height 49
type textarea "Jax WC Totes: Seal# Physician Material / PPE Store Order: 1. [GEOGRAPHIC_DATA] …"
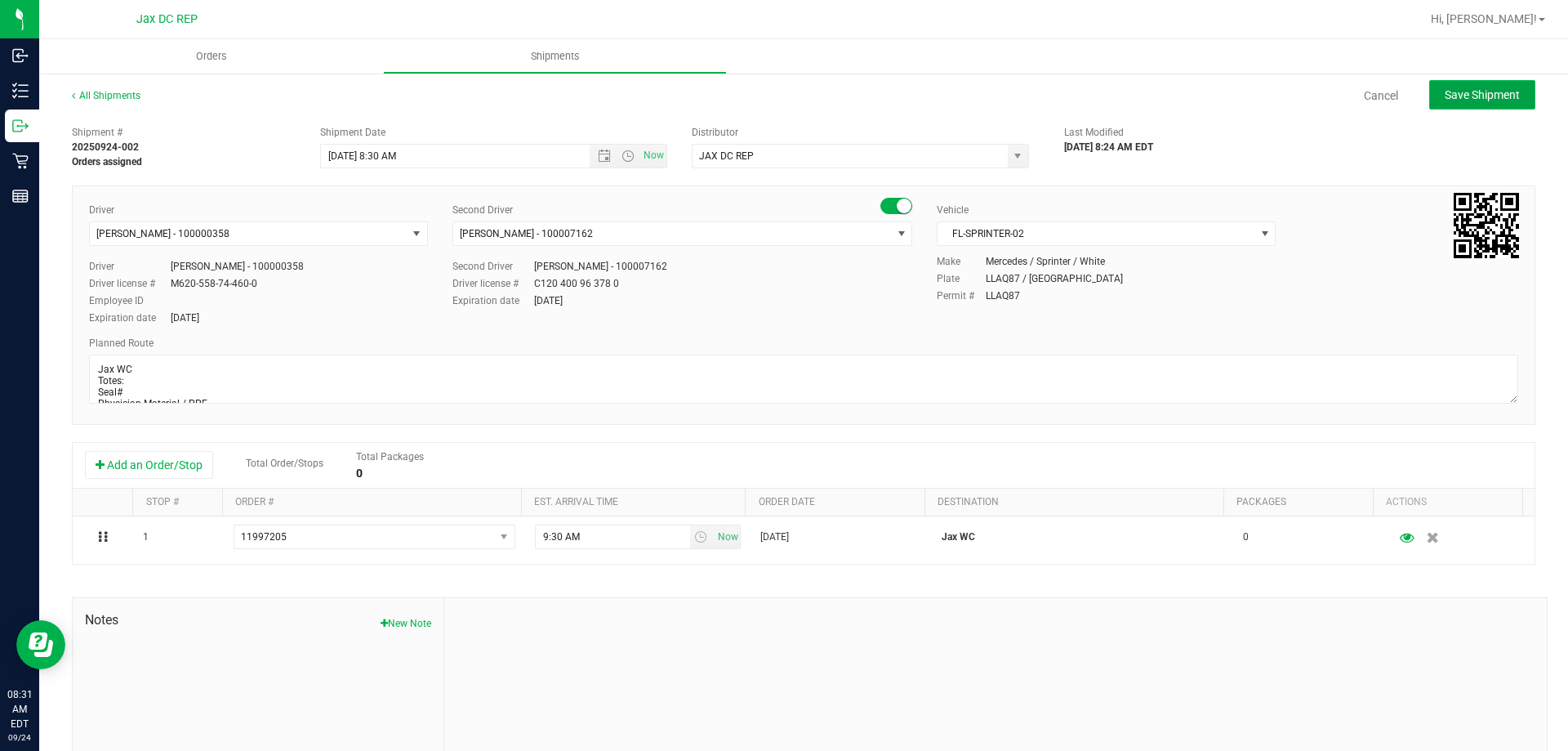
click at [1492, 98] on span "Save Shipment" at bounding box center [1482, 94] width 75 height 13
type input "[DATE] 12:30 PM"
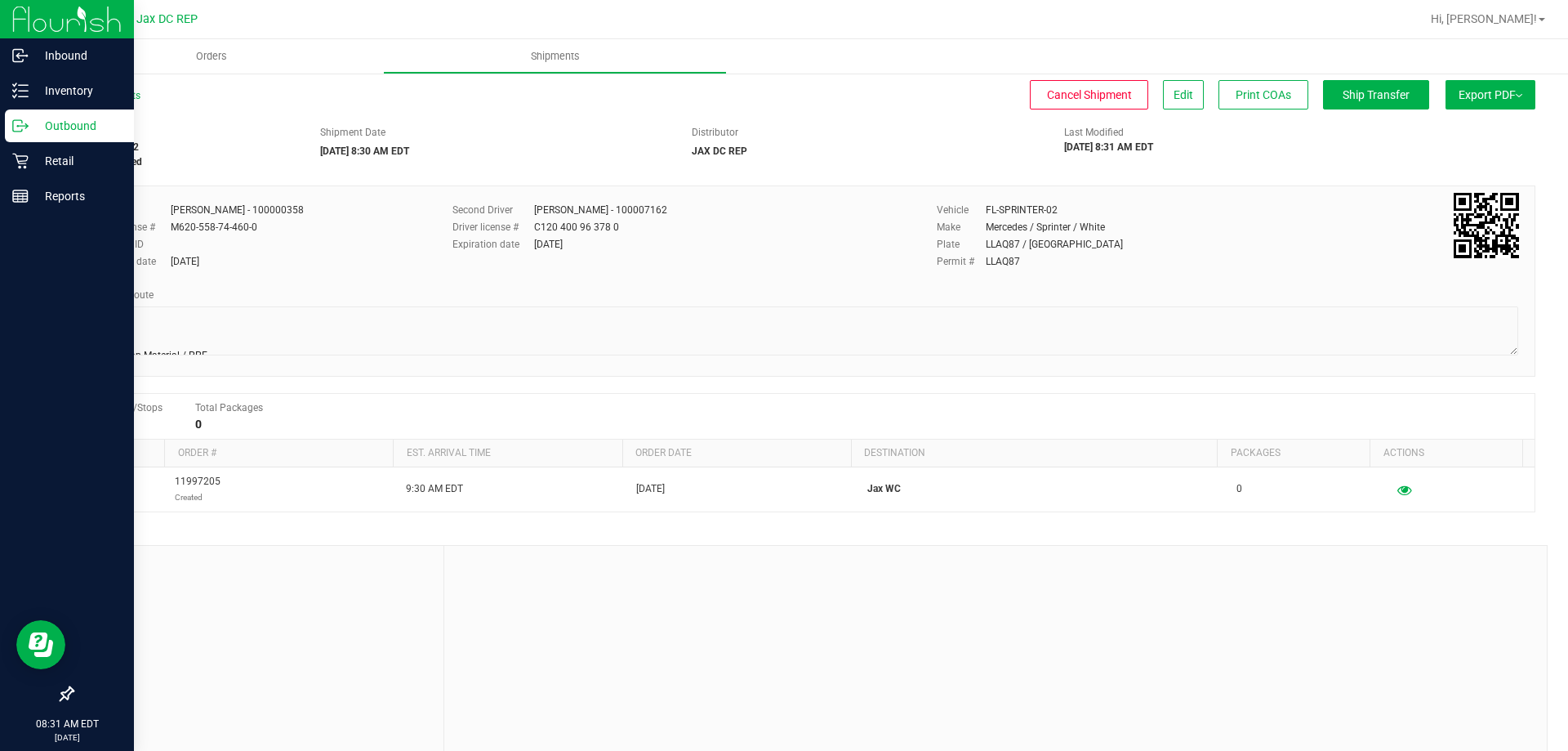
click at [36, 111] on div "Outbound" at bounding box center [69, 126] width 129 height 33
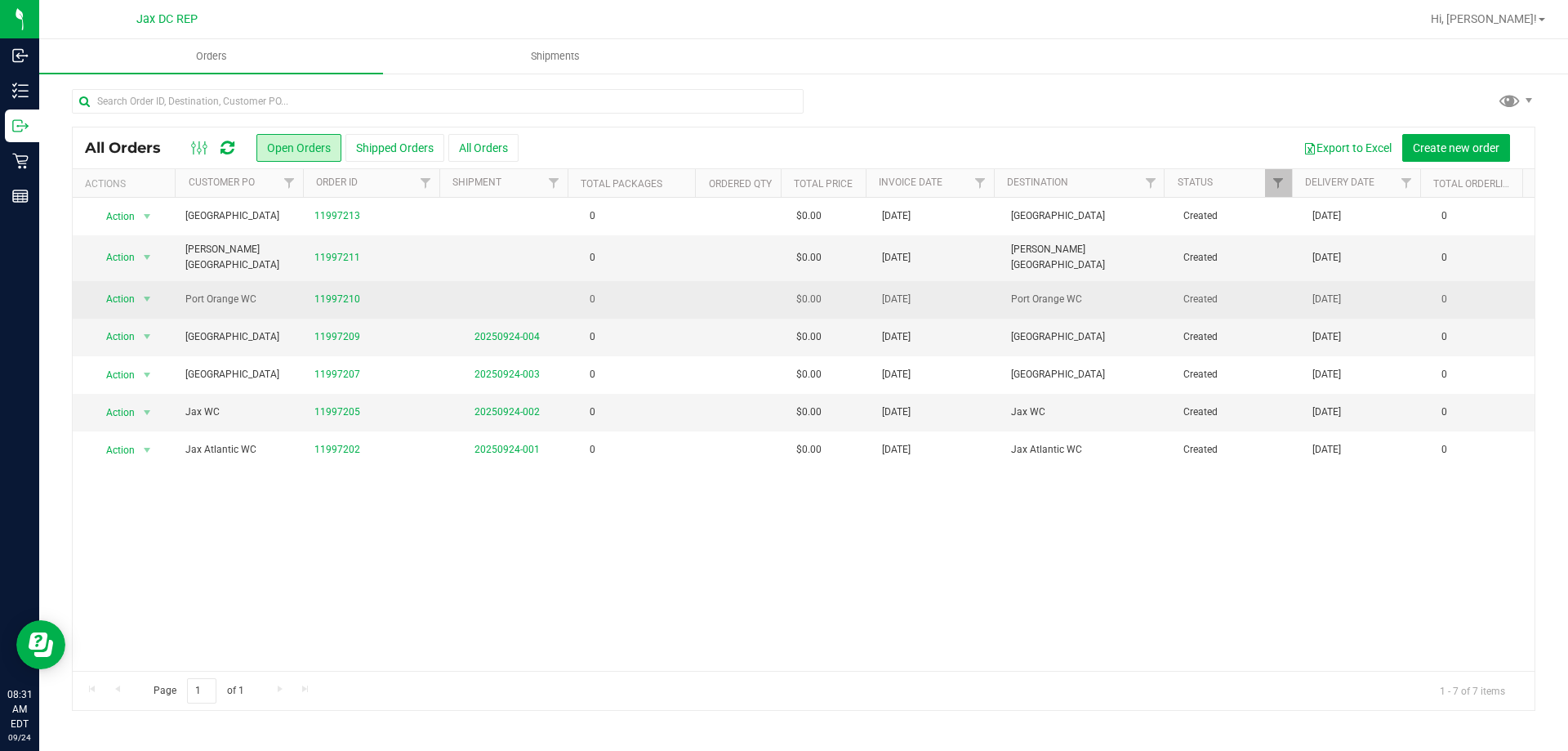
click at [640, 292] on td "0" at bounding box center [635, 300] width 129 height 38
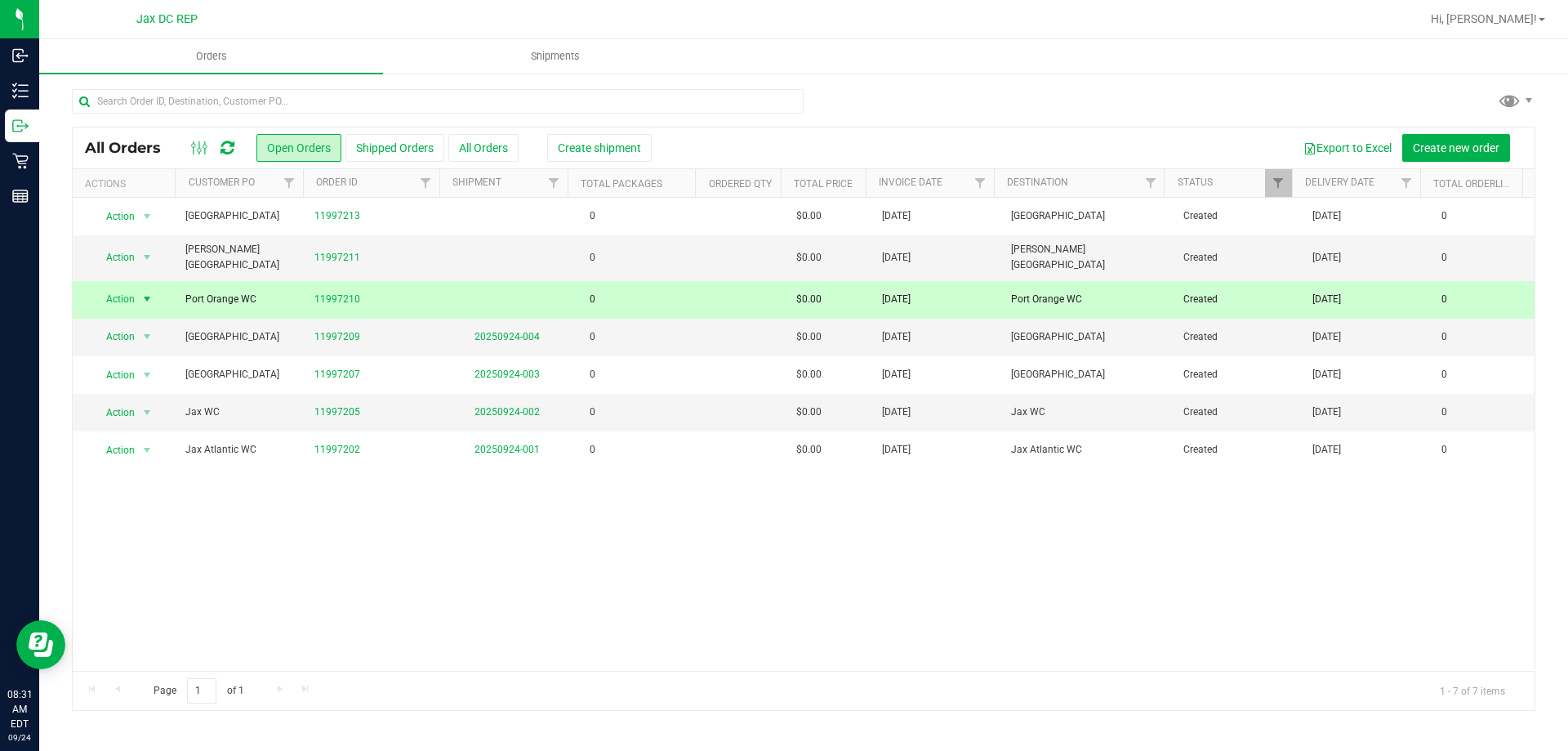
click at [646, 292] on td "0" at bounding box center [635, 300] width 129 height 38
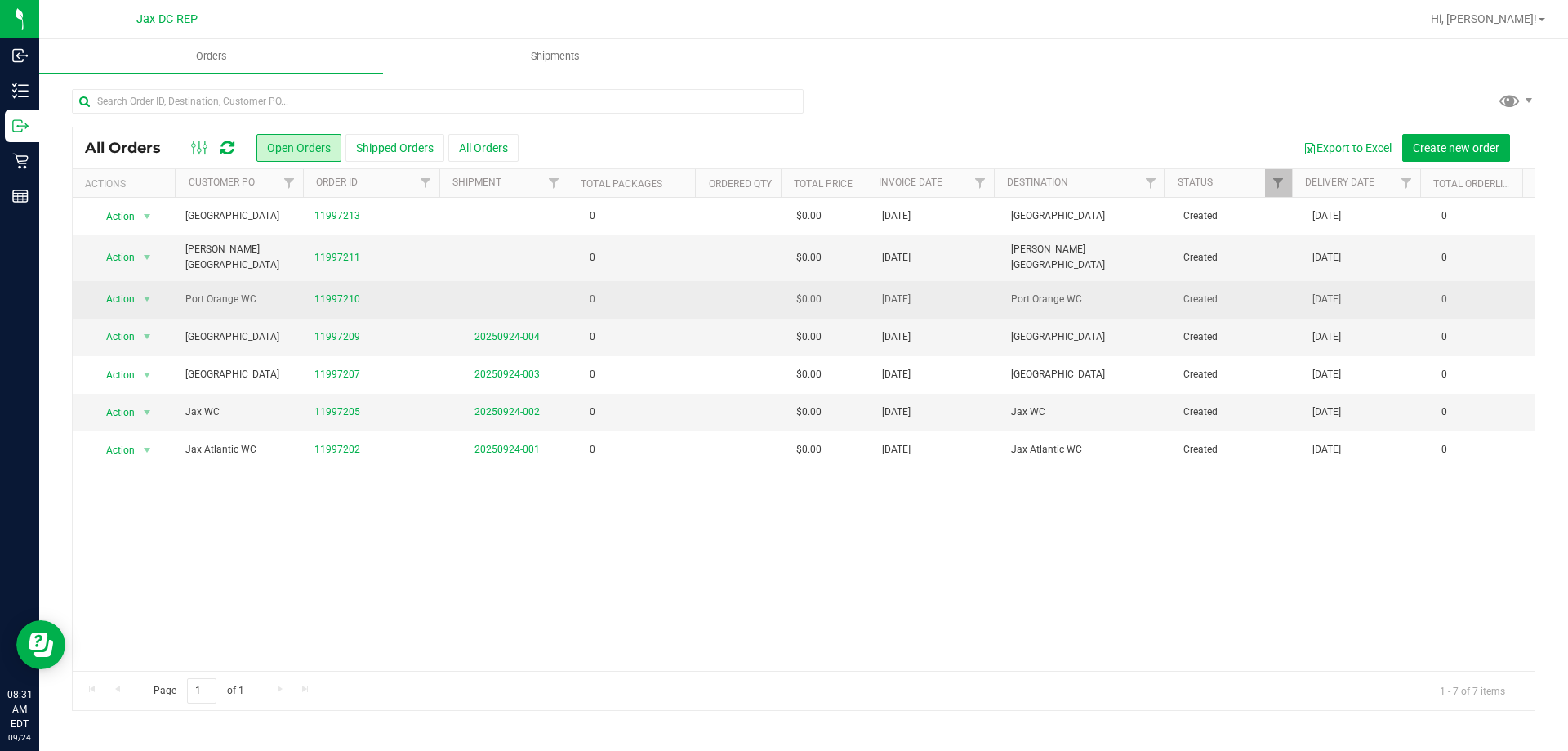
click at [669, 290] on td "0" at bounding box center [635, 300] width 129 height 38
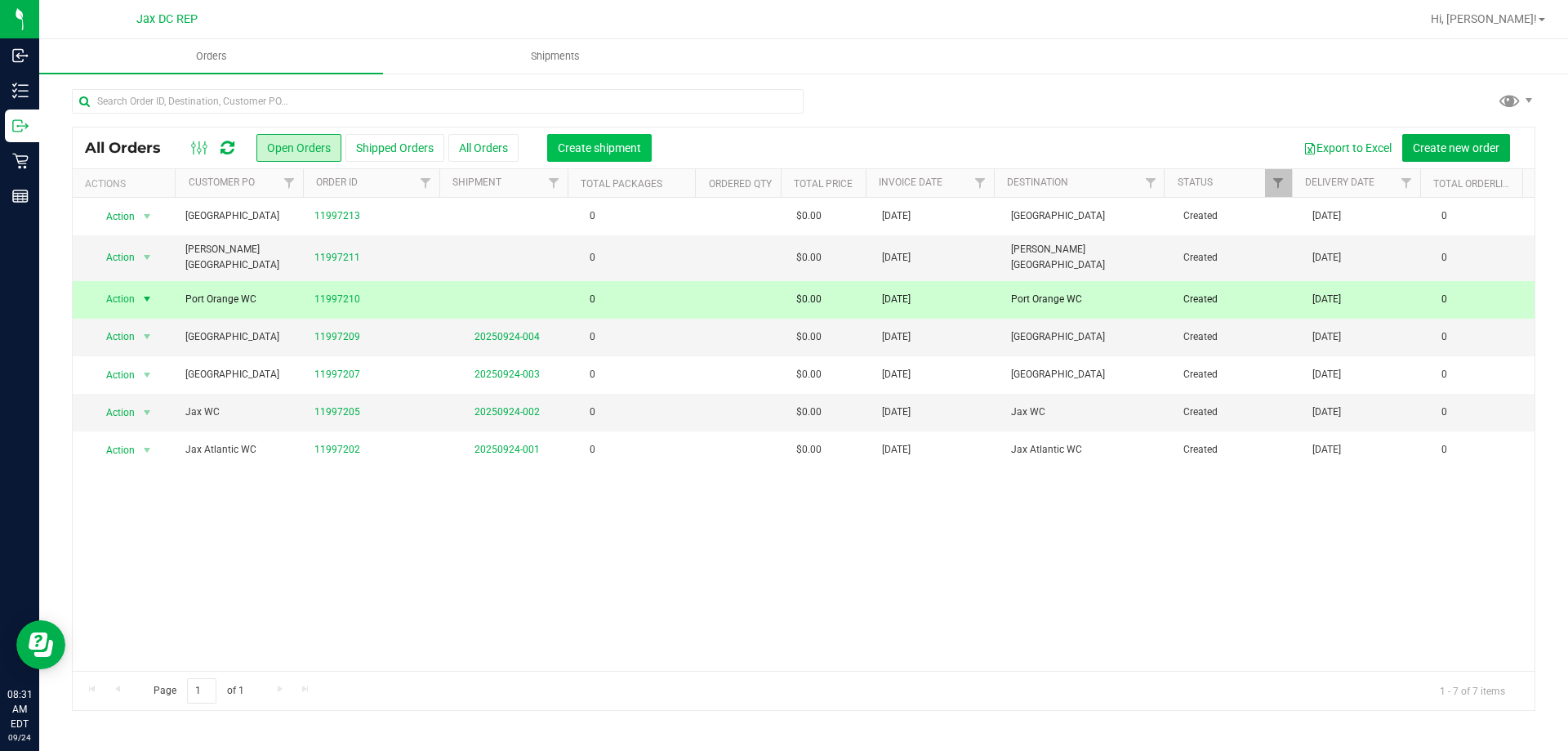
click at [623, 147] on span "Create shipment" at bounding box center [598, 147] width 83 height 13
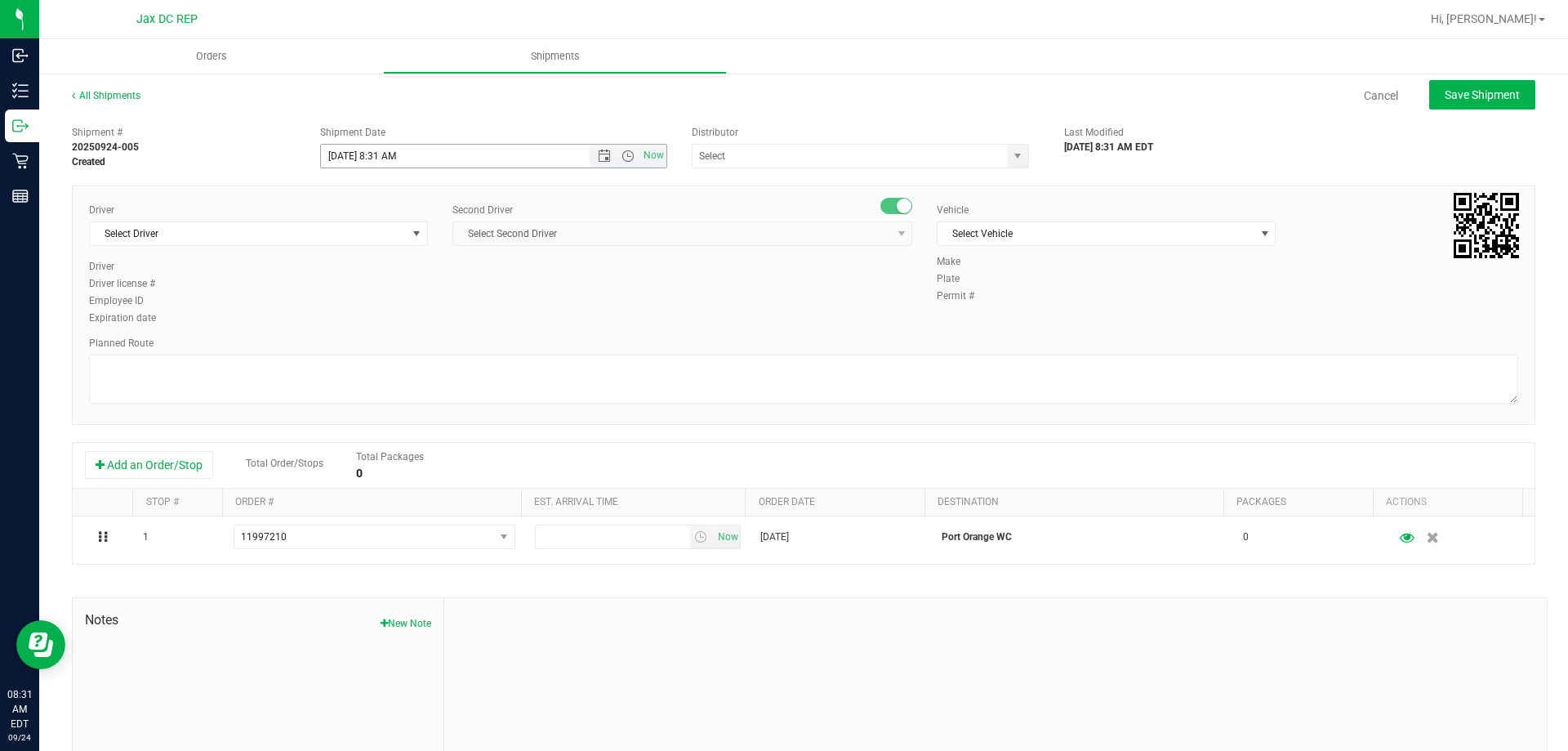
click at [345, 152] on input "[DATE] 8:31 AM" at bounding box center [469, 156] width 298 height 23
type input "[DATE] 8:03 AM"
click at [273, 233] on span "Select Driver" at bounding box center [248, 234] width 317 height 23
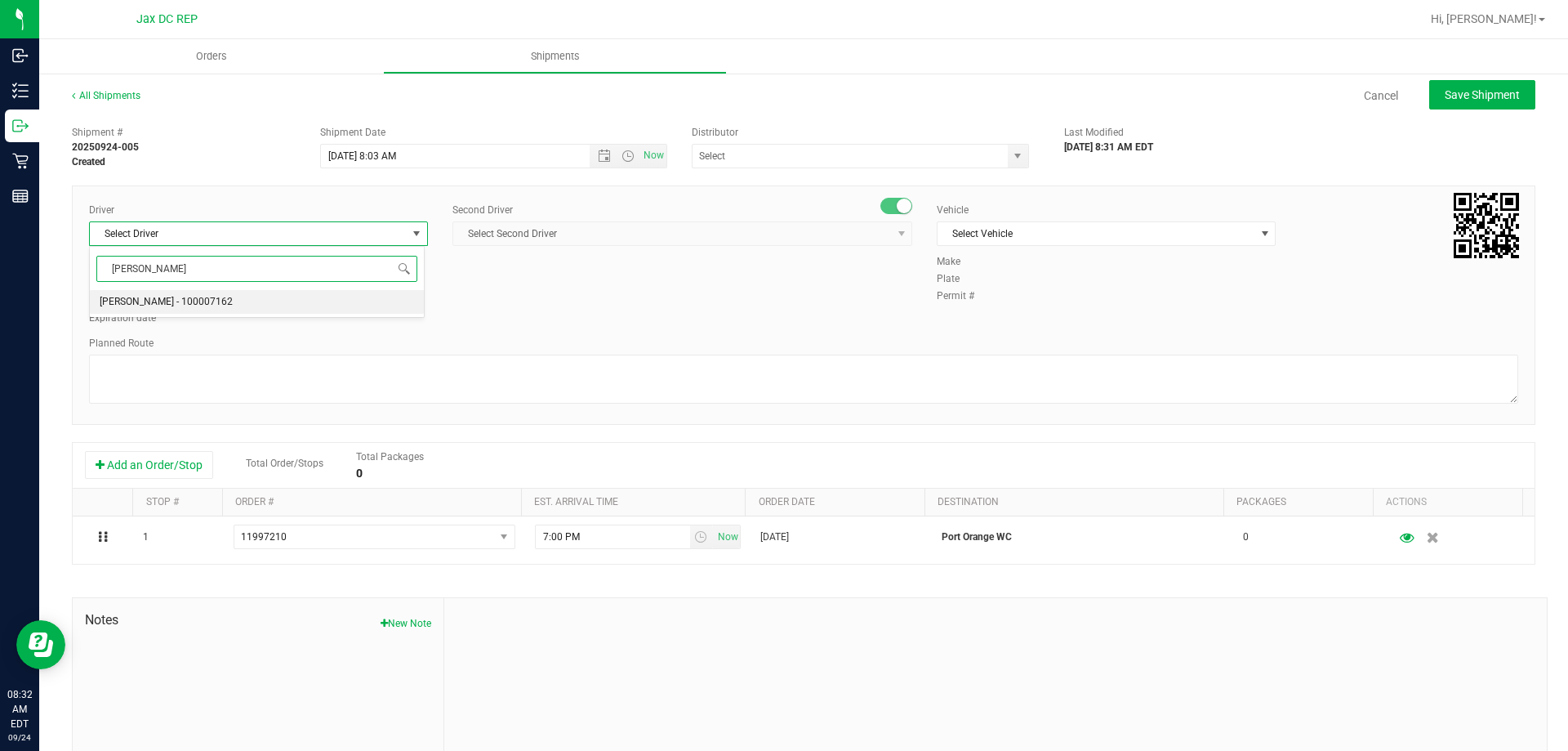
click at [225, 265] on input "[PERSON_NAME]" at bounding box center [256, 269] width 321 height 26
click at [225, 264] on input "[PERSON_NAME]" at bounding box center [256, 269] width 321 height 26
click at [222, 270] on input "[PERSON_NAME]" at bounding box center [256, 269] width 321 height 26
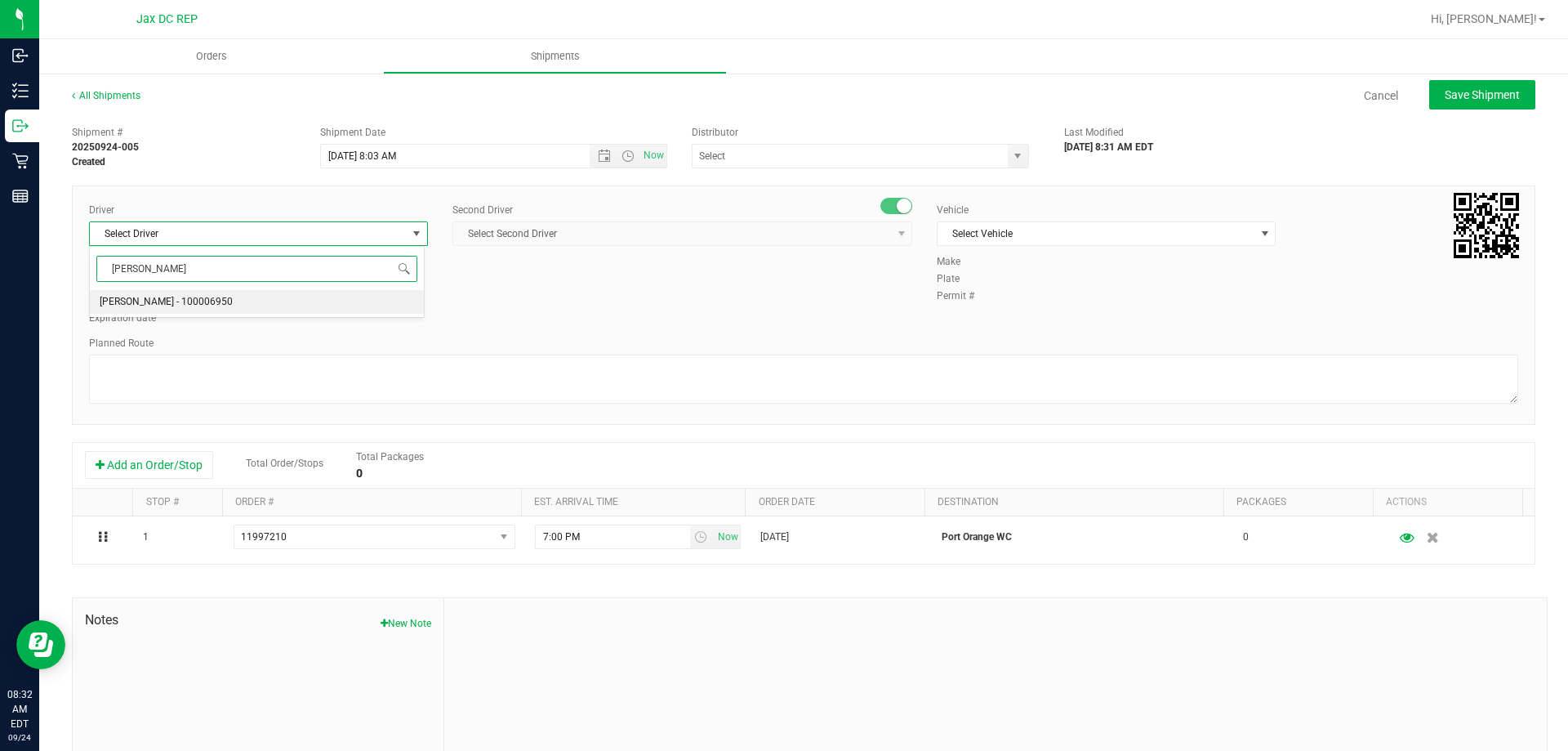
type input "J"
click at [253, 291] on li "[PERSON_NAME] - 100000358" at bounding box center [256, 302] width 334 height 25
type input "[PERSON_NAME]"
click at [701, 228] on span "Select Second Driver" at bounding box center [672, 234] width 438 height 23
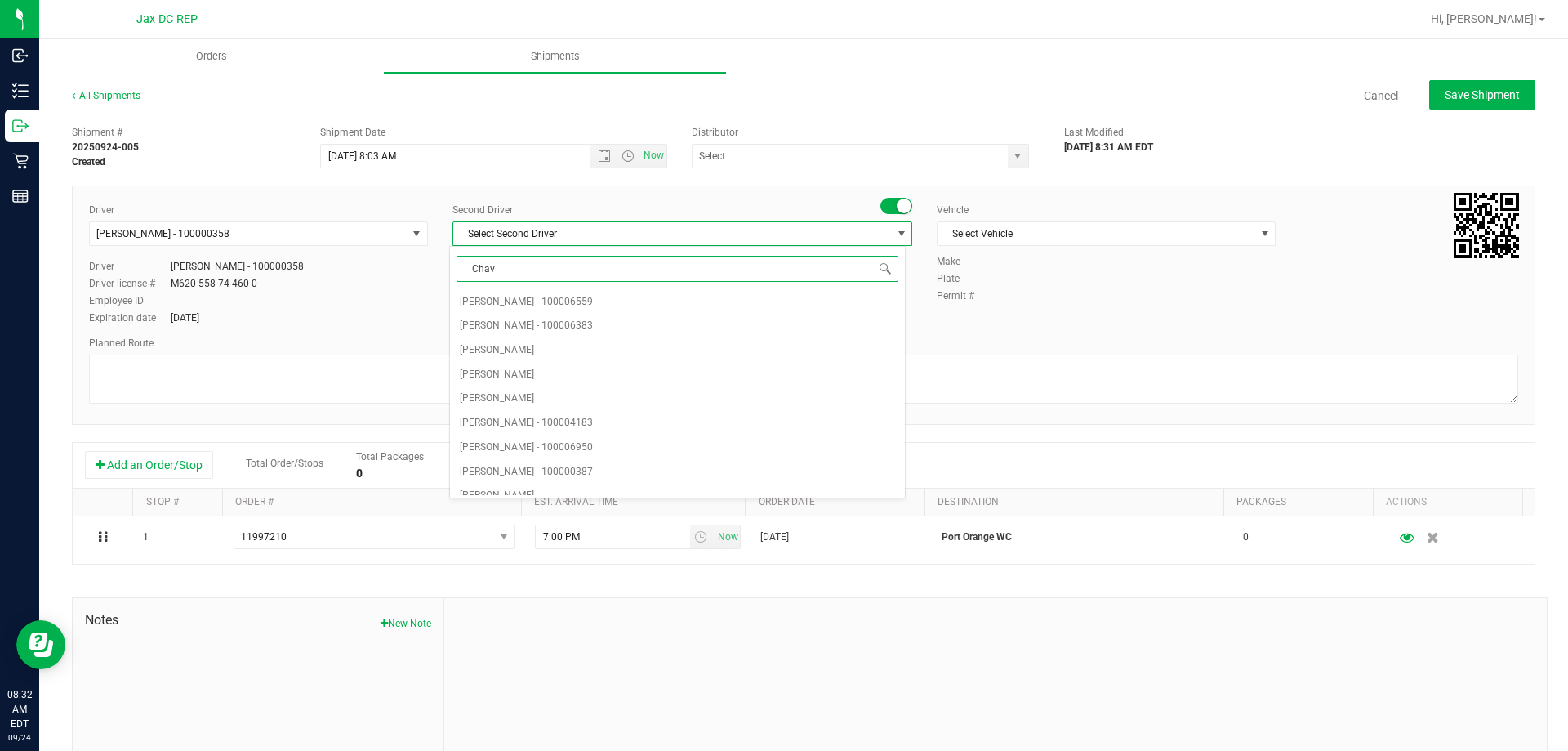
type input "Chave"
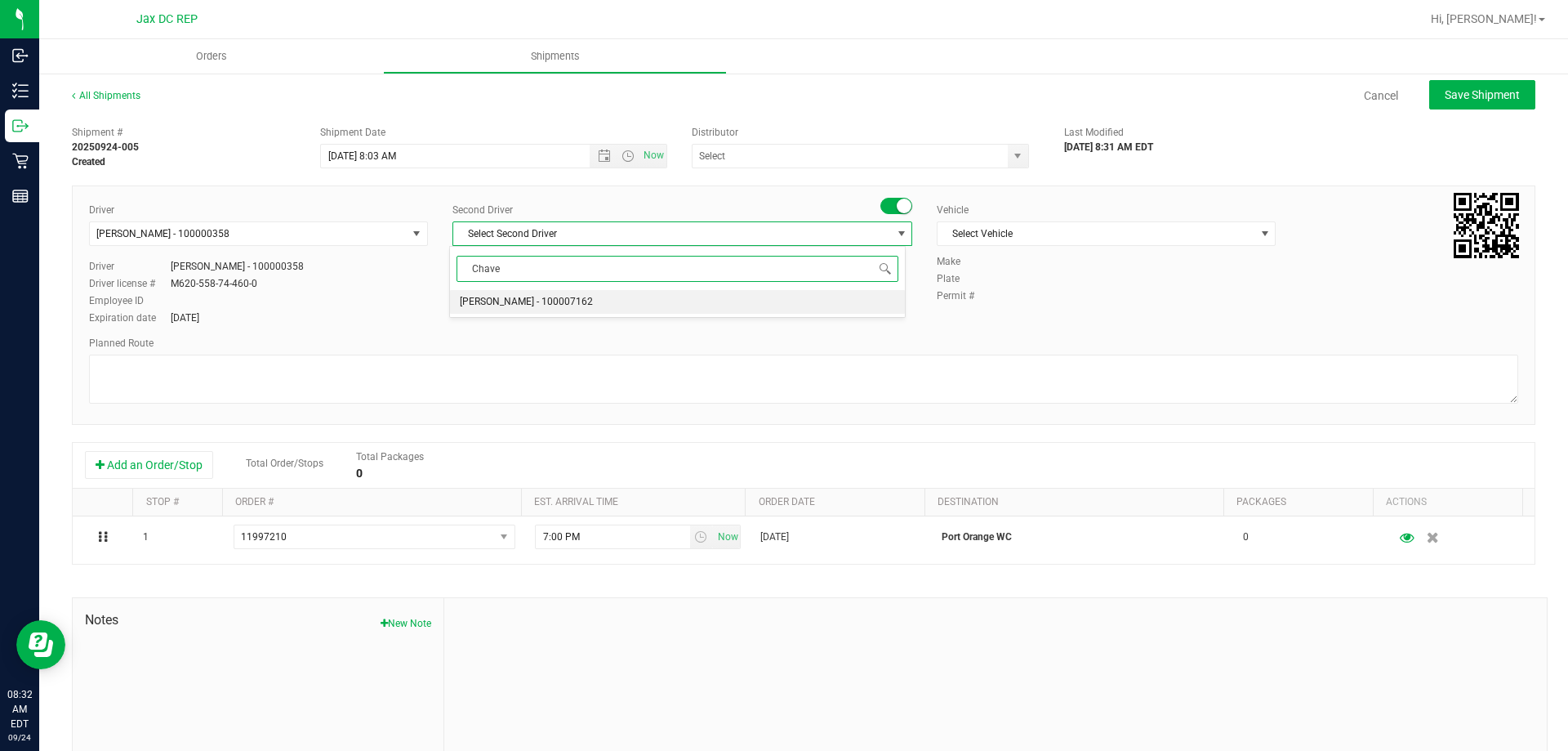
click at [581, 309] on li "[PERSON_NAME] - 100007162" at bounding box center [676, 302] width 454 height 25
click at [1151, 223] on span "Select Vehicle" at bounding box center [1095, 234] width 317 height 23
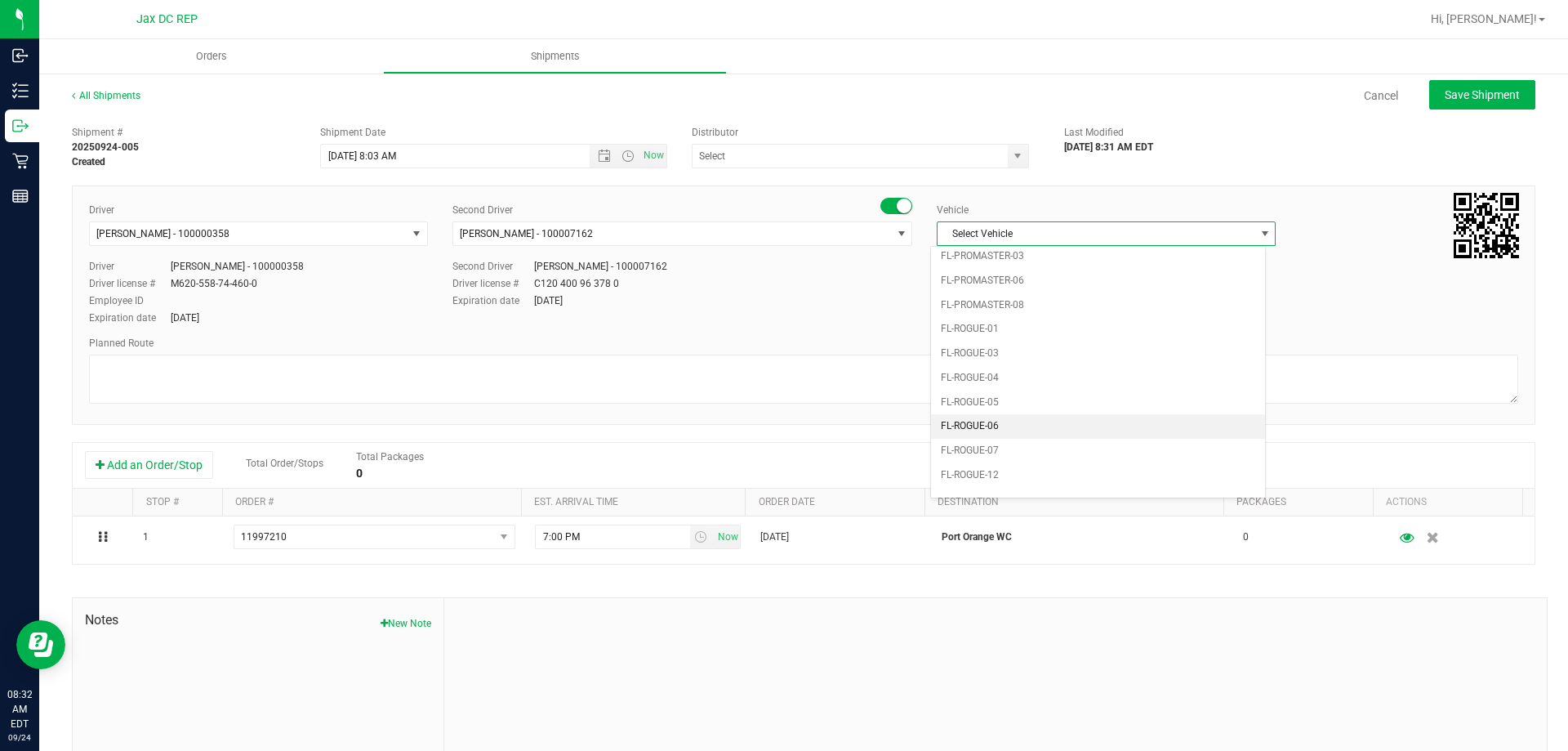
scroll to position [718, 0]
click at [1001, 445] on li "FL-SPRINTER-02" at bounding box center [1098, 441] width 334 height 25
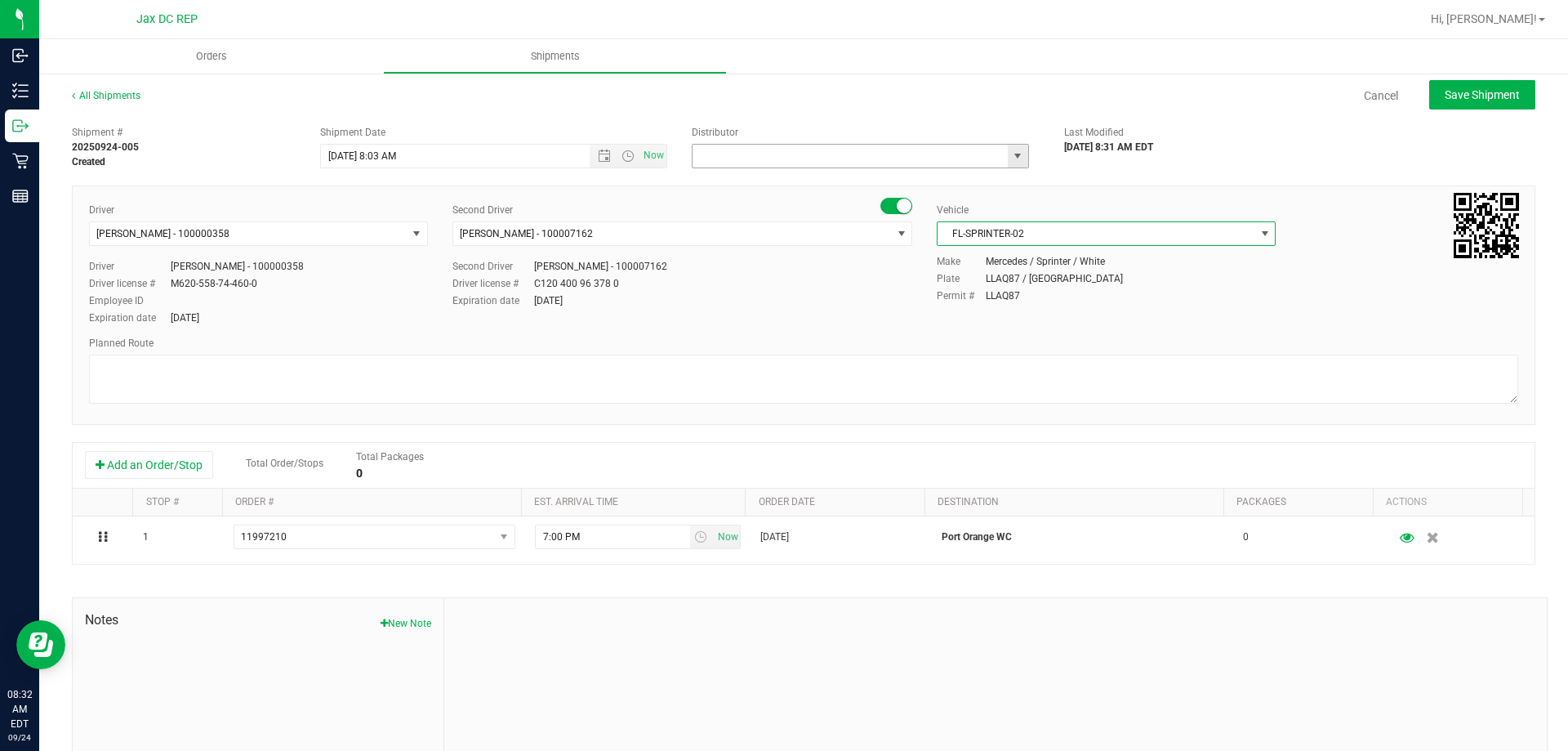
click at [911, 163] on input "text" at bounding box center [845, 156] width 305 height 23
click at [891, 182] on li "JAX DC REP" at bounding box center [853, 184] width 333 height 25
type input "JAX DC REP"
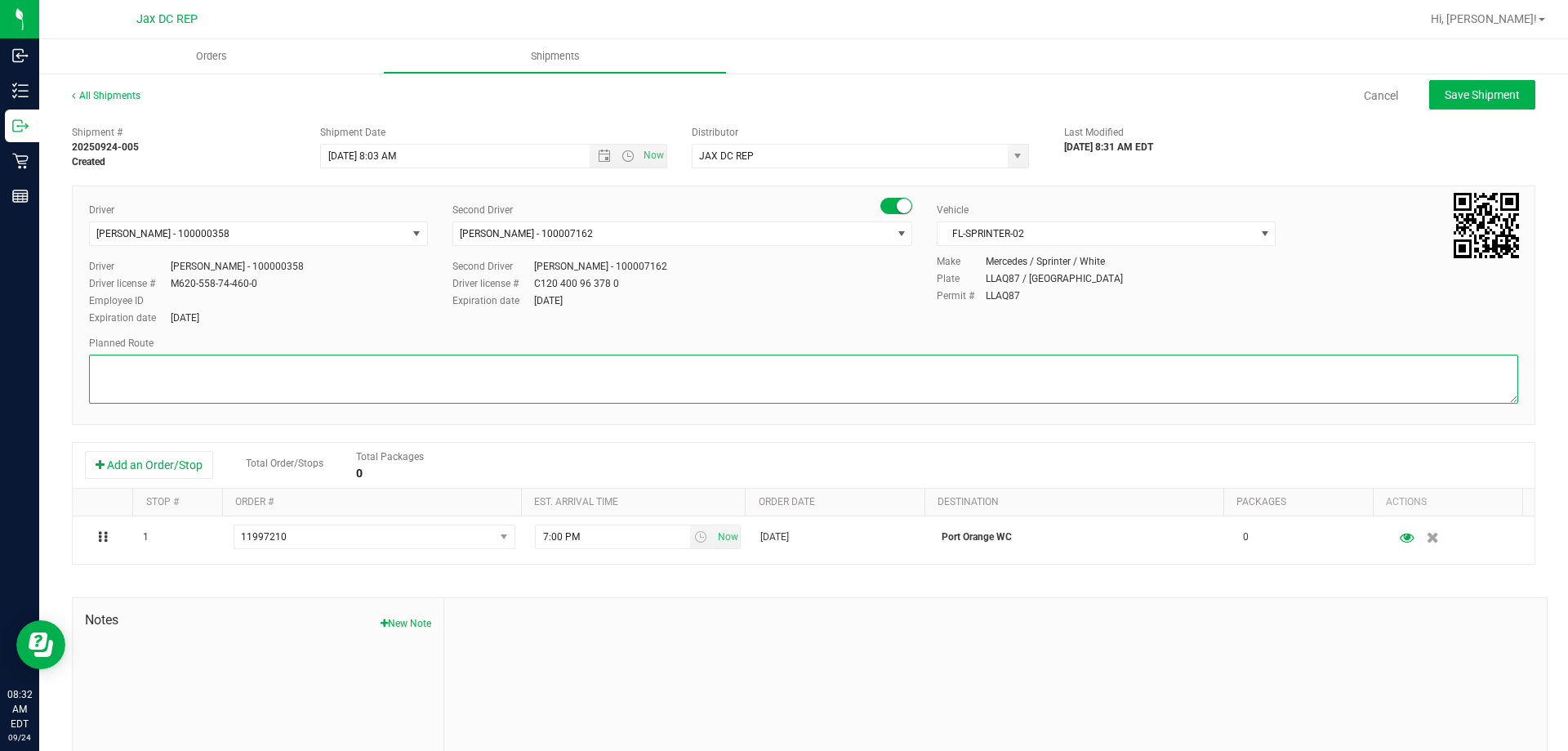
click at [415, 356] on textarea at bounding box center [803, 378] width 1429 height 49
paste textarea "Totes: Seal# Store Order: 1. [GEOGRAPHIC_DATA] 2. Jax WC 3. Jax ATL WC 4. Palm …"
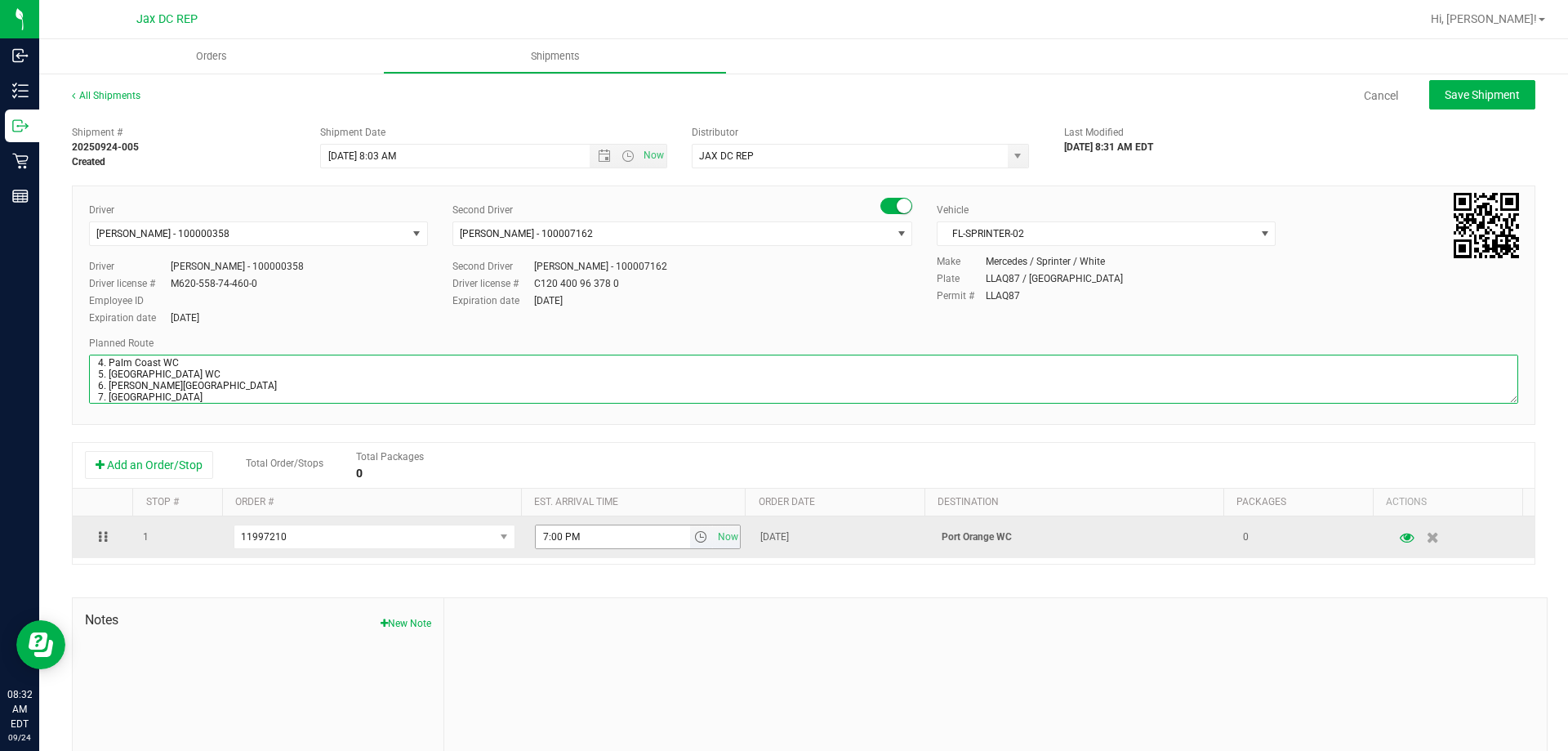
type textarea "Port Orange WC Totes: Seal# Store Order: 1. [GEOGRAPHIC_DATA] 2. Jax WC 3. Jax …"
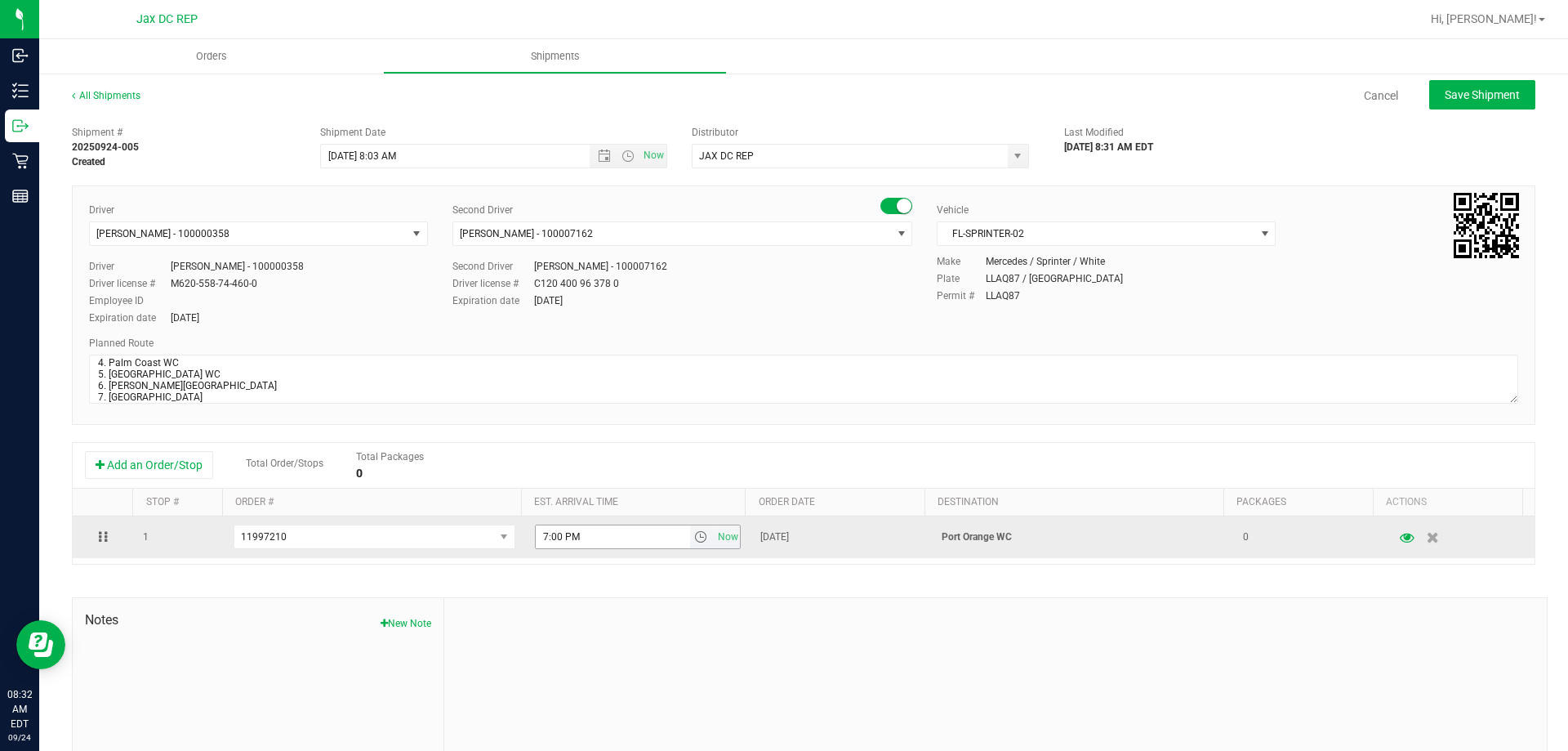
click at [544, 538] on input "7:00 PM" at bounding box center [612, 536] width 154 height 23
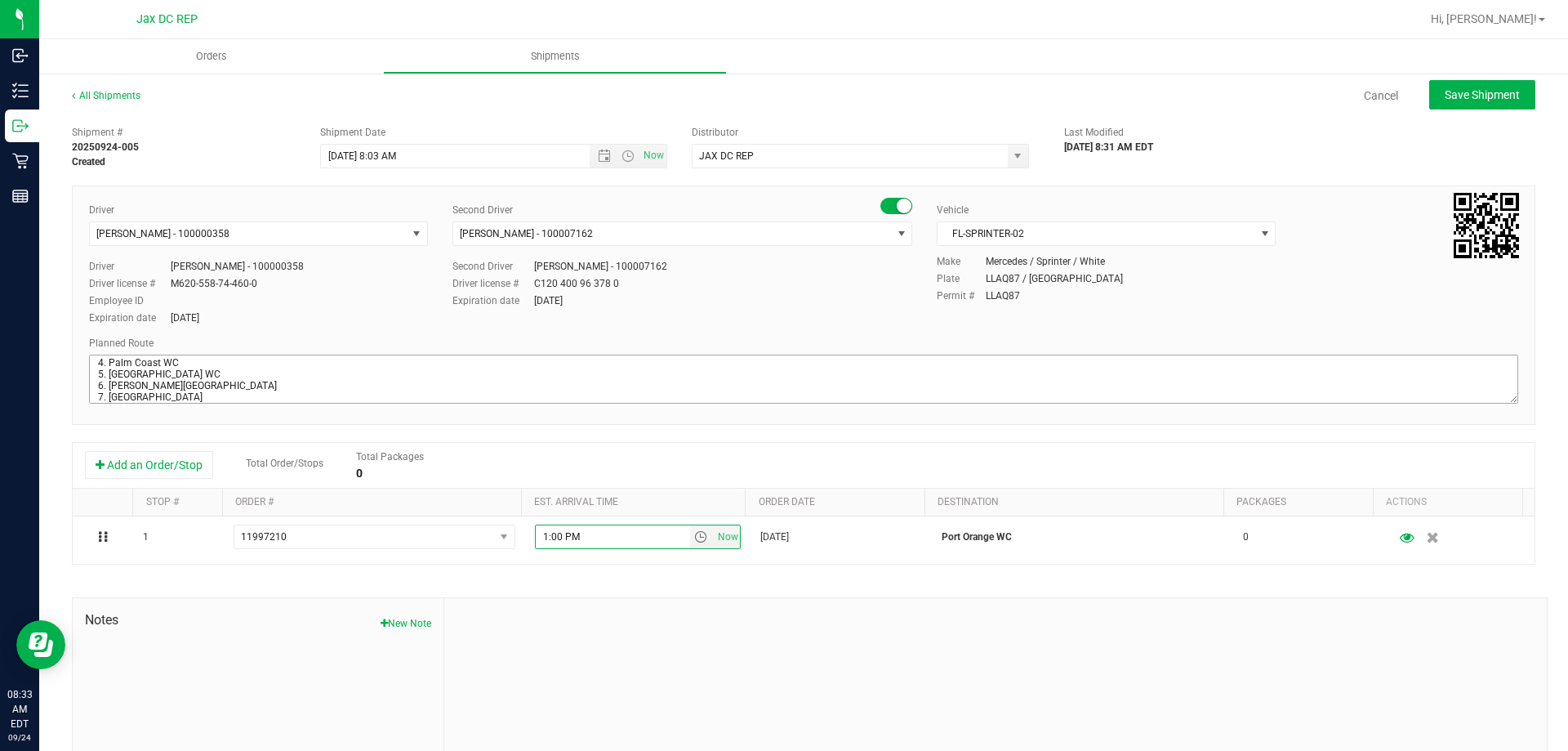
type input "12:00 PM"
click at [1495, 94] on span "Save Shipment" at bounding box center [1482, 94] width 75 height 13
type input "[DATE] 12:03 PM"
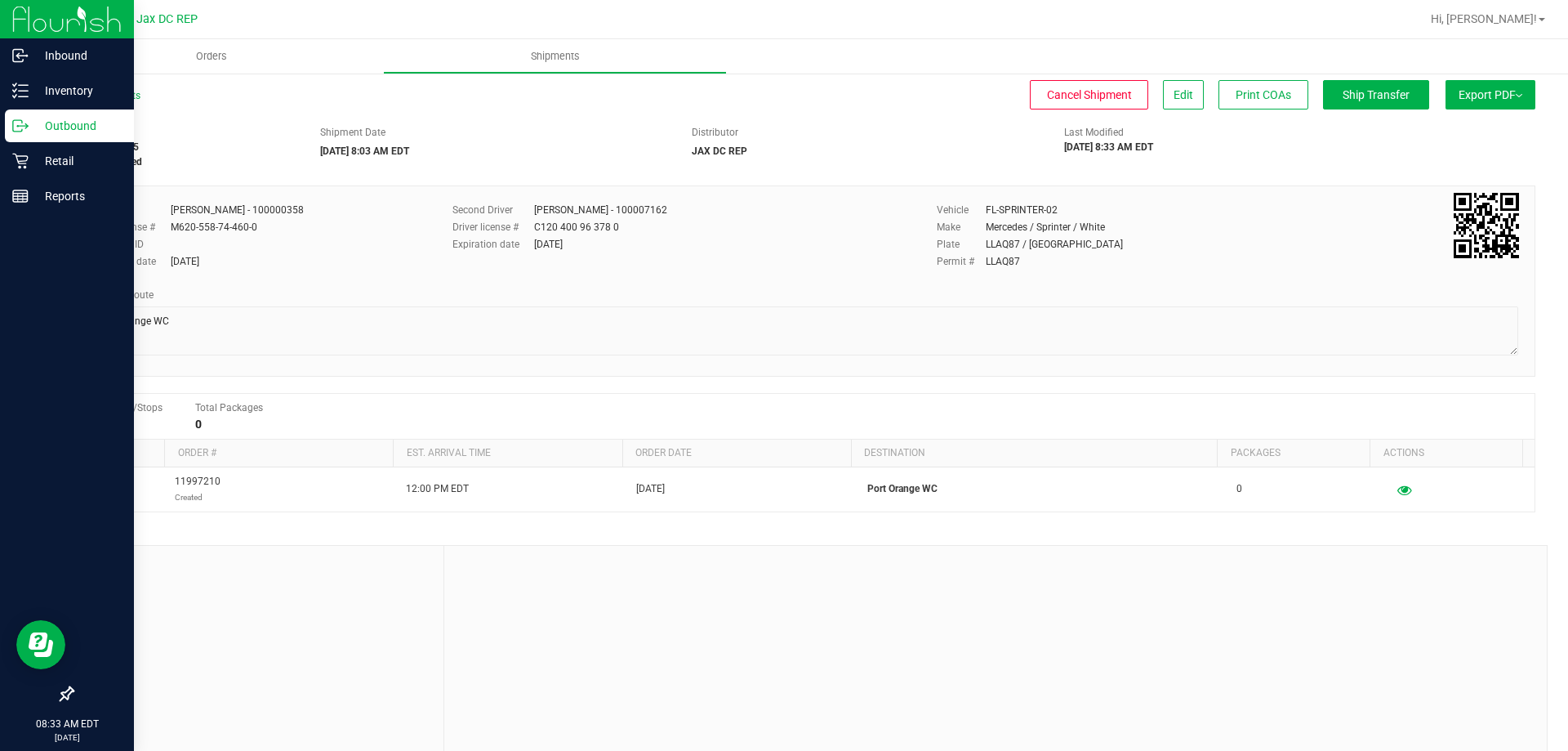
click at [27, 122] on icon at bounding box center [20, 126] width 16 height 16
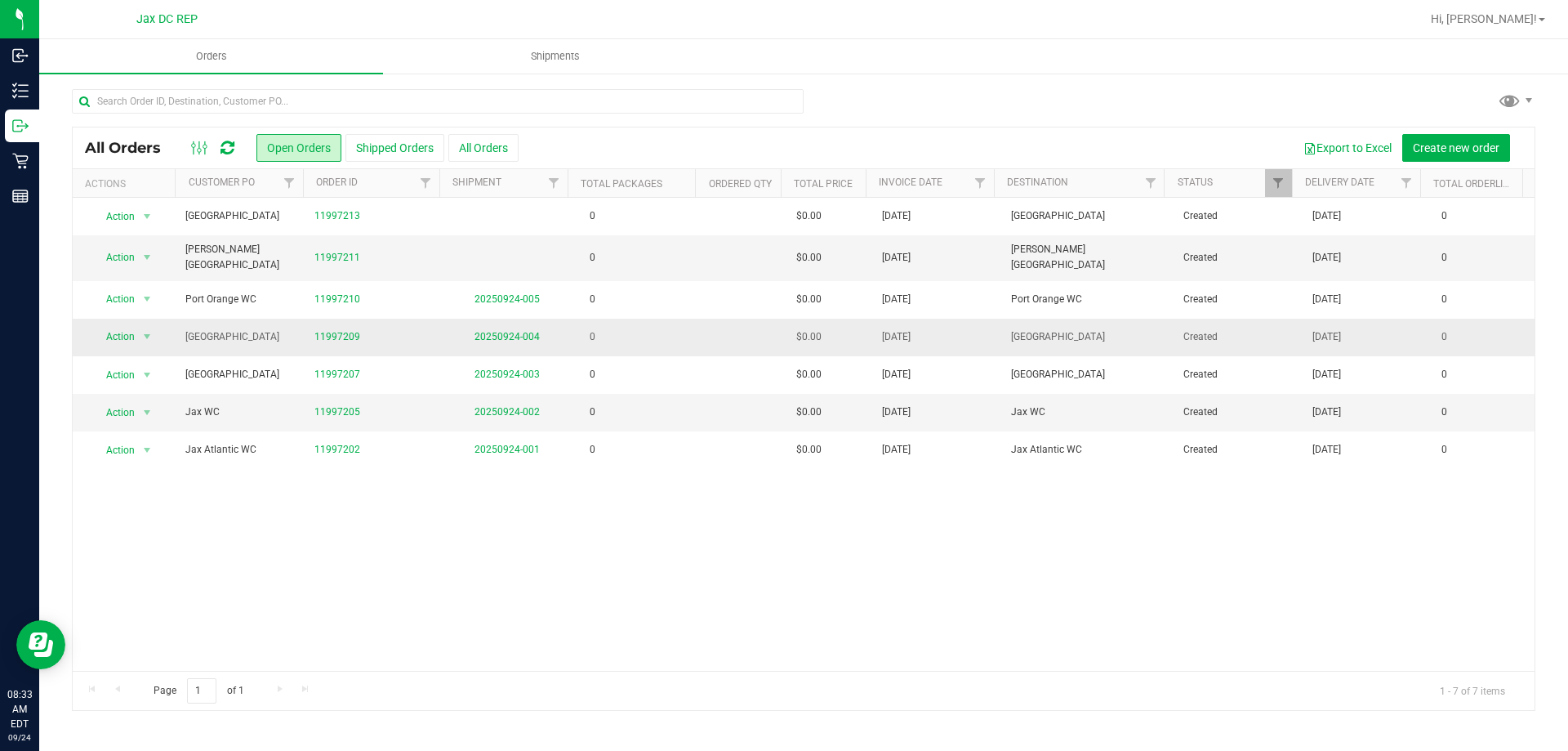
click at [483, 335] on td "20250924-004" at bounding box center [507, 337] width 129 height 38
click at [489, 332] on link "20250924-004" at bounding box center [507, 336] width 65 height 11
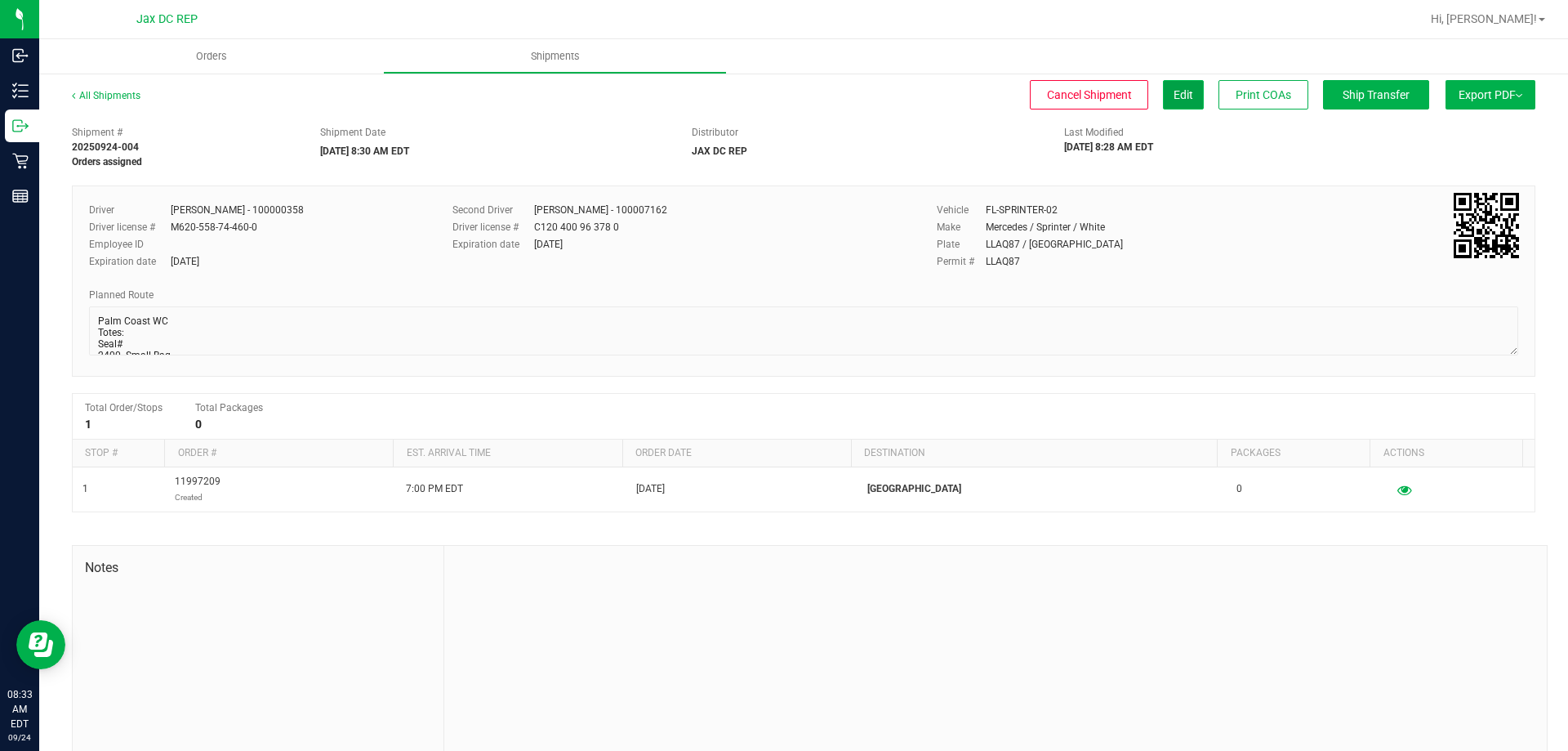
click at [1176, 89] on span "Edit" at bounding box center [1182, 94] width 20 height 13
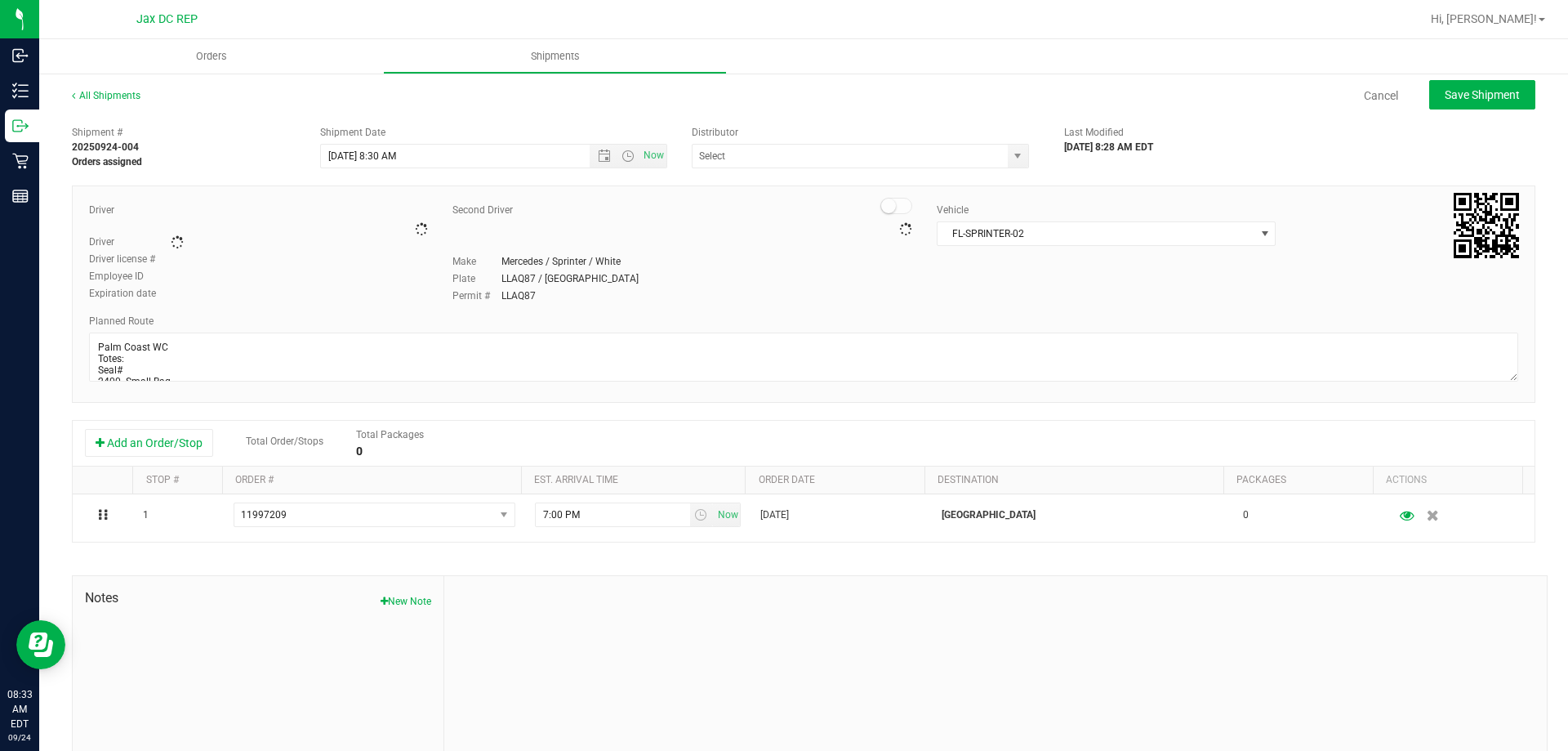
type input "JAX DC REP"
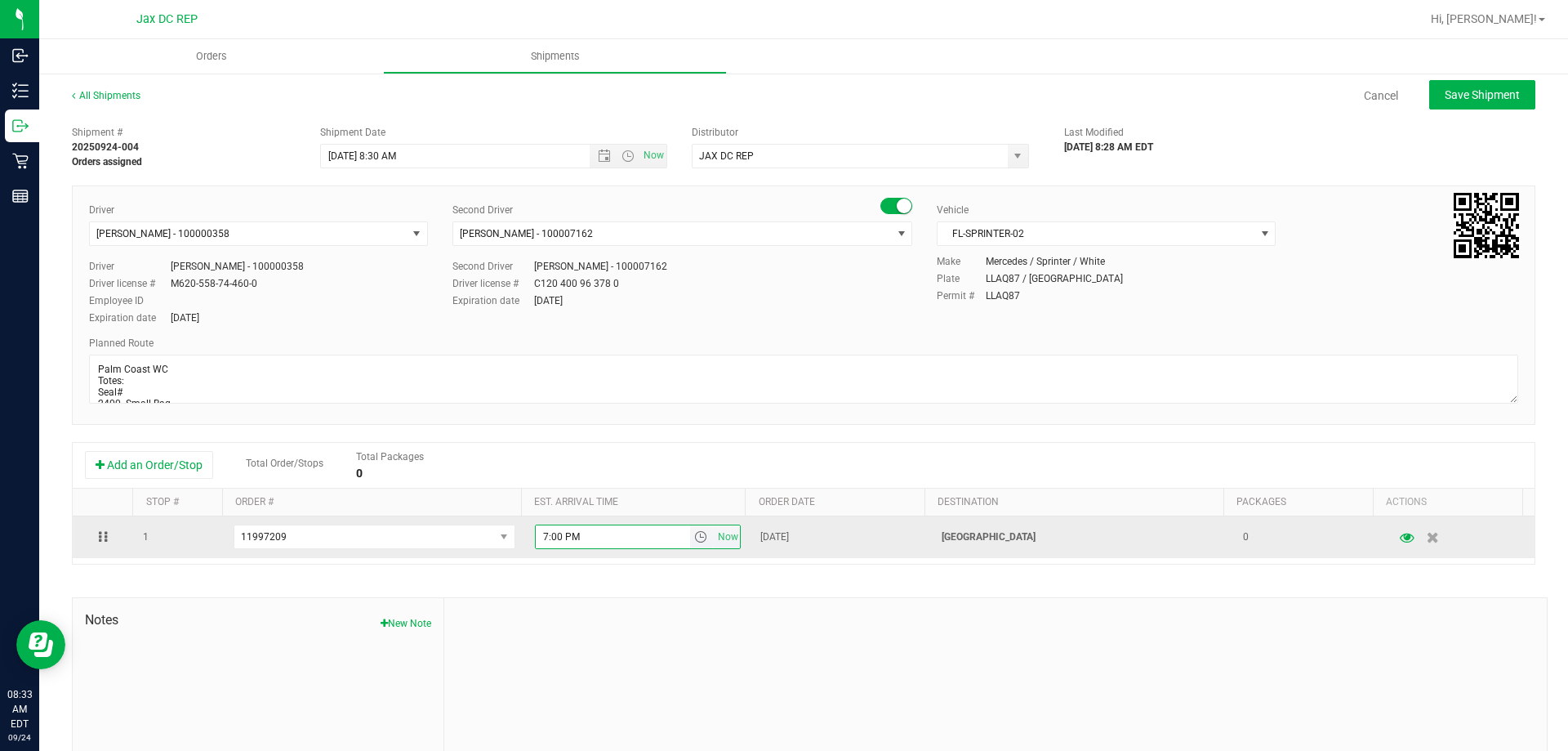
click at [539, 536] on input "7:00 PM" at bounding box center [612, 536] width 154 height 23
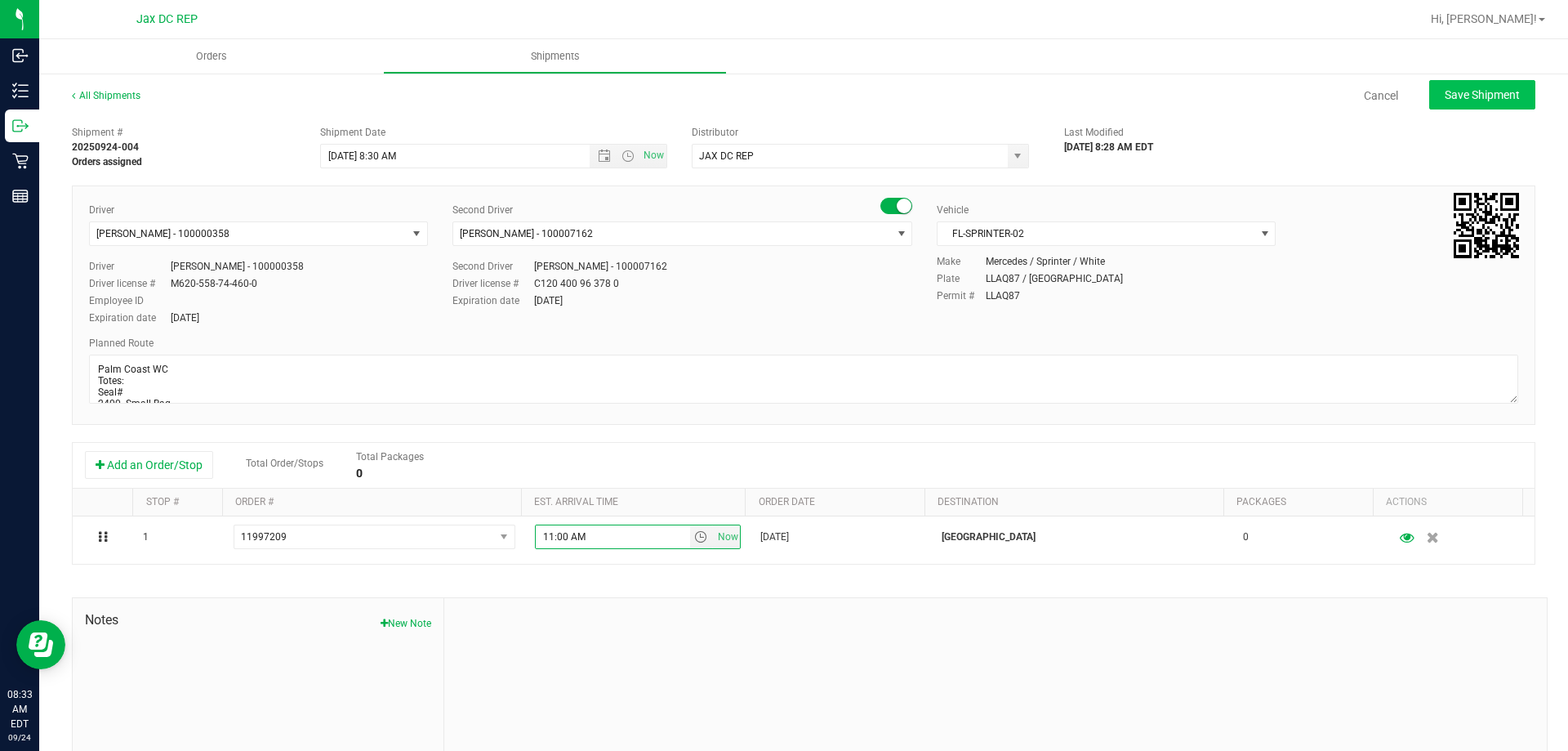
type input "11:00 AM"
click at [1442, 85] on button "Save Shipment" at bounding box center [1482, 95] width 106 height 29
type input "[DATE] 12:30 PM"
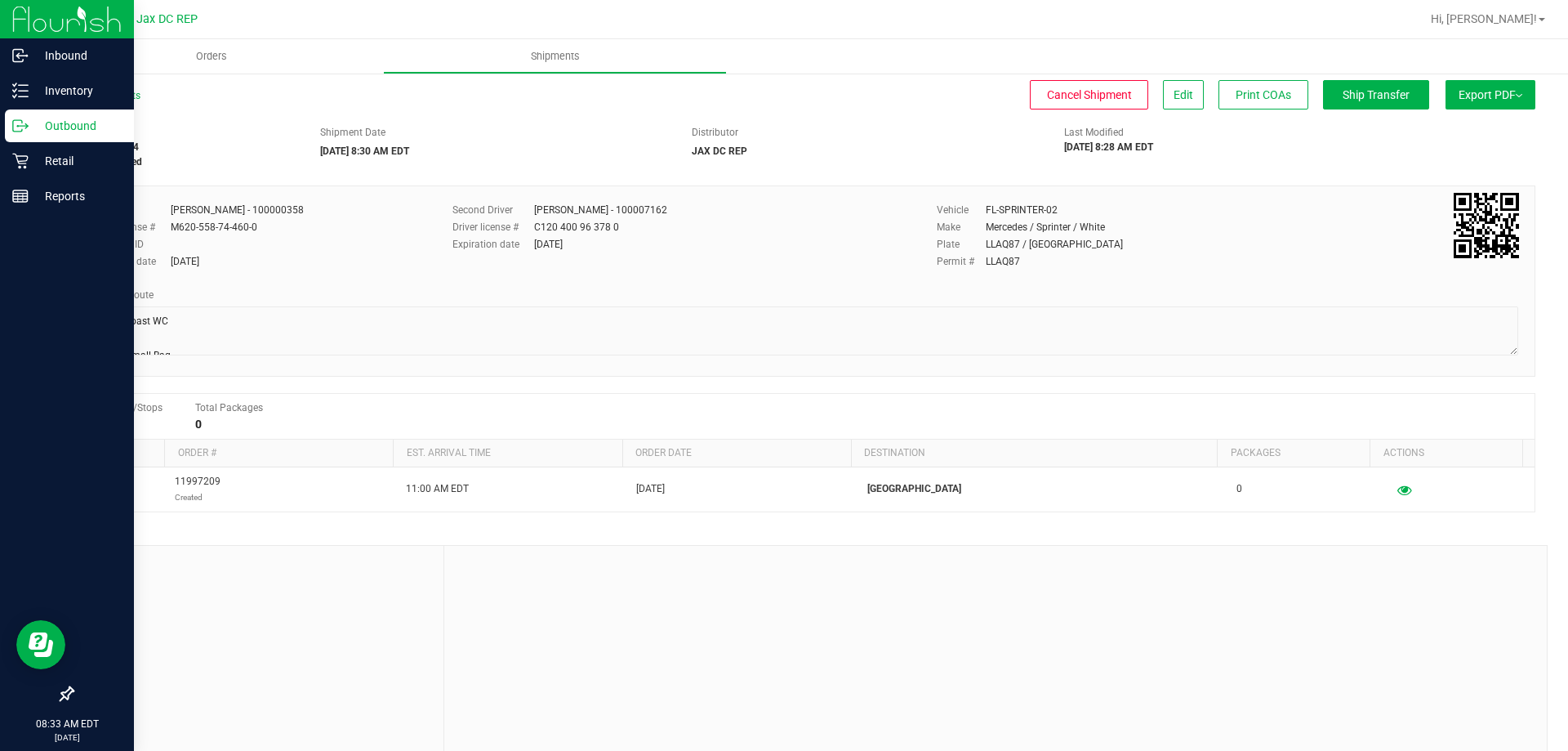
click at [44, 121] on p "Outbound" at bounding box center [77, 126] width 98 height 20
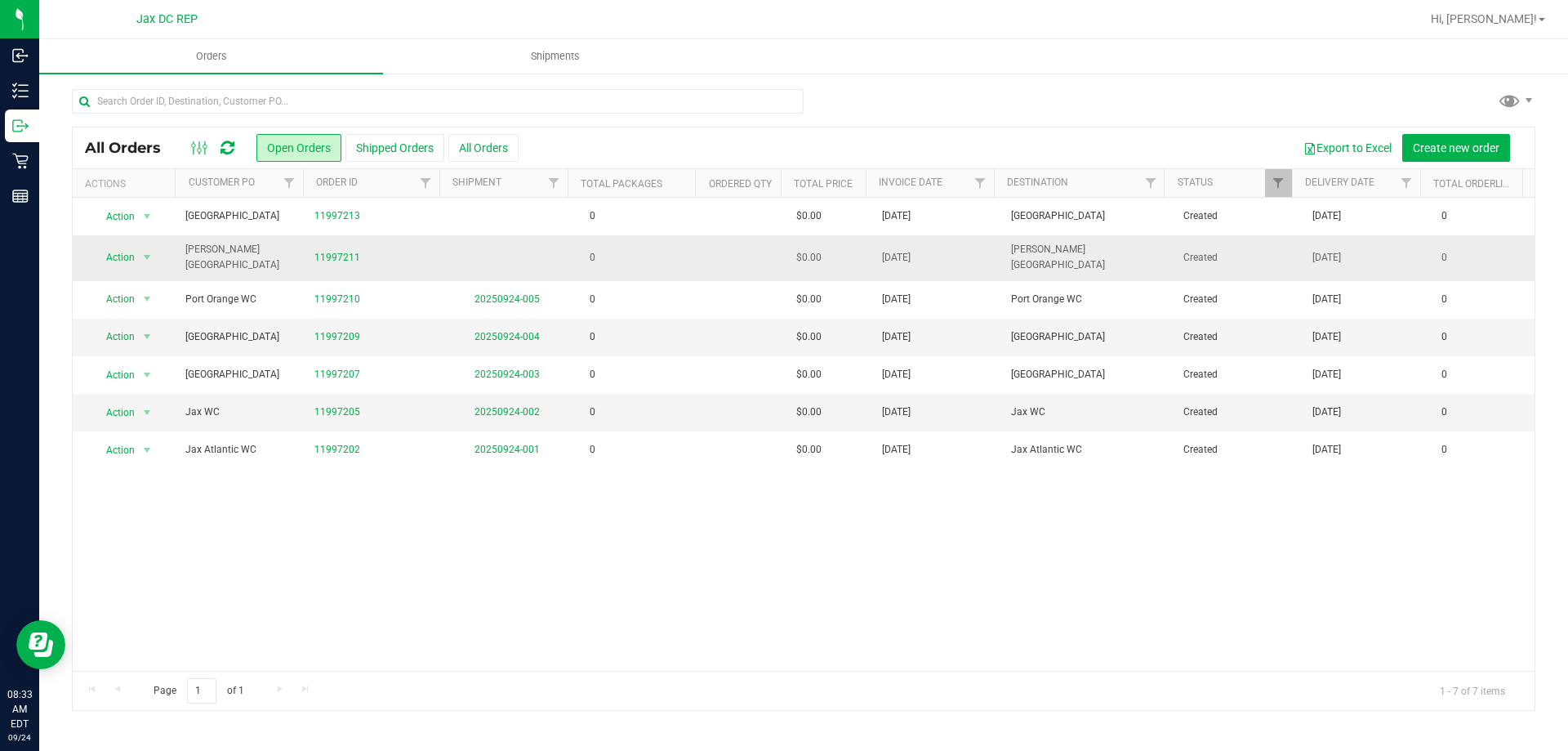
click at [690, 245] on td "0" at bounding box center [635, 257] width 129 height 45
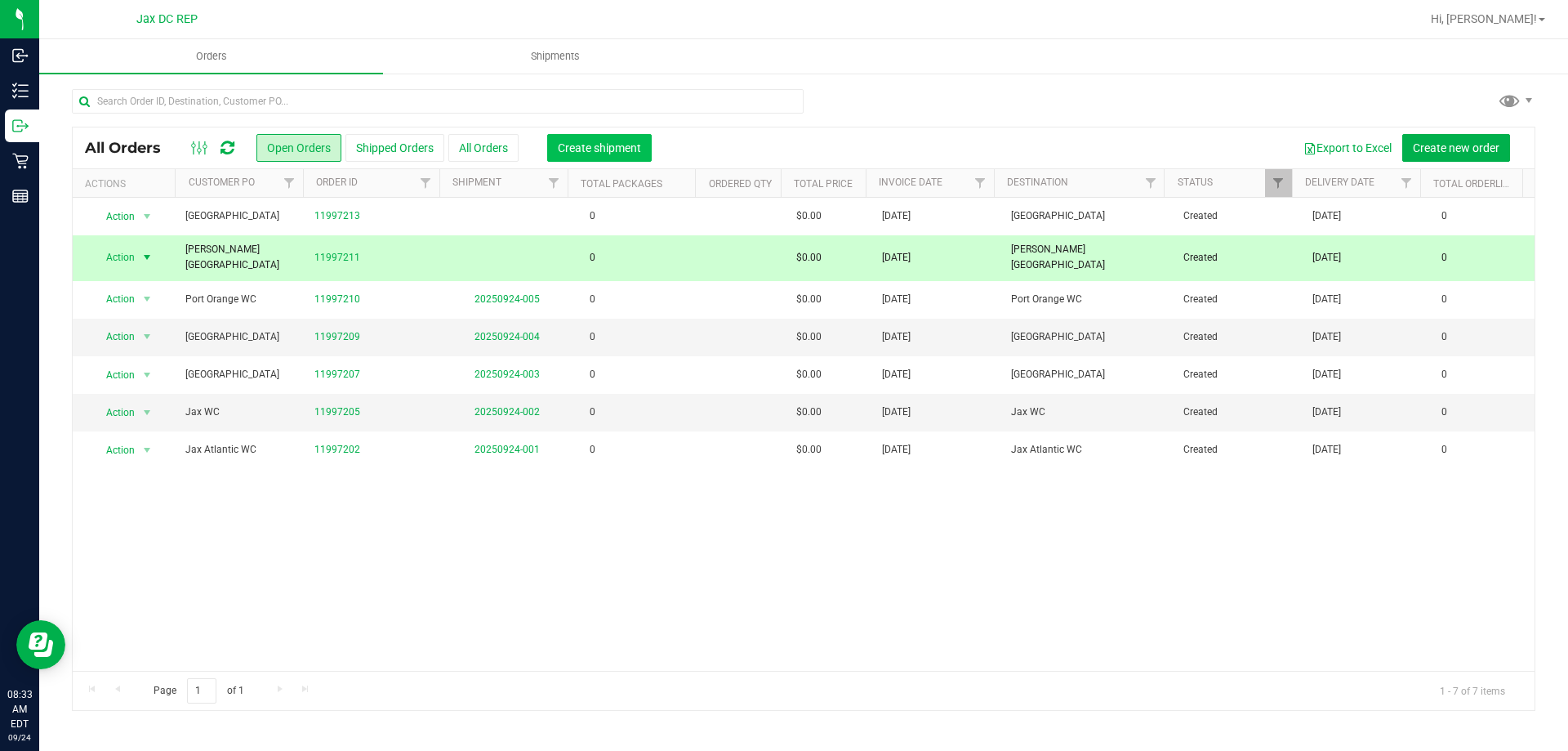
click at [614, 147] on span "Create shipment" at bounding box center [598, 147] width 83 height 13
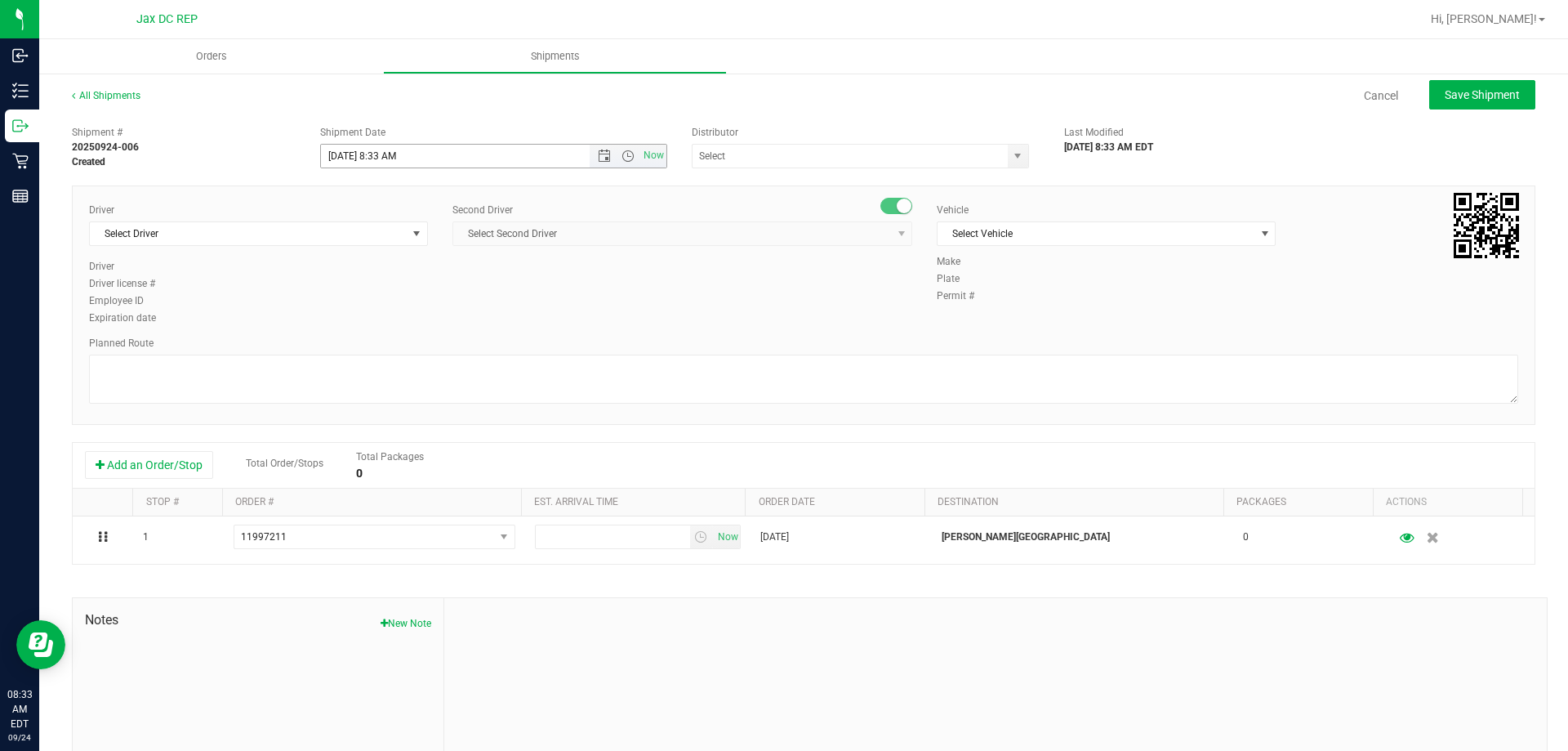
click at [395, 158] on input "[DATE] 8:33 AM" at bounding box center [469, 156] width 298 height 23
click at [345, 152] on input "[DATE] 8:30 AM" at bounding box center [469, 156] width 298 height 23
type input "[DATE] 8:30 AM"
click at [754, 137] on div "Distributor" at bounding box center [865, 132] width 348 height 15
click at [754, 154] on input "text" at bounding box center [845, 156] width 305 height 23
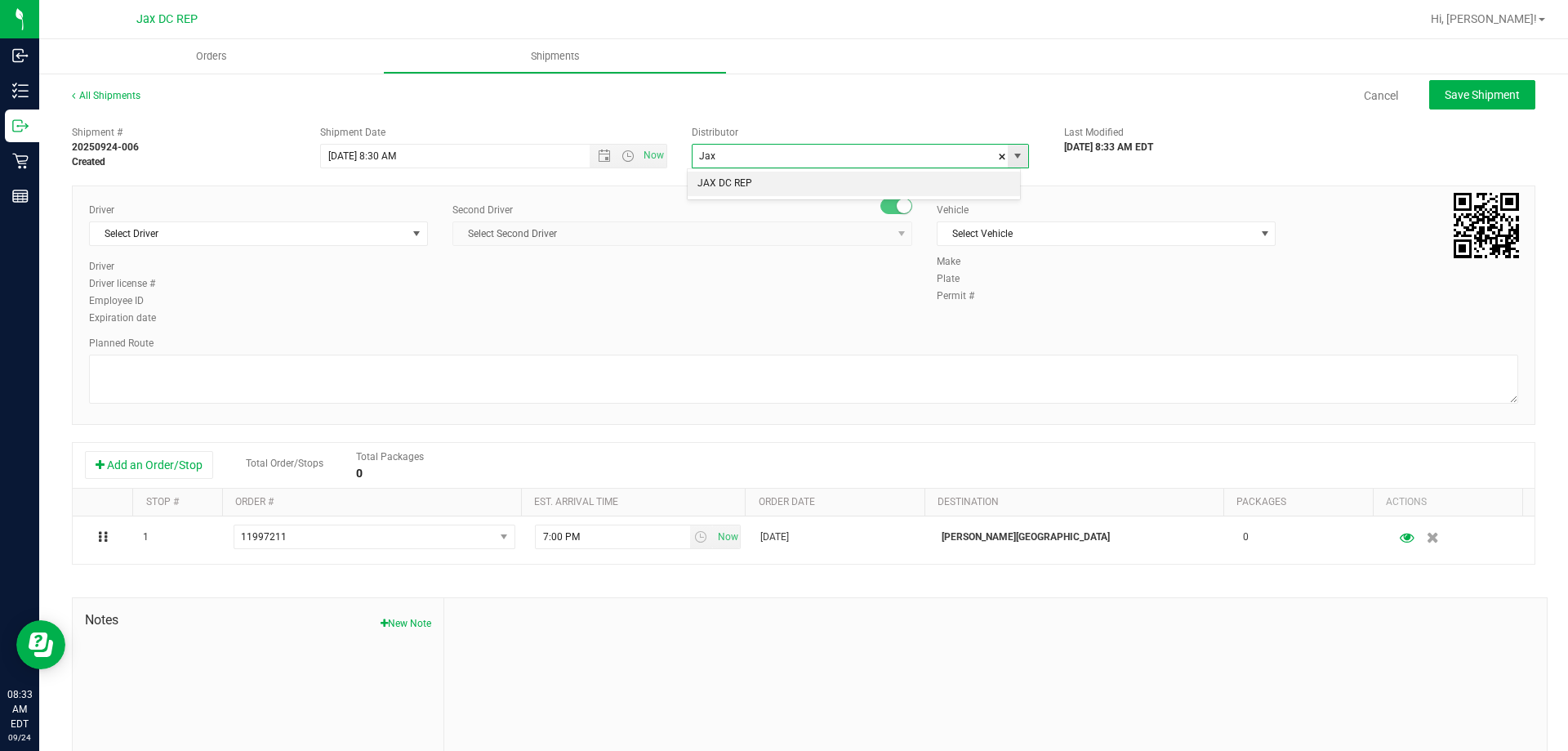
click at [716, 180] on li "JAX DC REP" at bounding box center [853, 184] width 333 height 25
type input "JAX DC REP"
click at [292, 245] on span "Select Driver" at bounding box center [258, 234] width 339 height 25
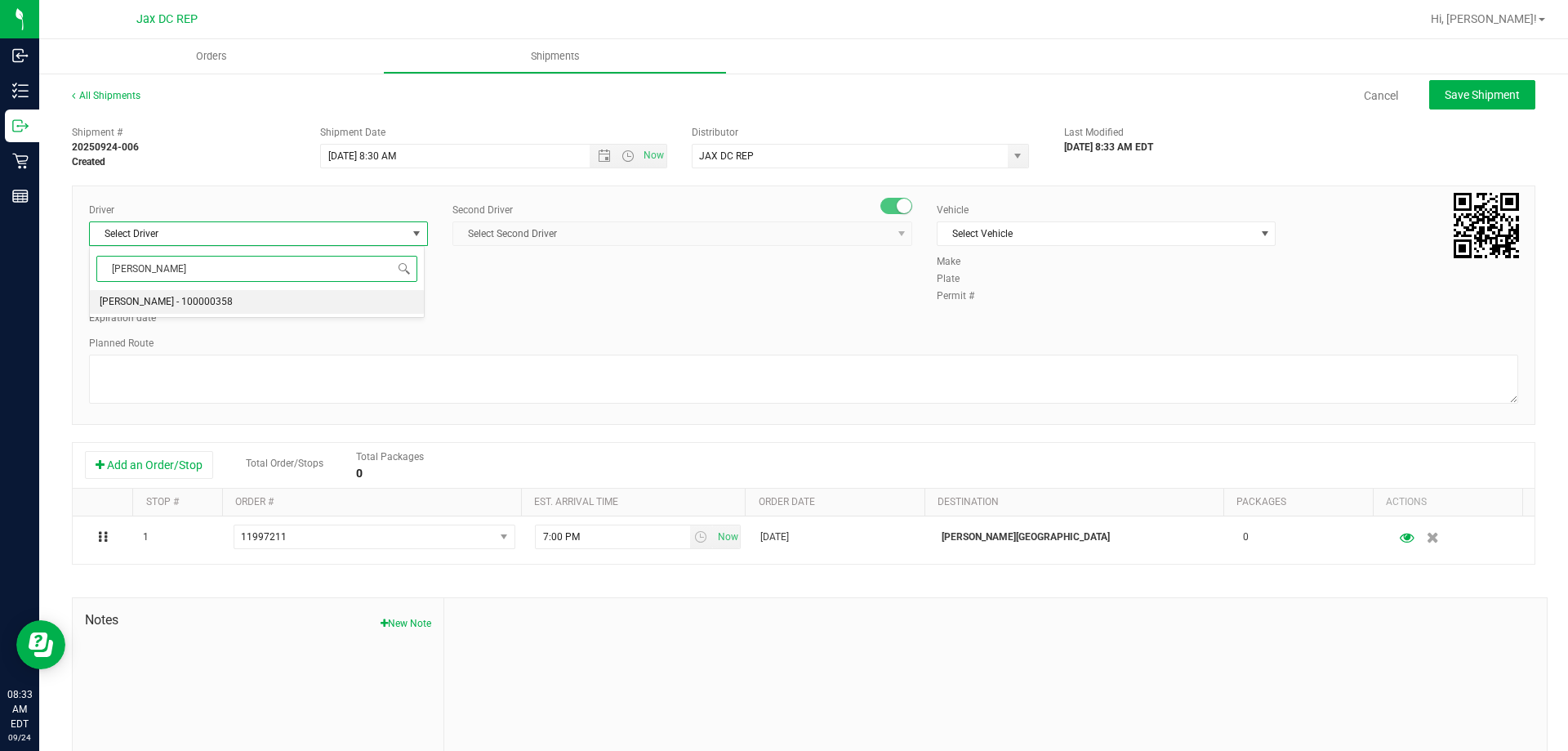
click at [203, 292] on span "[PERSON_NAME] - 100000358" at bounding box center [167, 302] width 133 height 21
type input "[PERSON_NAME]"
click at [551, 230] on span "Select Second Driver" at bounding box center [672, 234] width 438 height 23
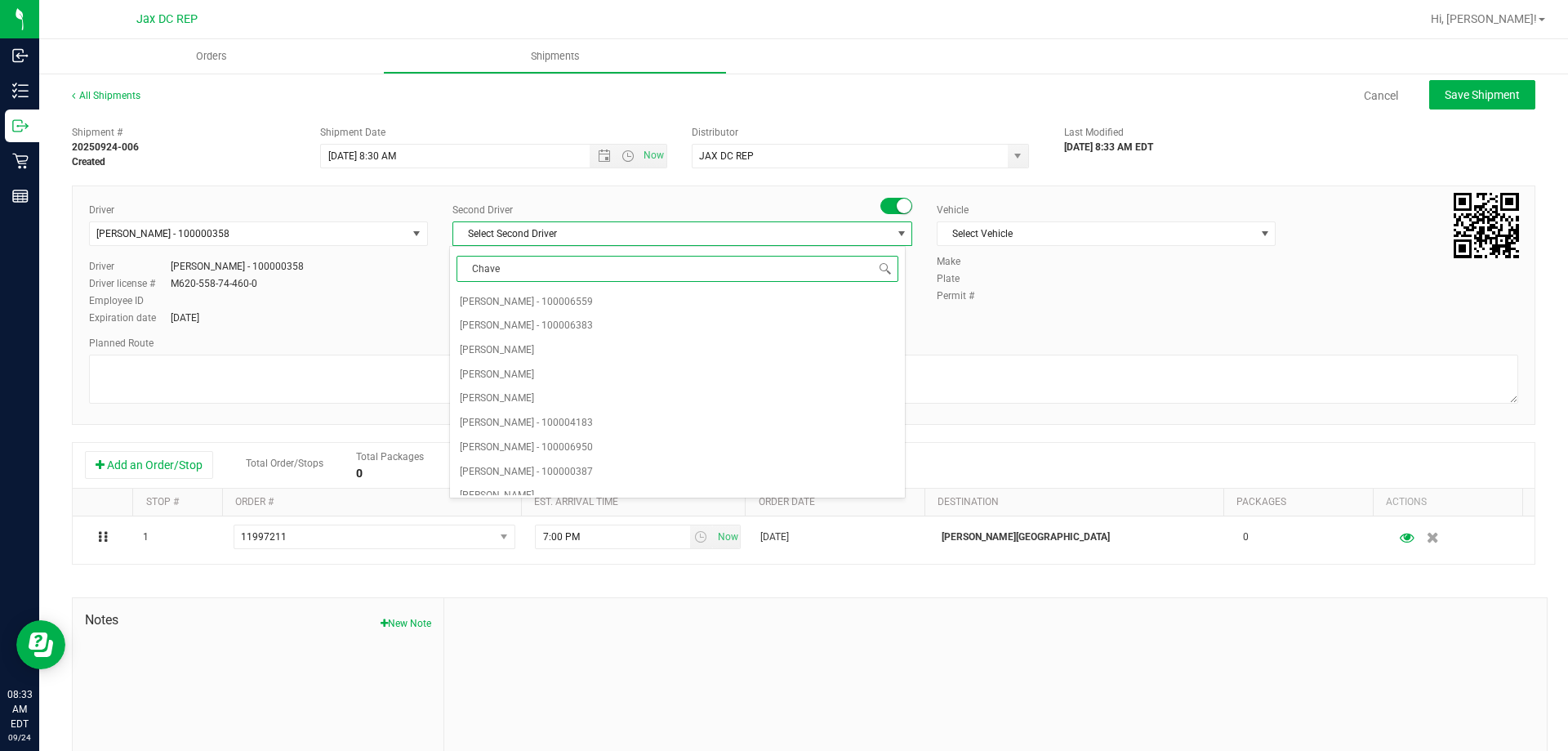
type input "[PERSON_NAME]"
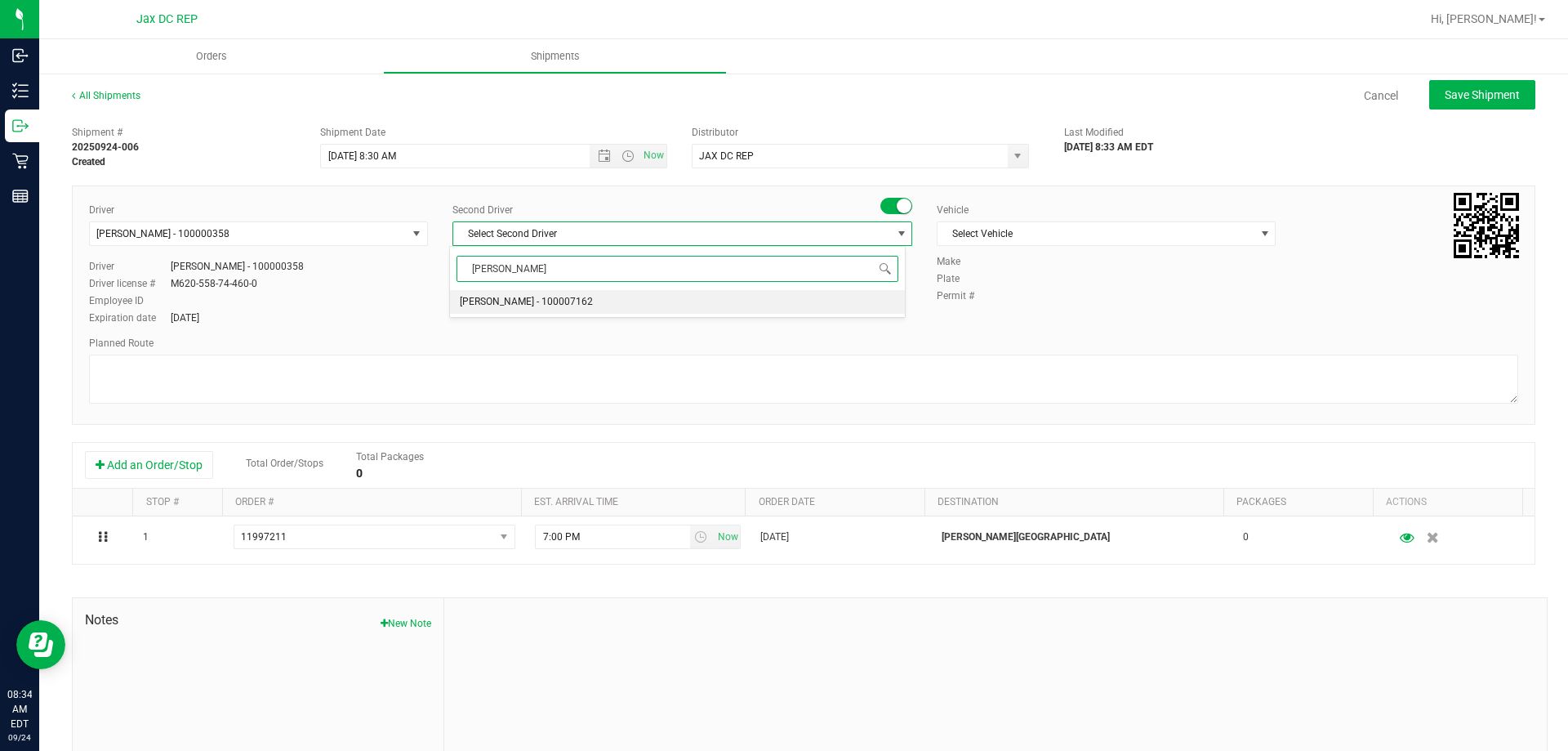
click at [523, 300] on span "[PERSON_NAME] - 100007162" at bounding box center [527, 302] width 133 height 21
click at [1155, 219] on div "Vehicle Select Vehicle Select Vehicle BT Vehicle FL-CHEROKEE-02 [GEOGRAPHIC_DAT…" at bounding box center [1105, 228] width 363 height 51
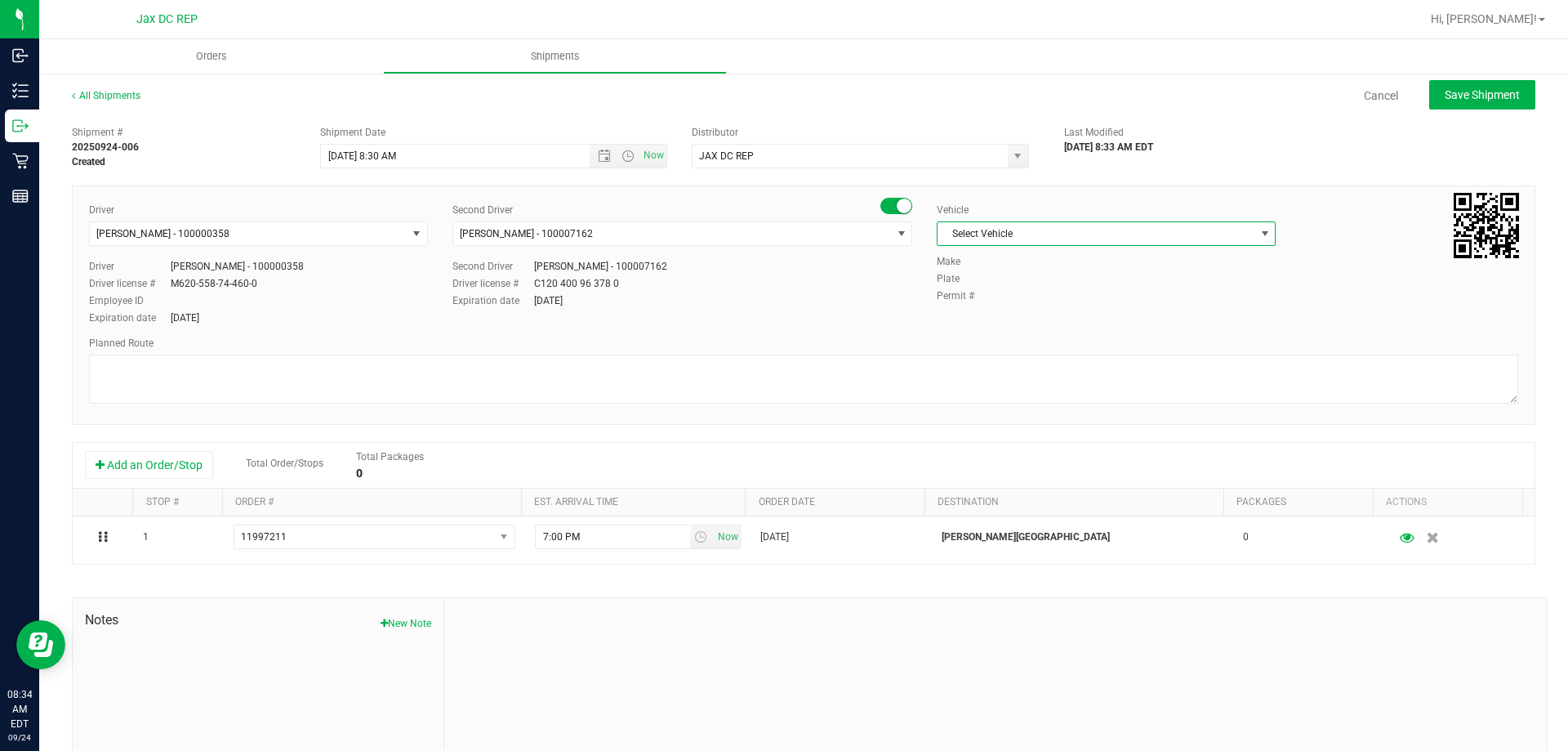
click at [1153, 234] on span "Select Vehicle" at bounding box center [1095, 234] width 317 height 23
click at [1007, 446] on li "FL-SPRINTER-02" at bounding box center [1098, 441] width 334 height 25
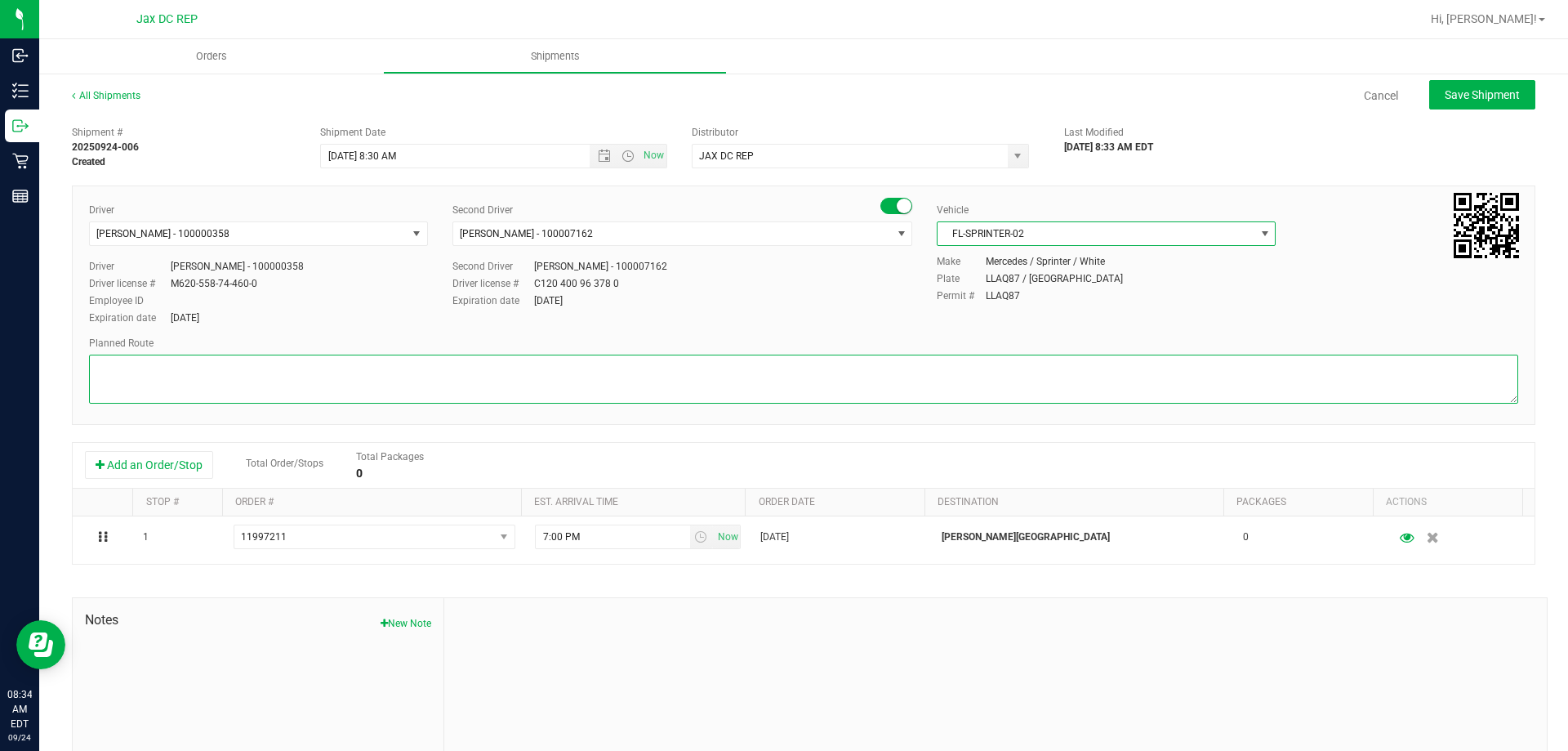
click at [438, 368] on textarea at bounding box center [803, 378] width 1429 height 49
paste textarea "Totes: Seal# Store Order: 1. [GEOGRAPHIC_DATA] 2. Jax WC 3. Jax ATL WC 4. Palm …"
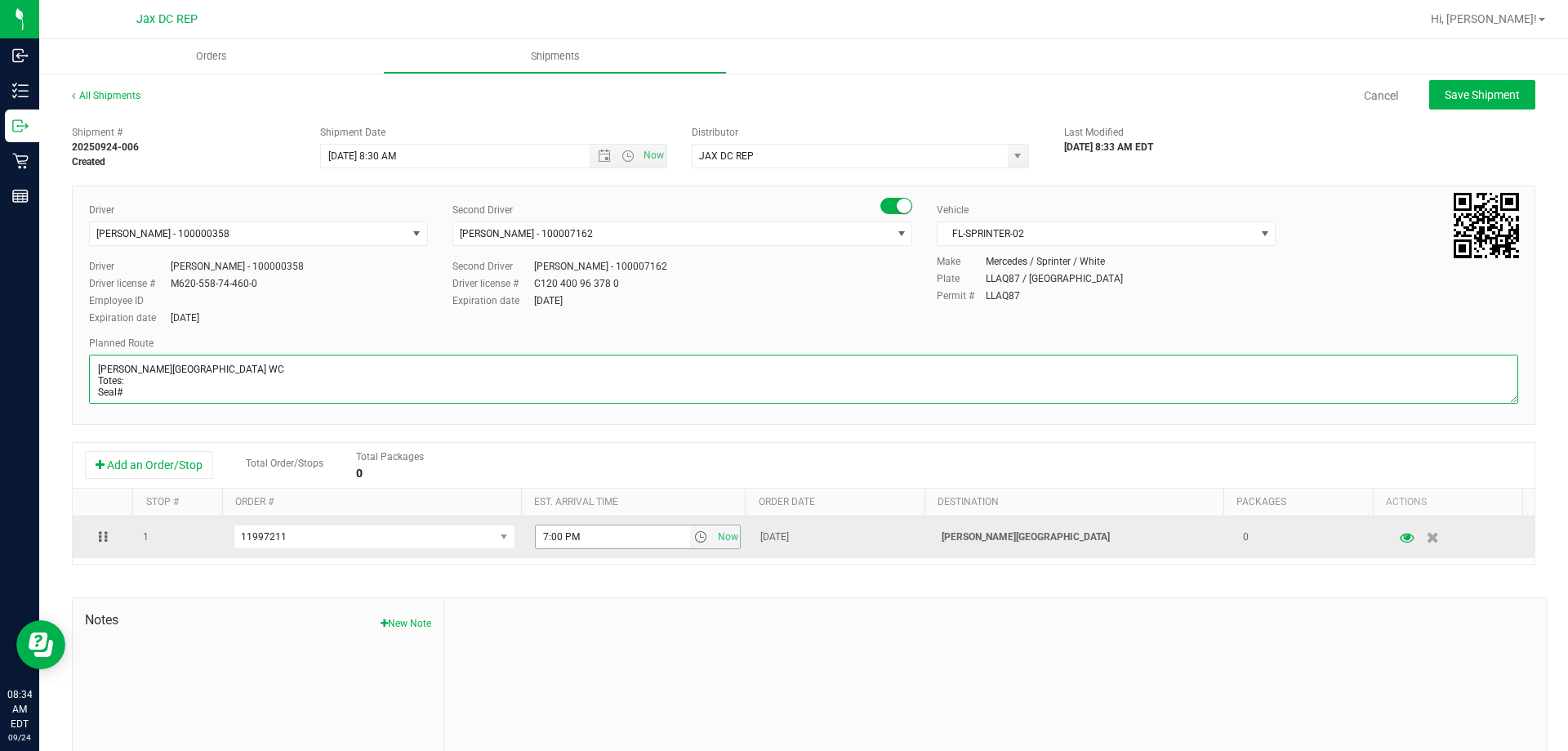
type textarea "[PERSON_NAME][GEOGRAPHIC_DATA] WC Totes: Seal# Store Order: 1. [GEOGRAPHIC_DATA…"
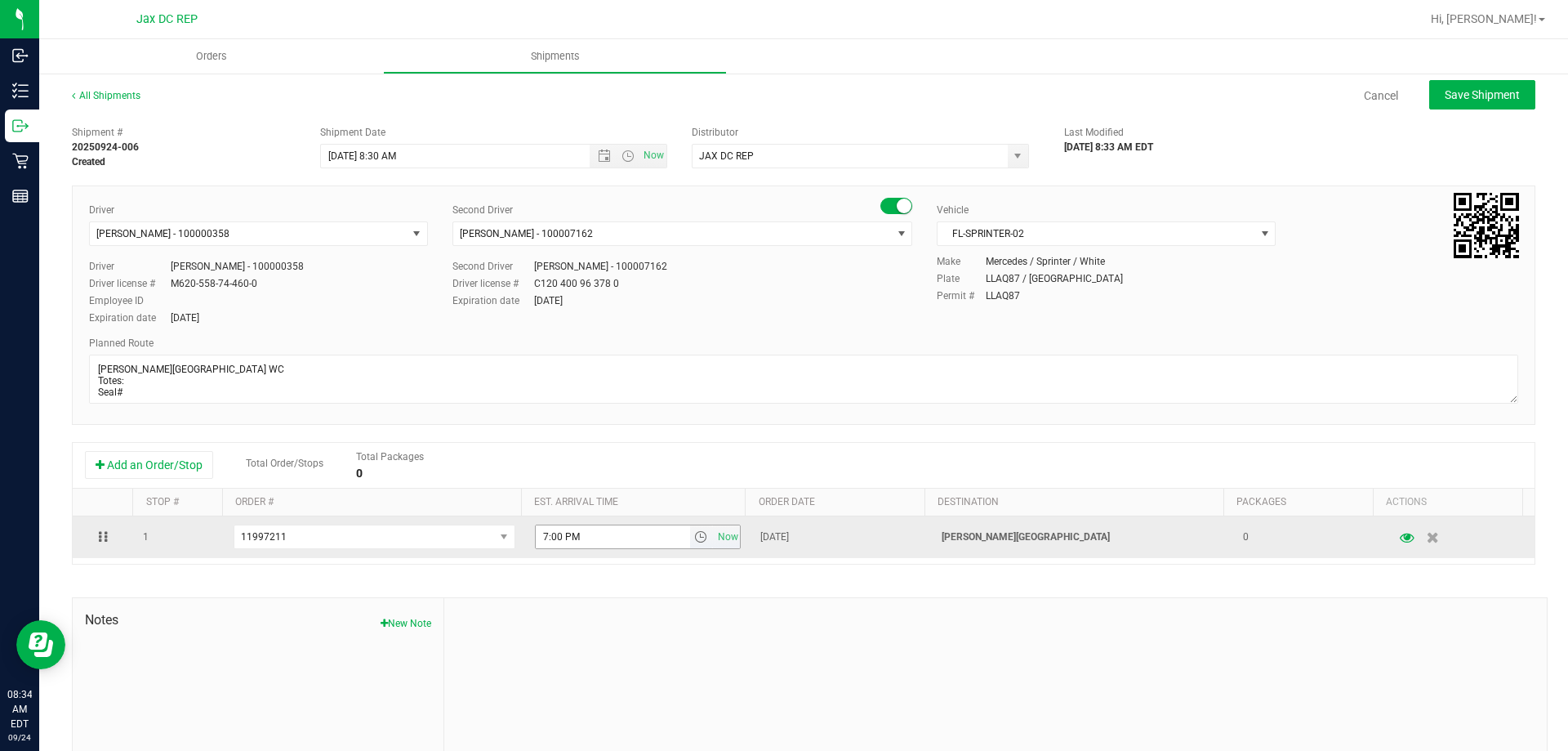
click at [539, 541] on input "7:00 PM" at bounding box center [612, 536] width 154 height 23
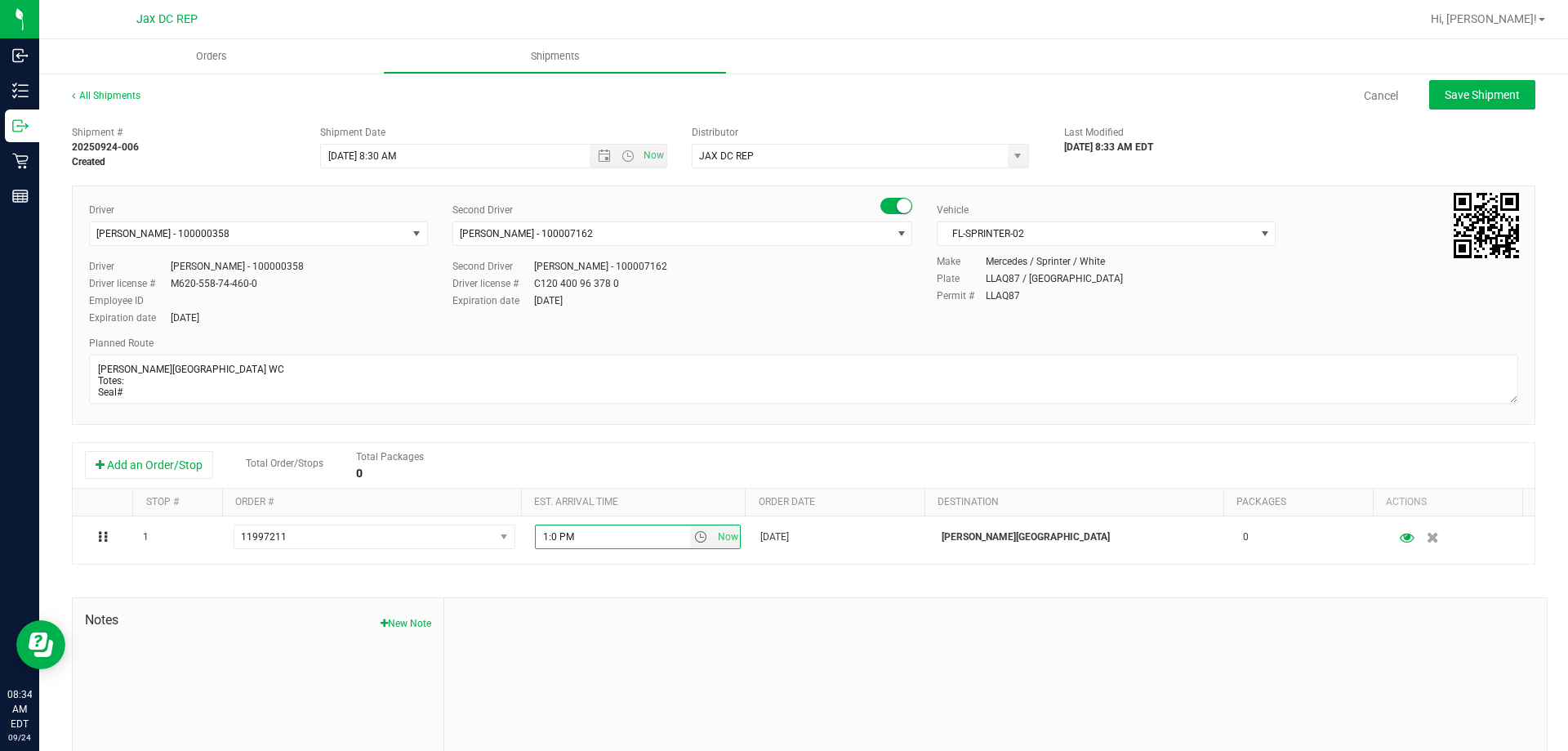
type input "1:30 PM"
click at [1469, 98] on span "Save Shipment" at bounding box center [1482, 94] width 75 height 13
type input "[DATE] 12:30 PM"
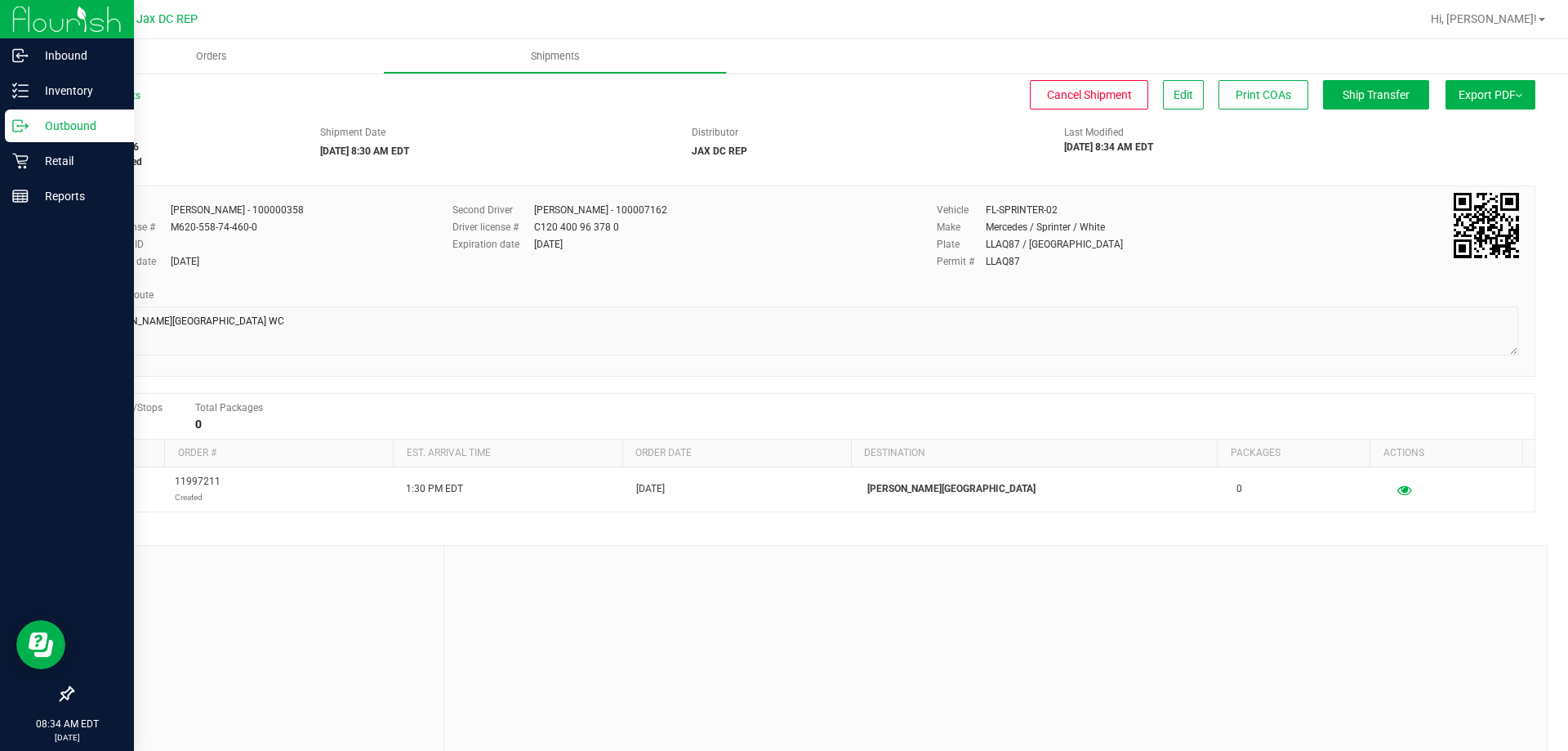
click at [86, 118] on p "Outbound" at bounding box center [77, 126] width 98 height 20
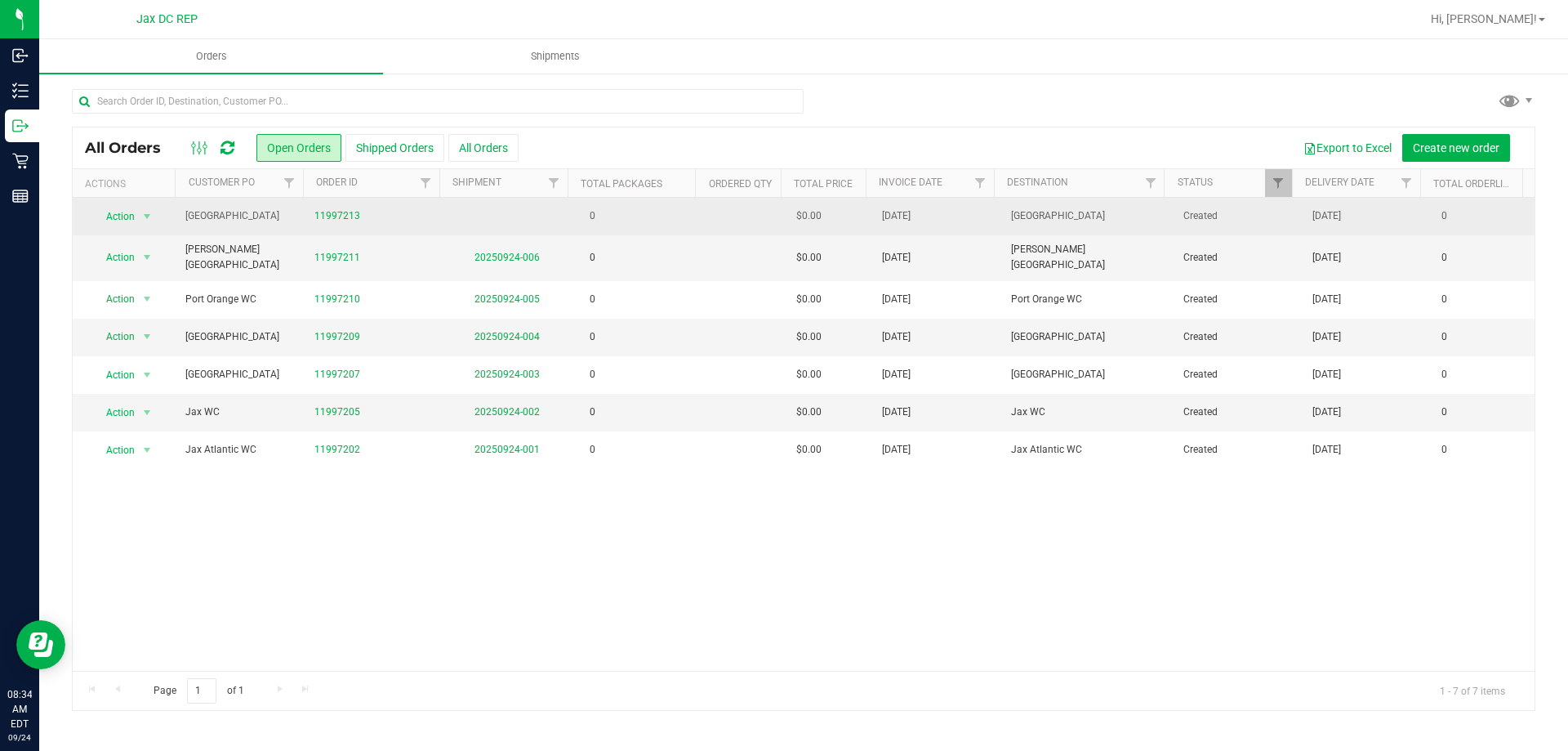
click at [714, 220] on td at bounding box center [743, 216] width 85 height 38
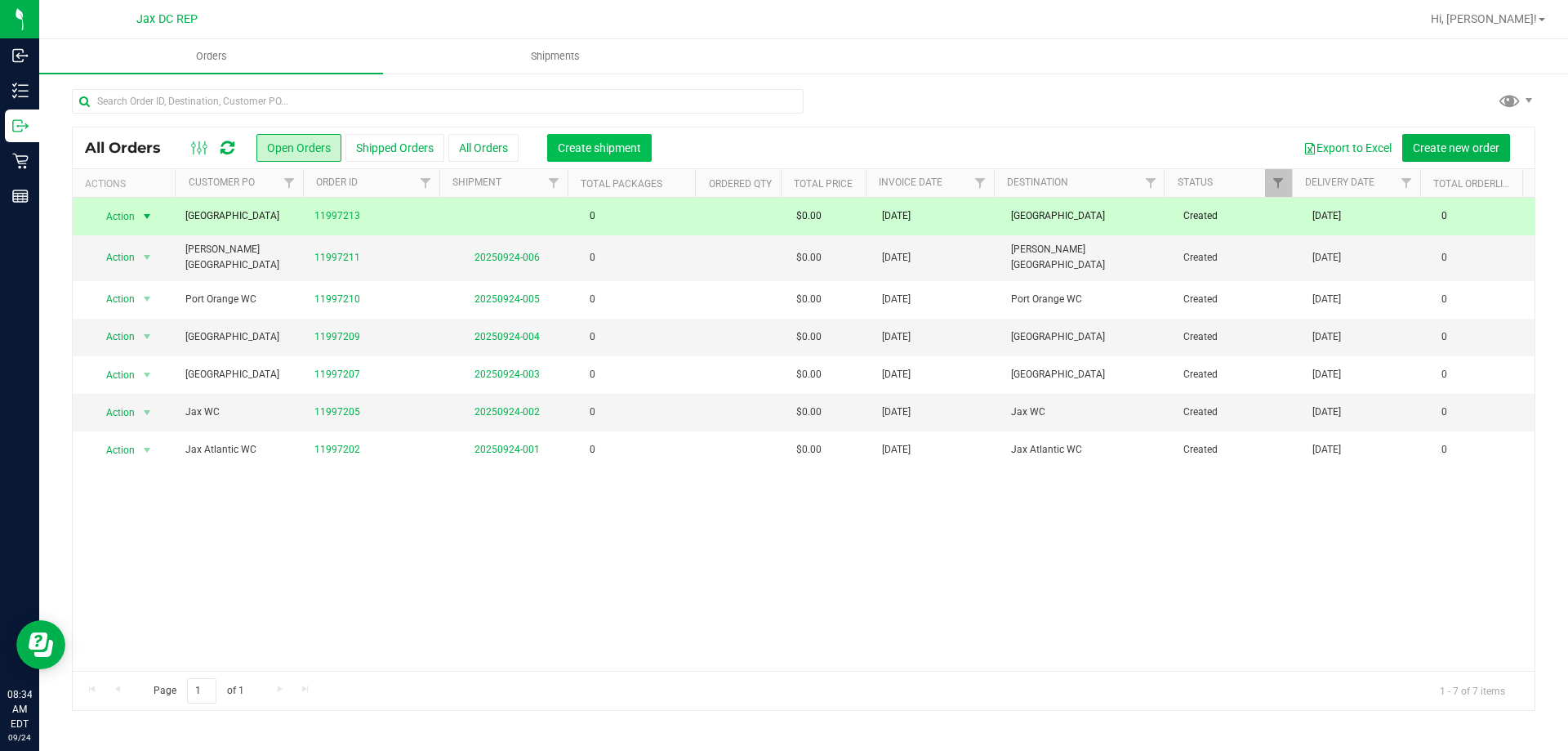
click at [591, 158] on button "Create shipment" at bounding box center [599, 148] width 104 height 27
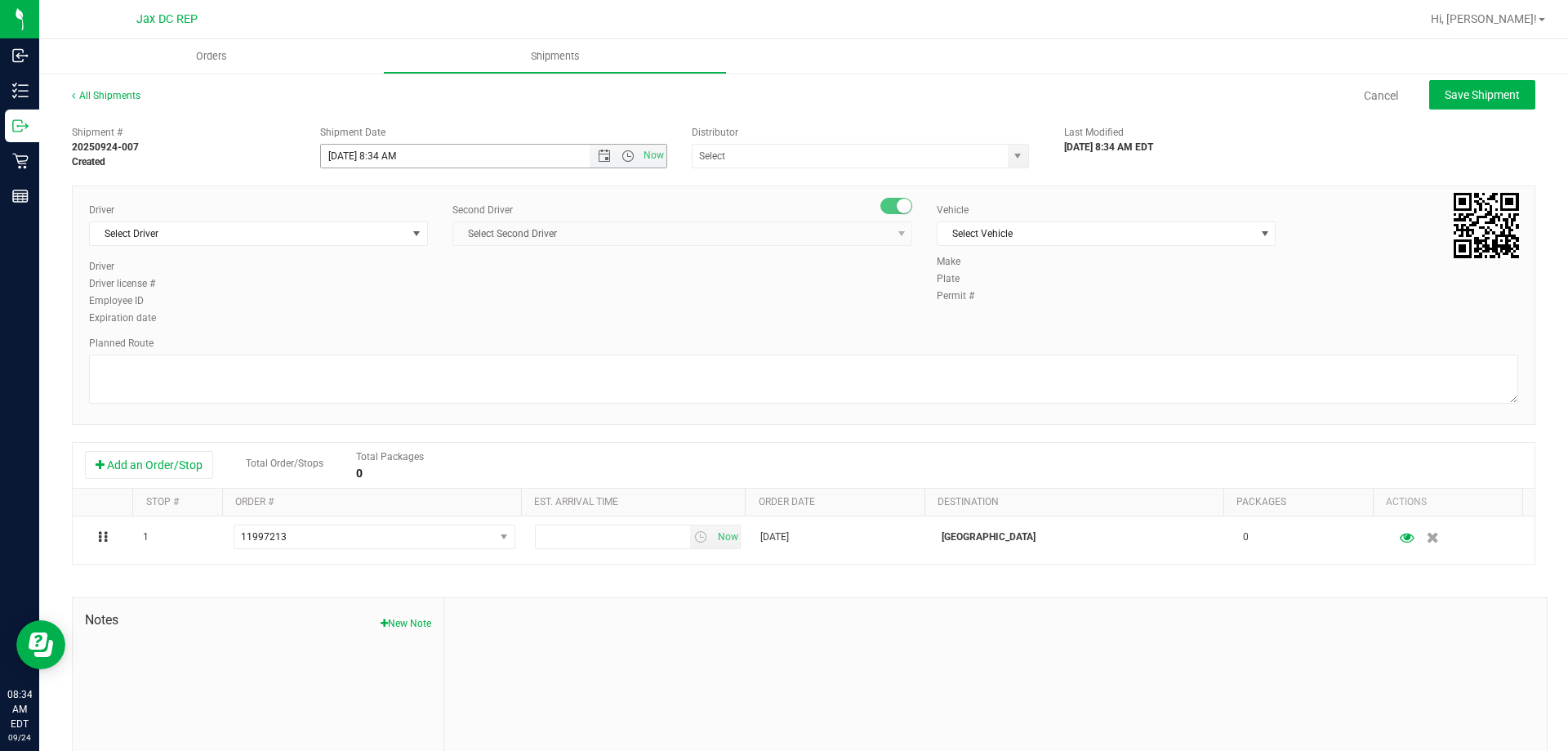
click at [345, 159] on input "[DATE] 8:34 AM" at bounding box center [469, 156] width 298 height 23
type input "[DATE] 8:30 AM"
click at [787, 149] on input "text" at bounding box center [845, 156] width 305 height 23
click at [783, 176] on li "JAX DC REP" at bounding box center [853, 184] width 333 height 25
type input "JAX DC REP"
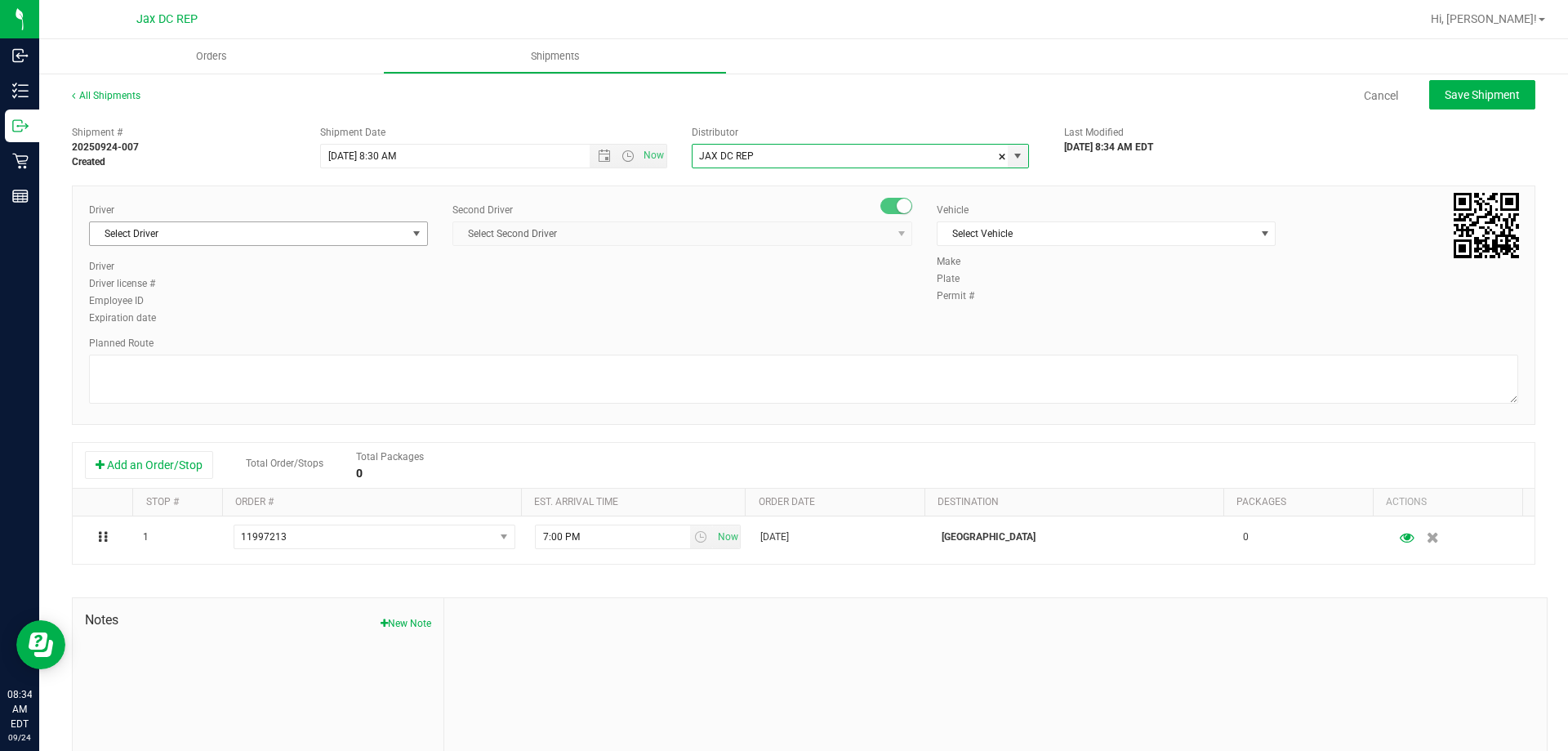
click at [272, 225] on span "Select Driver" at bounding box center [248, 234] width 317 height 23
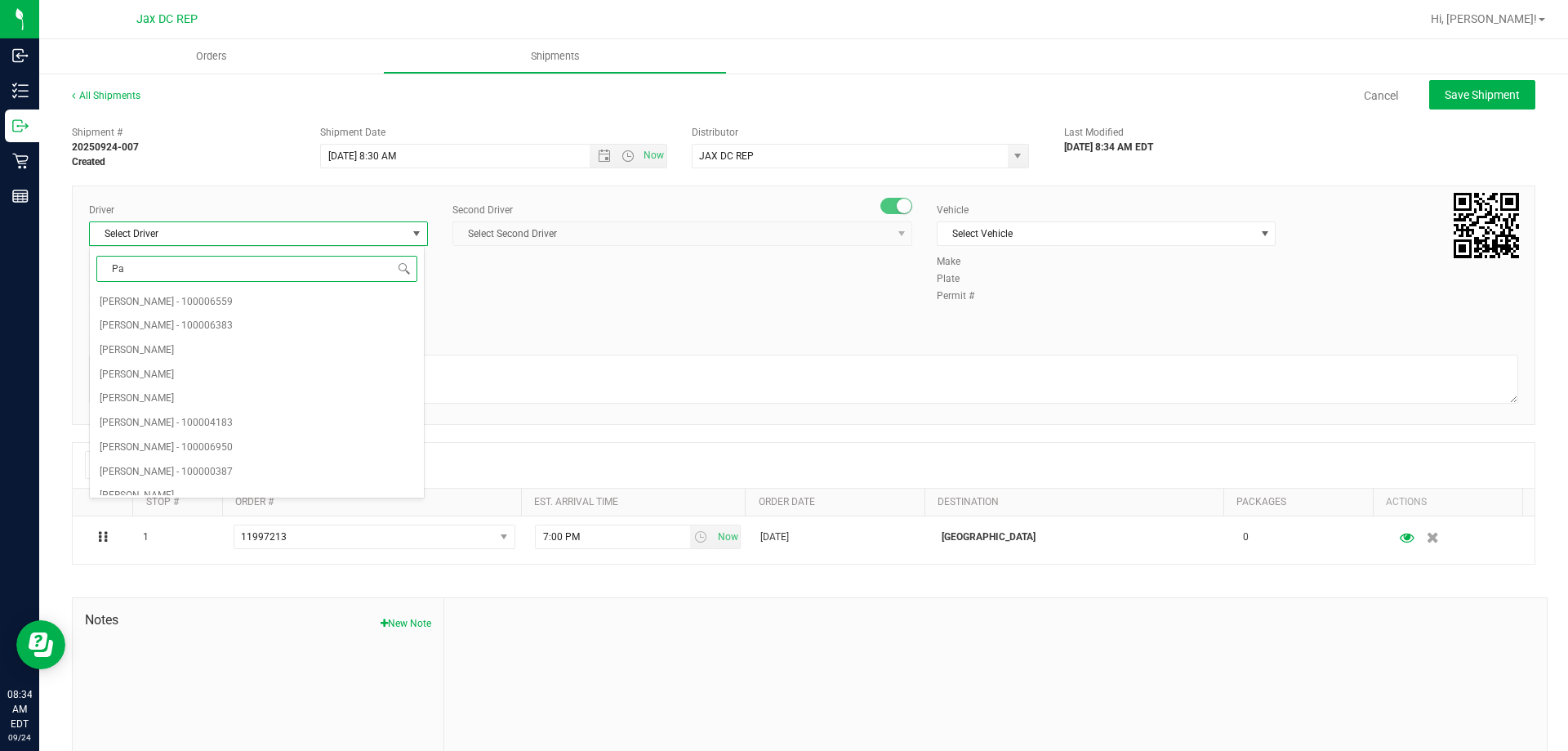
type input "P"
type input "m"
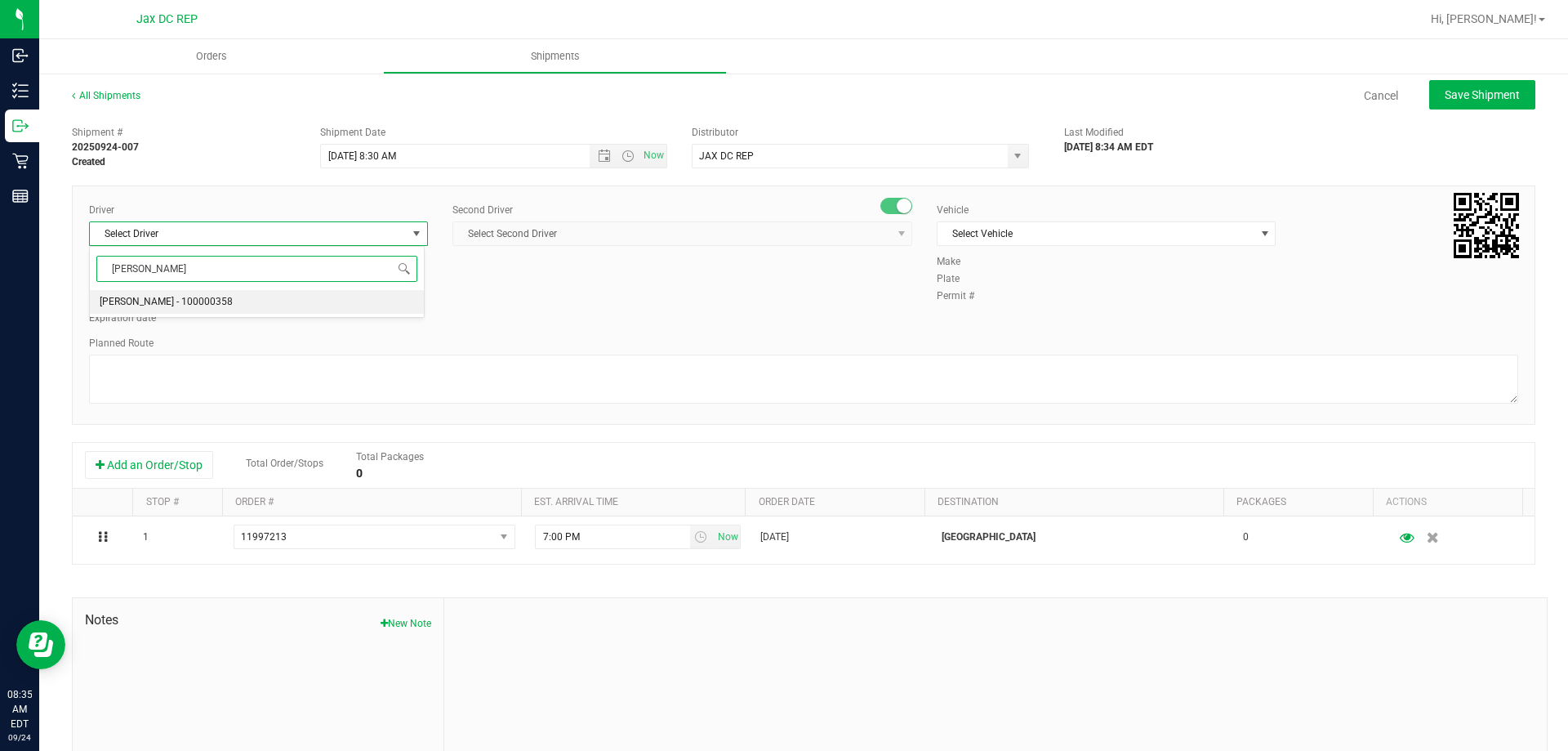
click at [257, 299] on li "[PERSON_NAME] - 100000358" at bounding box center [256, 302] width 334 height 25
type input "[PERSON_NAME]"
click at [642, 235] on span "Select Second Driver" at bounding box center [672, 234] width 438 height 23
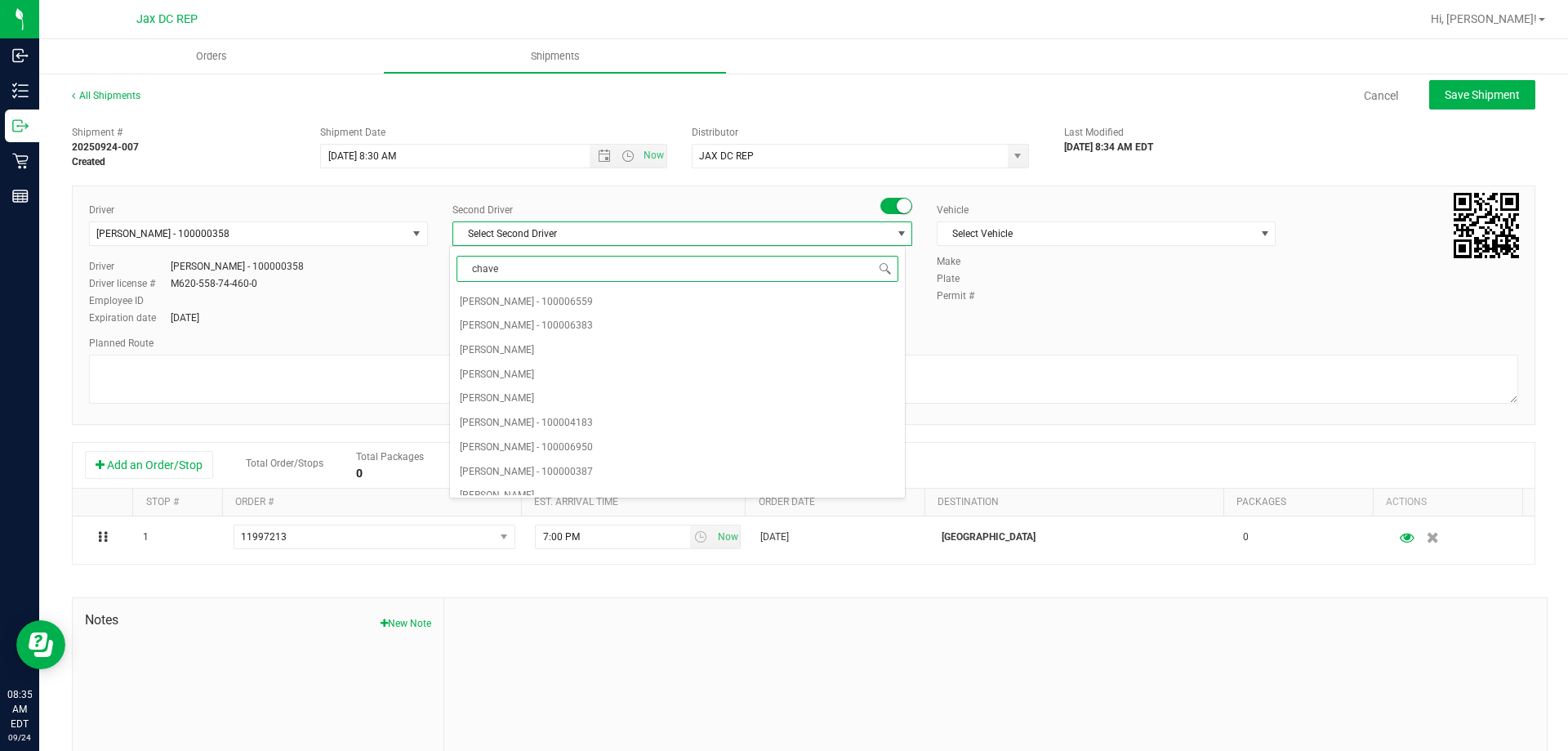
type input "[PERSON_NAME]"
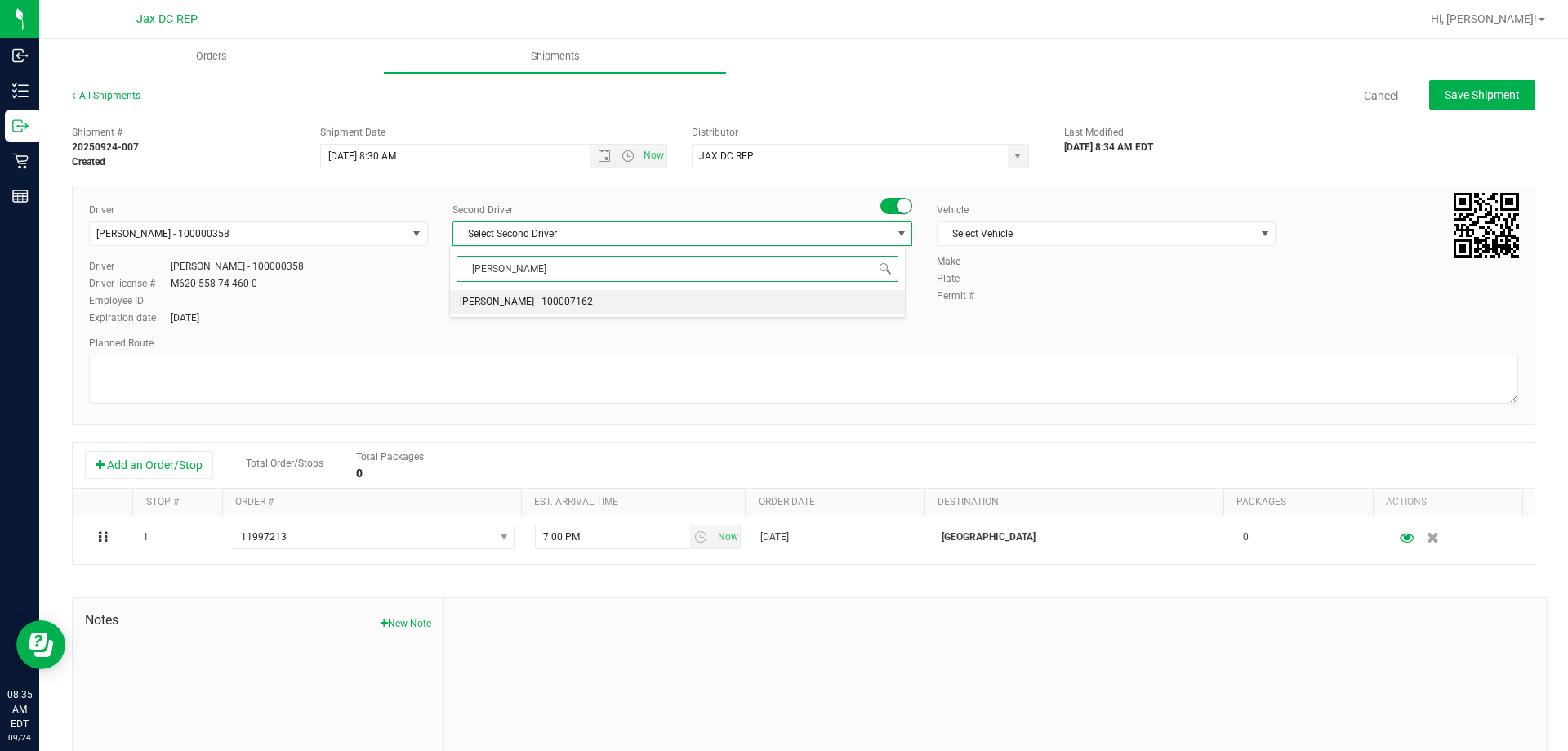
click at [652, 295] on li "[PERSON_NAME] - 100007162" at bounding box center [676, 302] width 454 height 25
click at [1161, 245] on span "Select Vehicle" at bounding box center [1095, 234] width 317 height 23
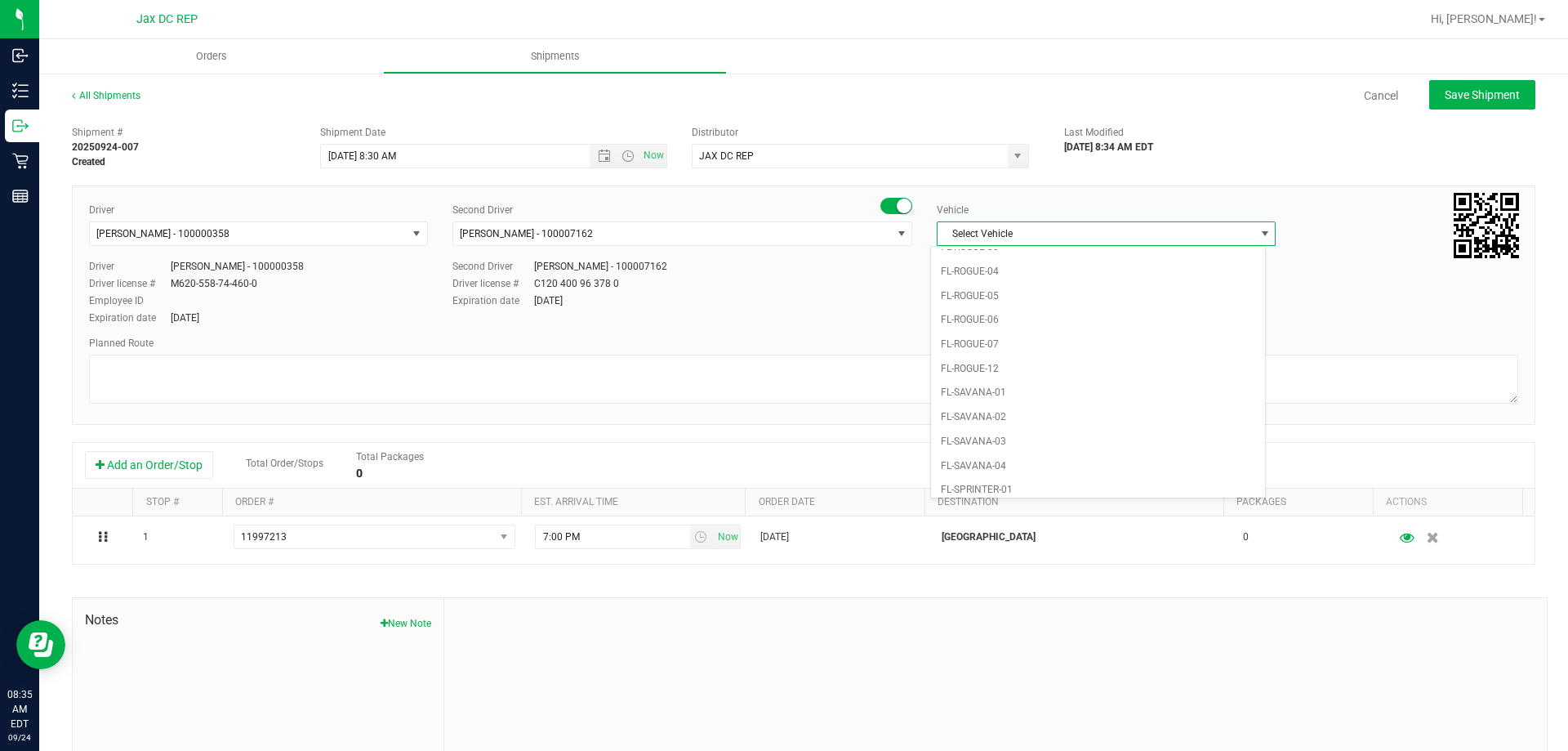
scroll to position [898, 0]
click at [1040, 260] on li "FL-SPRINTER-02" at bounding box center [1098, 261] width 334 height 25
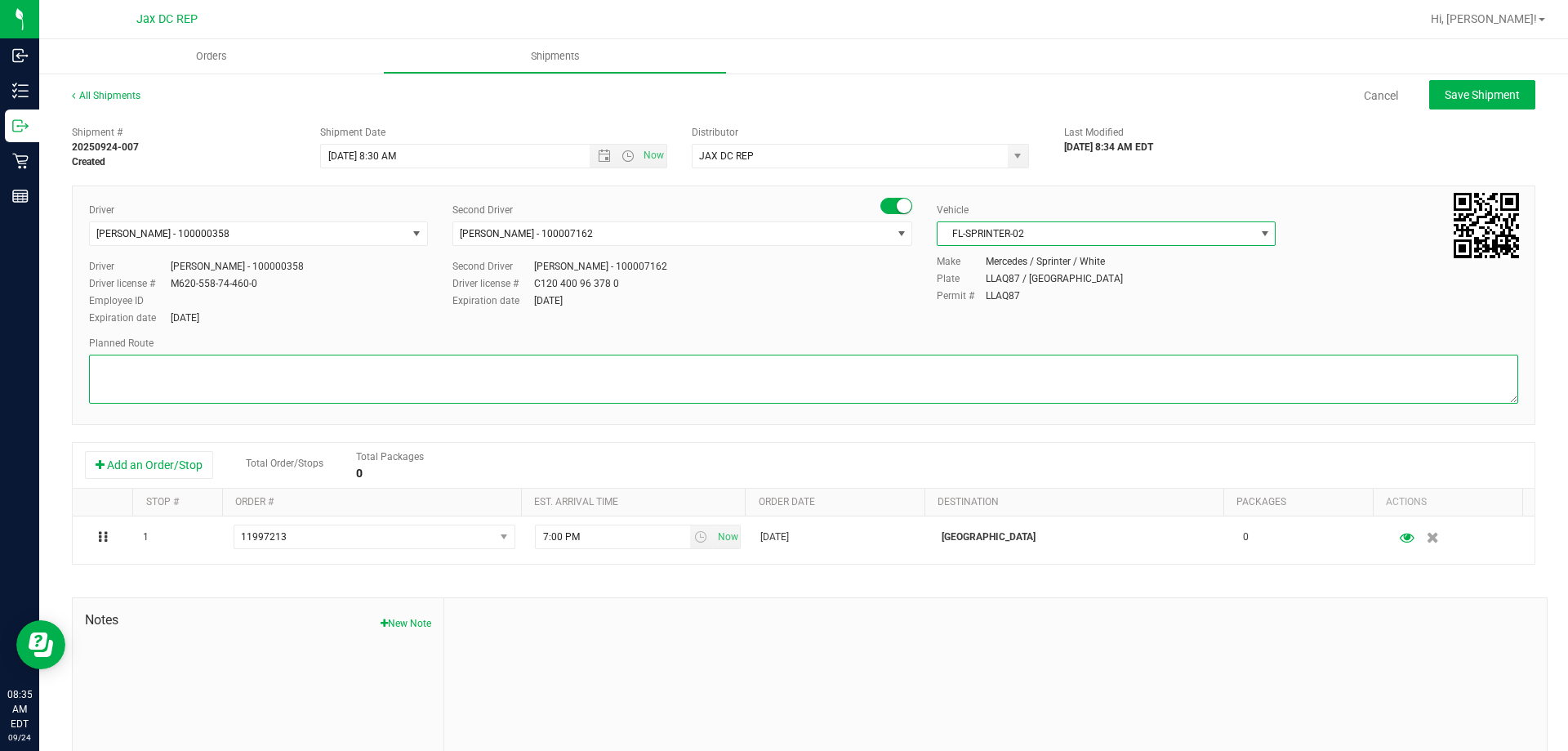
click at [451, 376] on textarea at bounding box center [803, 378] width 1429 height 49
paste textarea "Totes: Seal# Store Order: 1. [GEOGRAPHIC_DATA] 2. Jax WC 3. Jax ATL WC 4. Palm …"
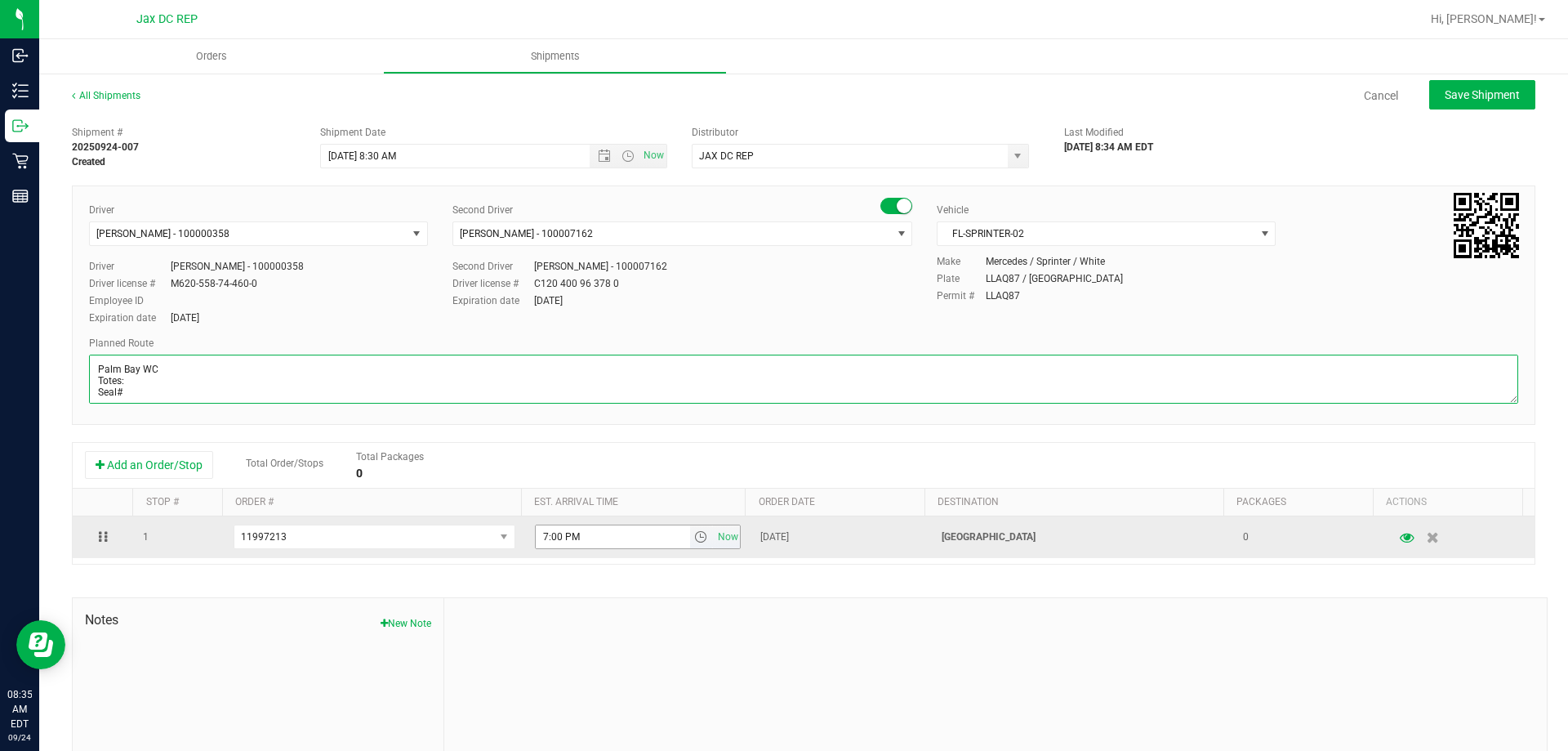
type textarea "Palm Bay WC Totes: Seal# Store Order: 1. [GEOGRAPHIC_DATA] 2. Jax WC 3. Jax ATL…"
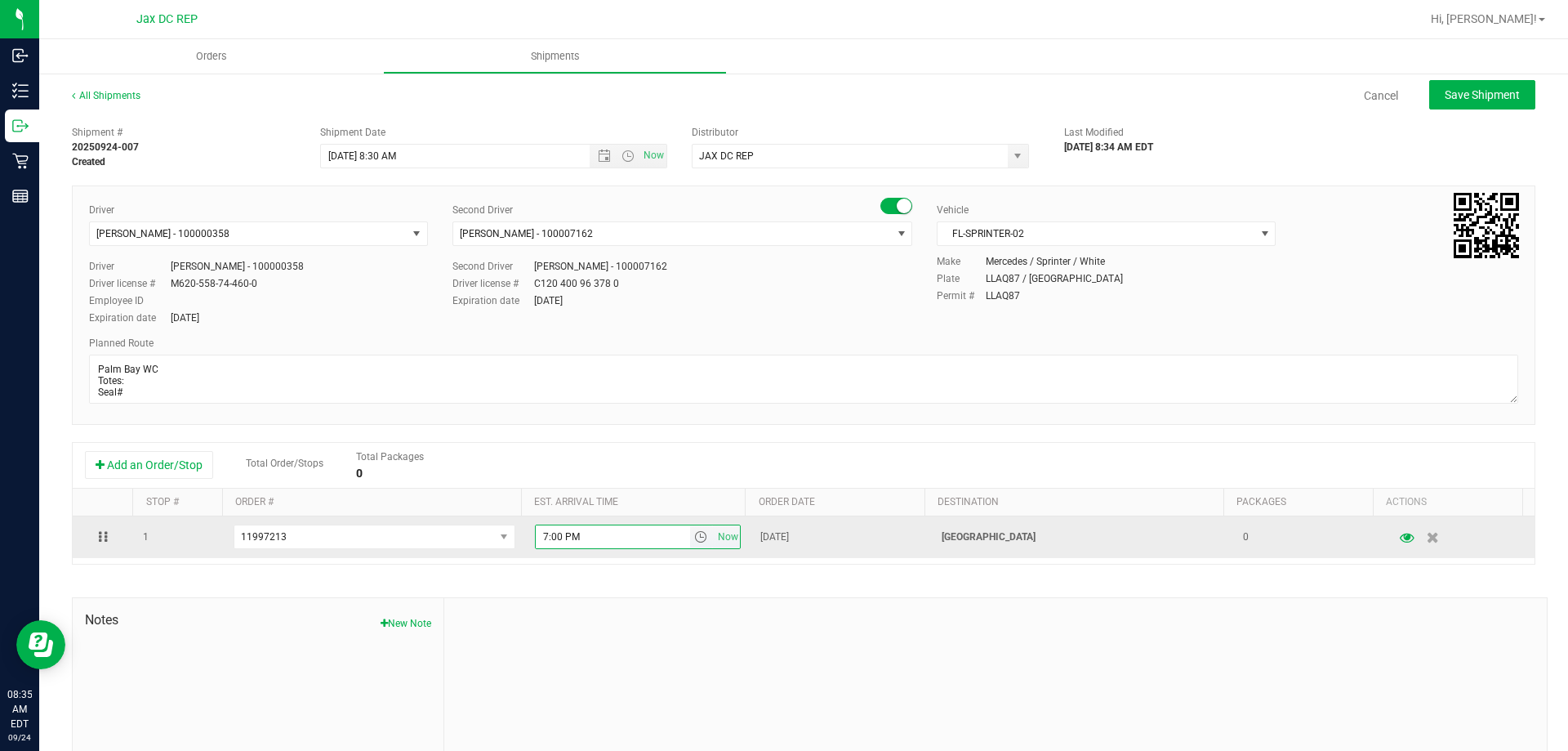
click at [539, 542] on input "7:00 PM" at bounding box center [612, 536] width 154 height 23
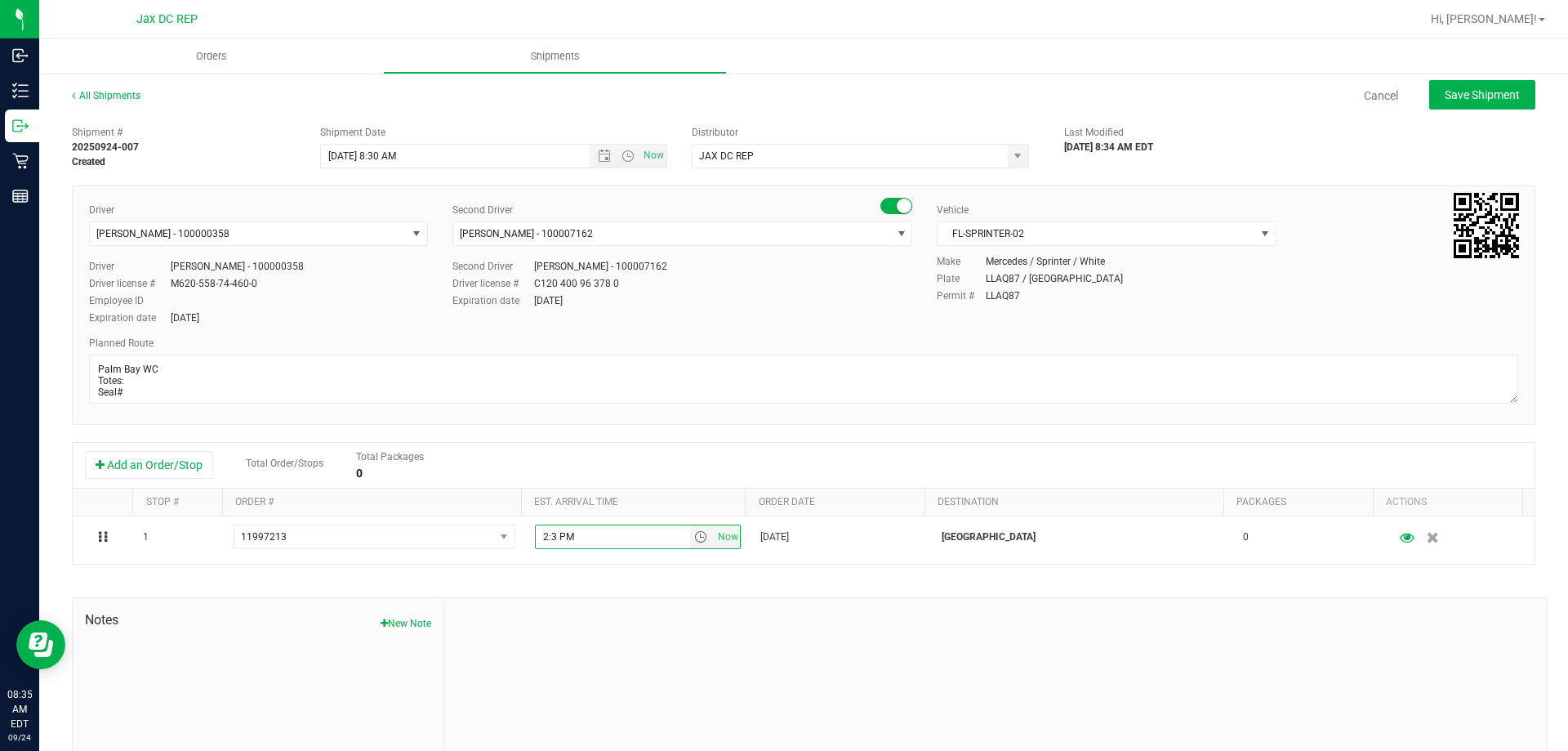
type input "2:30 PM"
click at [1444, 89] on span "Save Shipment" at bounding box center [1482, 94] width 75 height 13
type input "[DATE] 12:30 PM"
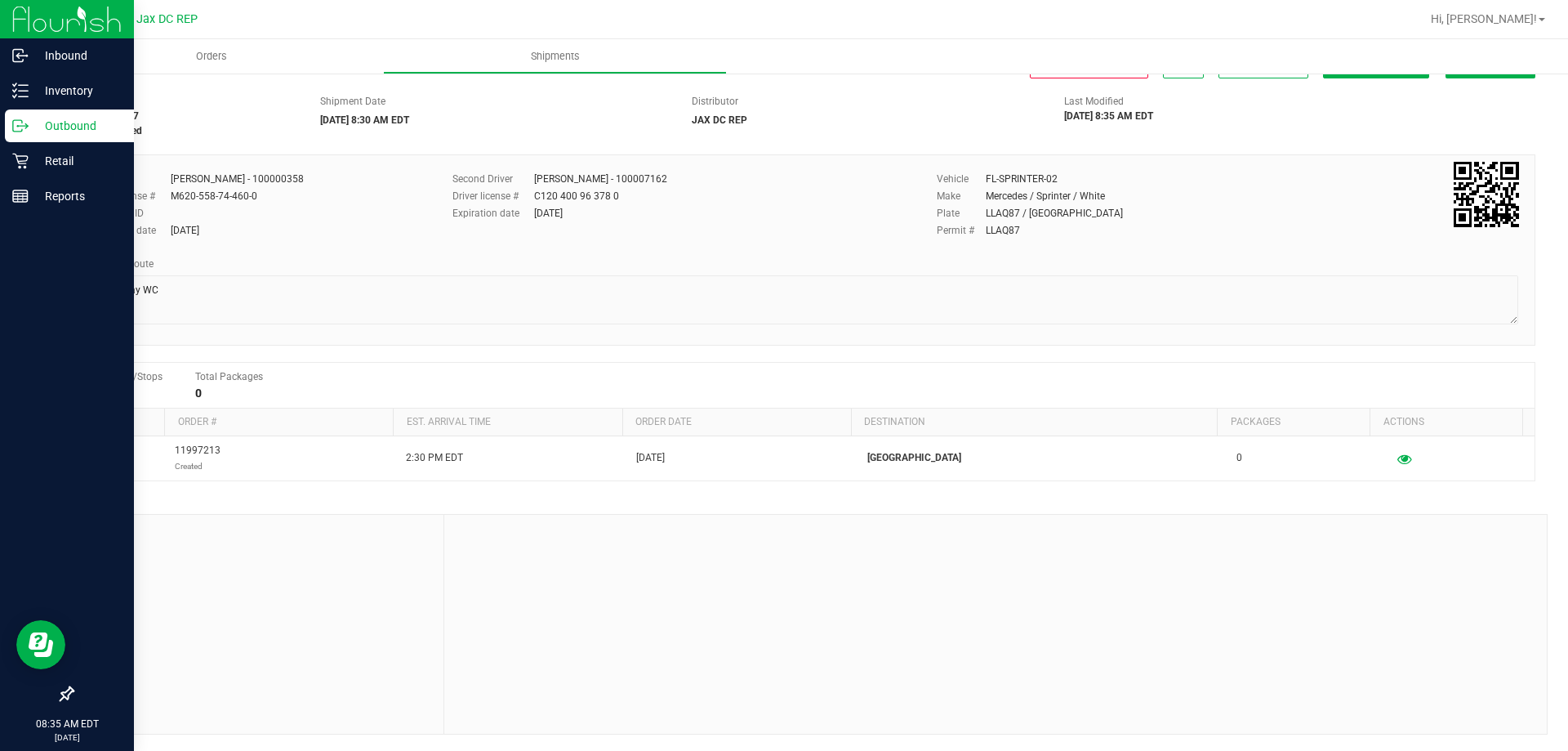
click at [32, 117] on p "Outbound" at bounding box center [77, 126] width 98 height 20
